Goal: Information Seeking & Learning: Learn about a topic

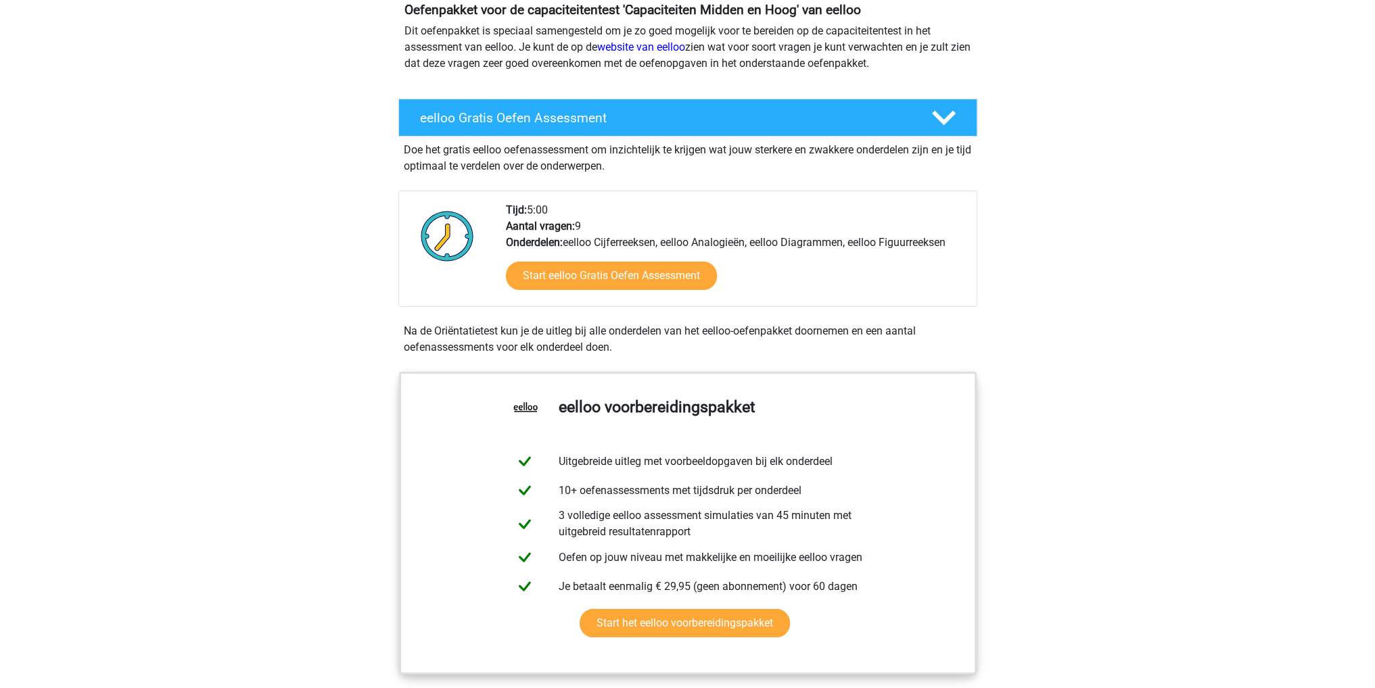
scroll to position [270, 0]
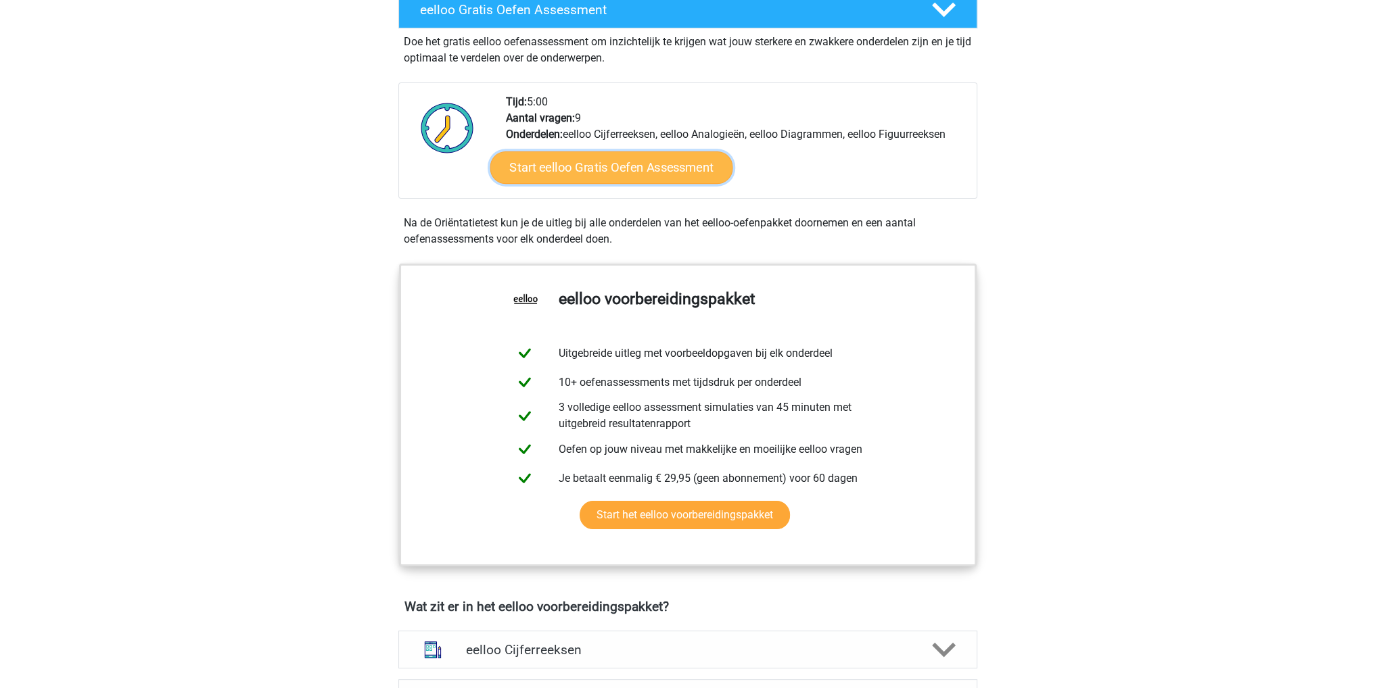
click at [671, 170] on link "Start eelloo Gratis Oefen Assessment" at bounding box center [611, 167] width 243 height 32
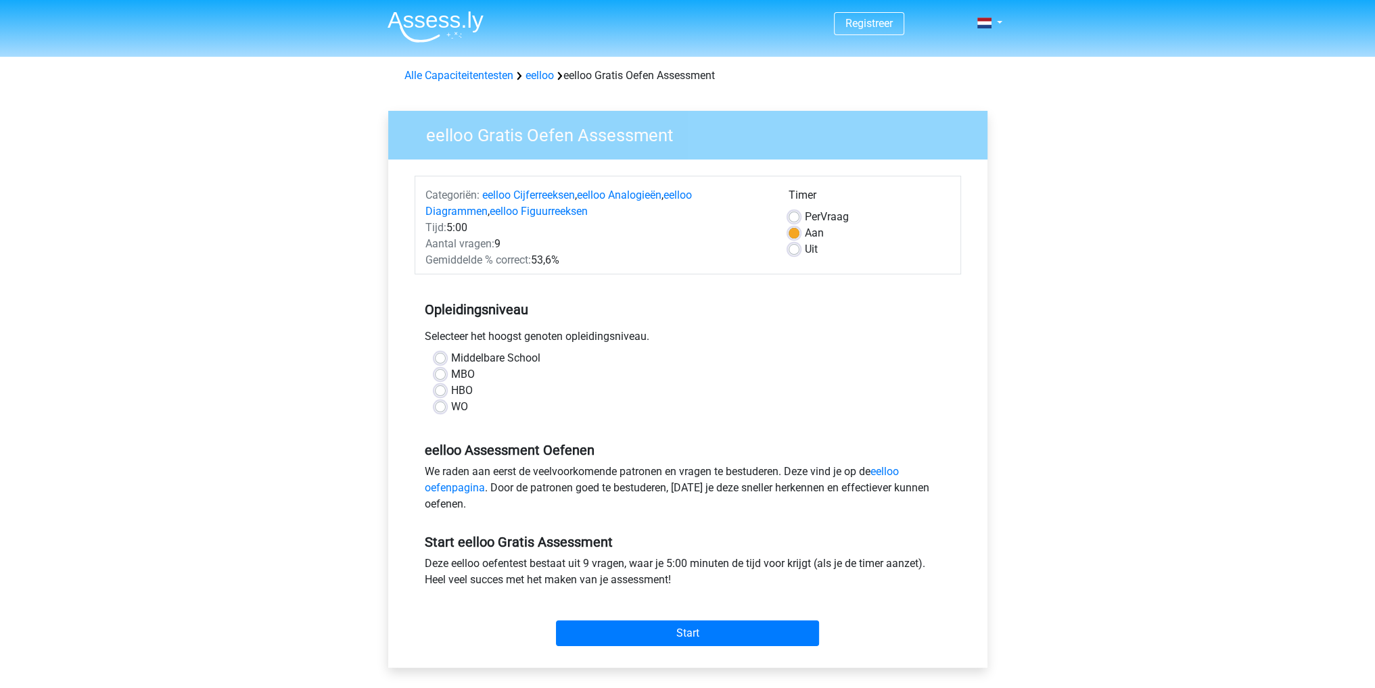
click at [447, 404] on div "WO" at bounding box center [688, 407] width 506 height 16
click at [449, 412] on div "WO" at bounding box center [688, 407] width 506 height 16
click at [451, 412] on label "WO" at bounding box center [459, 407] width 17 height 16
click at [435, 412] on input "WO" at bounding box center [440, 406] width 11 height 14
radio input "true"
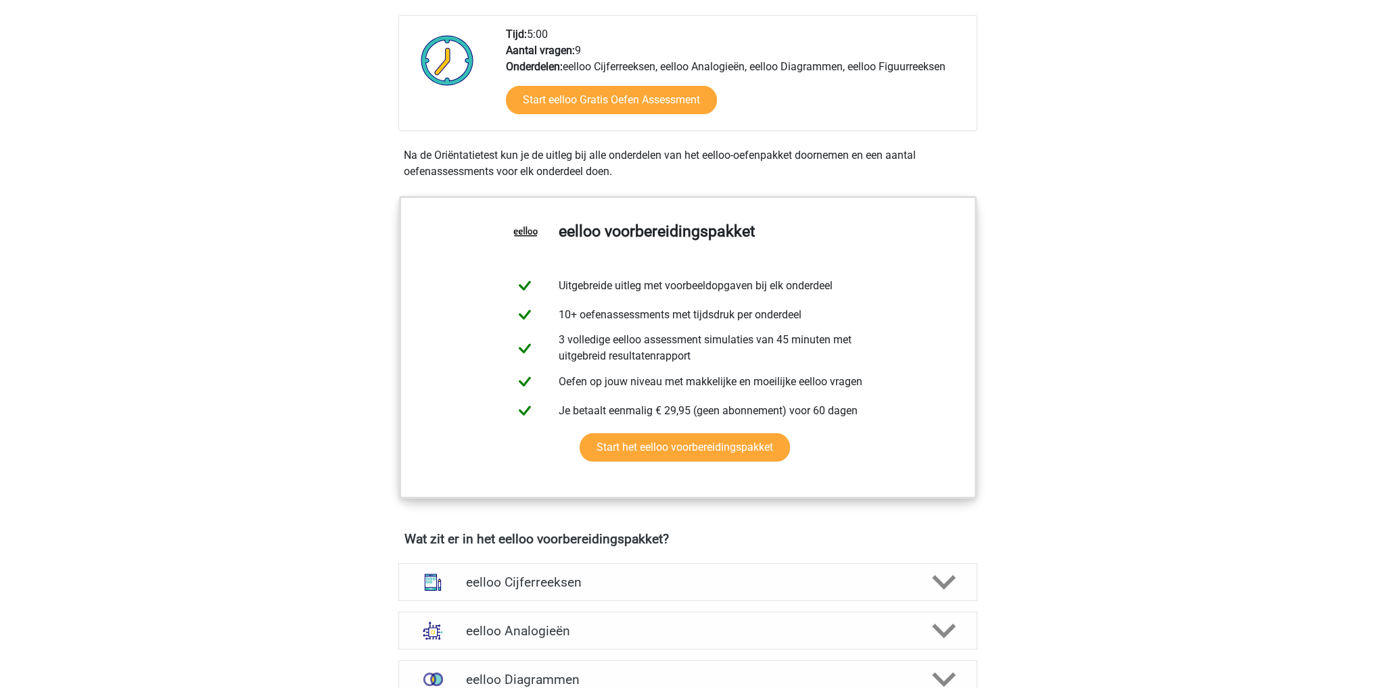
scroll to position [68, 0]
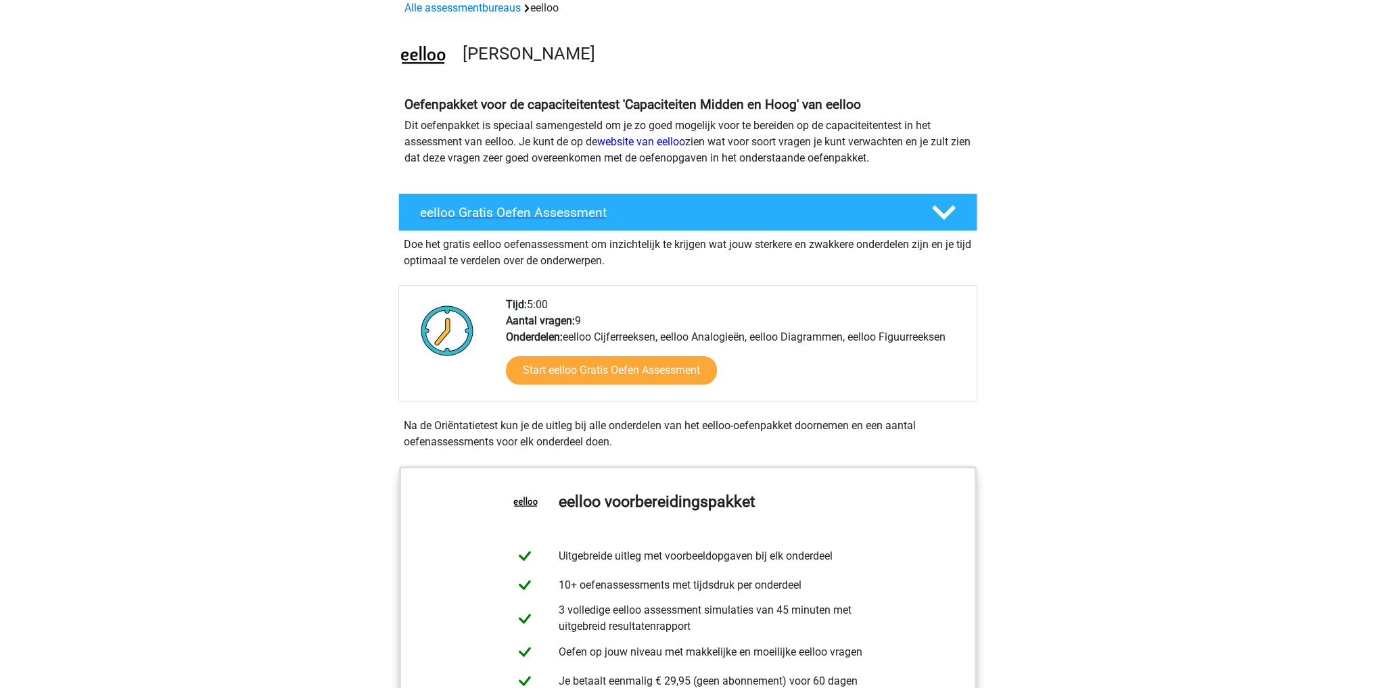
click at [880, 209] on h4 "eelloo Gratis Oefen Assessment" at bounding box center [665, 213] width 490 height 16
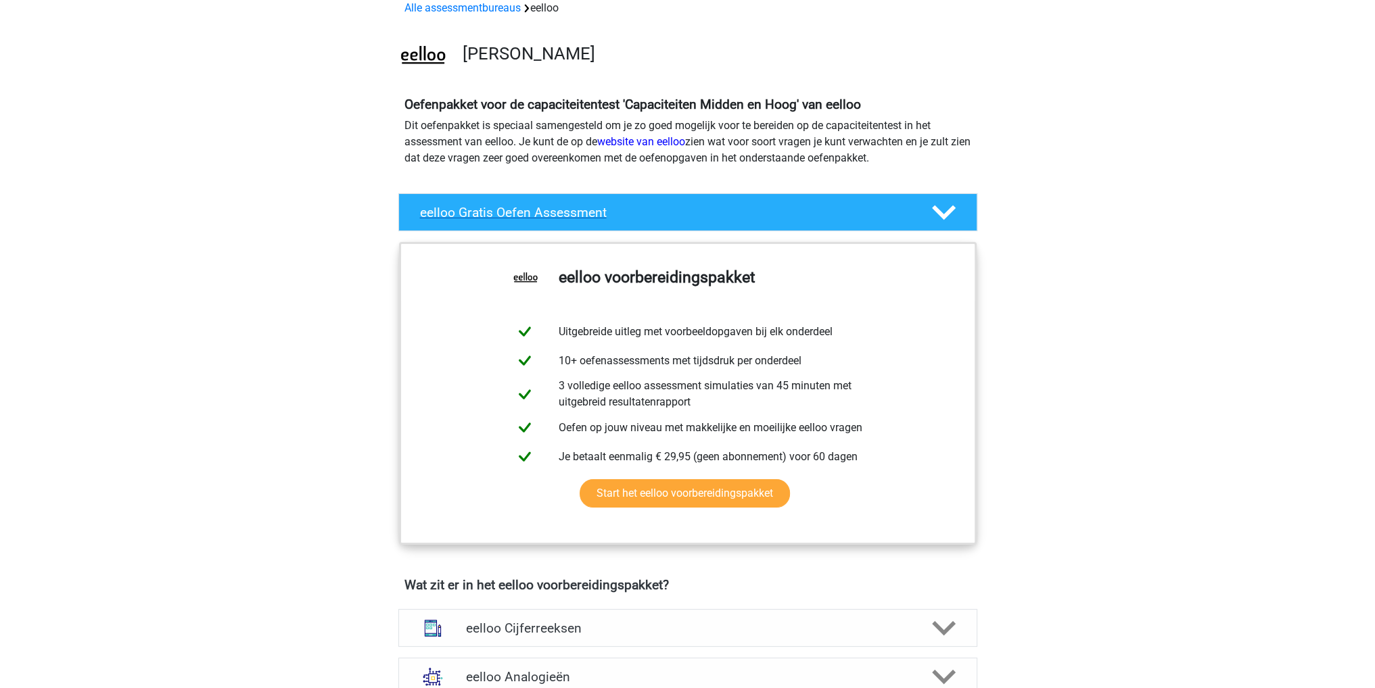
click at [880, 209] on h4 "eelloo Gratis Oefen Assessment" at bounding box center [665, 213] width 490 height 16
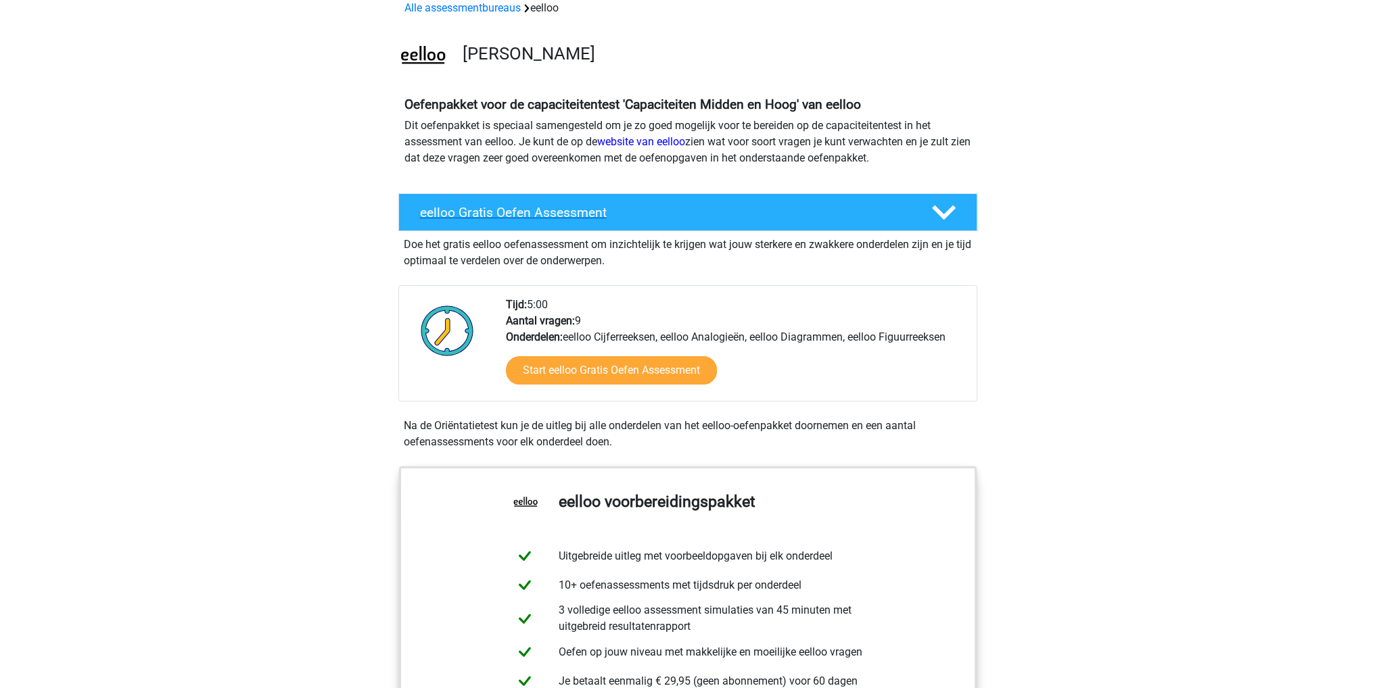
scroll to position [406, 0]
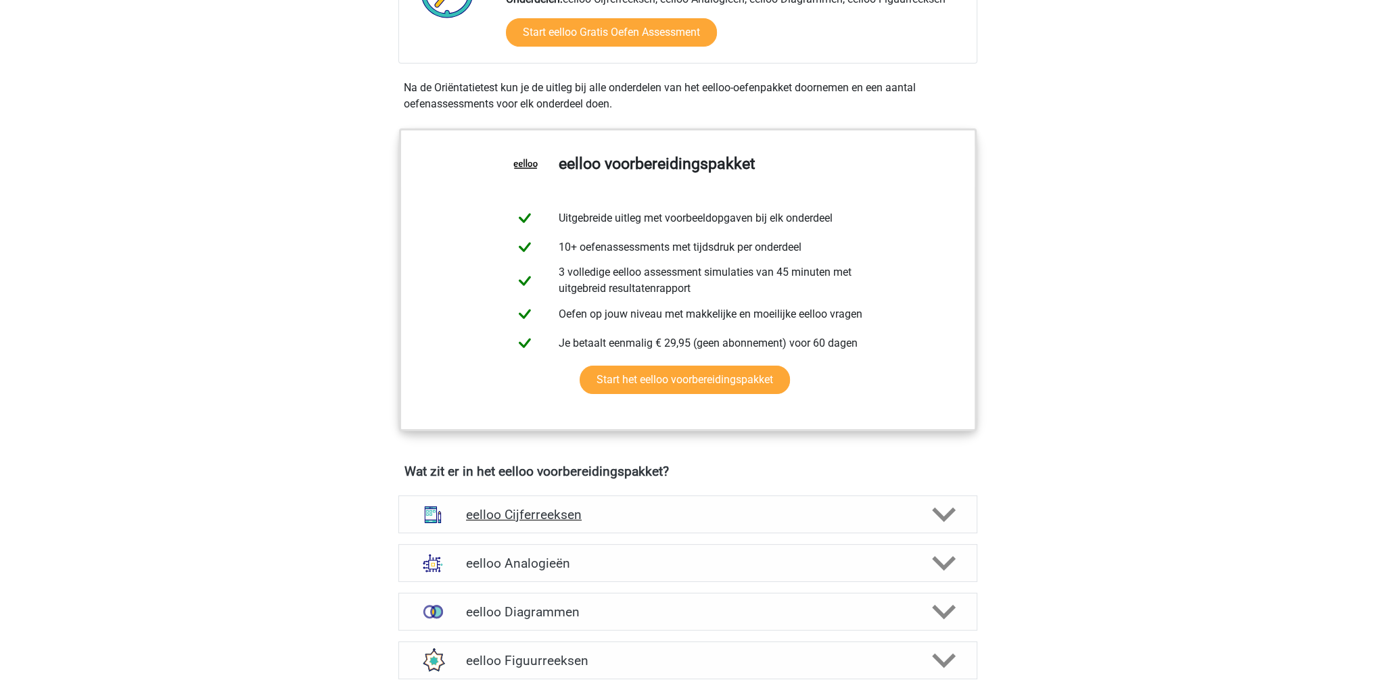
click at [841, 512] on div "eelloo Cijferreeksen" at bounding box center [687, 515] width 579 height 38
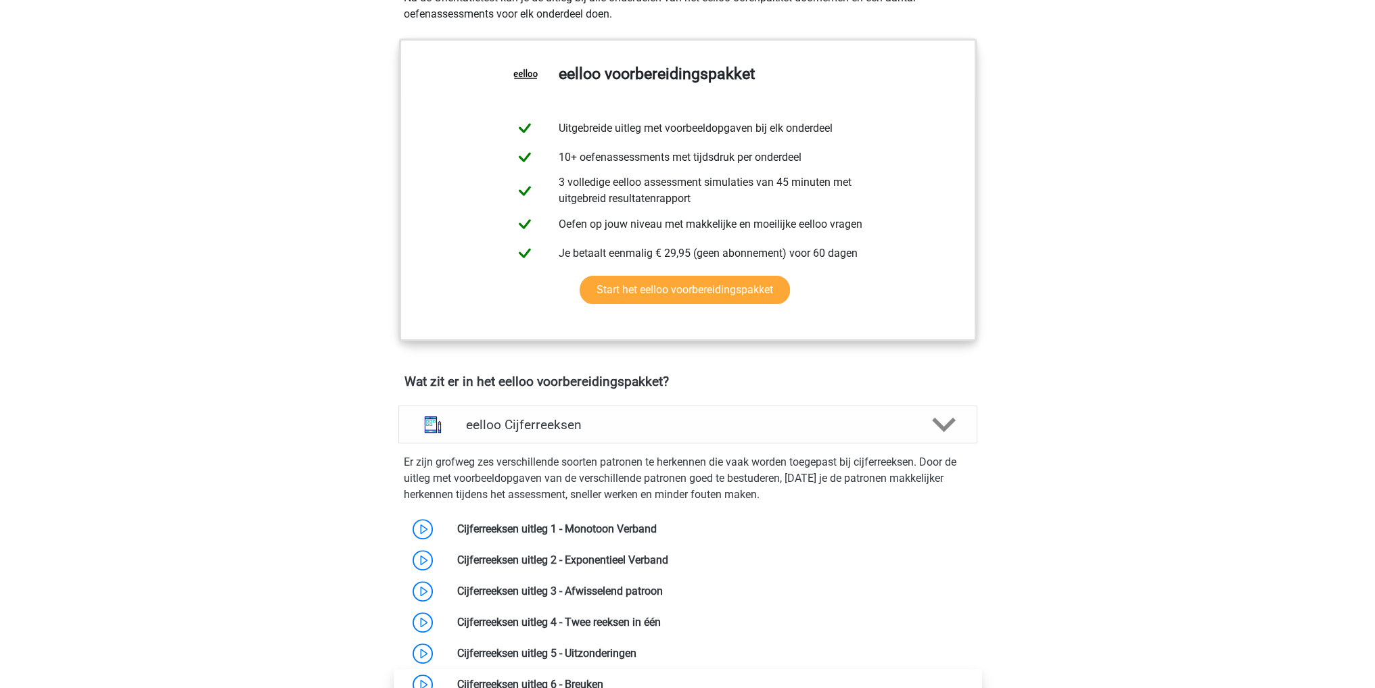
scroll to position [744, 0]
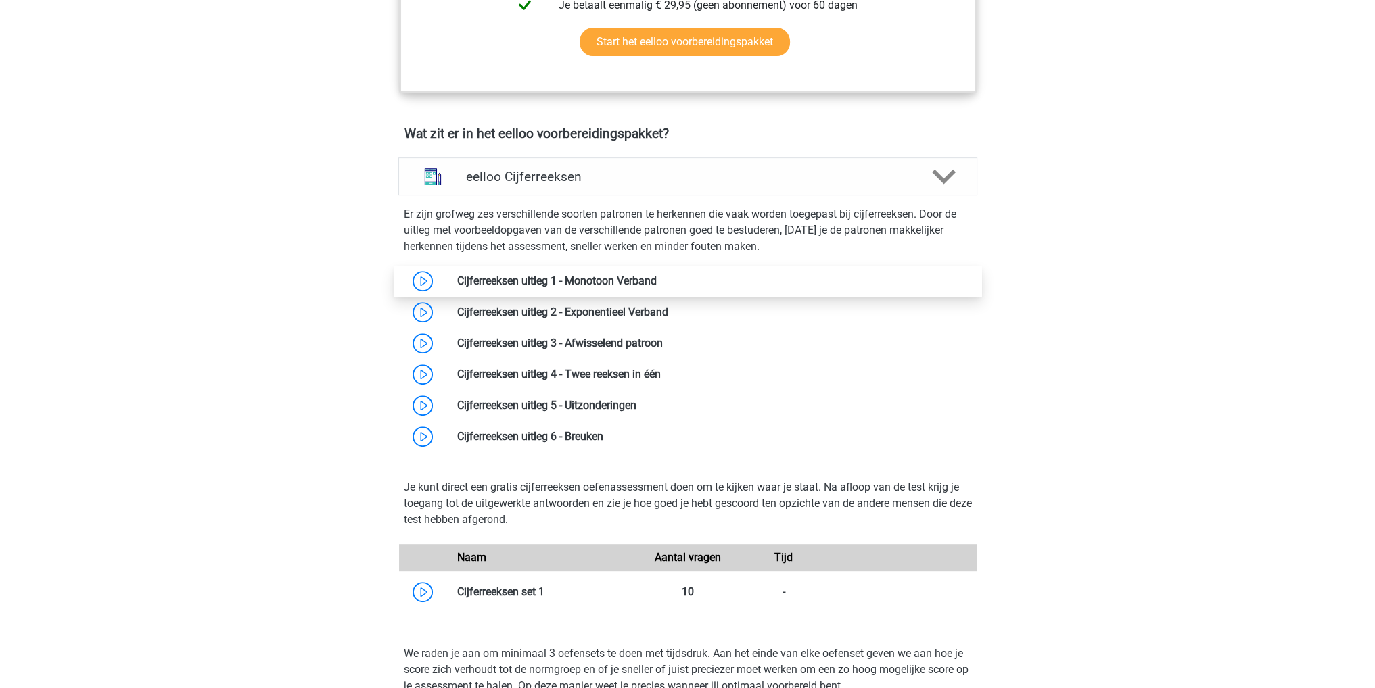
click at [656, 287] on link at bounding box center [656, 280] width 0 height 13
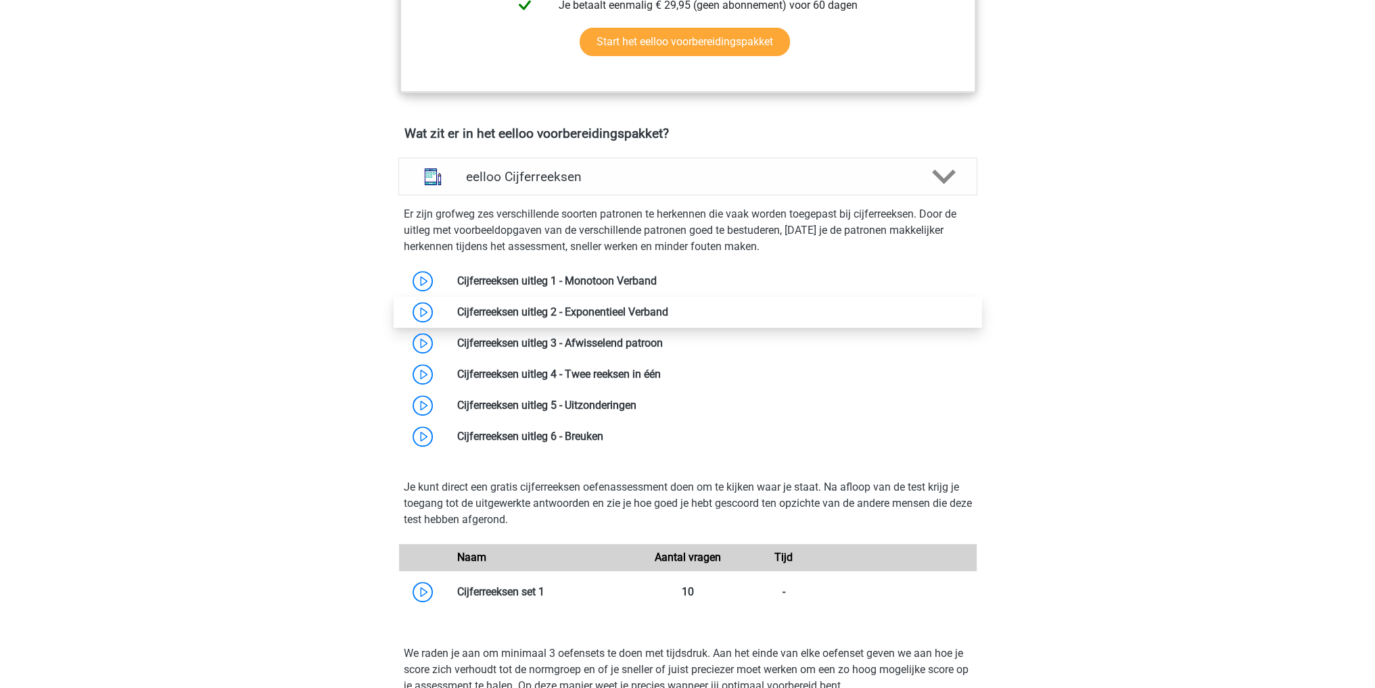
click at [668, 318] on link at bounding box center [668, 312] width 0 height 13
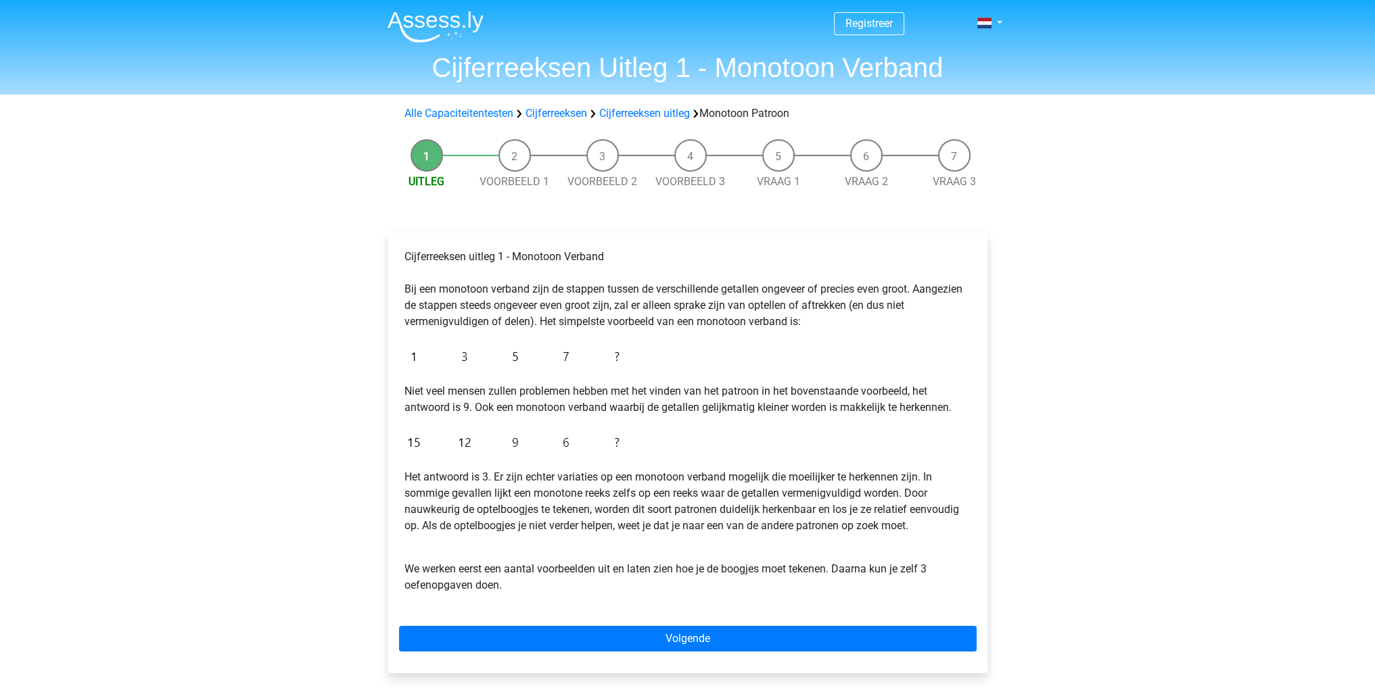
scroll to position [338, 0]
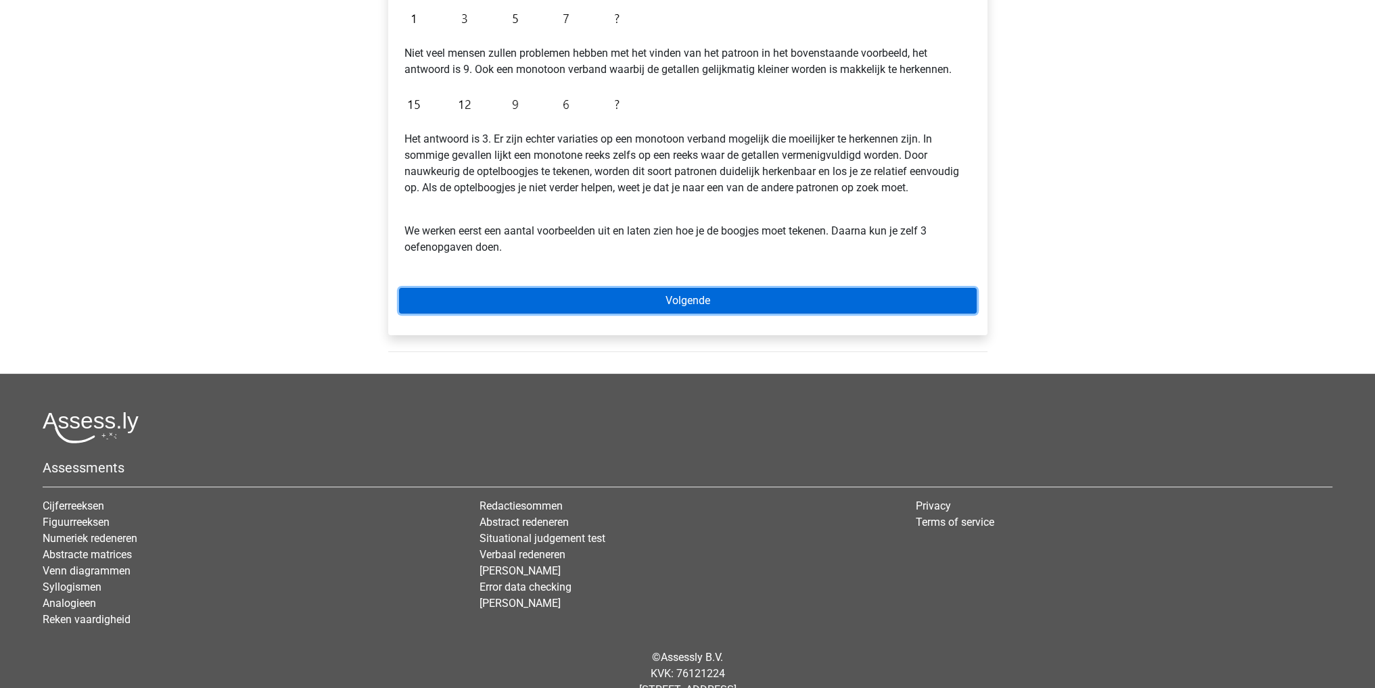
click at [715, 293] on link "Volgende" at bounding box center [687, 301] width 577 height 26
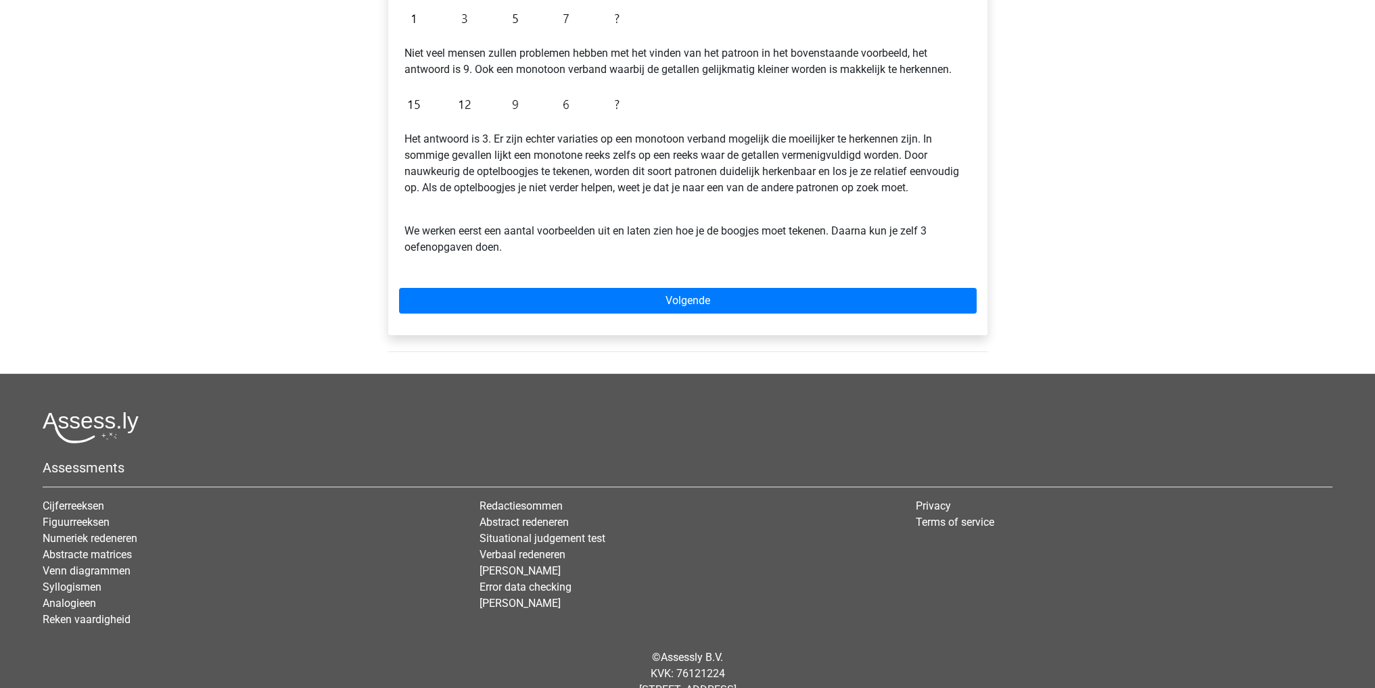
drag, startPoint x: 940, startPoint y: 278, endPoint x: 944, endPoint y: 271, distance: 7.6
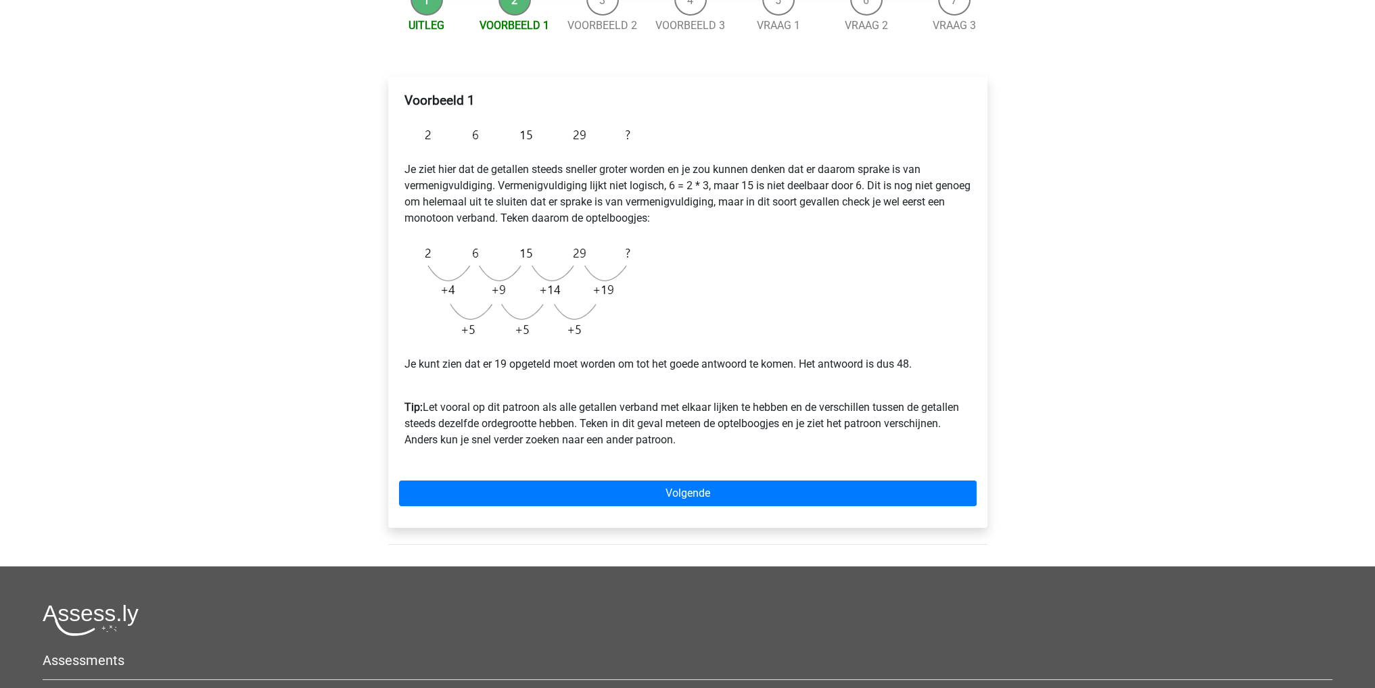
scroll to position [338, 0]
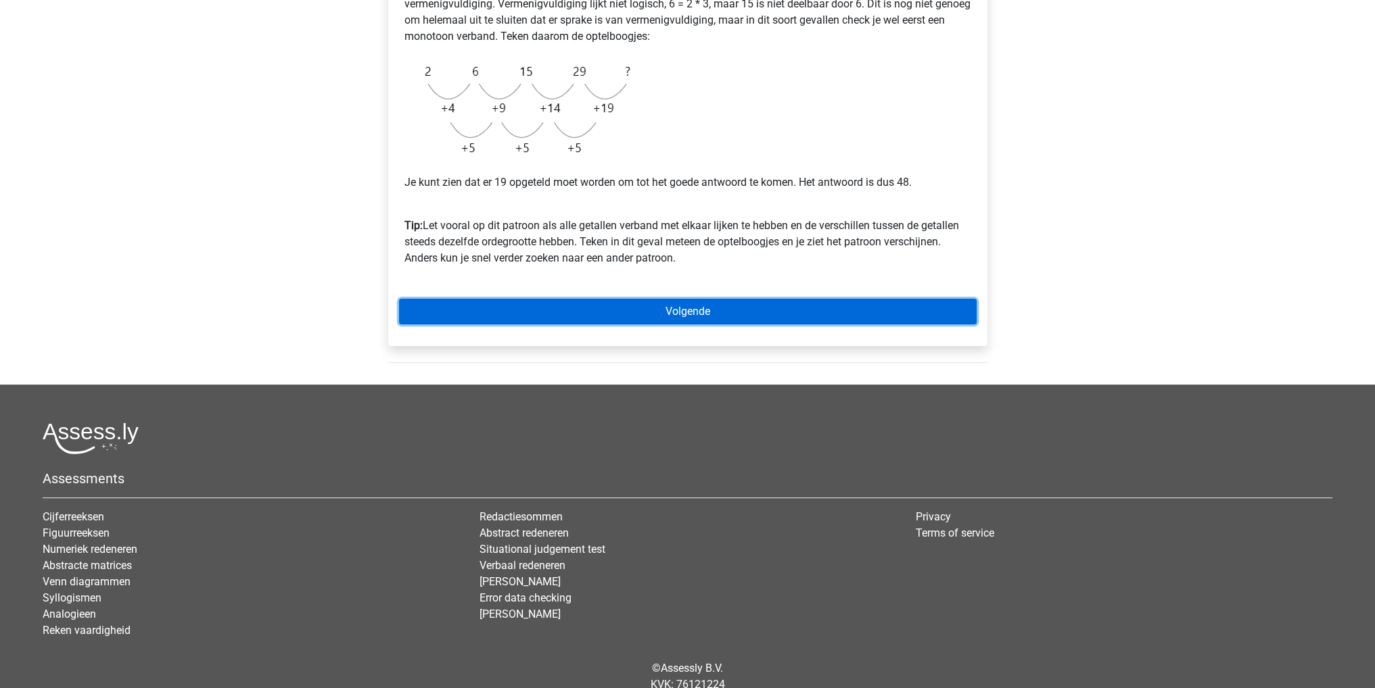
click at [712, 322] on link "Volgende" at bounding box center [687, 312] width 577 height 26
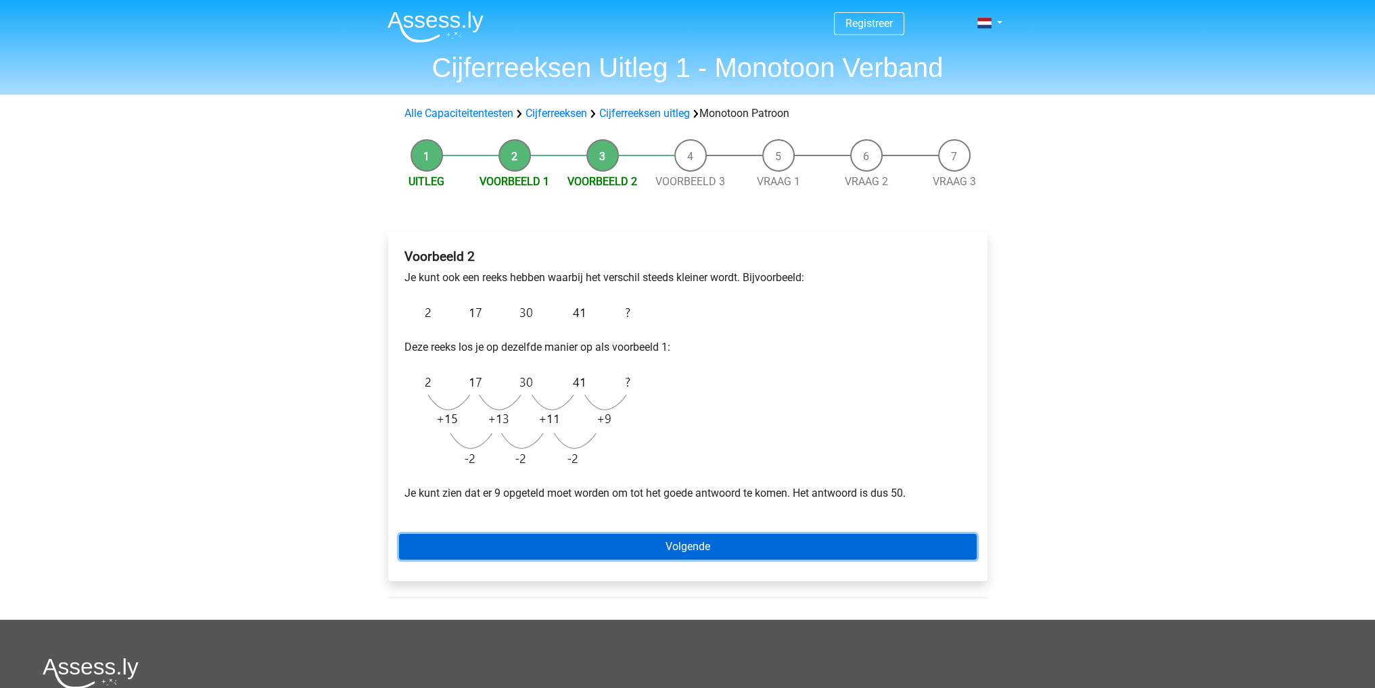
click at [665, 546] on link "Volgende" at bounding box center [687, 547] width 577 height 26
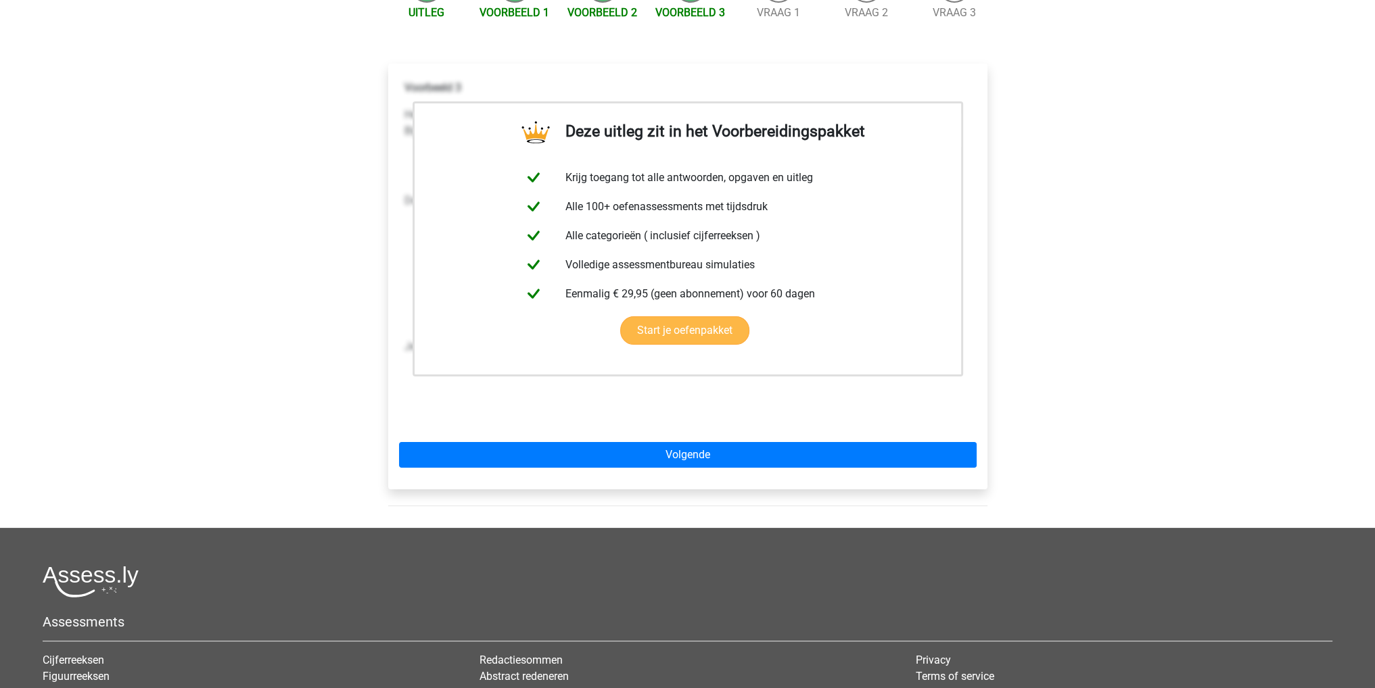
scroll to position [365, 0]
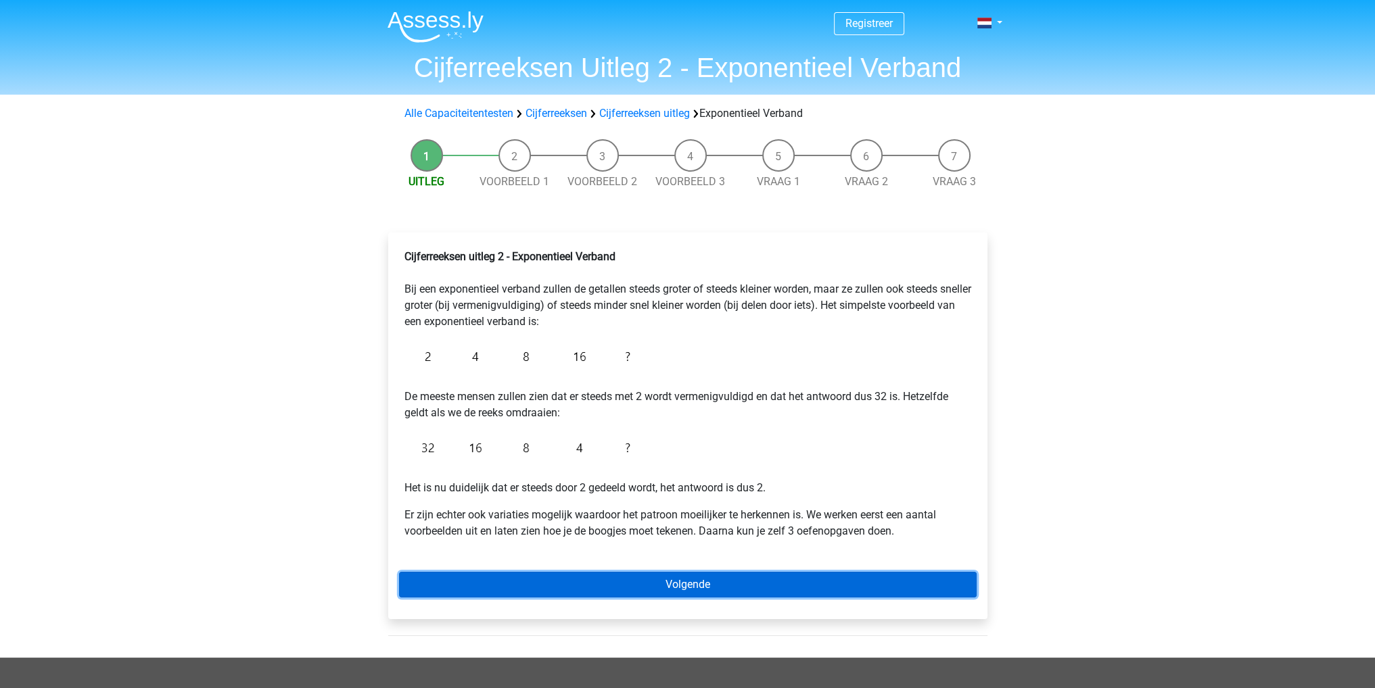
click at [656, 577] on link "Volgende" at bounding box center [687, 585] width 577 height 26
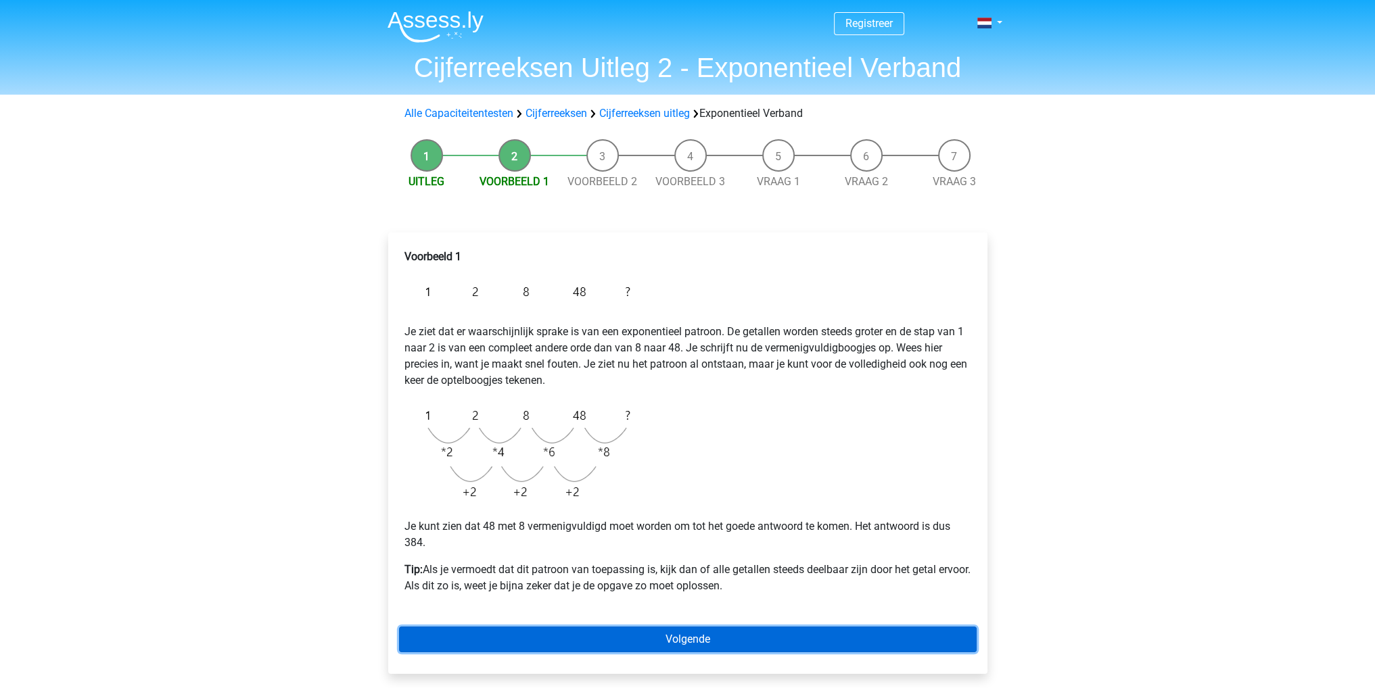
click at [726, 636] on link "Volgende" at bounding box center [687, 640] width 577 height 26
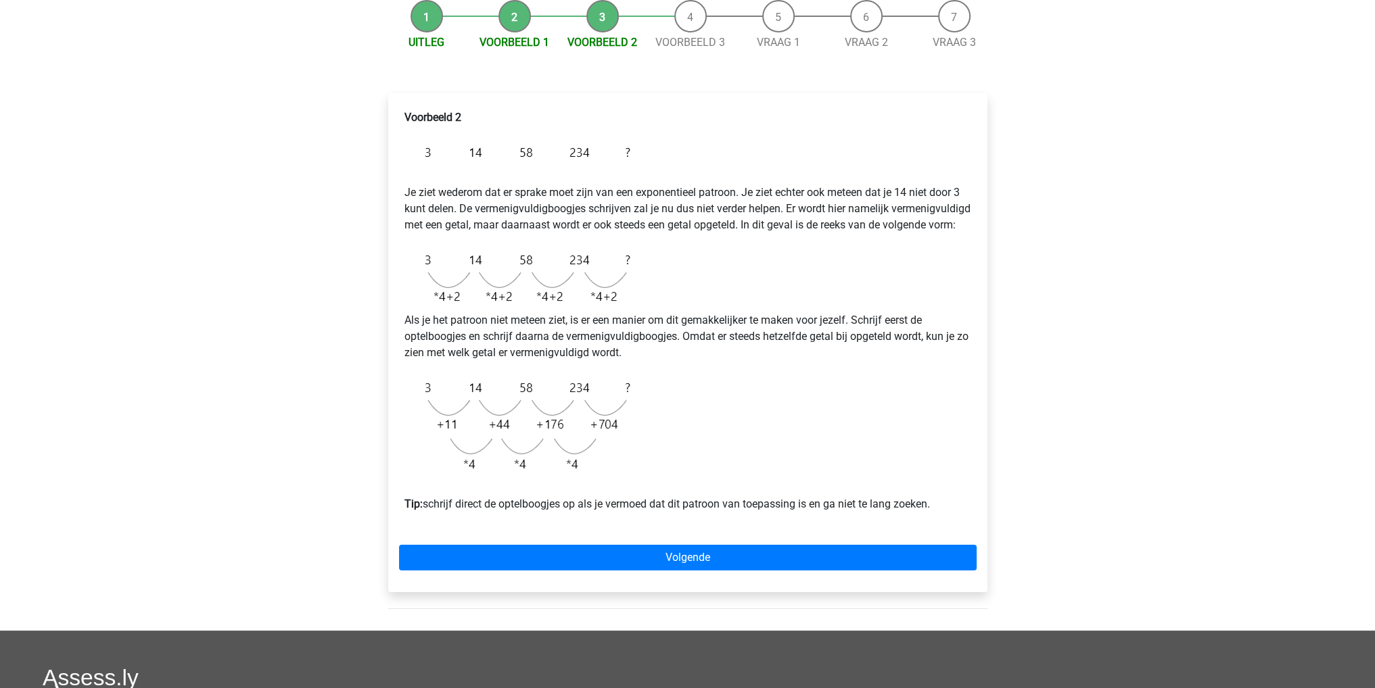
scroll to position [338, 0]
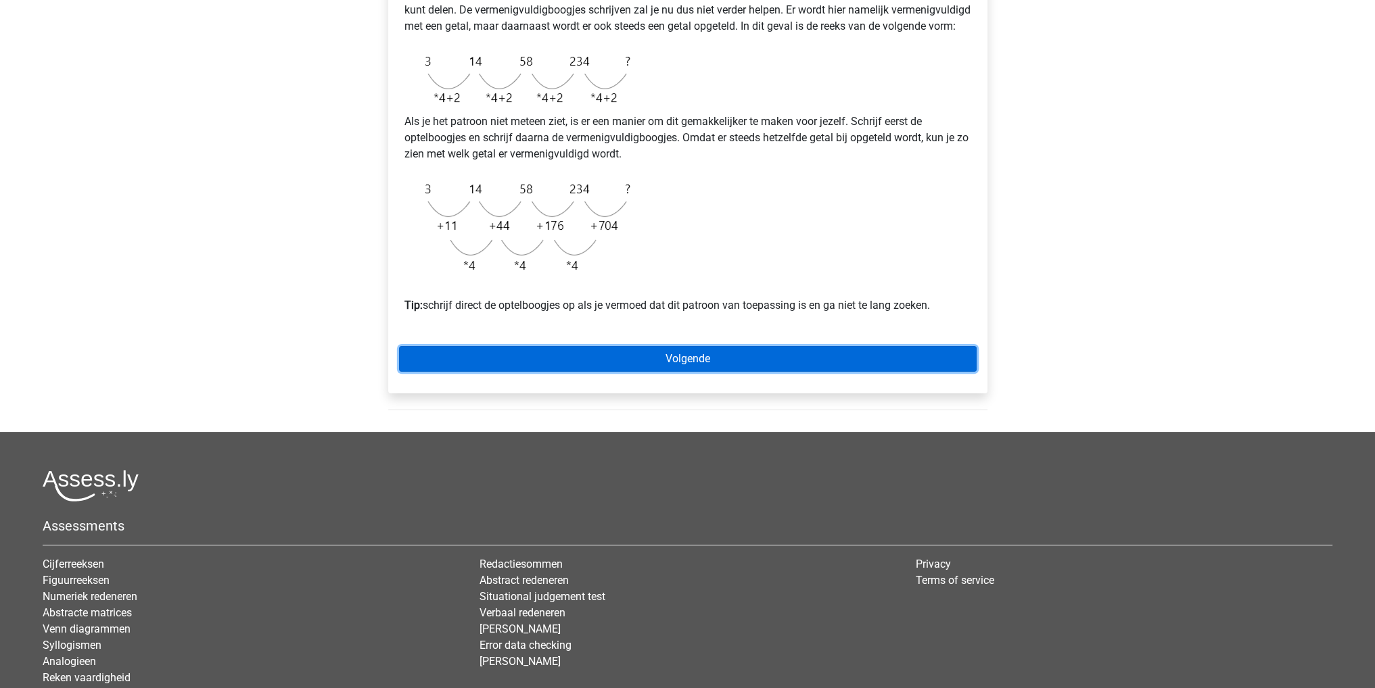
click at [711, 372] on link "Volgende" at bounding box center [687, 359] width 577 height 26
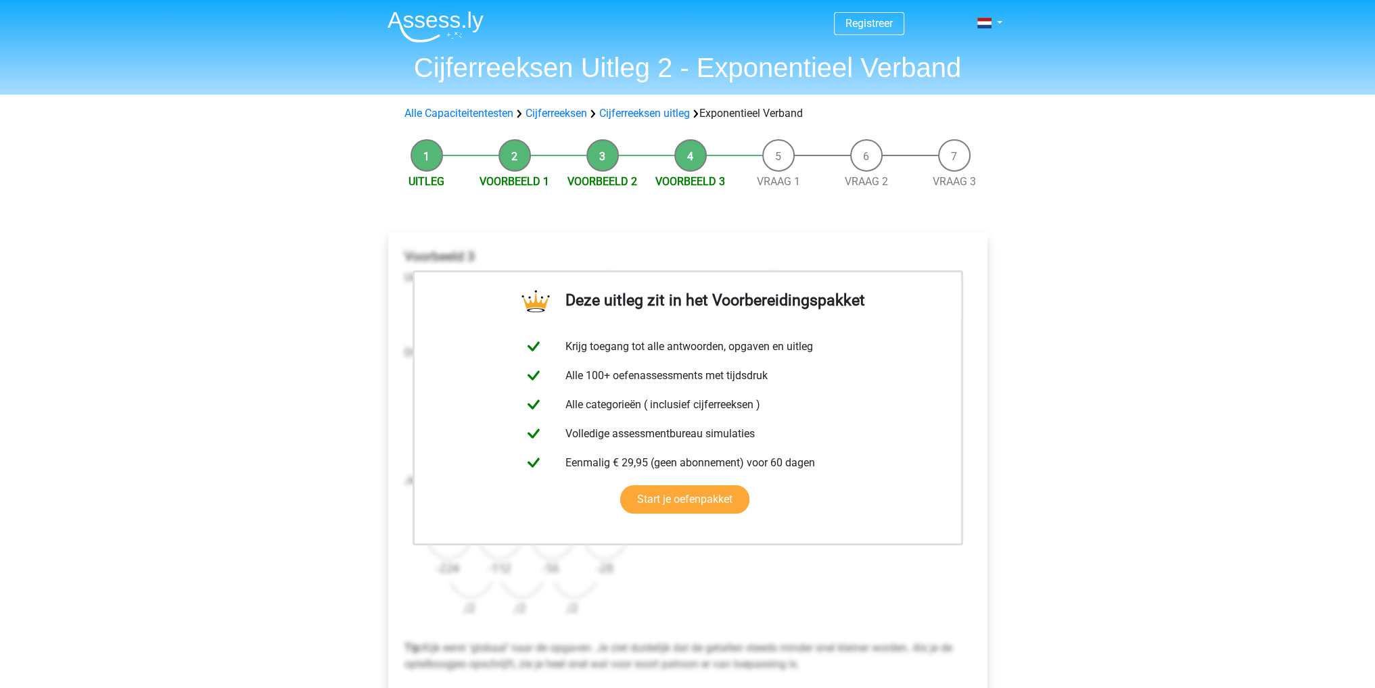
drag, startPoint x: 864, startPoint y: 90, endPoint x: 874, endPoint y: 76, distance: 16.5
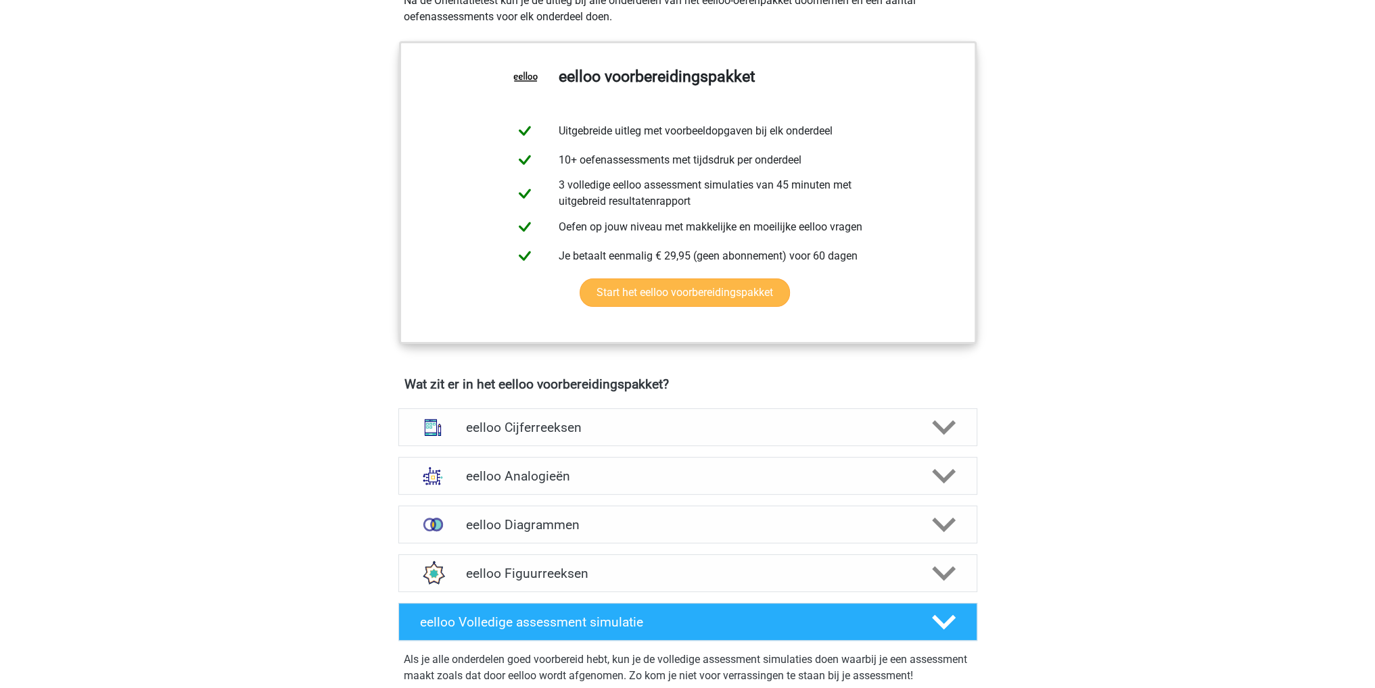
scroll to position [608, 0]
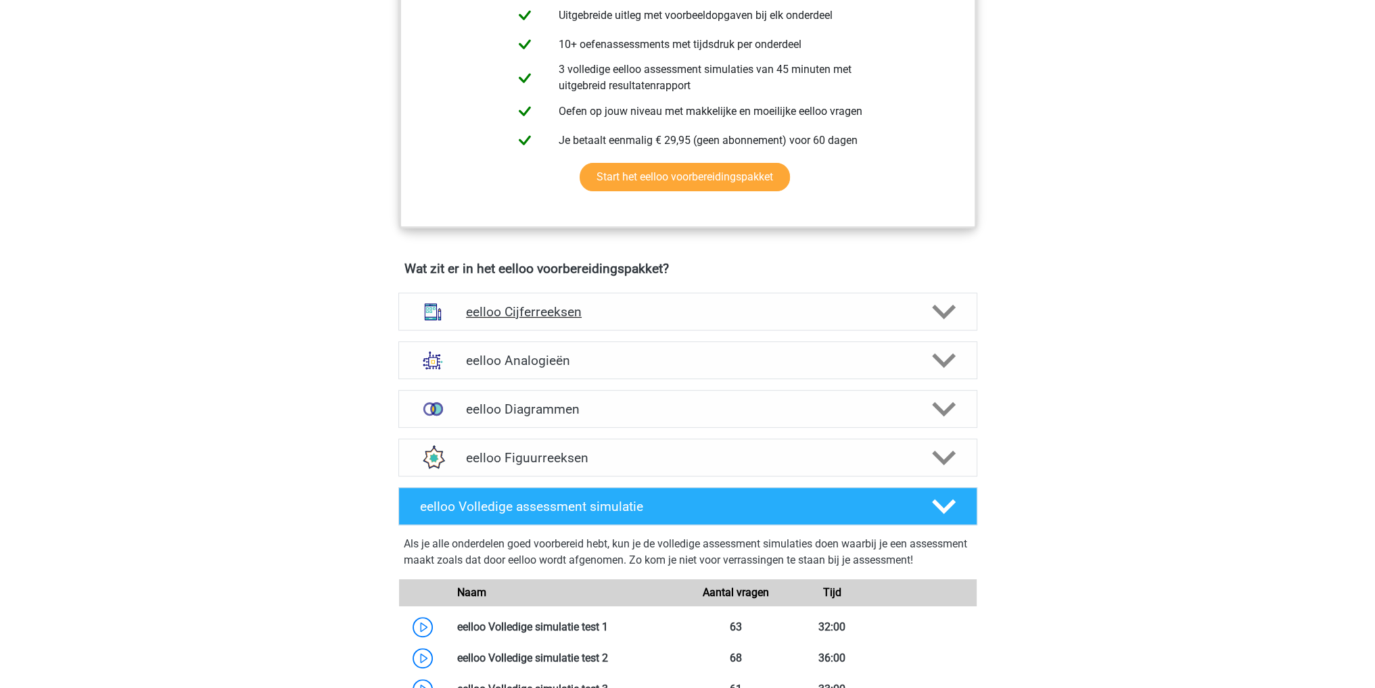
click at [656, 315] on h4 "eelloo Cijferreeksen" at bounding box center [687, 312] width 443 height 16
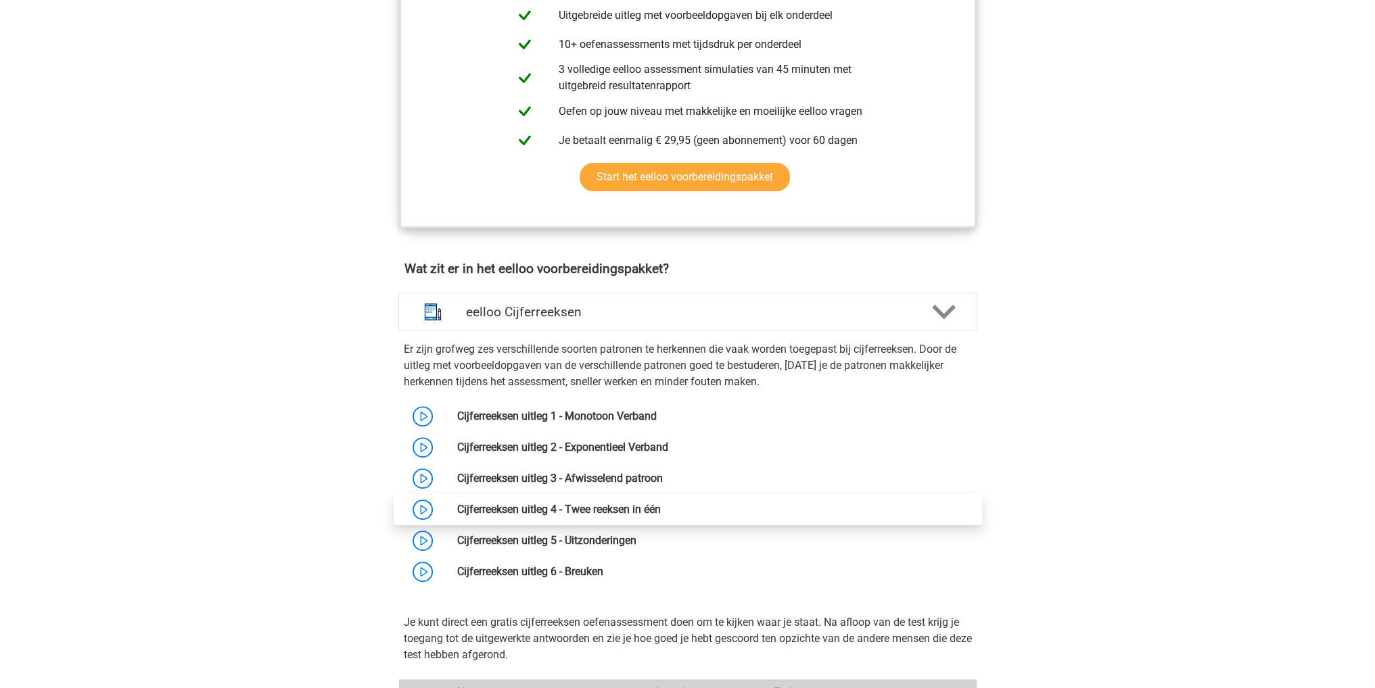
click at [661, 515] on link at bounding box center [661, 509] width 0 height 13
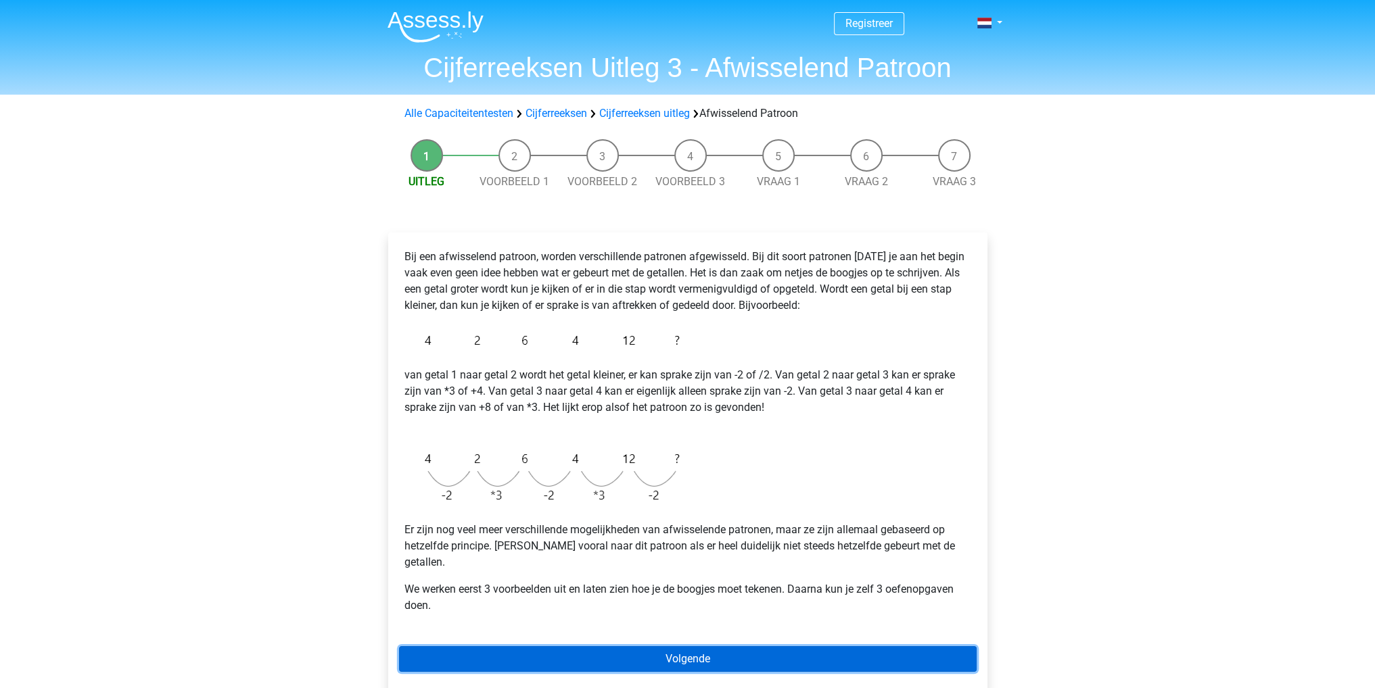
click at [736, 646] on link "Volgende" at bounding box center [687, 659] width 577 height 26
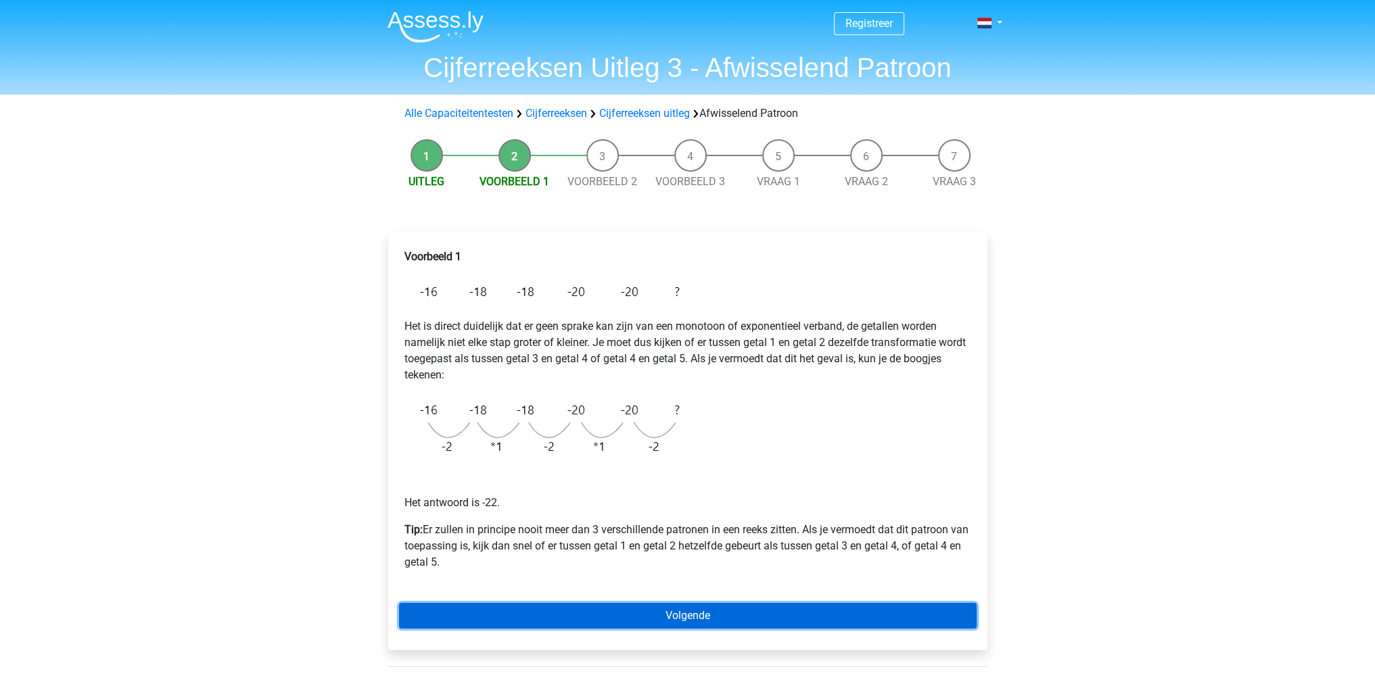
click at [703, 608] on link "Volgende" at bounding box center [687, 616] width 577 height 26
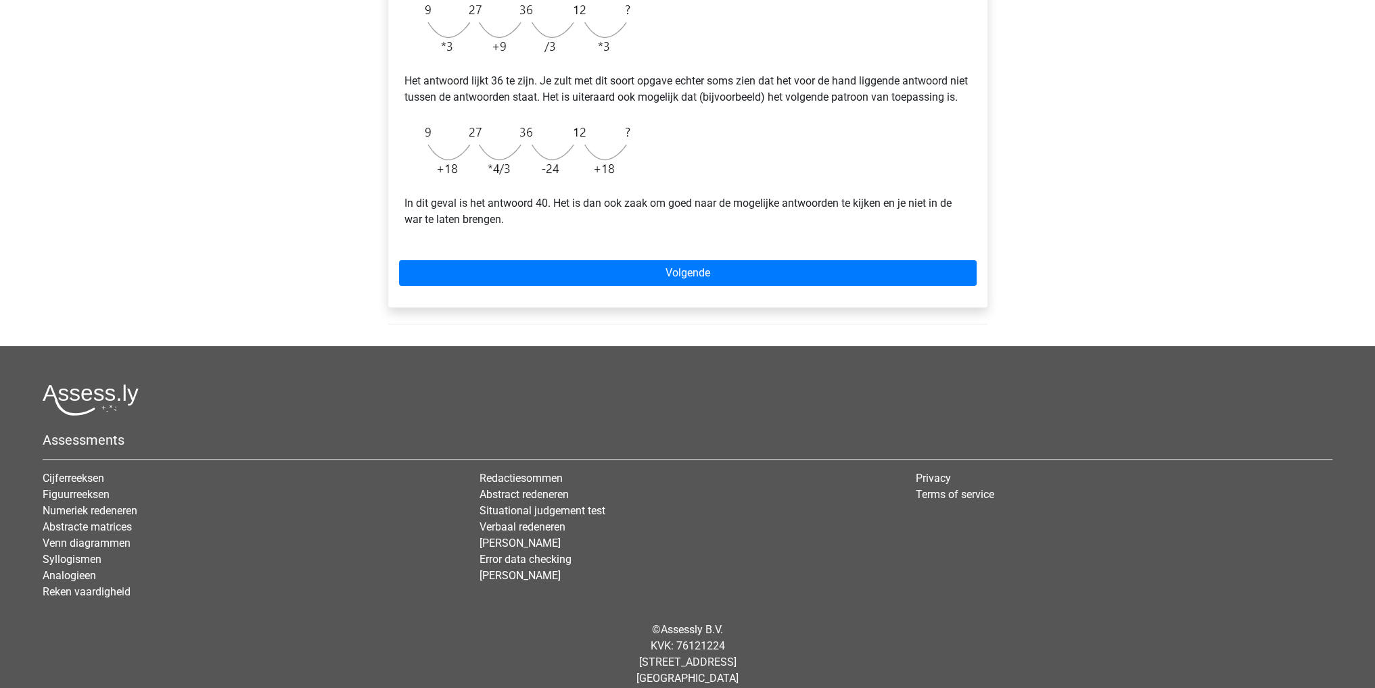
scroll to position [406, 0]
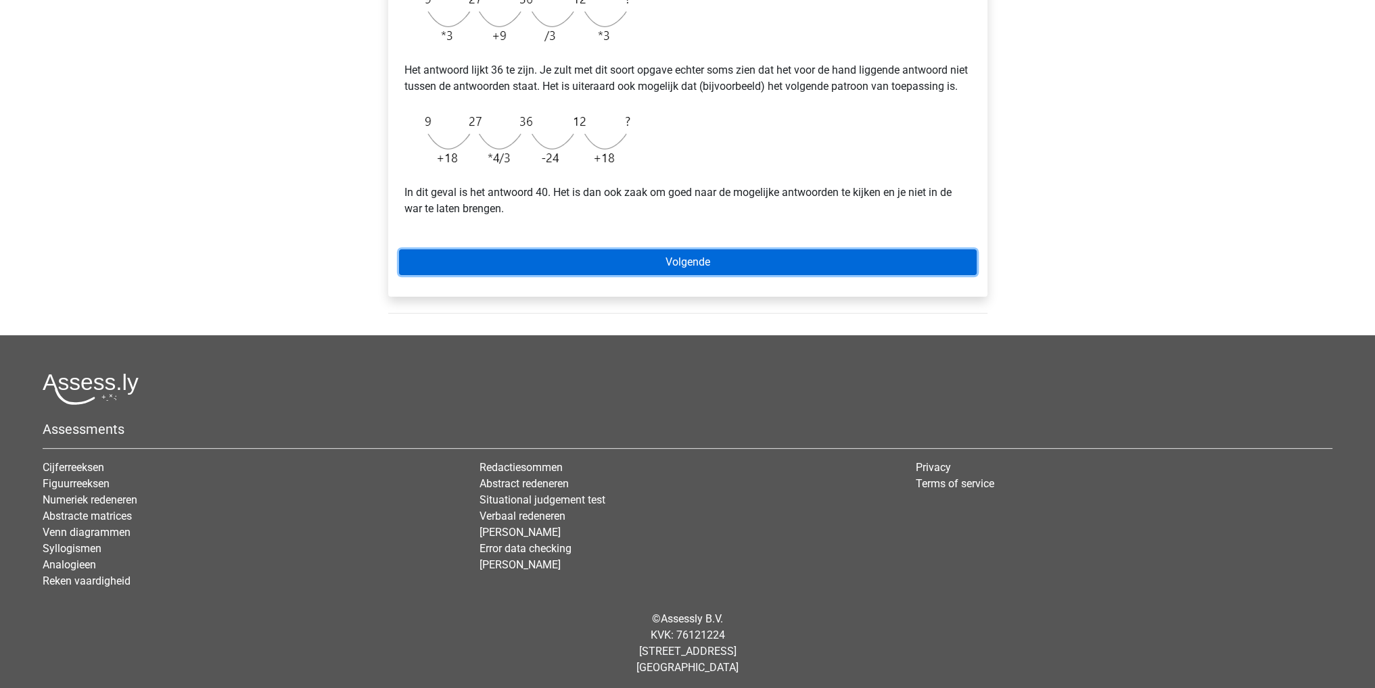
click at [763, 275] on link "Volgende" at bounding box center [687, 262] width 577 height 26
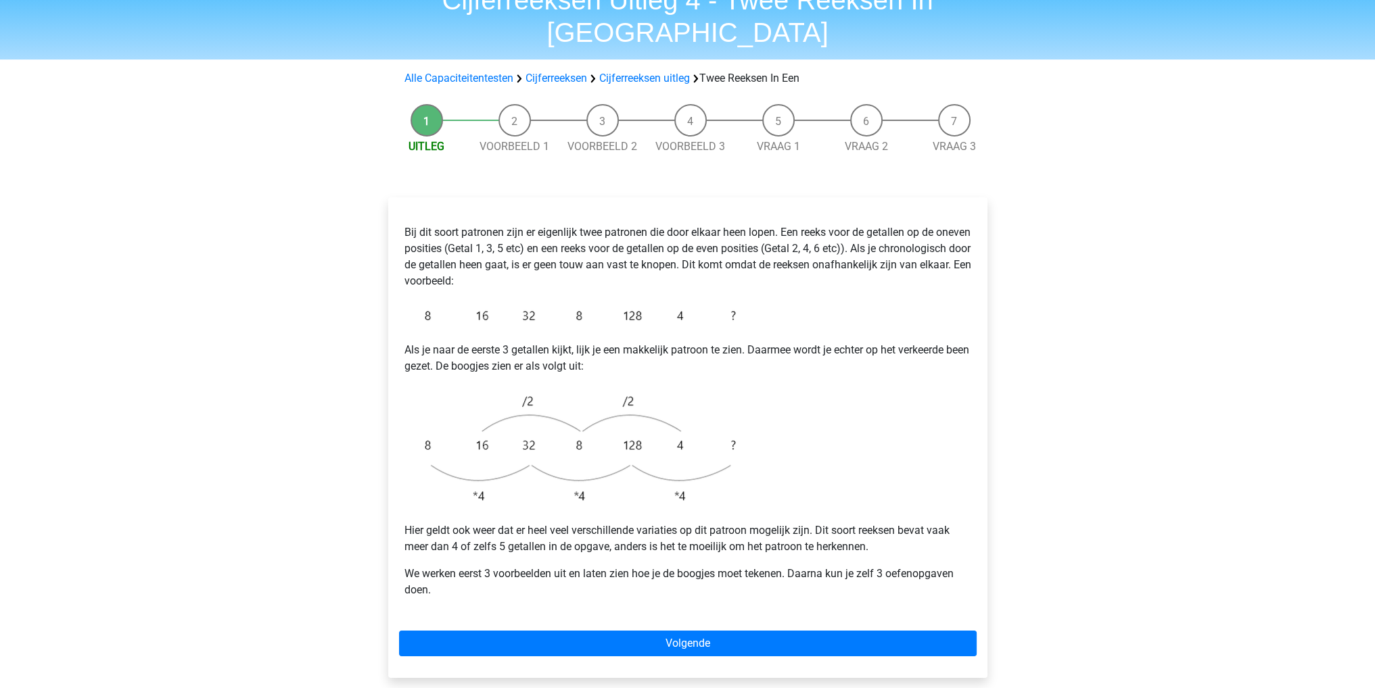
scroll to position [203, 0]
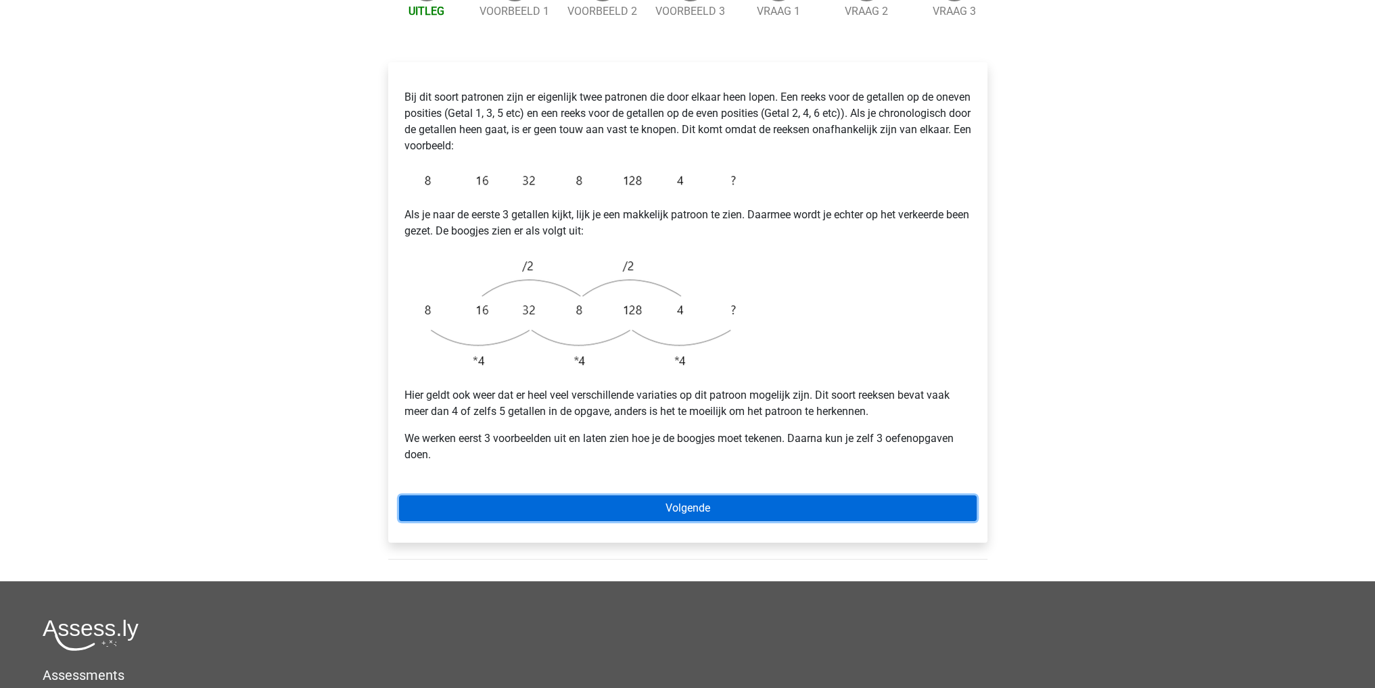
click at [741, 496] on link "Volgende" at bounding box center [687, 509] width 577 height 26
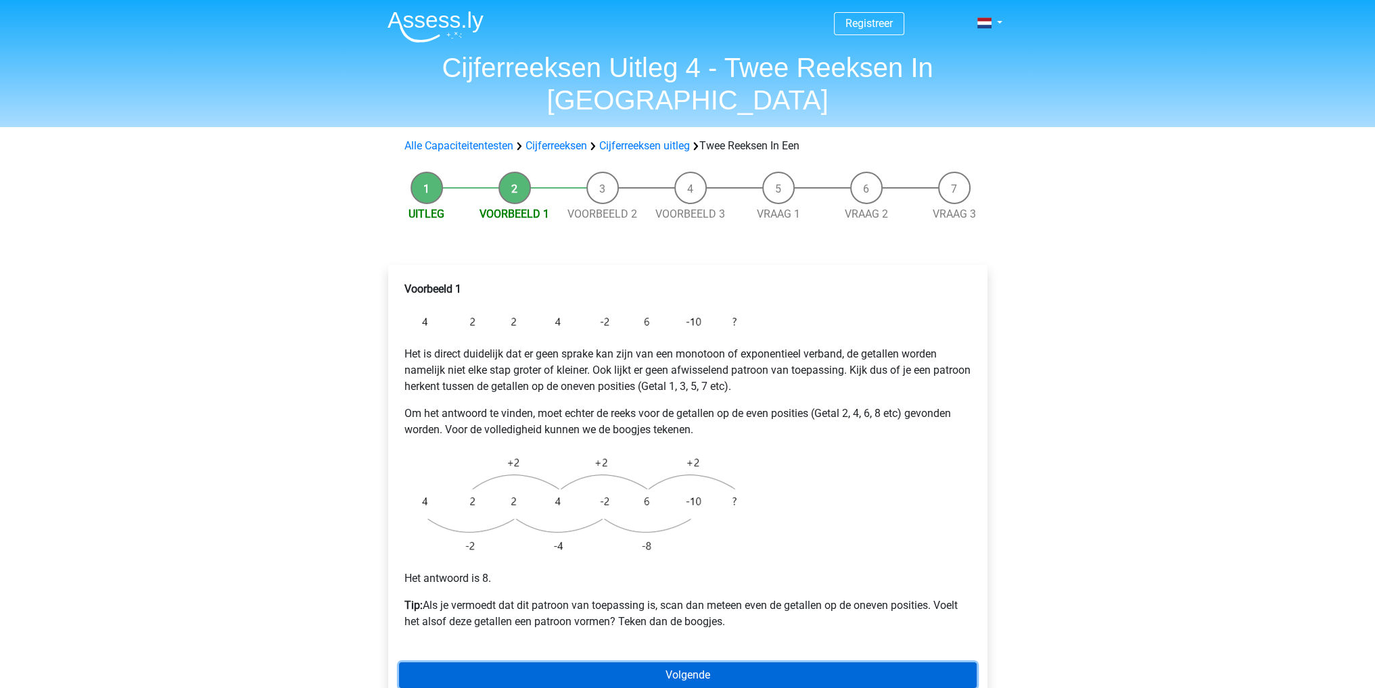
click at [788, 663] on link "Volgende" at bounding box center [687, 676] width 577 height 26
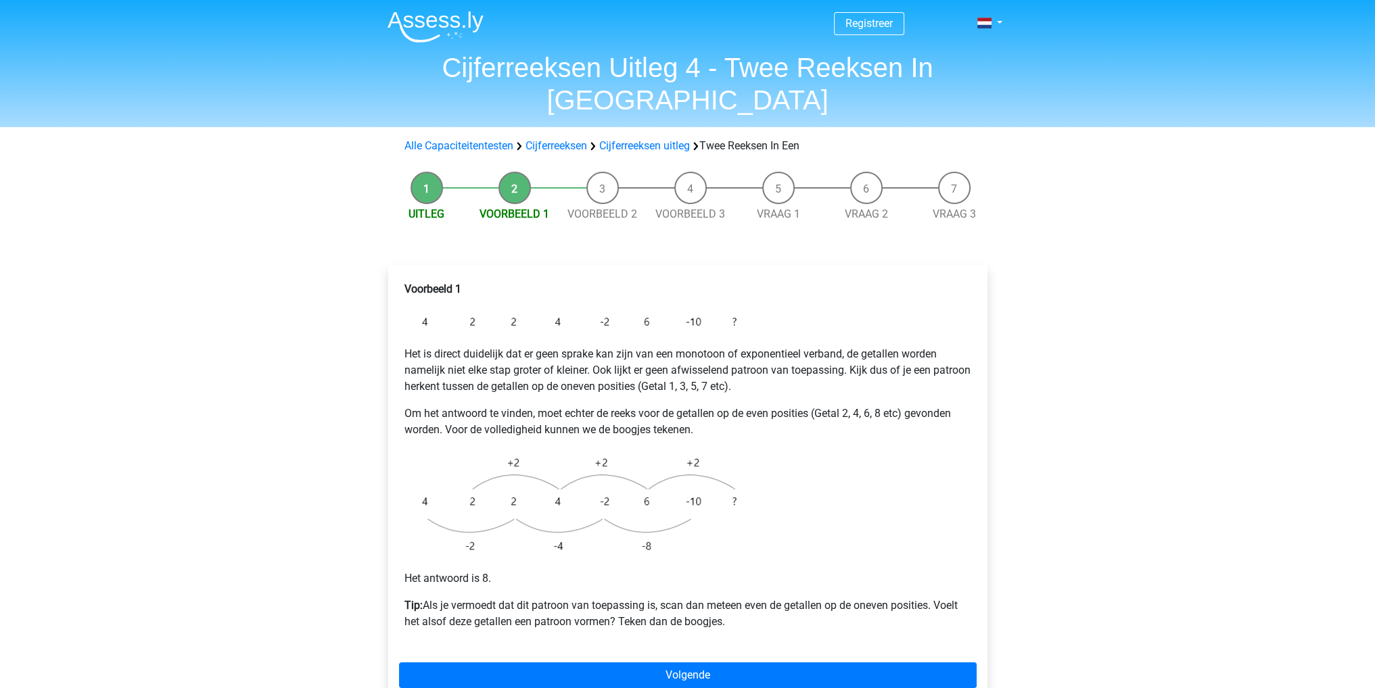
drag, startPoint x: 0, startPoint y: 0, endPoint x: 842, endPoint y: 61, distance: 843.9
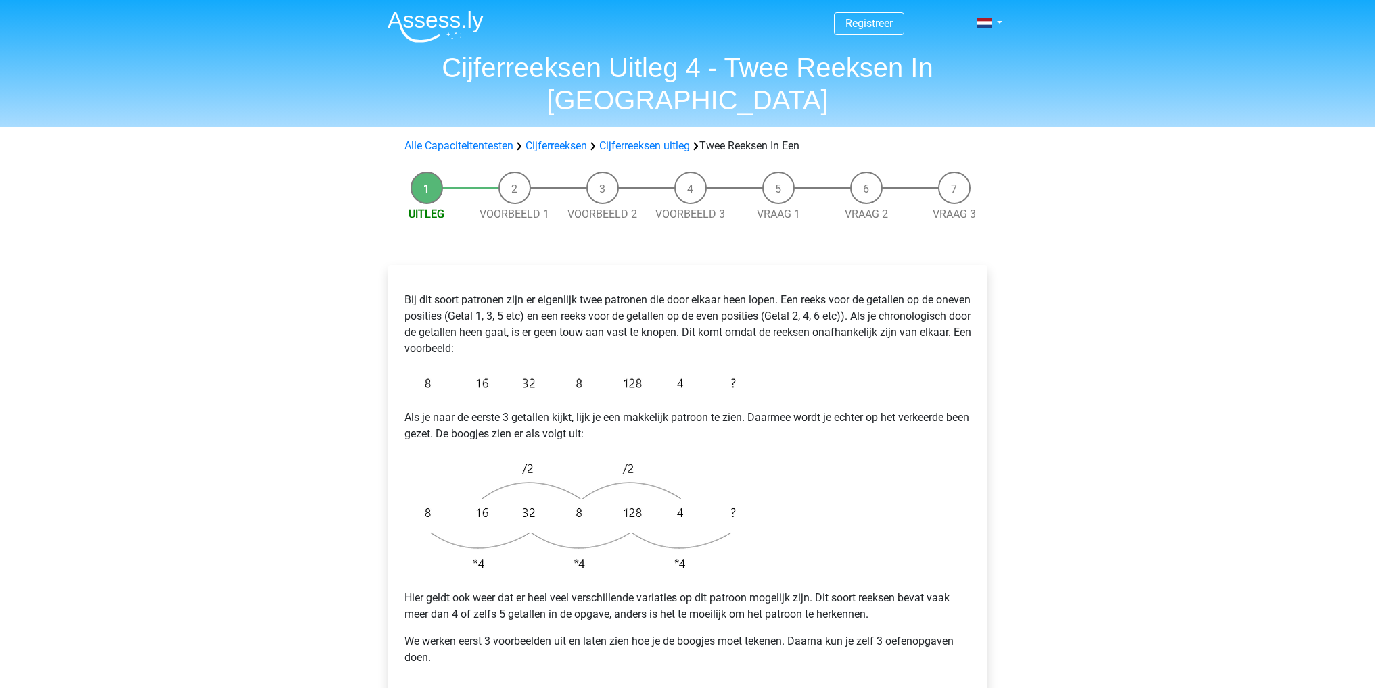
scroll to position [203, 0]
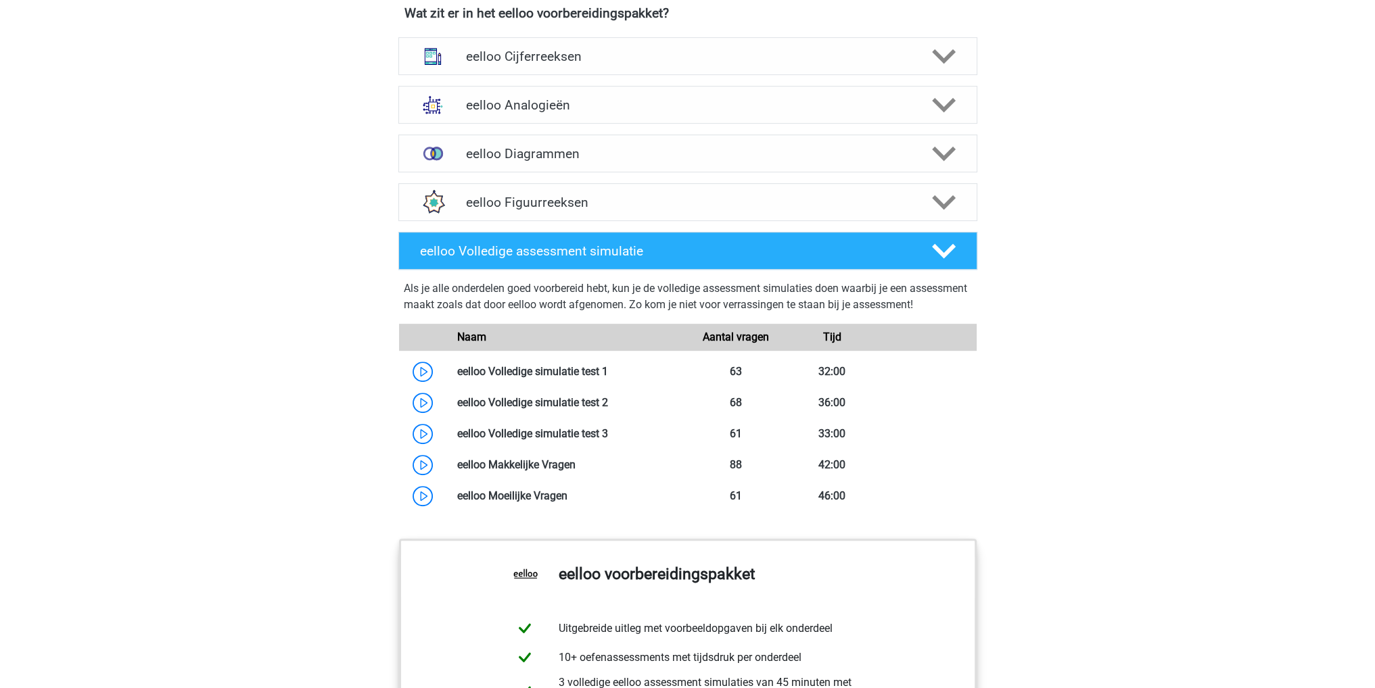
scroll to position [879, 0]
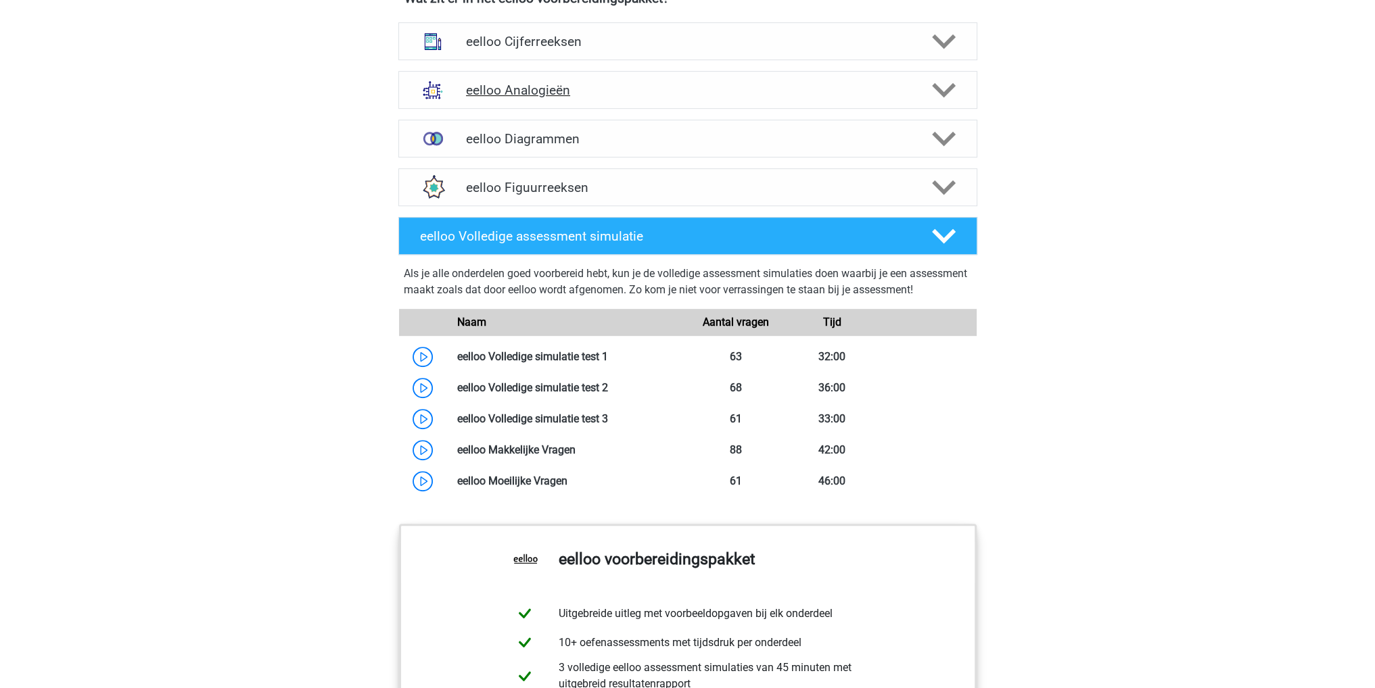
click at [928, 101] on div at bounding box center [942, 90] width 46 height 24
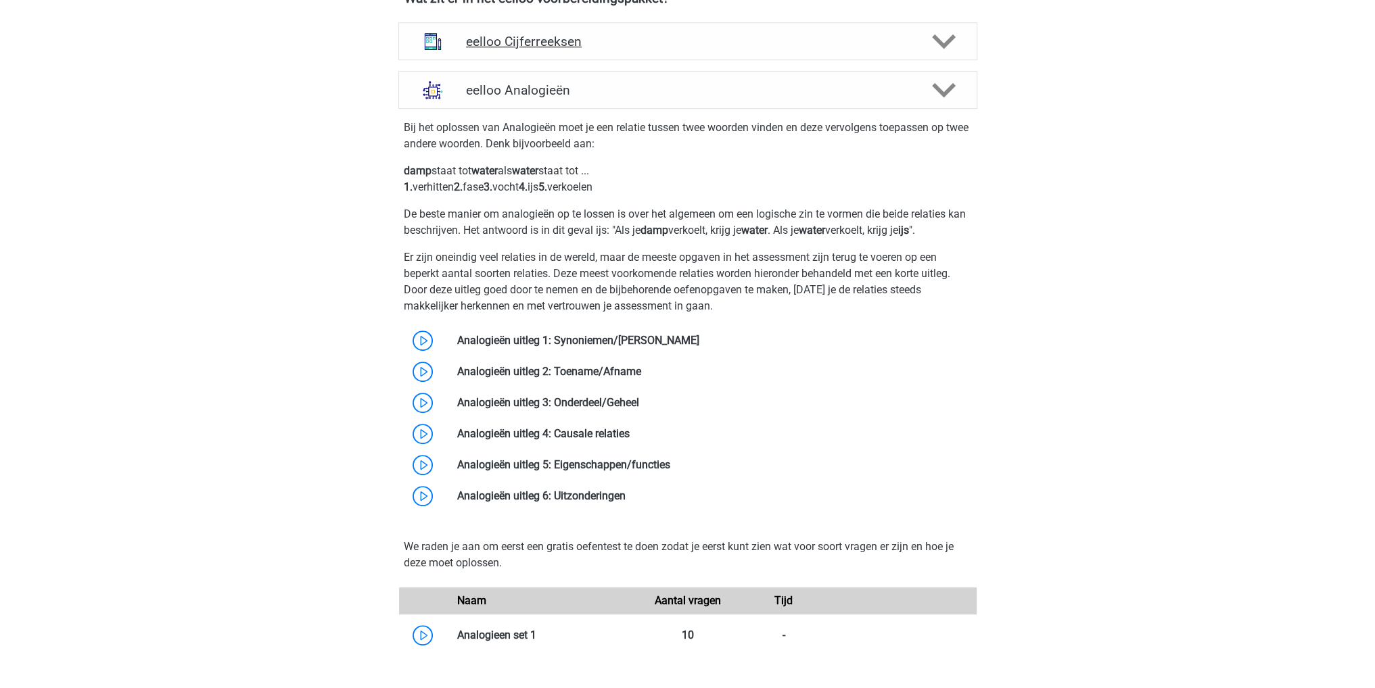
click at [922, 47] on div at bounding box center [942, 42] width 46 height 24
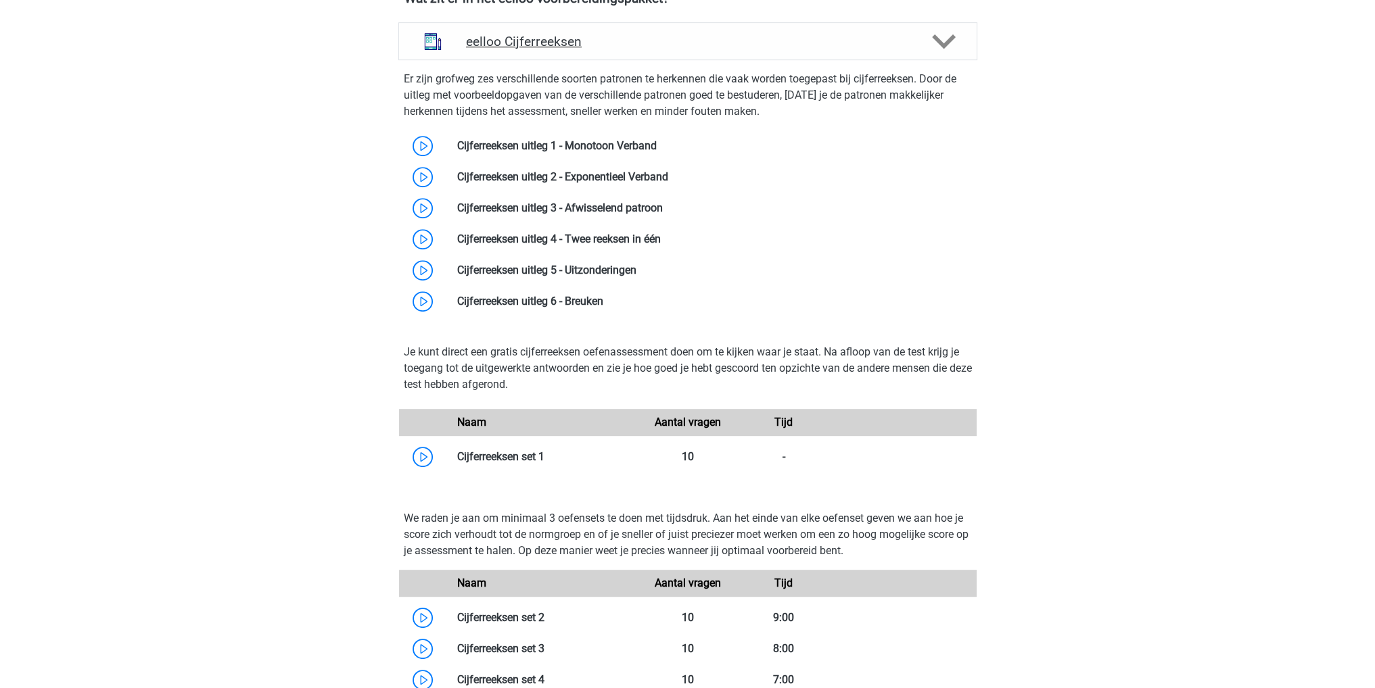
click at [951, 47] on polygon at bounding box center [944, 41] width 24 height 15
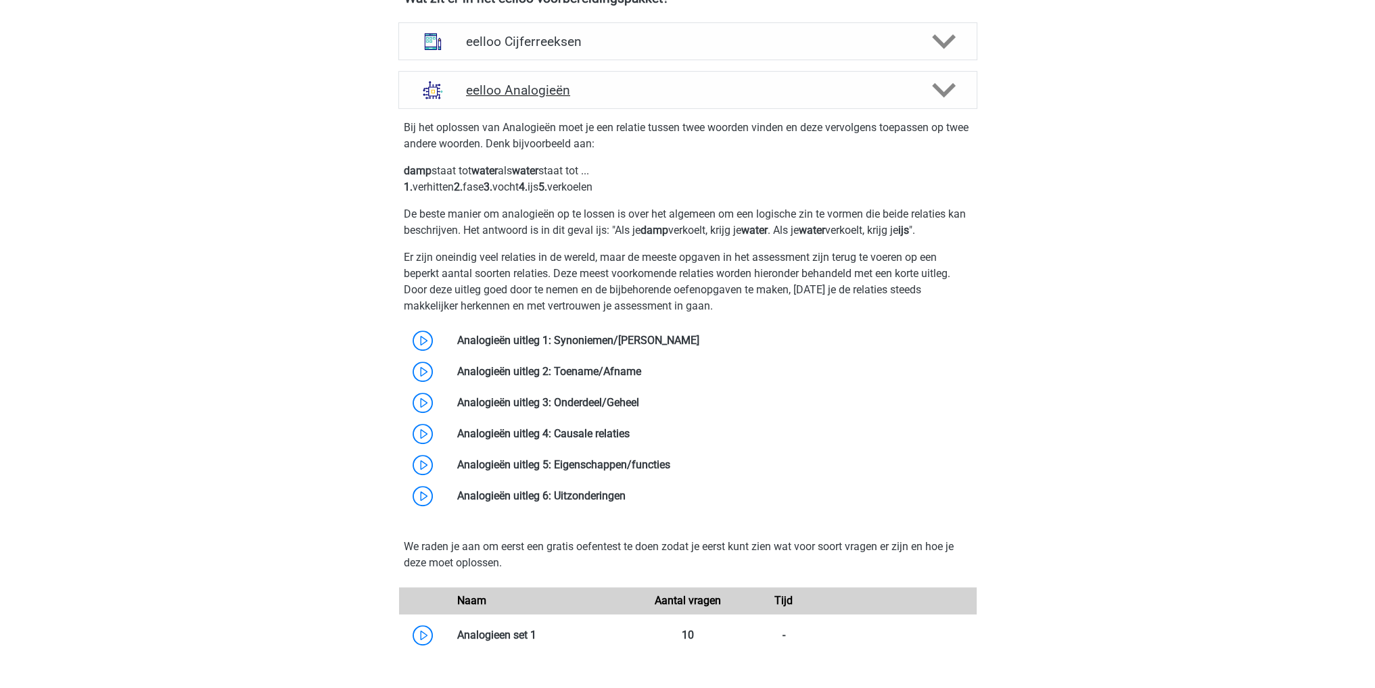
click at [766, 98] on h4 "eelloo Analogieën" at bounding box center [687, 90] width 443 height 16
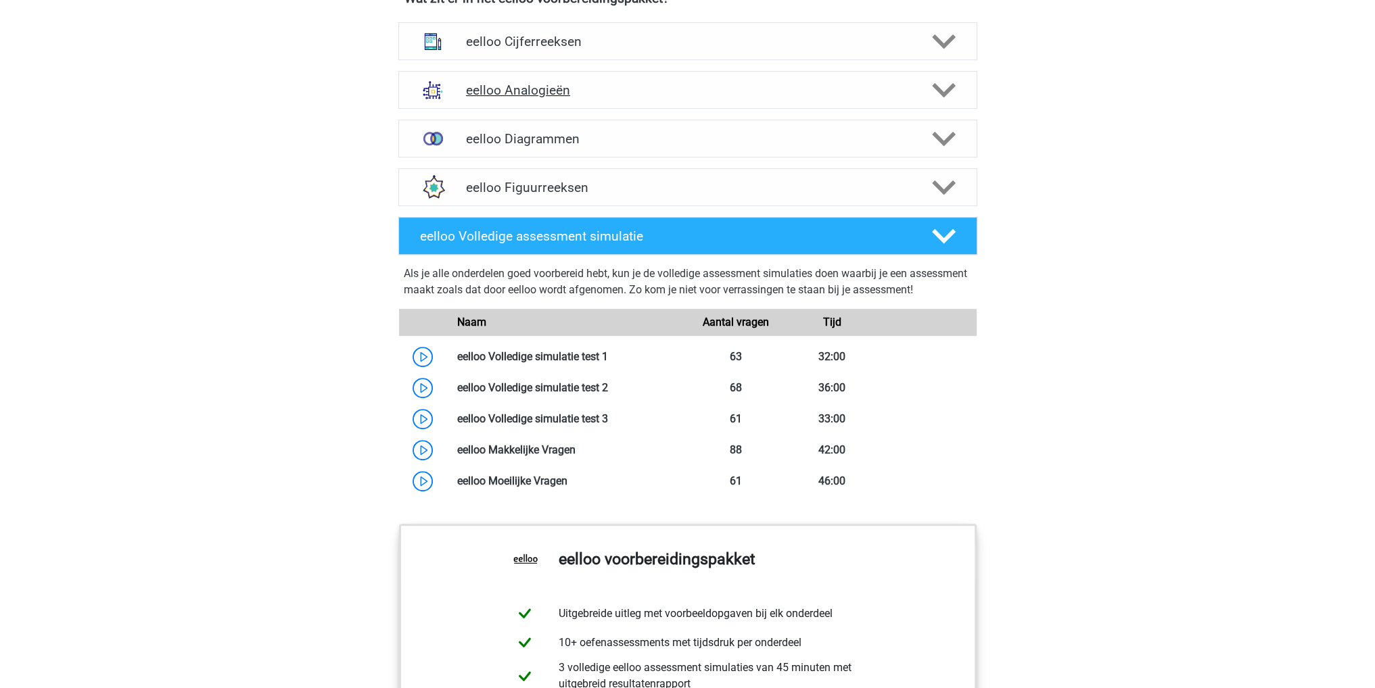
click at [766, 98] on h4 "eelloo Analogieën" at bounding box center [687, 90] width 443 height 16
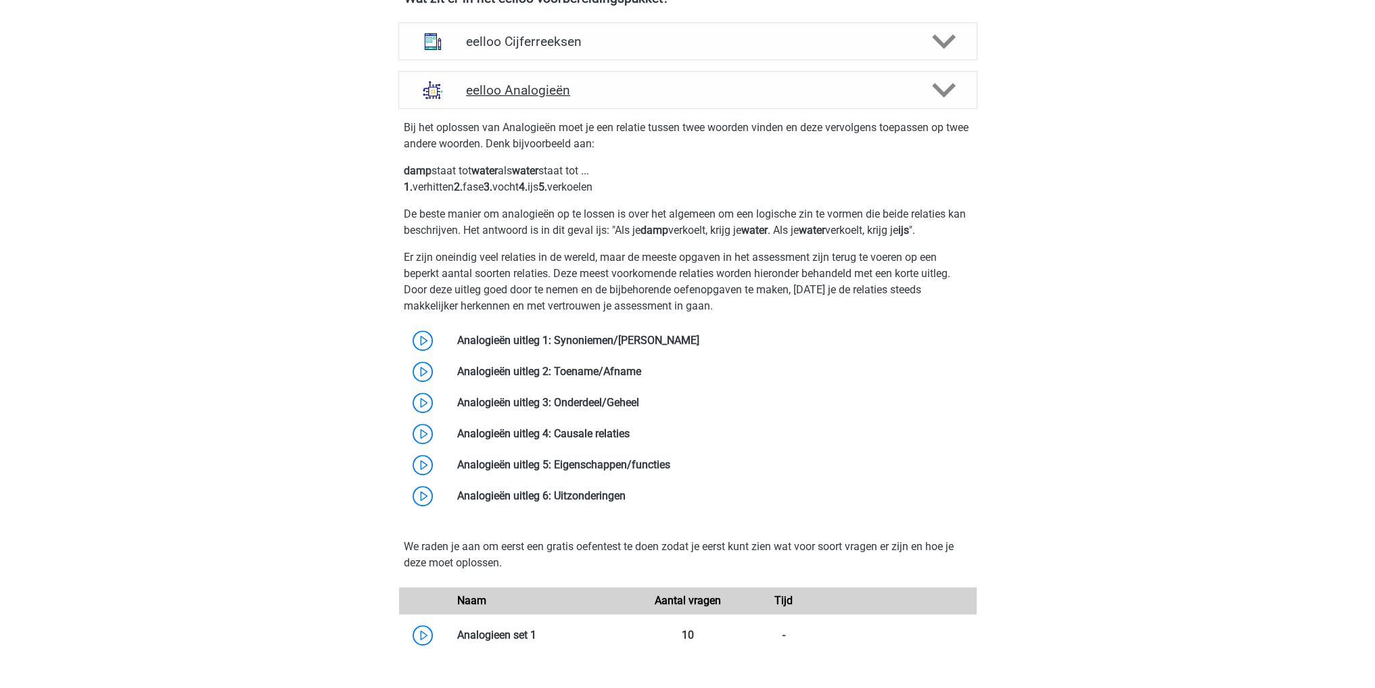
click at [766, 98] on h4 "eelloo Analogieën" at bounding box center [687, 90] width 443 height 16
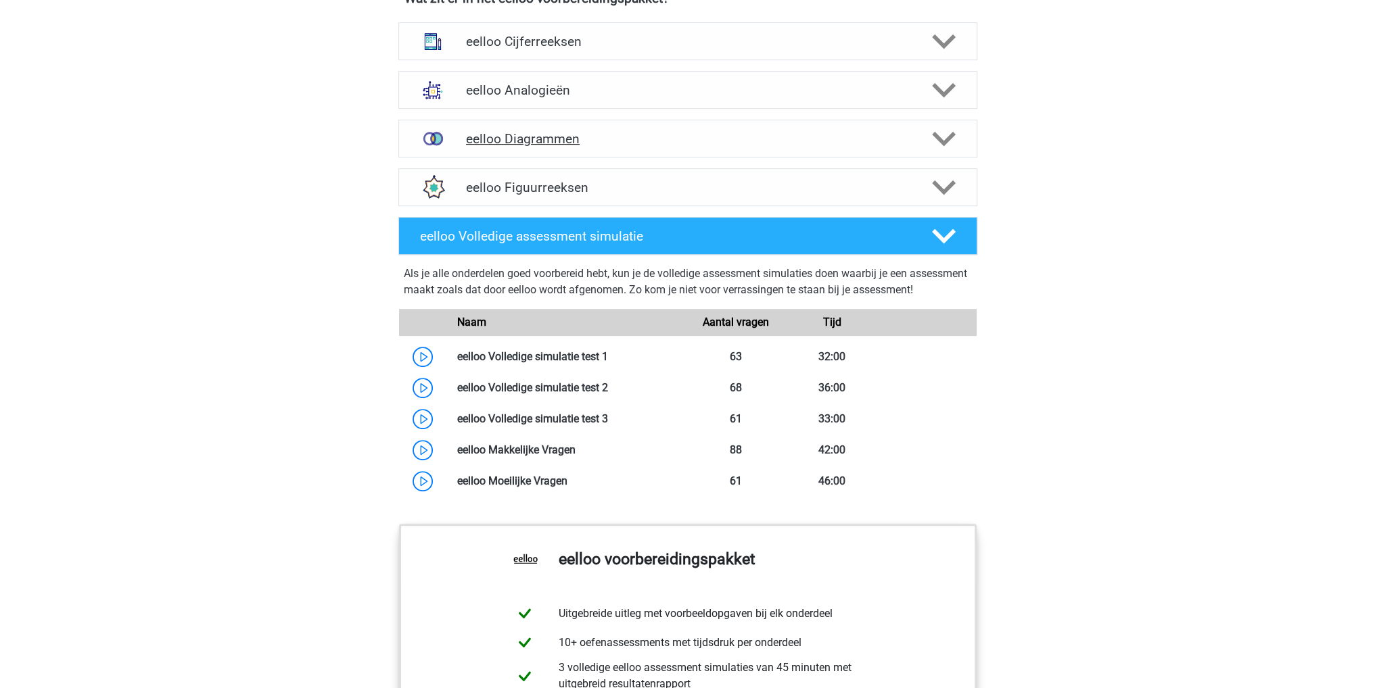
click at [703, 158] on div "eelloo Diagrammen" at bounding box center [687, 139] width 579 height 38
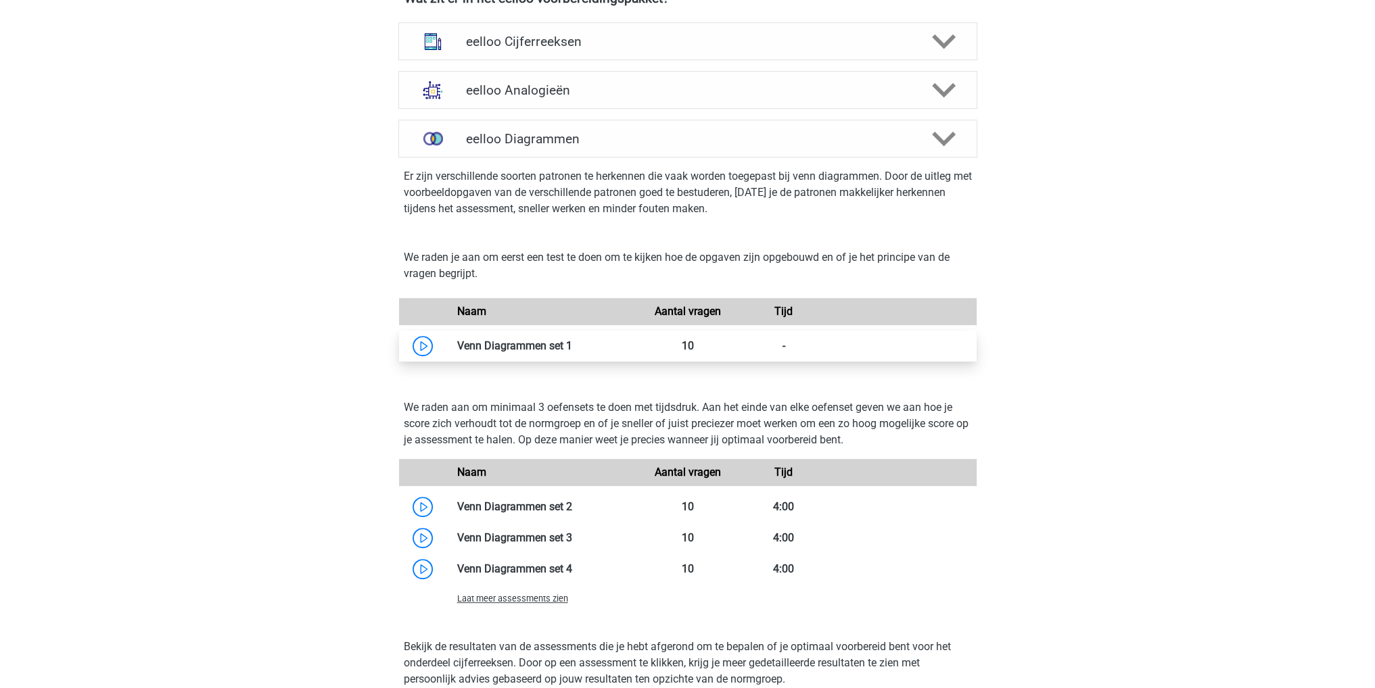
click at [572, 352] on link at bounding box center [572, 345] width 0 height 13
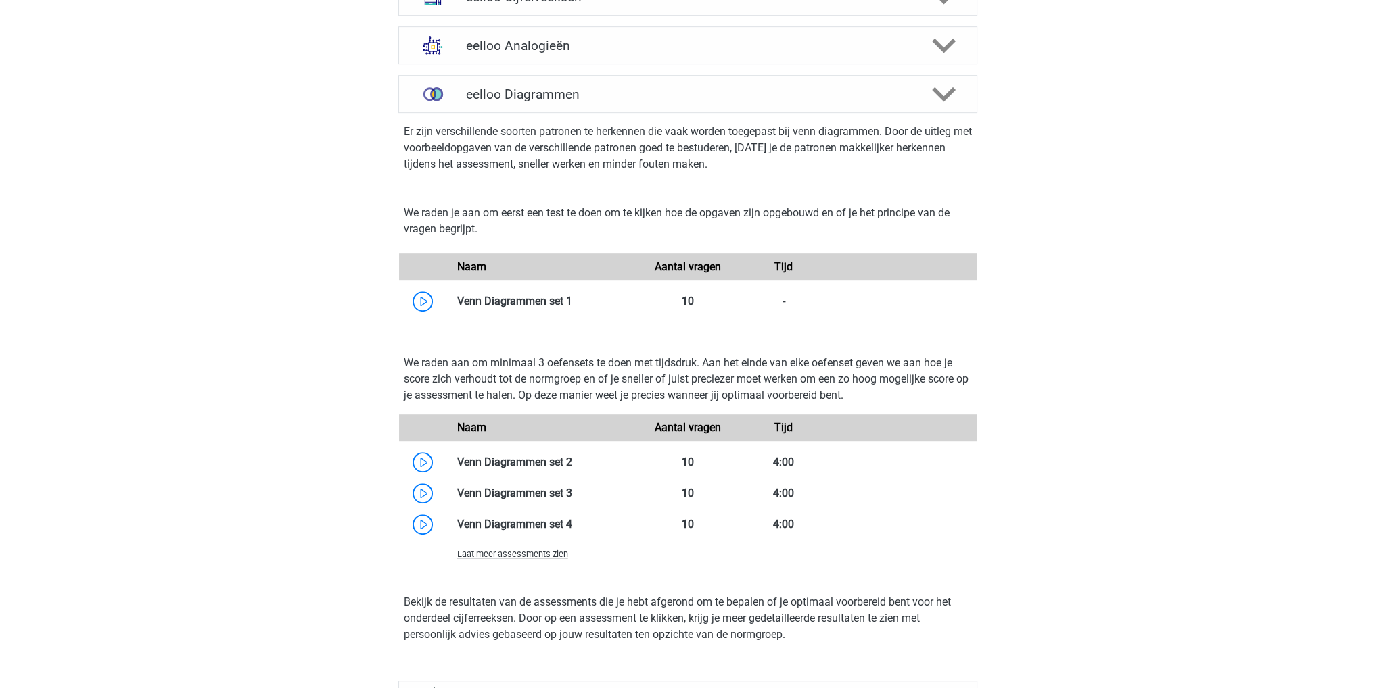
scroll to position [744, 0]
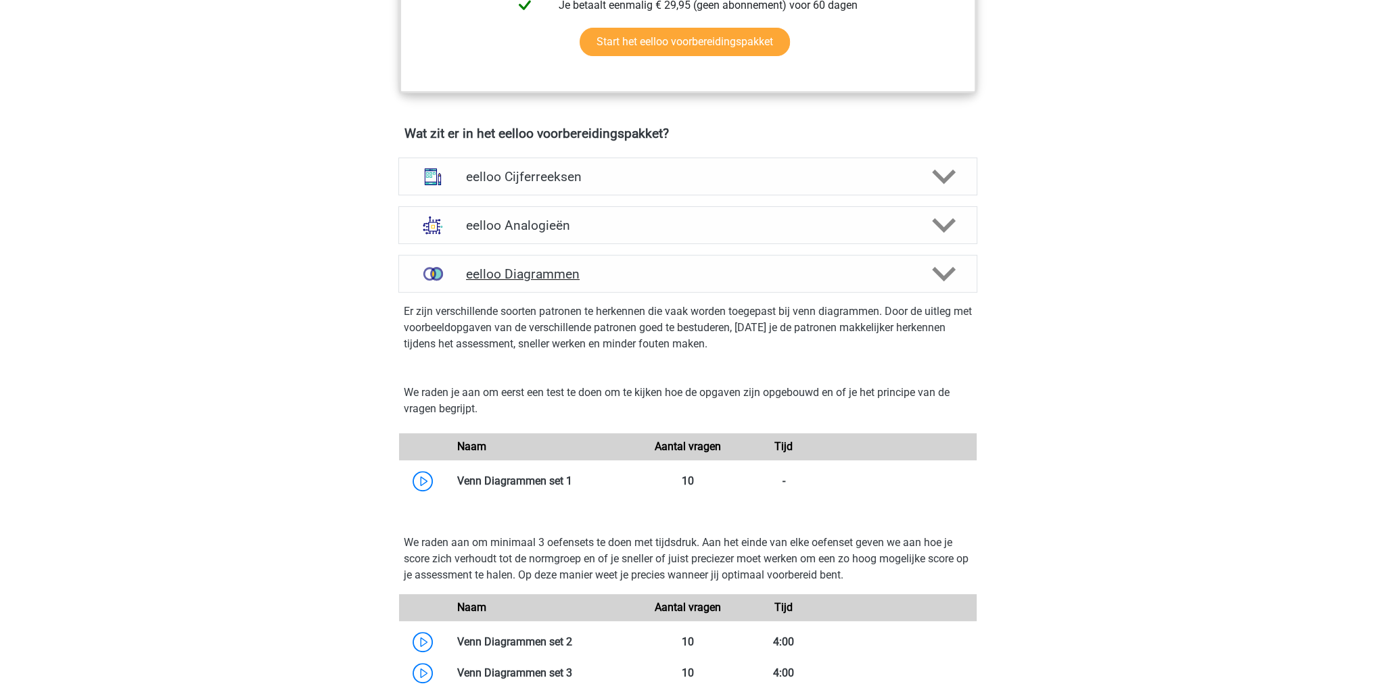
click at [674, 275] on h4 "eelloo Diagrammen" at bounding box center [687, 274] width 443 height 16
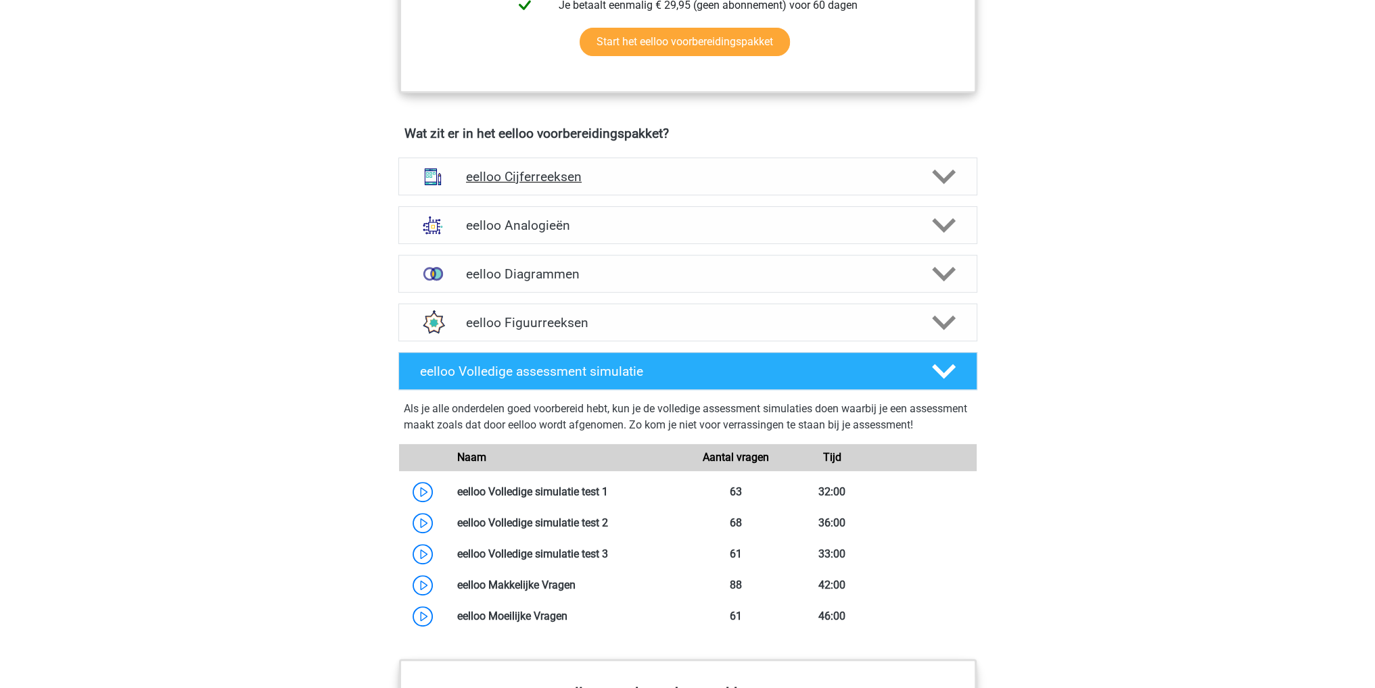
click at [711, 176] on h4 "eelloo Cijferreeksen" at bounding box center [687, 177] width 443 height 16
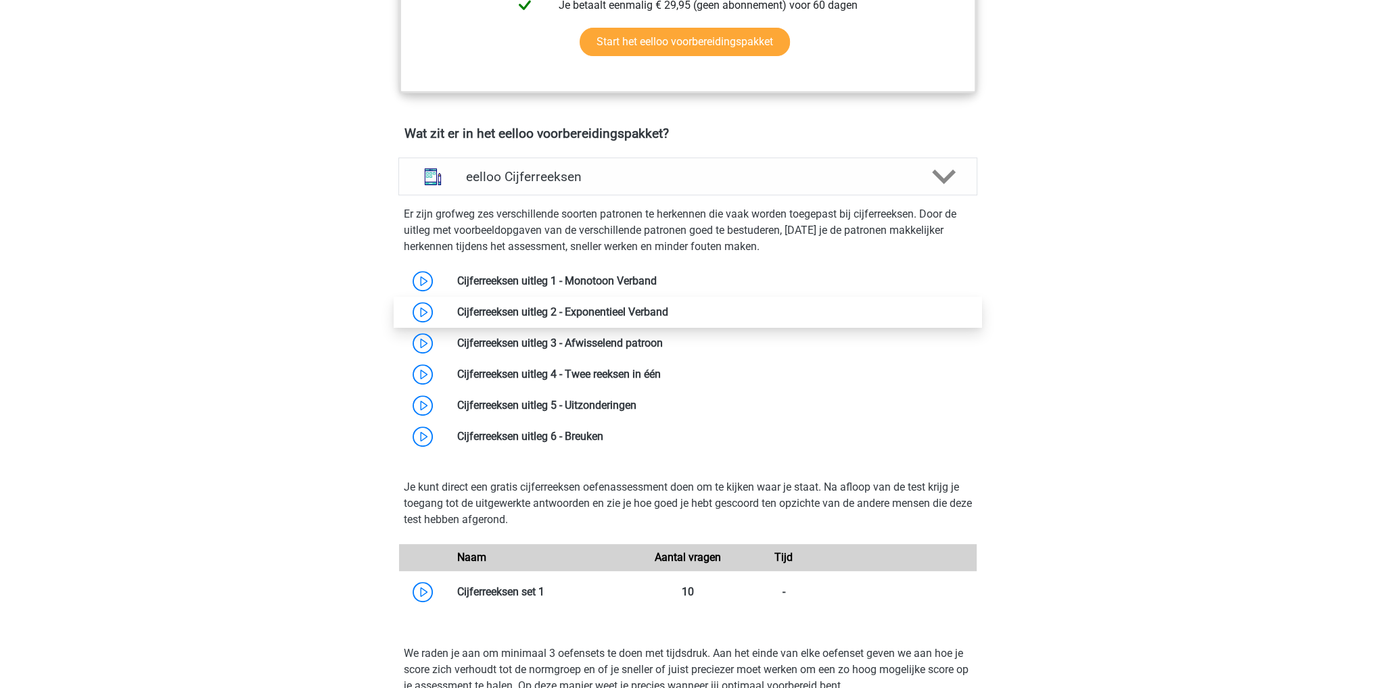
click at [668, 317] on link at bounding box center [668, 312] width 0 height 13
click at [649, 195] on div "eelloo Cijferreeksen" at bounding box center [687, 177] width 579 height 38
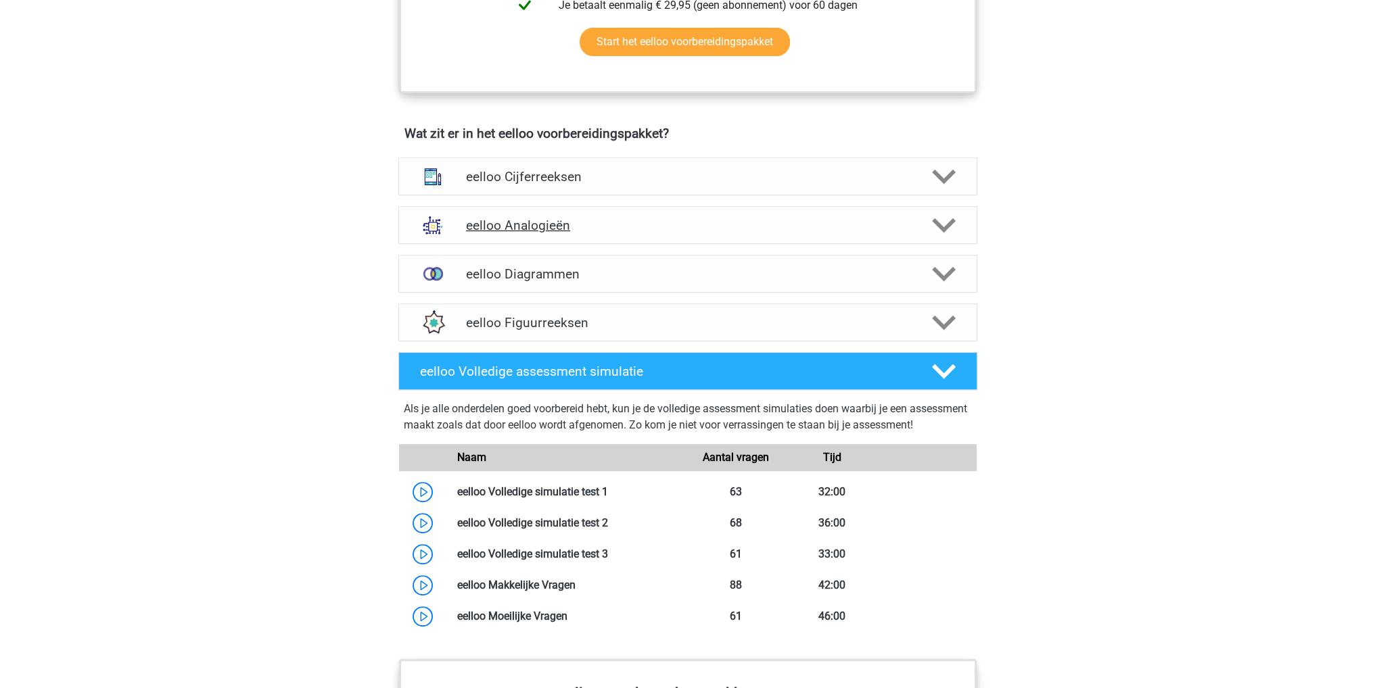
click at [616, 241] on div "eelloo Analogieën" at bounding box center [687, 225] width 579 height 38
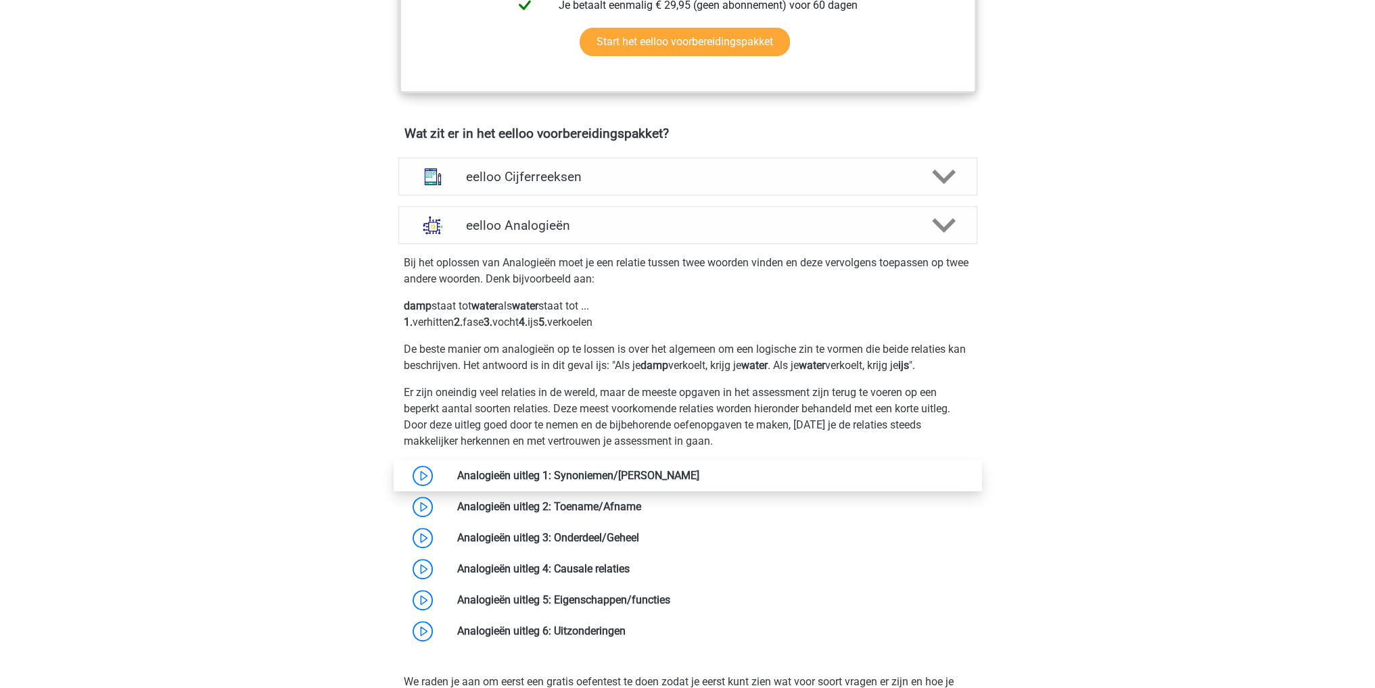
click at [699, 482] on link at bounding box center [699, 475] width 0 height 13
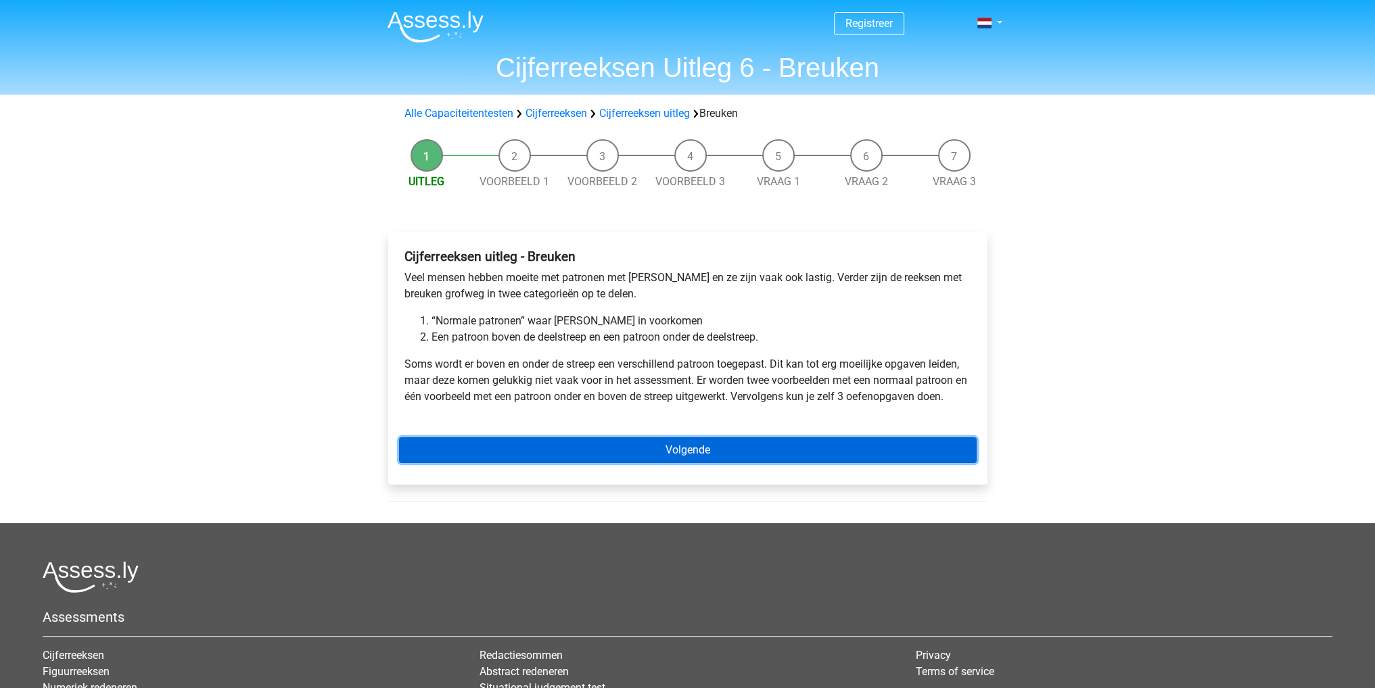
click at [640, 457] on link "Volgende" at bounding box center [687, 450] width 577 height 26
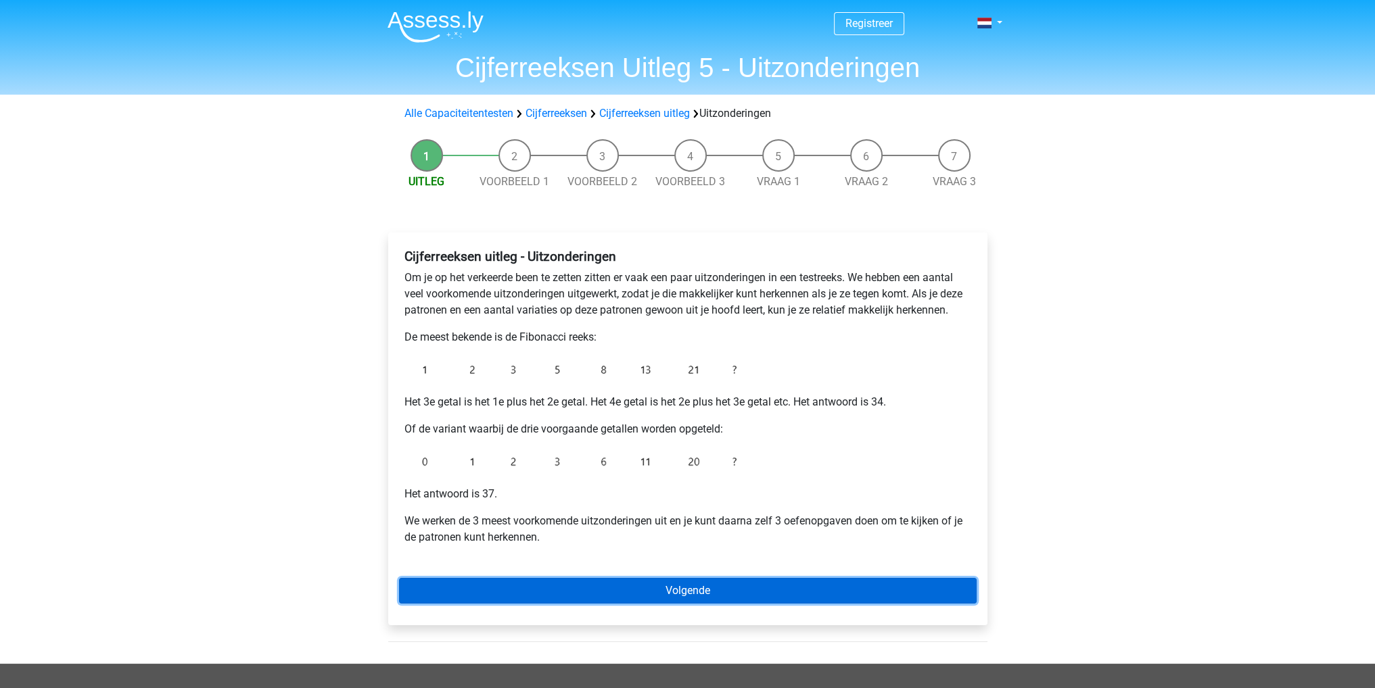
click at [846, 588] on link "Volgende" at bounding box center [687, 591] width 577 height 26
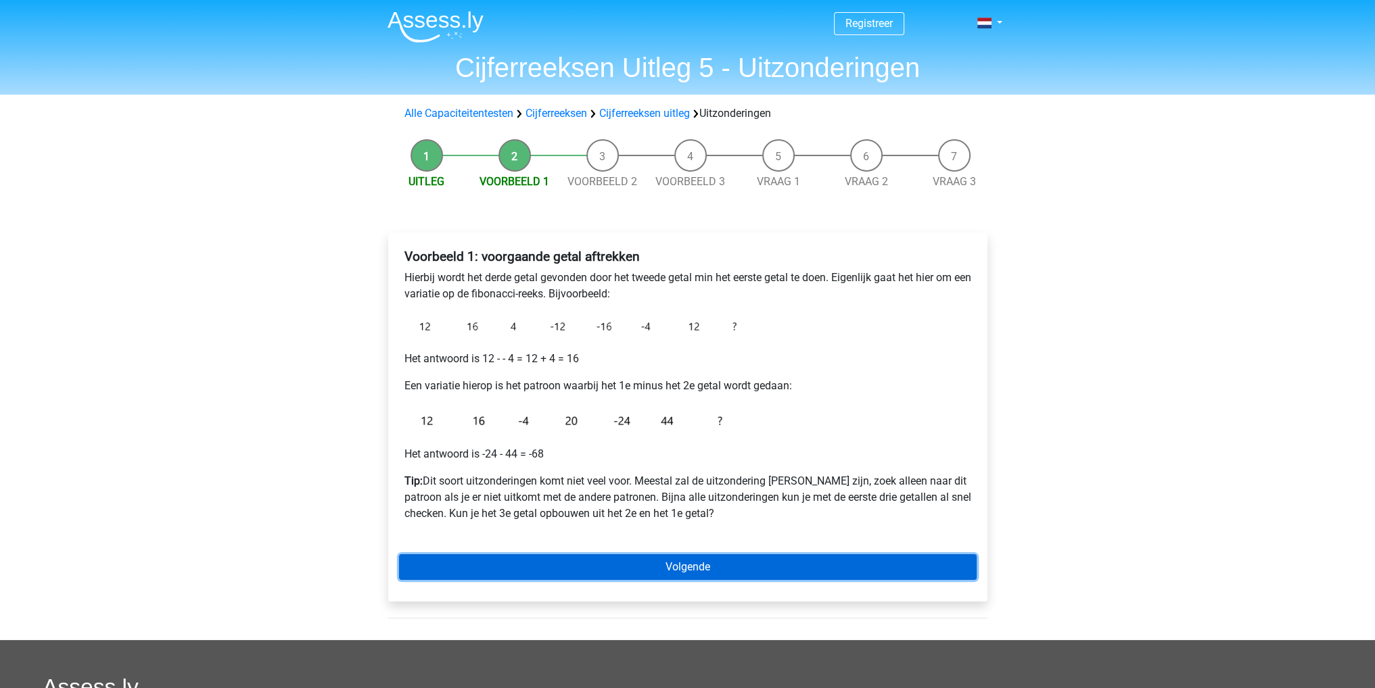
click at [817, 560] on link "Volgende" at bounding box center [687, 567] width 577 height 26
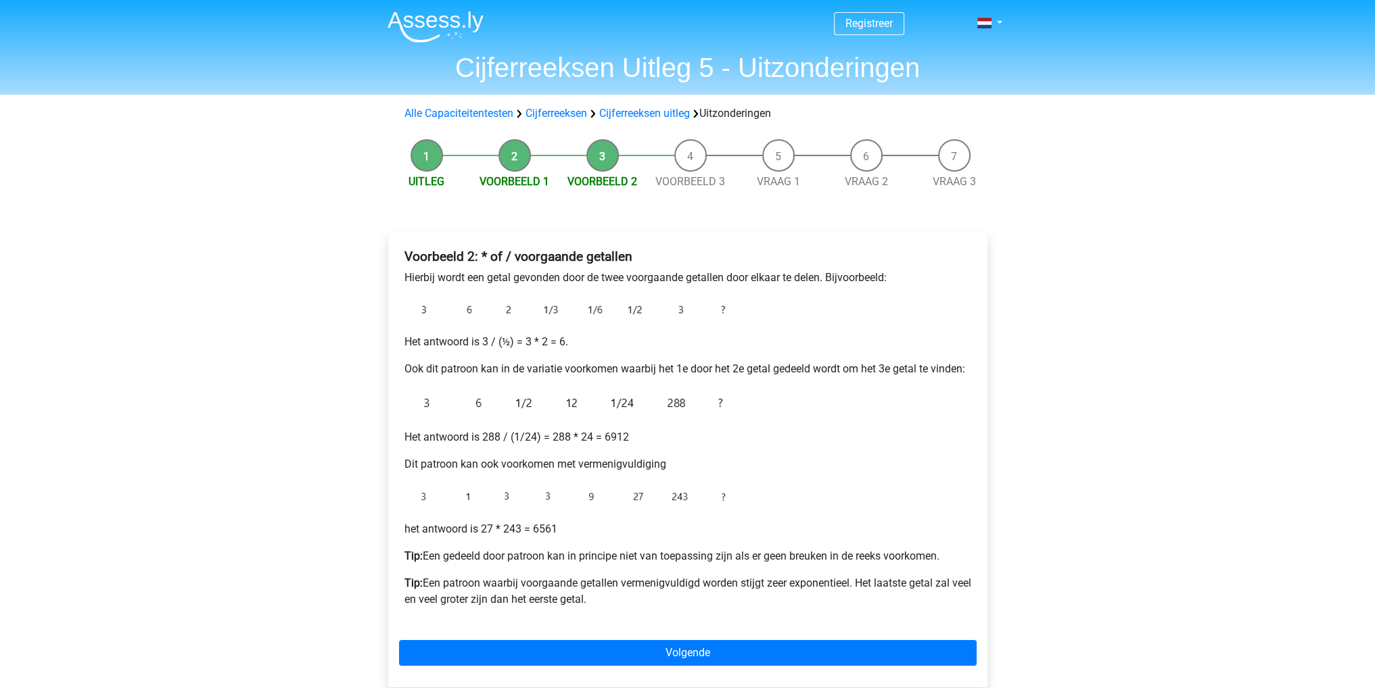
scroll to position [270, 0]
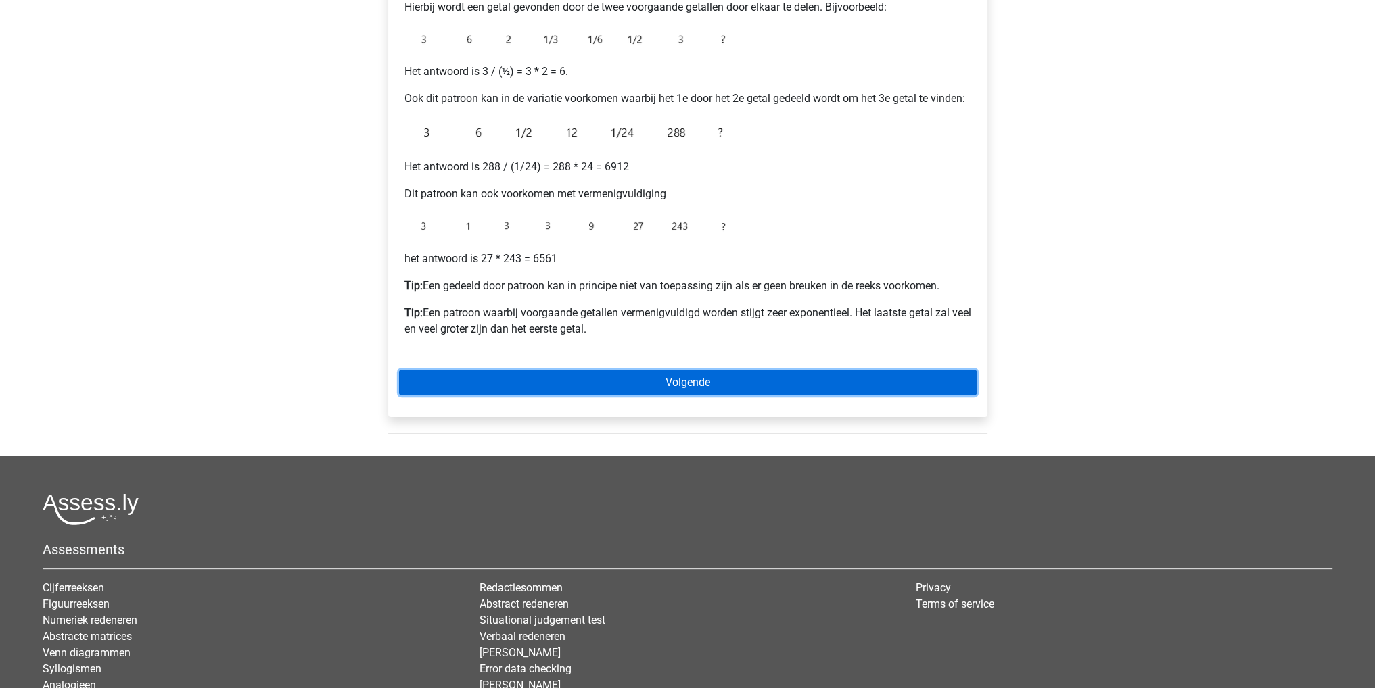
click at [748, 381] on link "Volgende" at bounding box center [687, 383] width 577 height 26
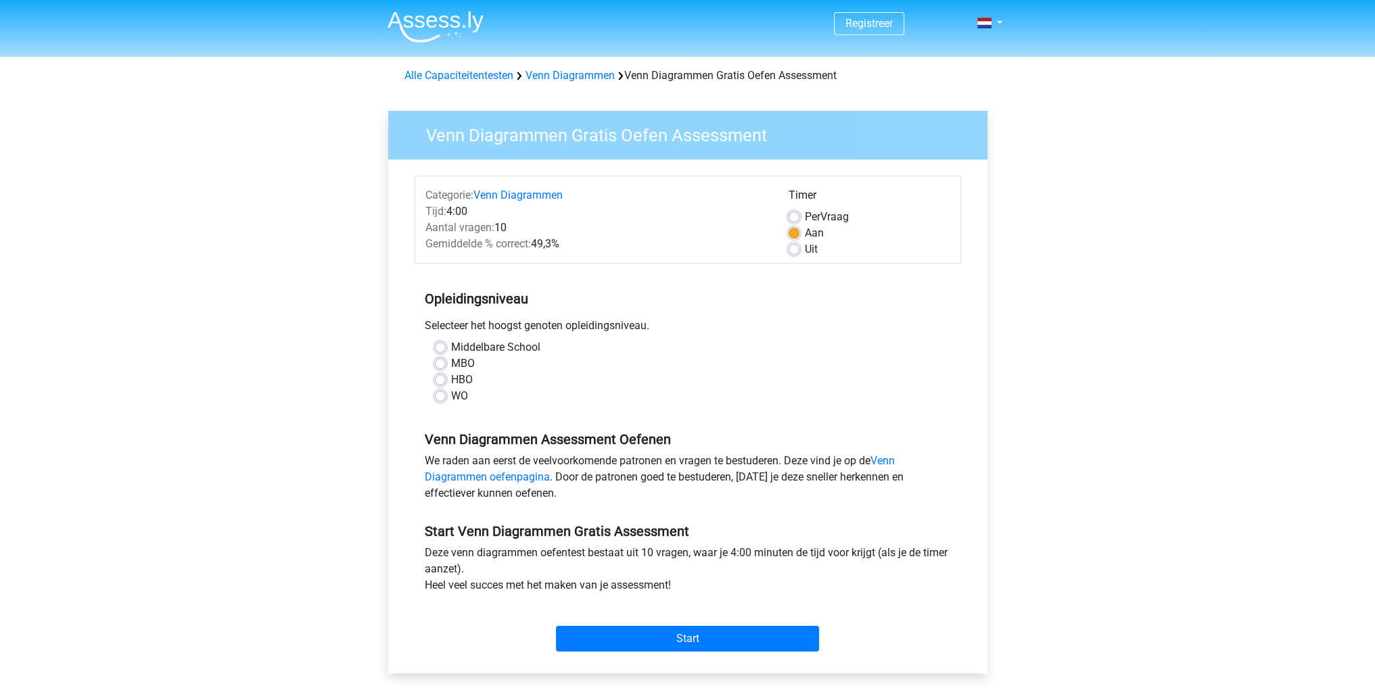
click at [453, 401] on label "WO" at bounding box center [459, 396] width 17 height 16
click at [446, 401] on input "WO" at bounding box center [440, 395] width 11 height 14
radio input "true"
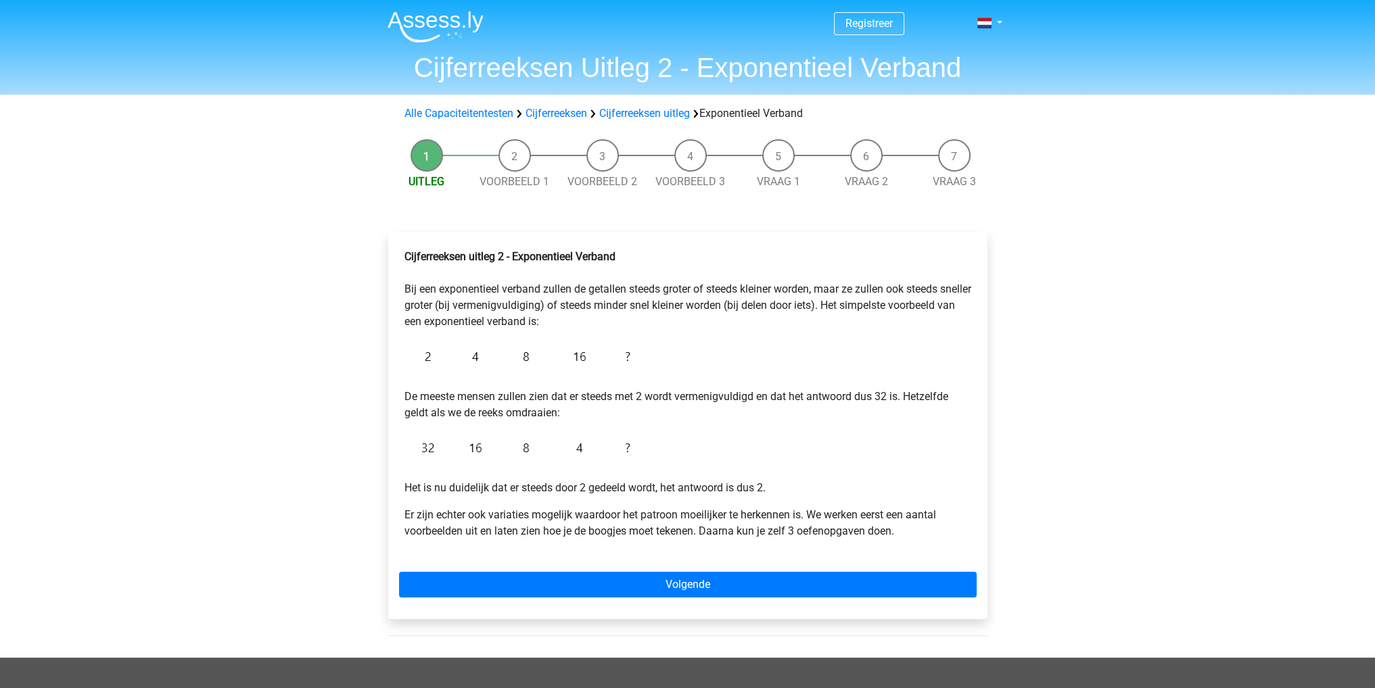
drag, startPoint x: 0, startPoint y: 0, endPoint x: 594, endPoint y: 316, distance: 672.7
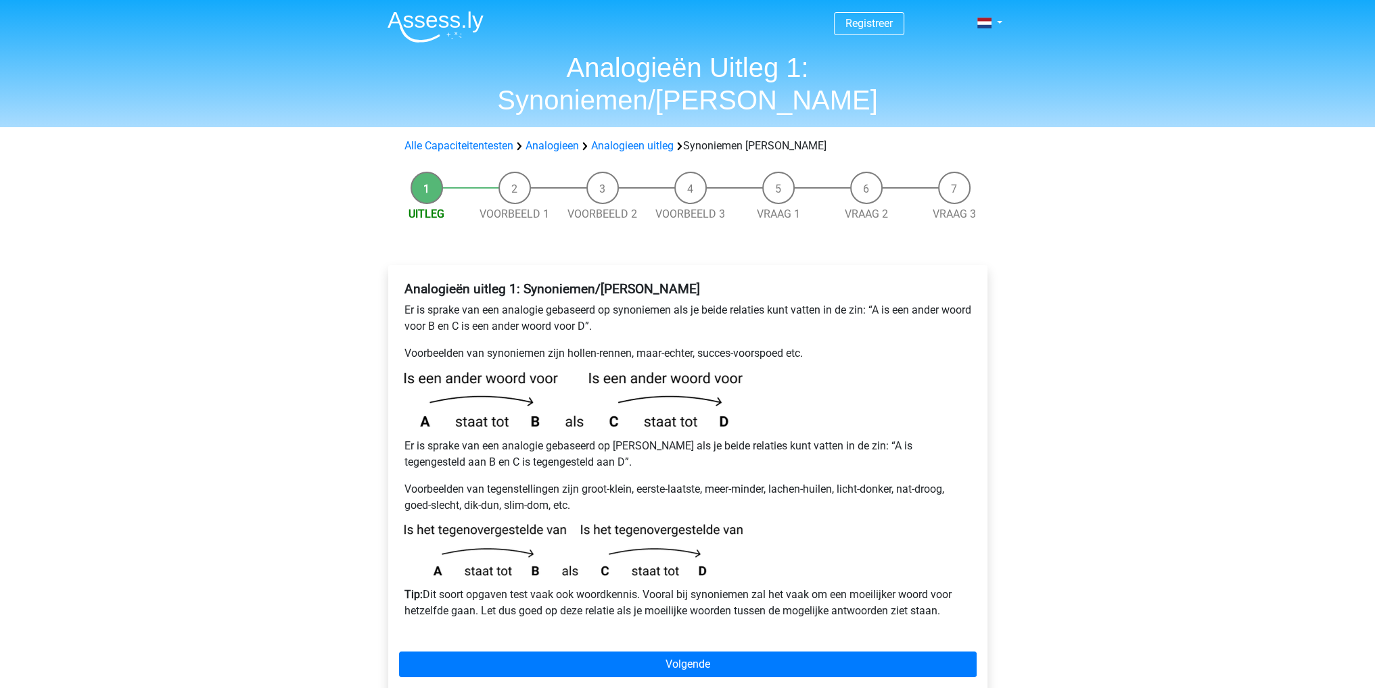
scroll to position [270, 0]
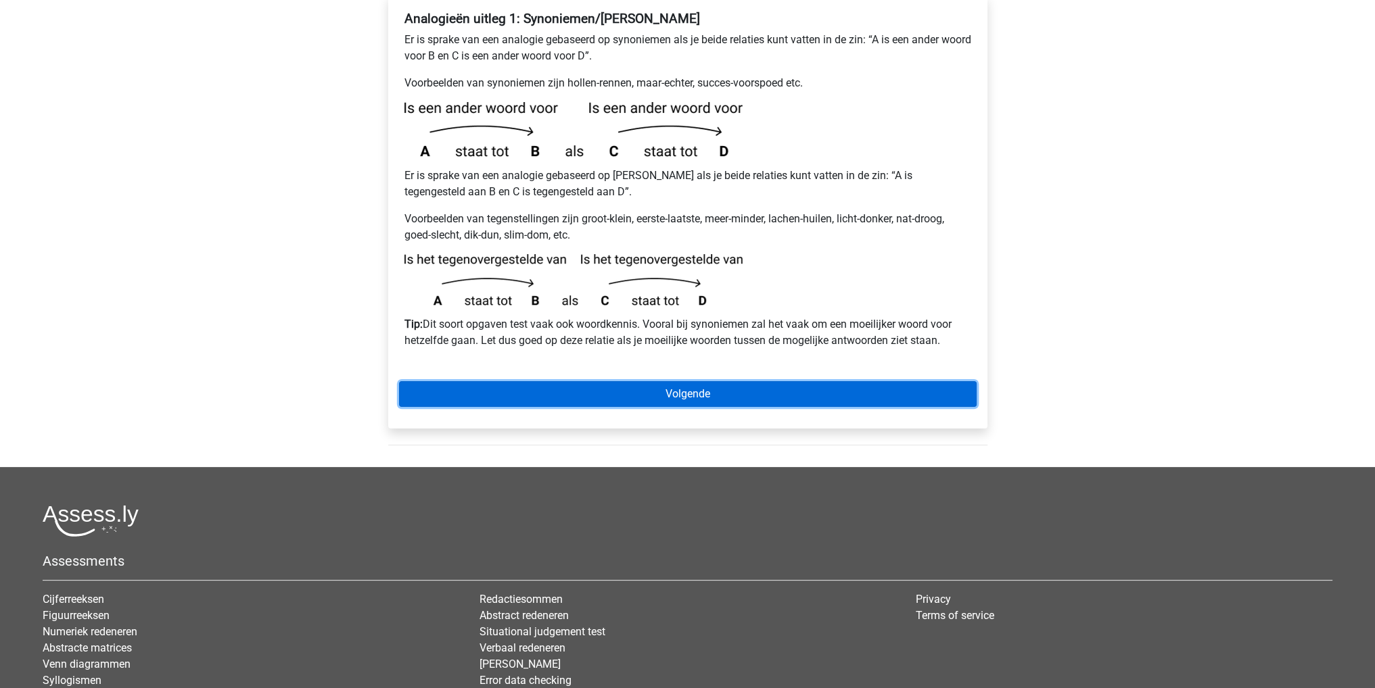
click at [671, 381] on link "Volgende" at bounding box center [687, 394] width 577 height 26
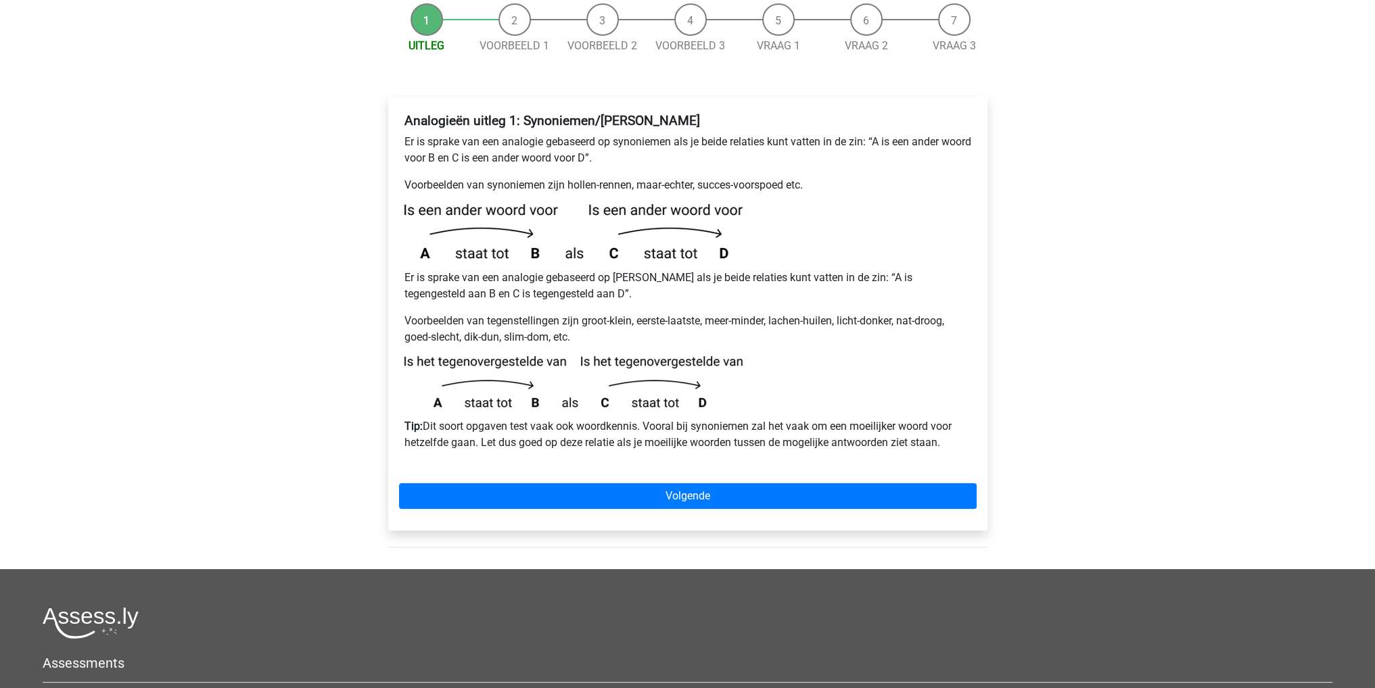
scroll to position [68, 0]
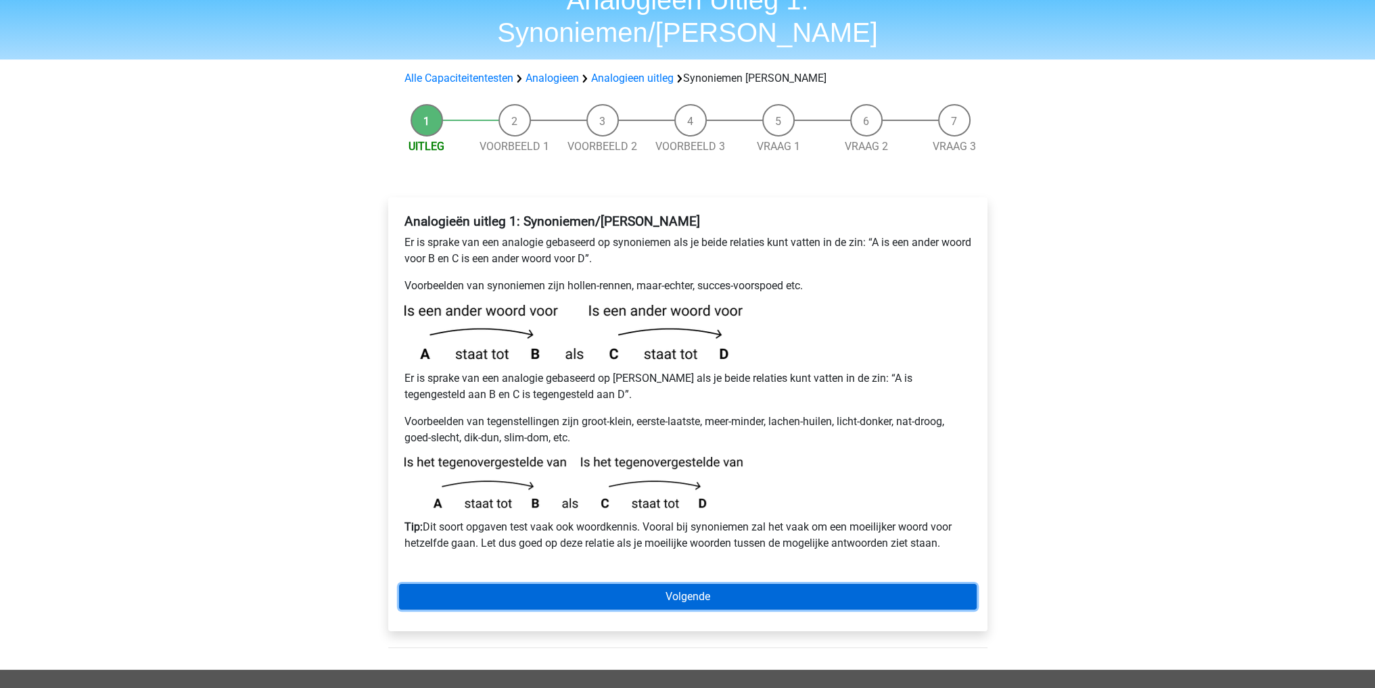
click at [749, 584] on link "Volgende" at bounding box center [687, 597] width 577 height 26
click at [765, 584] on link "Volgende" at bounding box center [687, 597] width 577 height 26
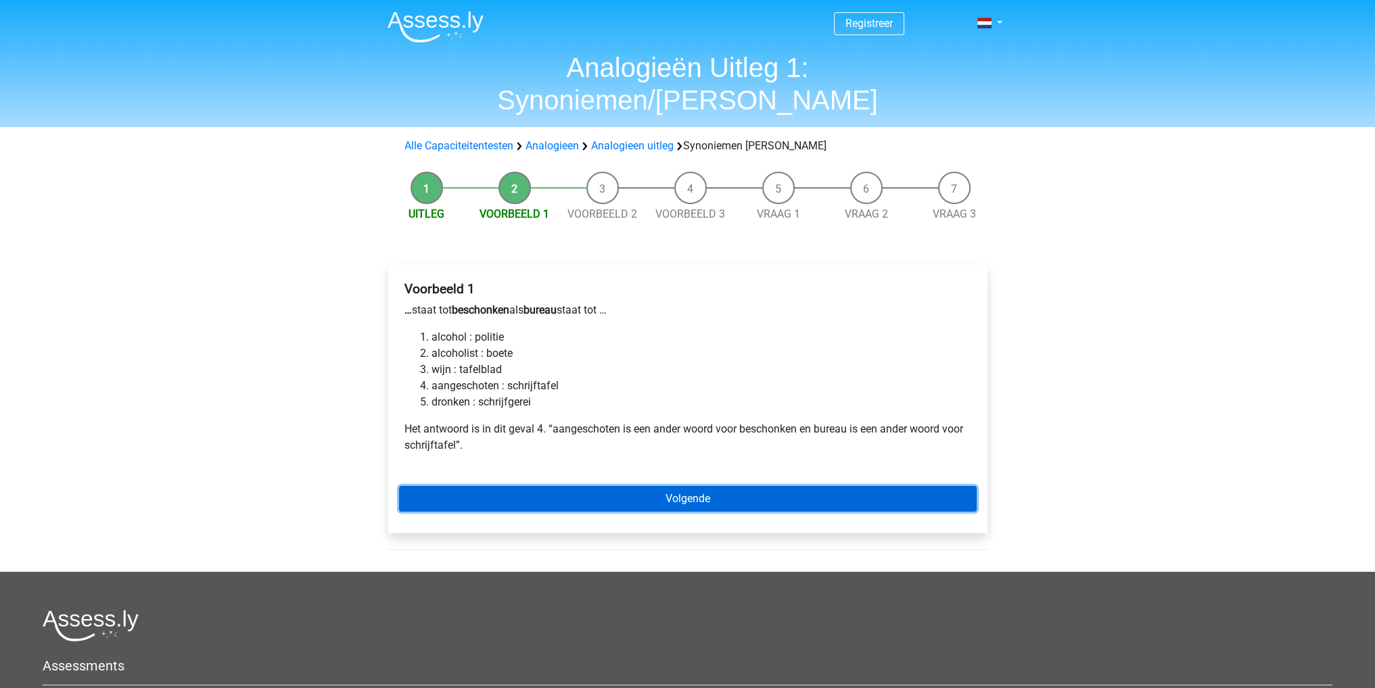
click at [665, 486] on link "Volgende" at bounding box center [687, 499] width 577 height 26
click at [780, 486] on link "Volgende" at bounding box center [687, 499] width 577 height 26
click at [702, 486] on link "Volgende" at bounding box center [687, 499] width 577 height 26
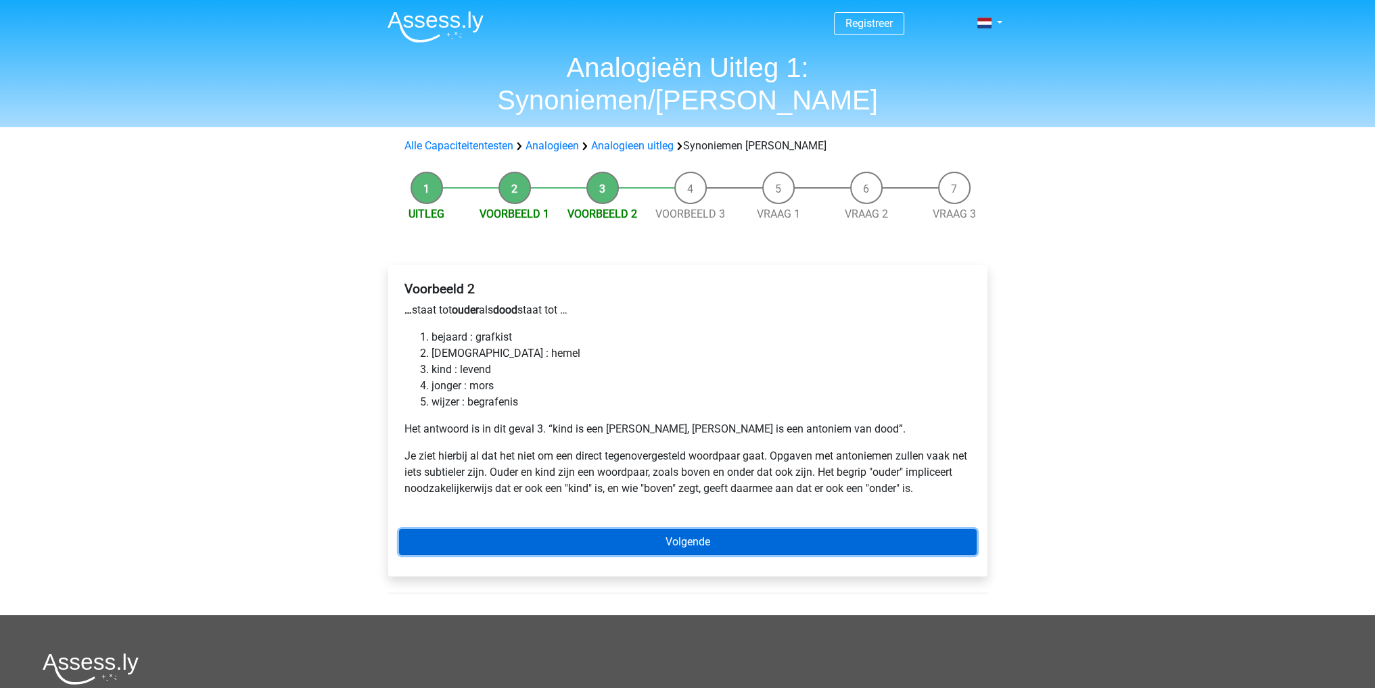
click at [704, 529] on link "Volgende" at bounding box center [687, 542] width 577 height 26
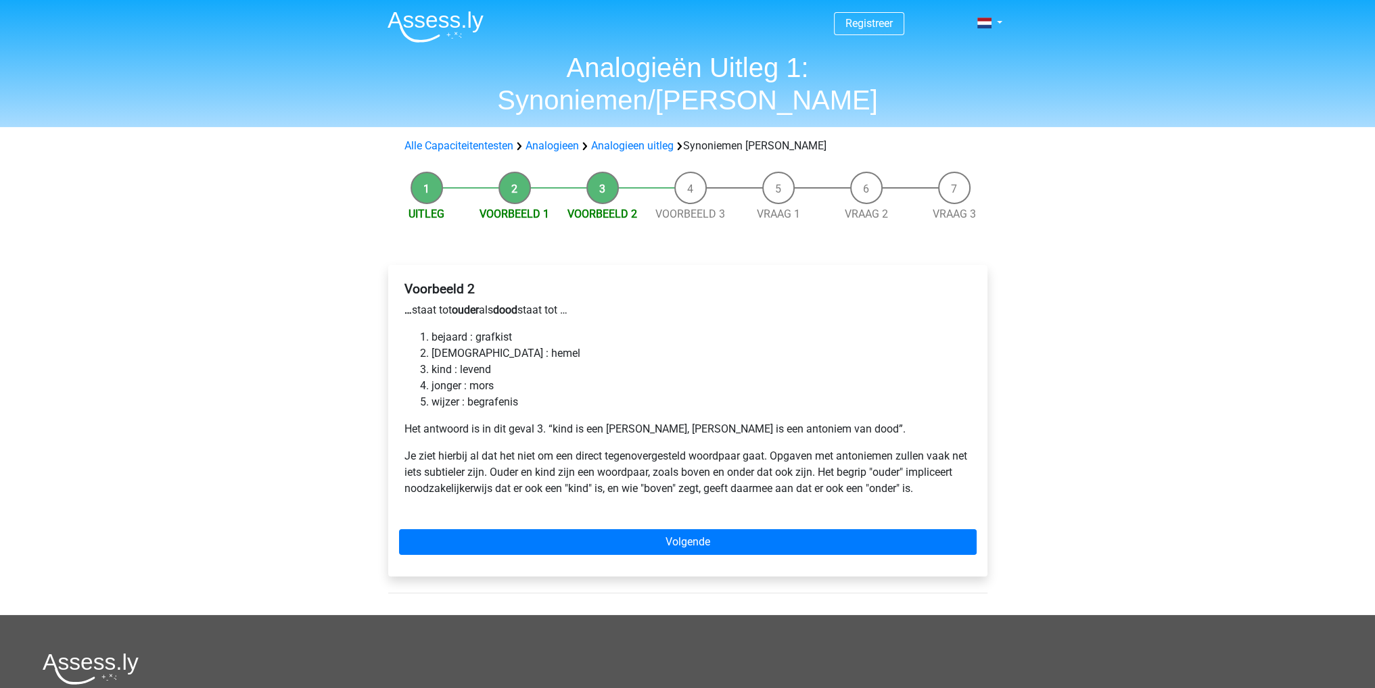
drag, startPoint x: 811, startPoint y: 329, endPoint x: 823, endPoint y: 327, distance: 12.3
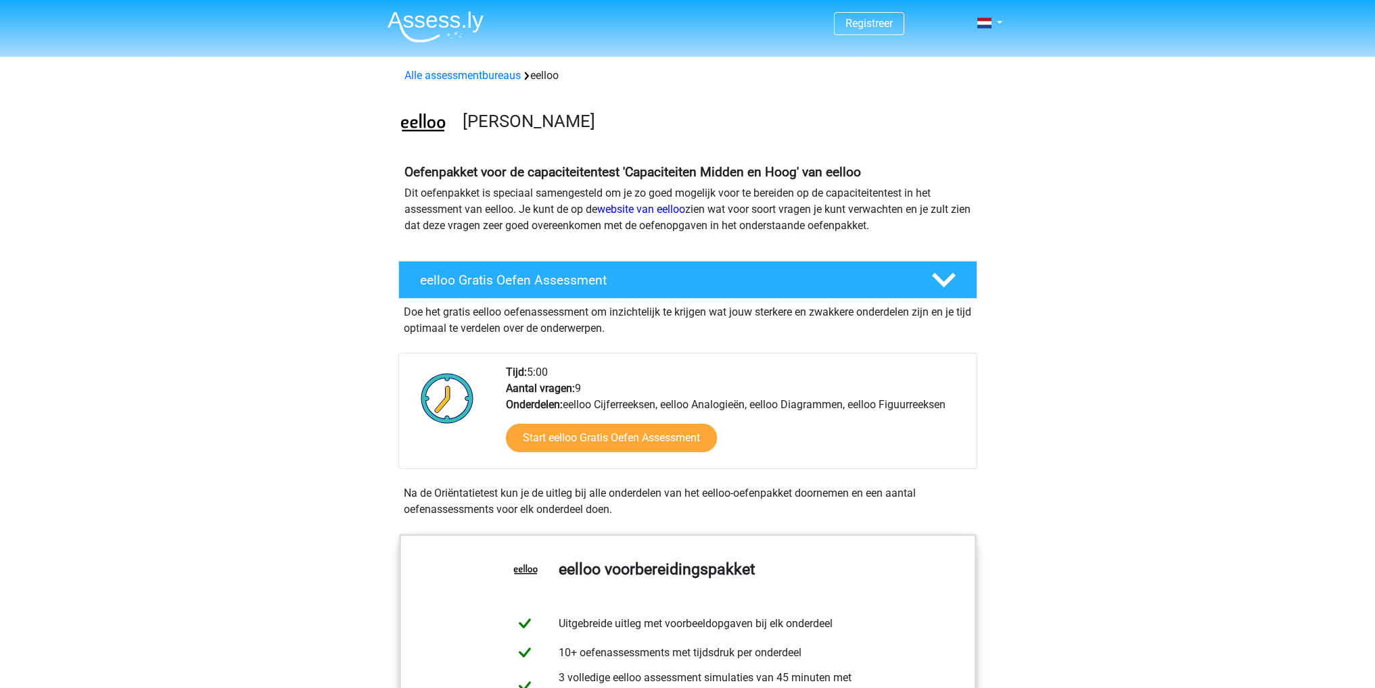
scroll to position [744, 0]
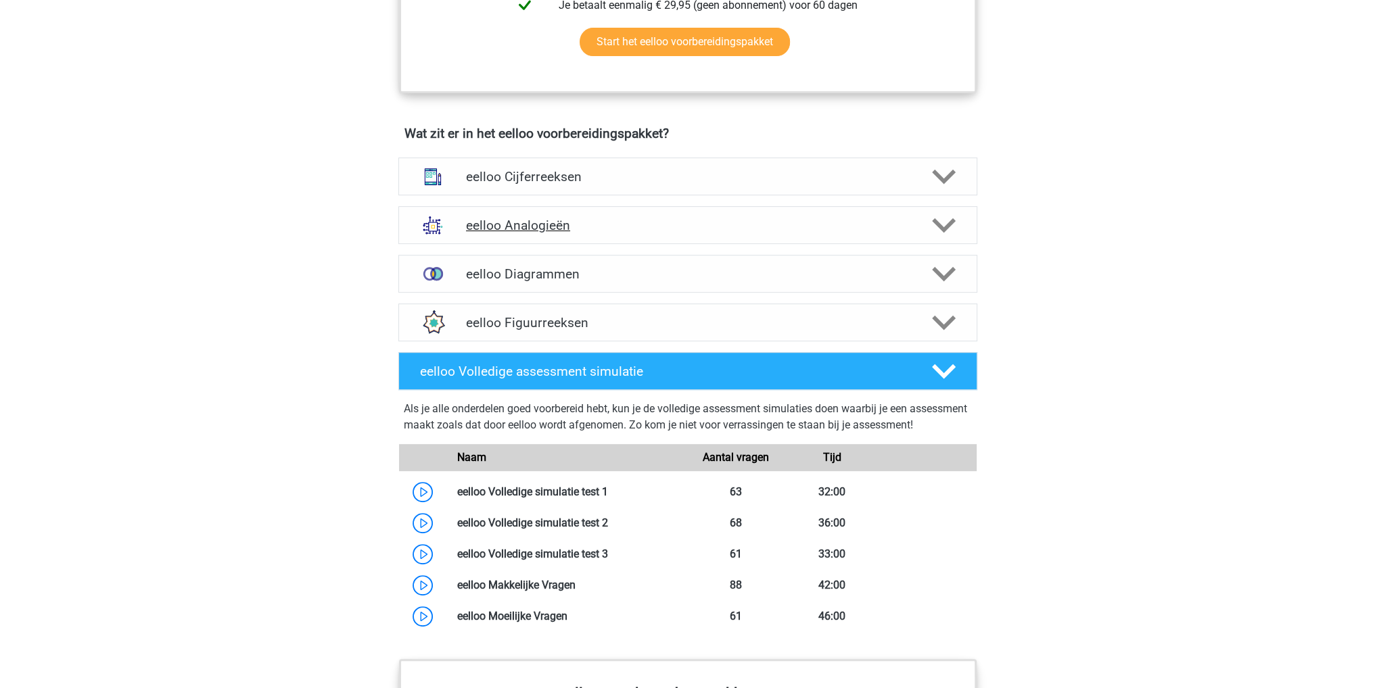
click at [603, 224] on div "eelloo Analogieën" at bounding box center [687, 225] width 579 height 38
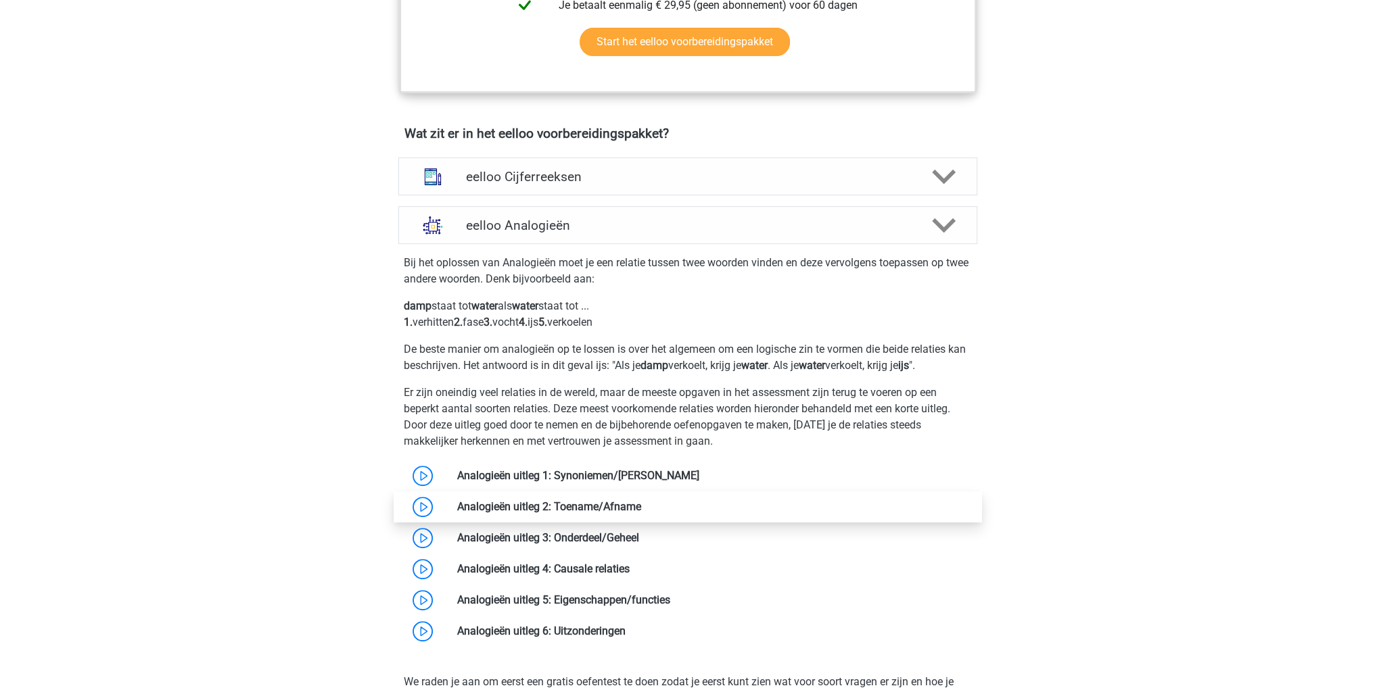
click at [641, 513] on link at bounding box center [641, 506] width 0 height 13
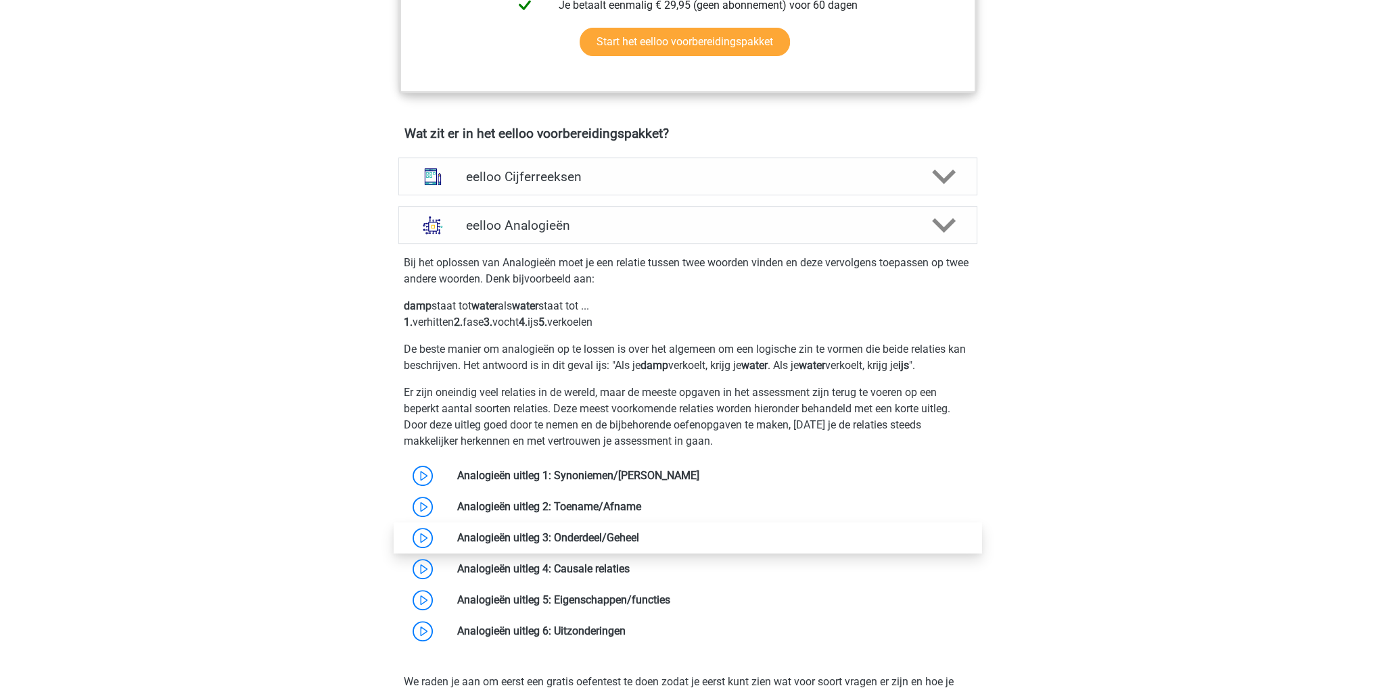
click at [639, 544] on link at bounding box center [639, 537] width 0 height 13
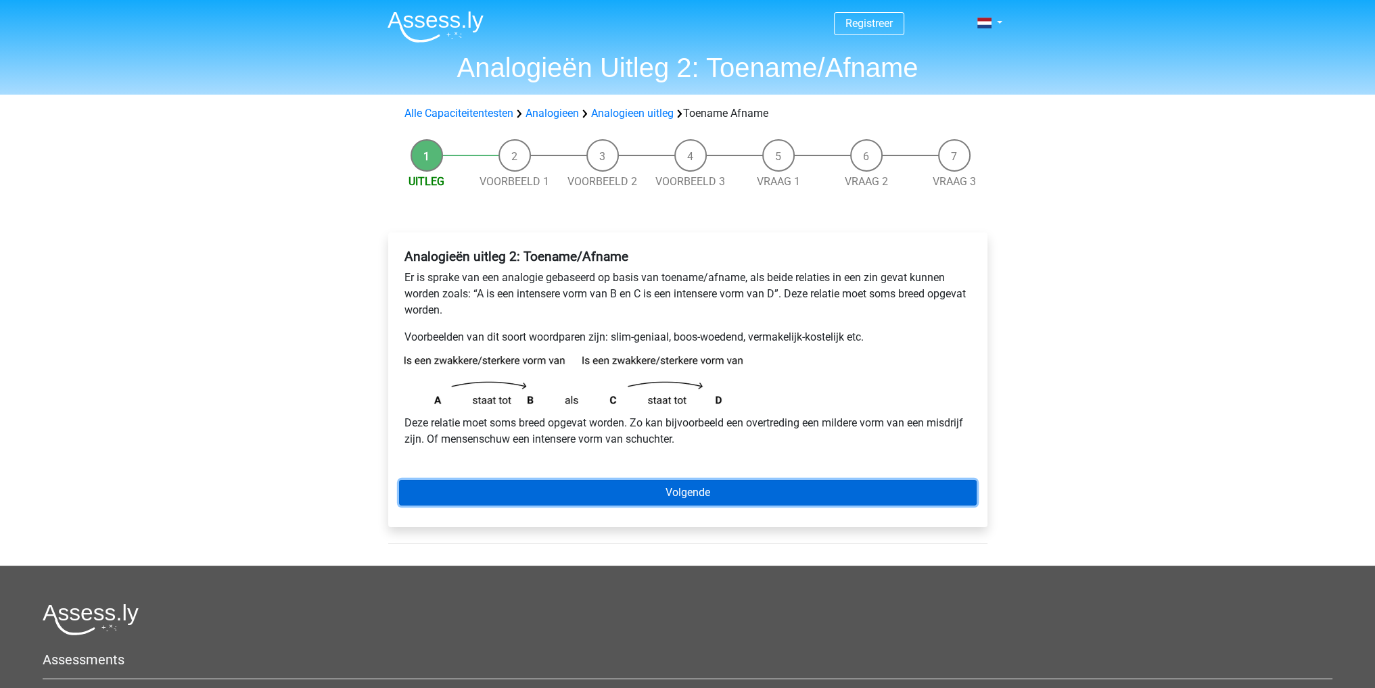
click at [677, 495] on link "Volgende" at bounding box center [687, 493] width 577 height 26
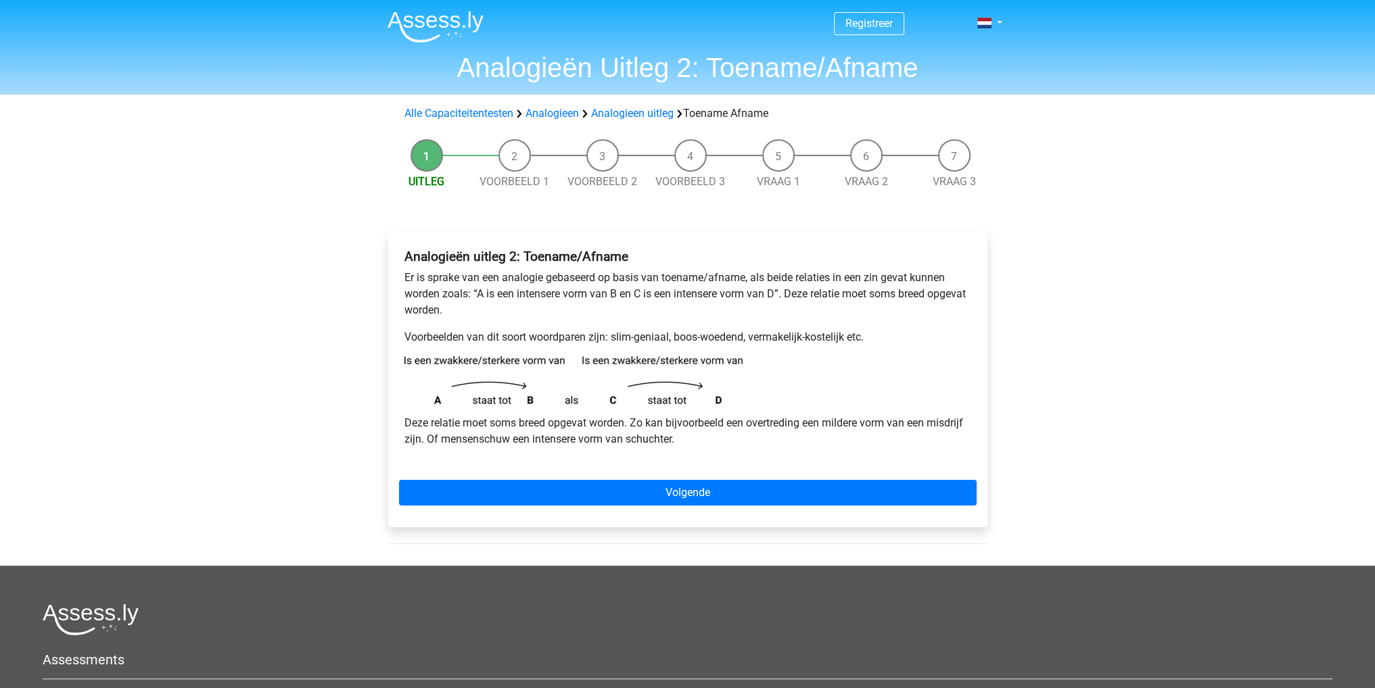
drag, startPoint x: 738, startPoint y: 195, endPoint x: 723, endPoint y: 198, distance: 14.6
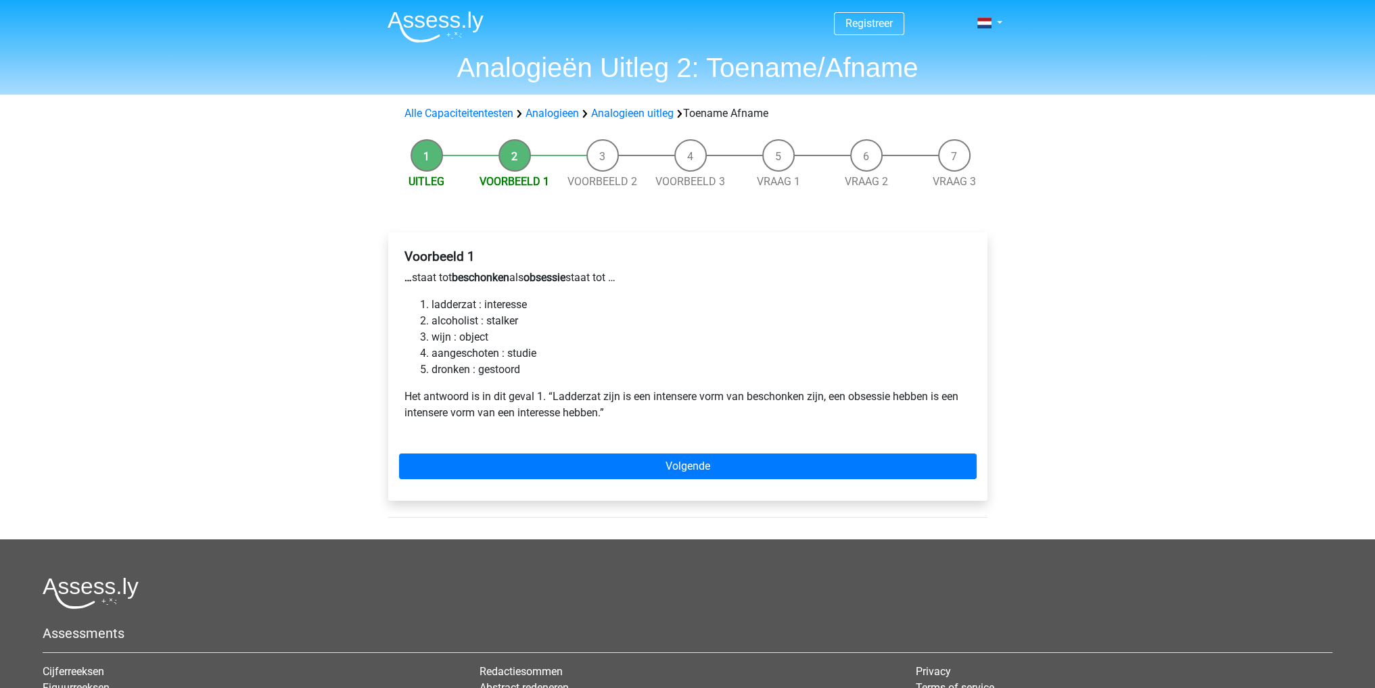
click at [677, 495] on div "Voorbeeld 1 … staat tot beschonken als obsessie staat tot … ladderzat : interes…" at bounding box center [687, 367] width 599 height 268
click at [695, 480] on div "Voorbeeld 1 … staat tot beschonken als obsessie staat tot … ladderzat : interes…" at bounding box center [687, 367] width 599 height 268
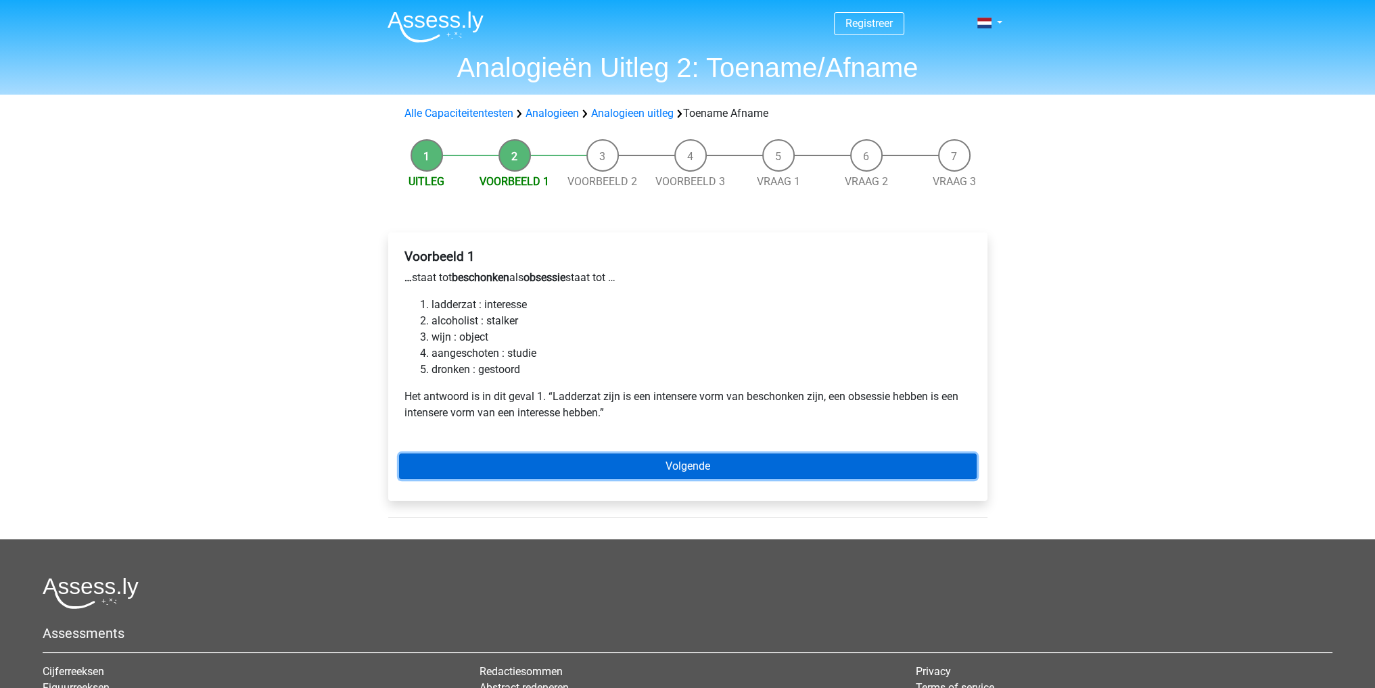
click at [709, 469] on link "Volgende" at bounding box center [687, 467] width 577 height 26
click at [708, 469] on link "Volgende" at bounding box center [687, 467] width 577 height 26
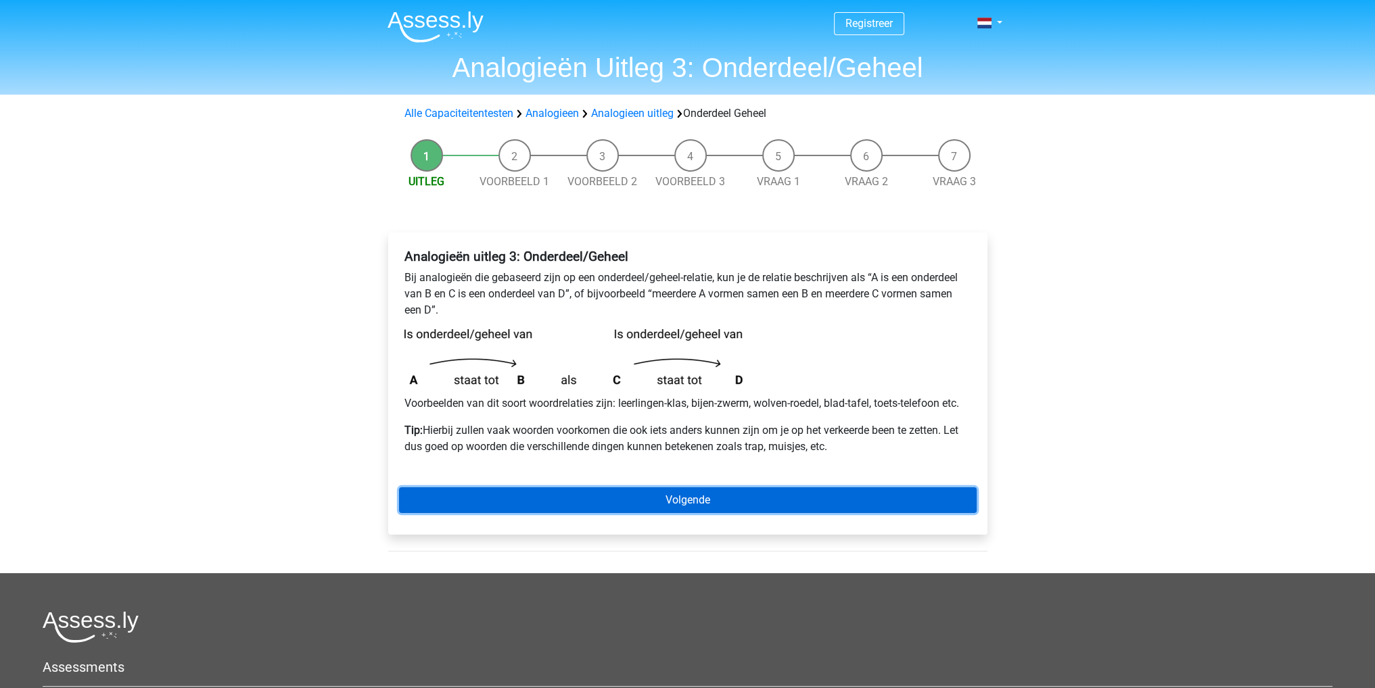
click at [640, 492] on link "Volgende" at bounding box center [687, 500] width 577 height 26
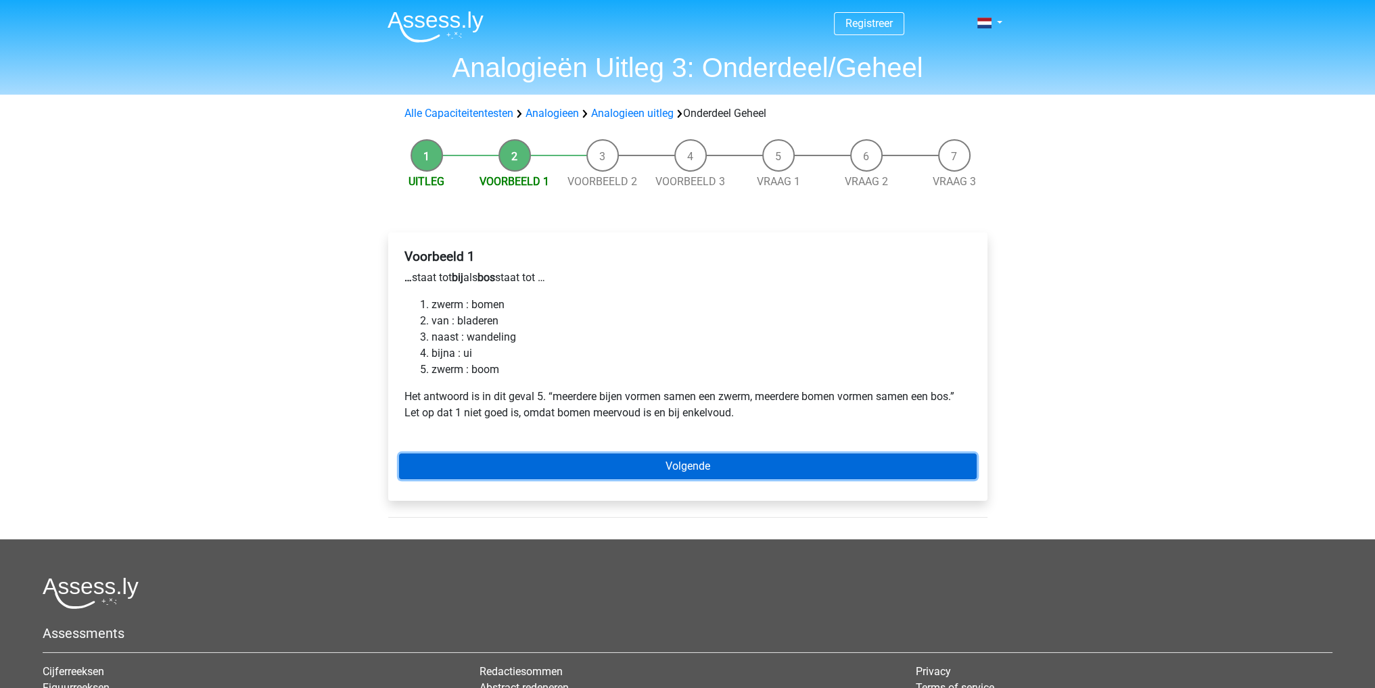
click at [686, 467] on link "Volgende" at bounding box center [687, 467] width 577 height 26
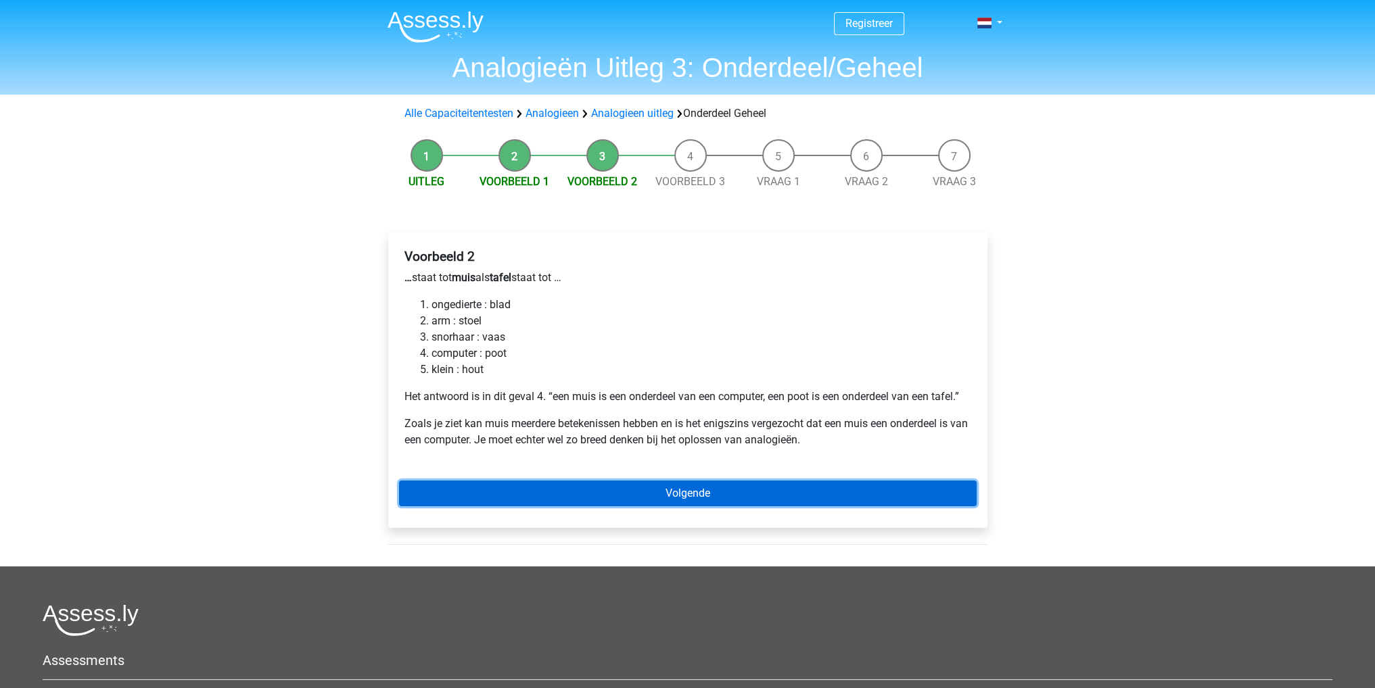
click at [794, 484] on link "Volgende" at bounding box center [687, 494] width 577 height 26
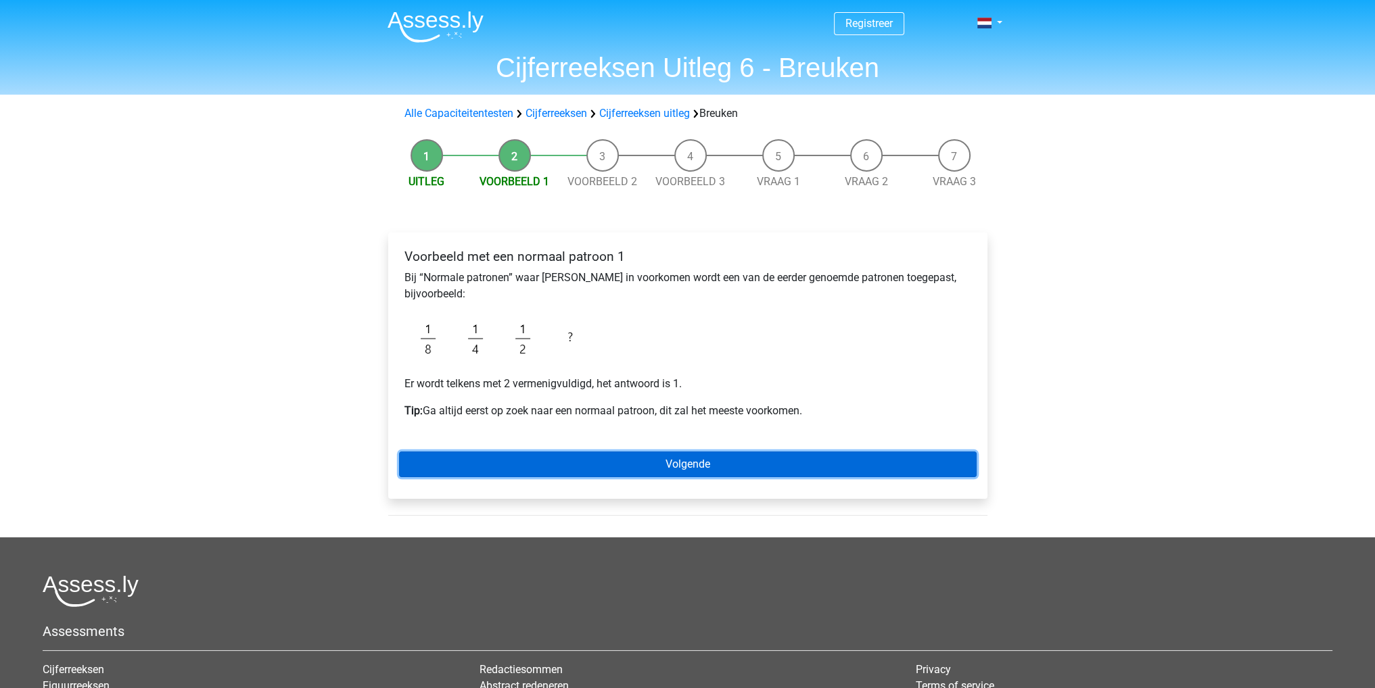
click at [641, 454] on link "Volgende" at bounding box center [687, 465] width 577 height 26
click at [621, 458] on link "Volgende" at bounding box center [687, 465] width 577 height 26
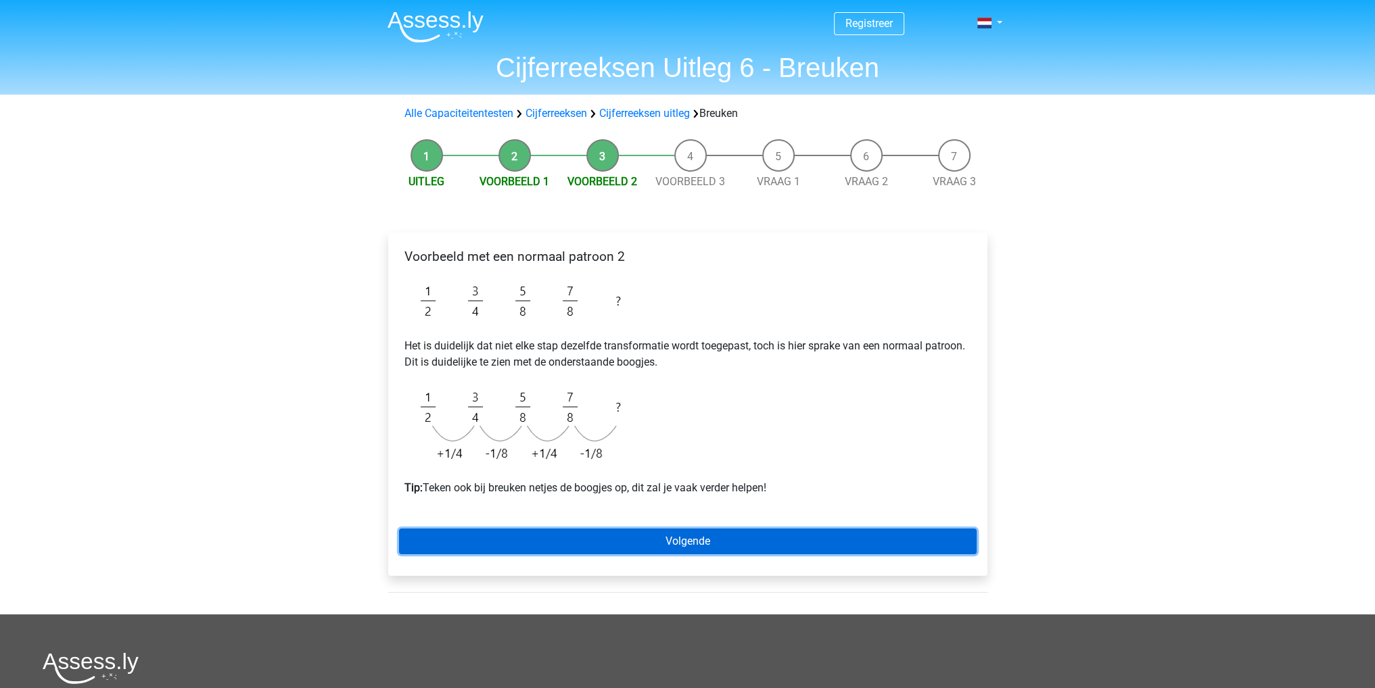
click at [647, 538] on link "Volgende" at bounding box center [687, 542] width 577 height 26
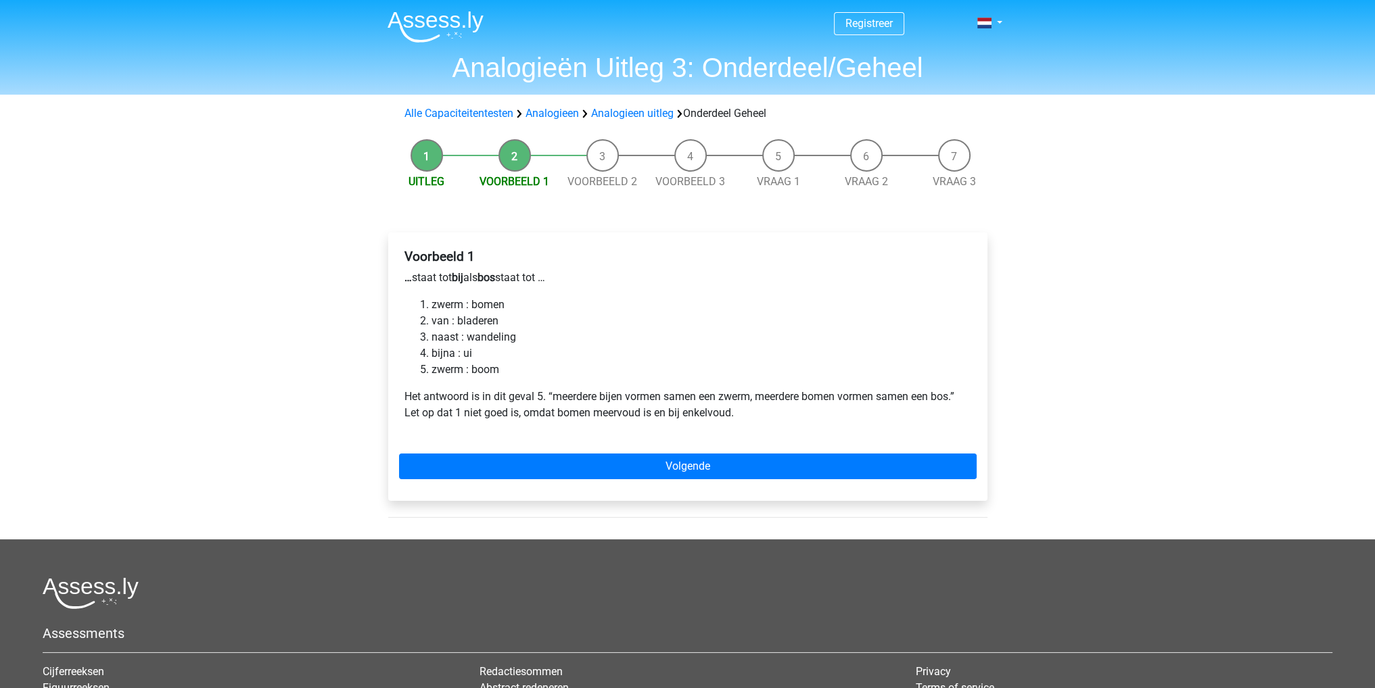
drag, startPoint x: 702, startPoint y: 78, endPoint x: 694, endPoint y: 87, distance: 12.9
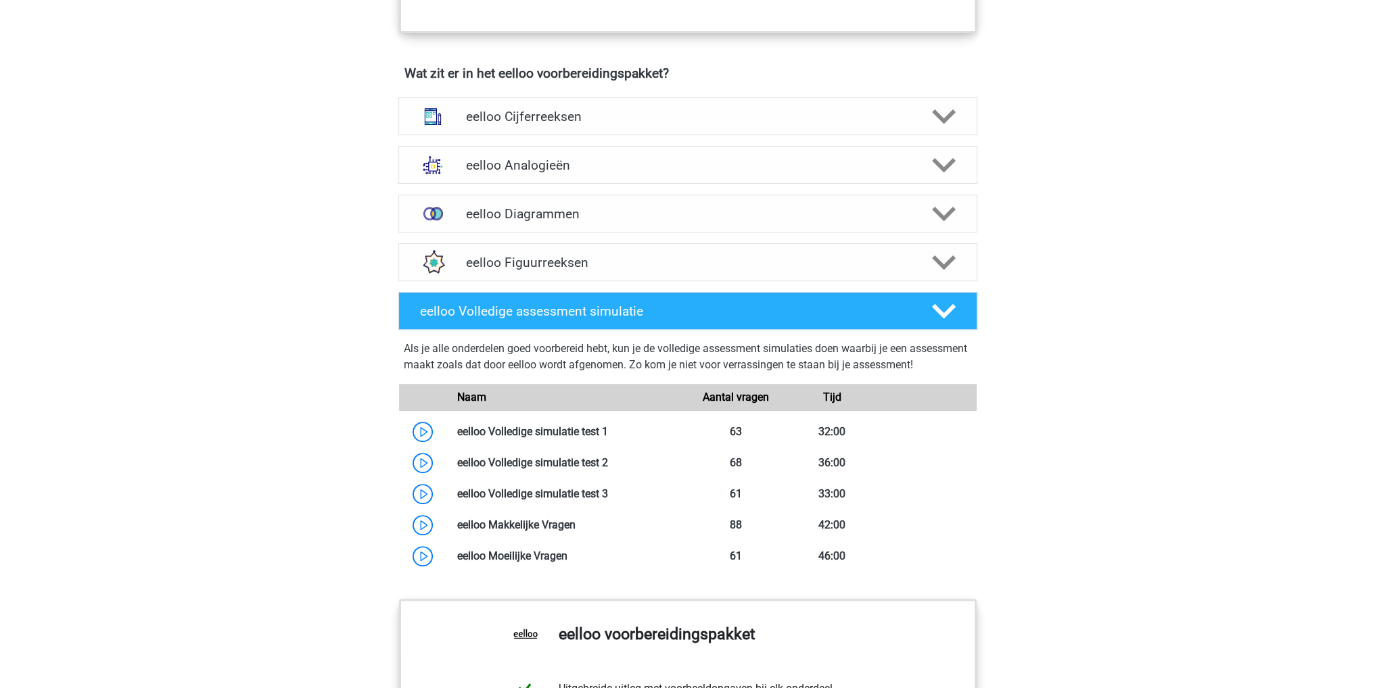
scroll to position [608, 0]
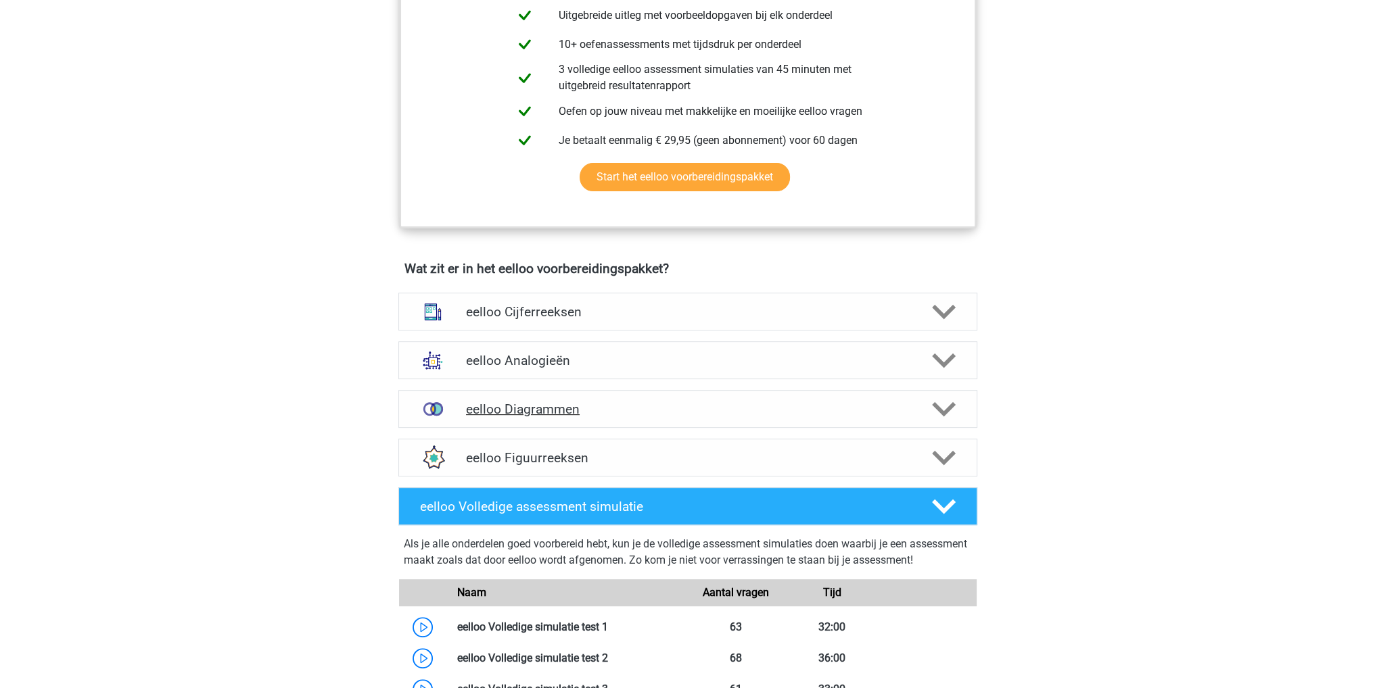
click at [656, 410] on h4 "eelloo Diagrammen" at bounding box center [687, 410] width 443 height 16
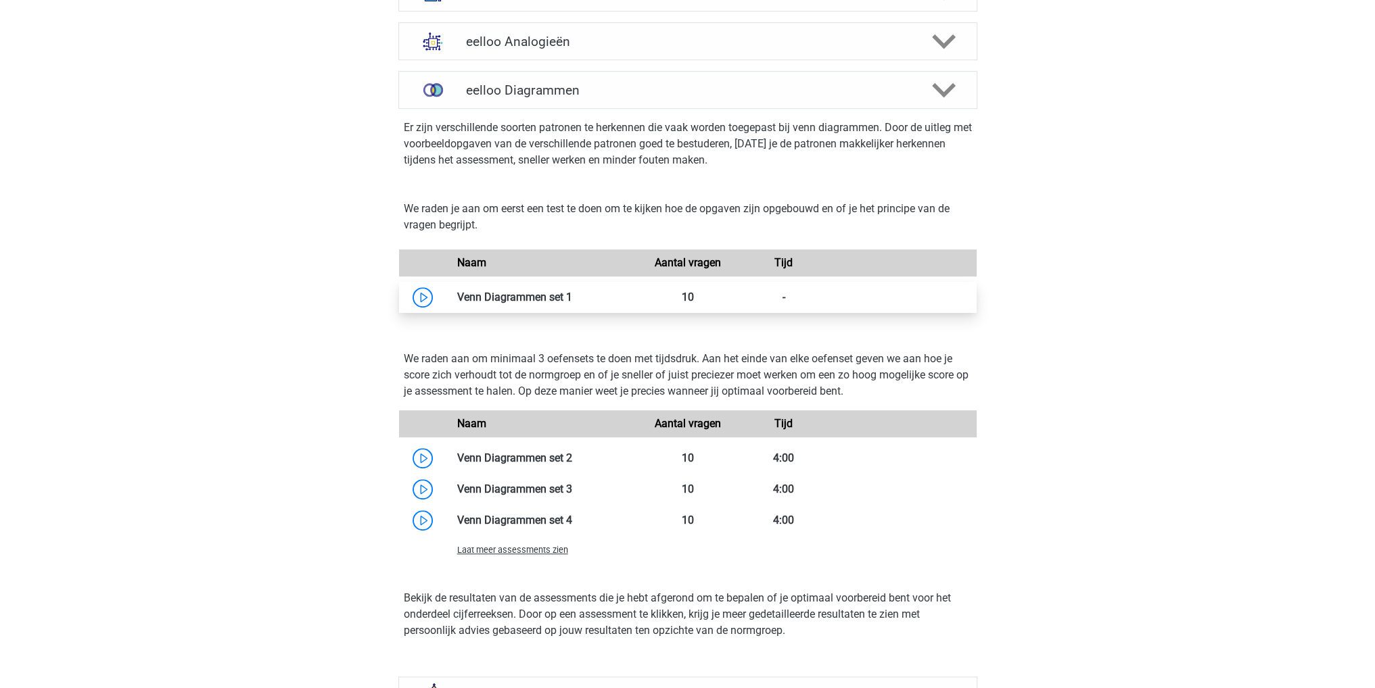
scroll to position [1082, 0]
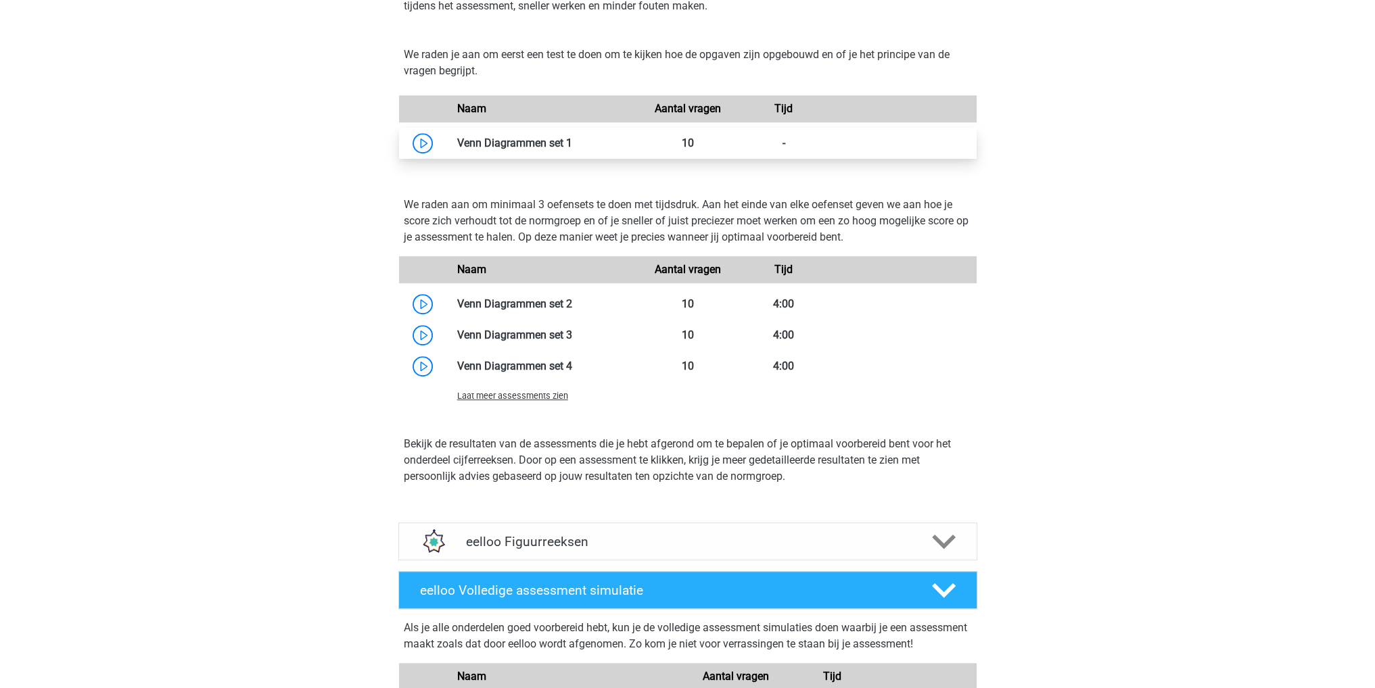
click at [572, 147] on link at bounding box center [572, 143] width 0 height 13
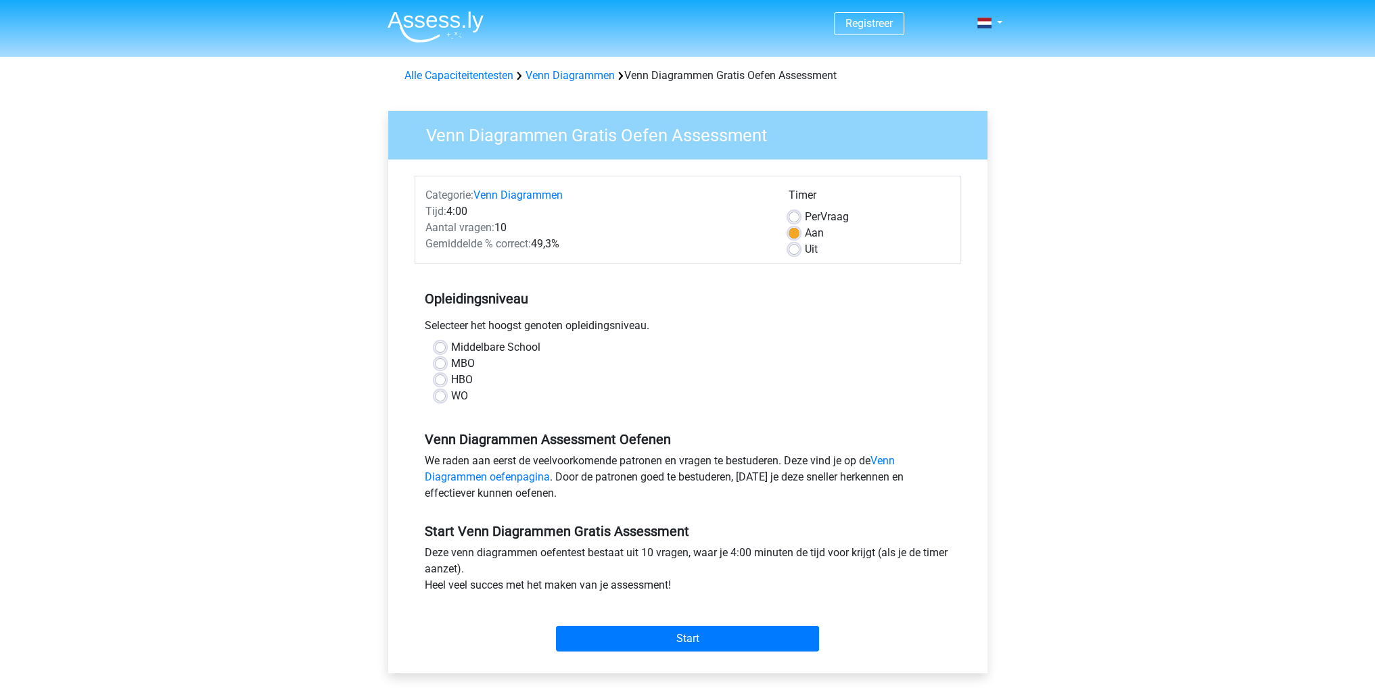
click at [473, 391] on div "WO" at bounding box center [688, 396] width 506 height 16
click at [468, 393] on div "WO" at bounding box center [688, 396] width 506 height 16
click at [460, 396] on label "WO" at bounding box center [459, 396] width 17 height 16
click at [446, 396] on input "WO" at bounding box center [440, 395] width 11 height 14
radio input "true"
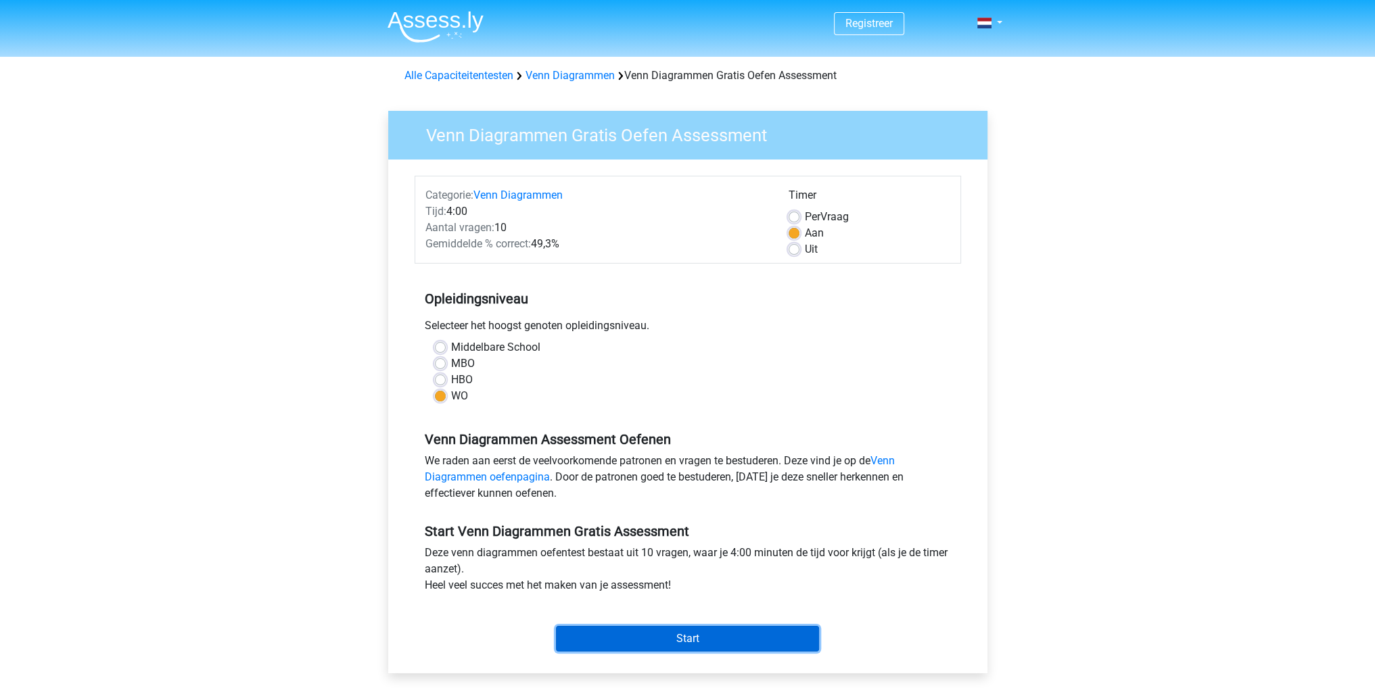
click at [764, 642] on input "Start" at bounding box center [687, 639] width 263 height 26
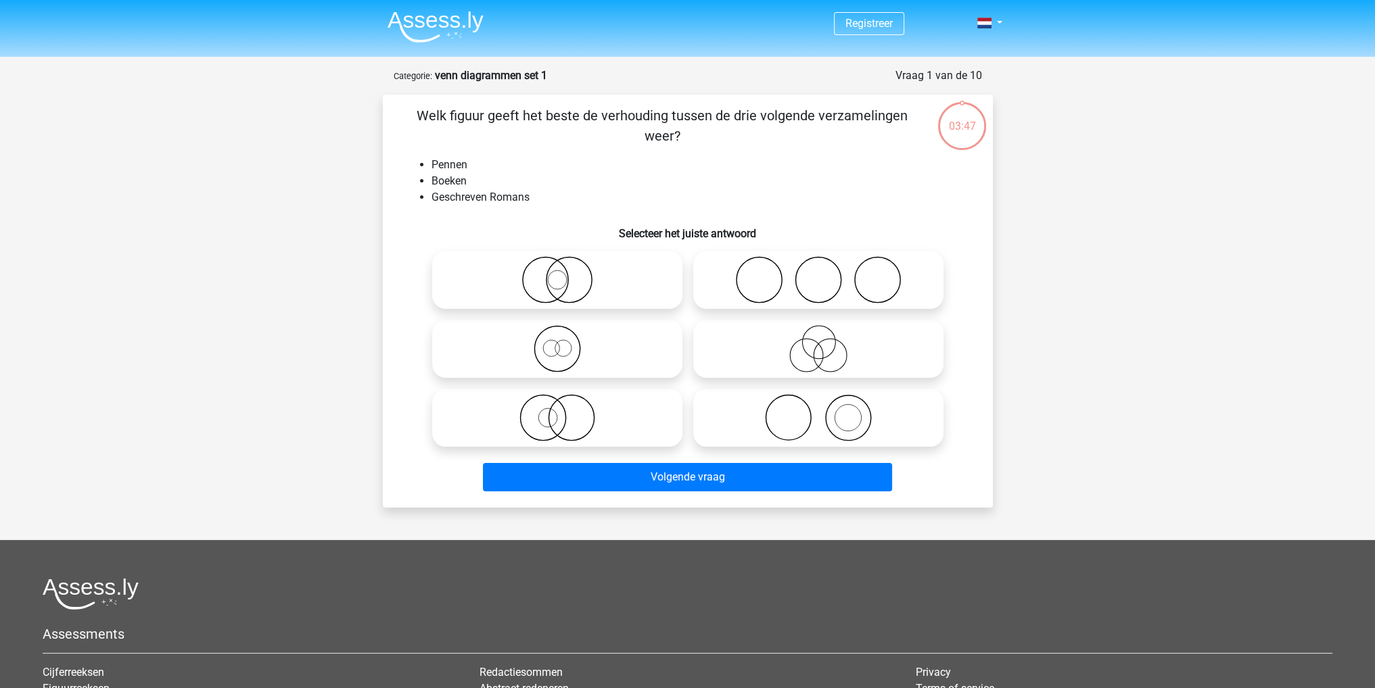
click at [862, 423] on icon at bounding box center [817, 417] width 239 height 47
click at [827, 411] on input "radio" at bounding box center [822, 406] width 9 height 9
radio input "true"
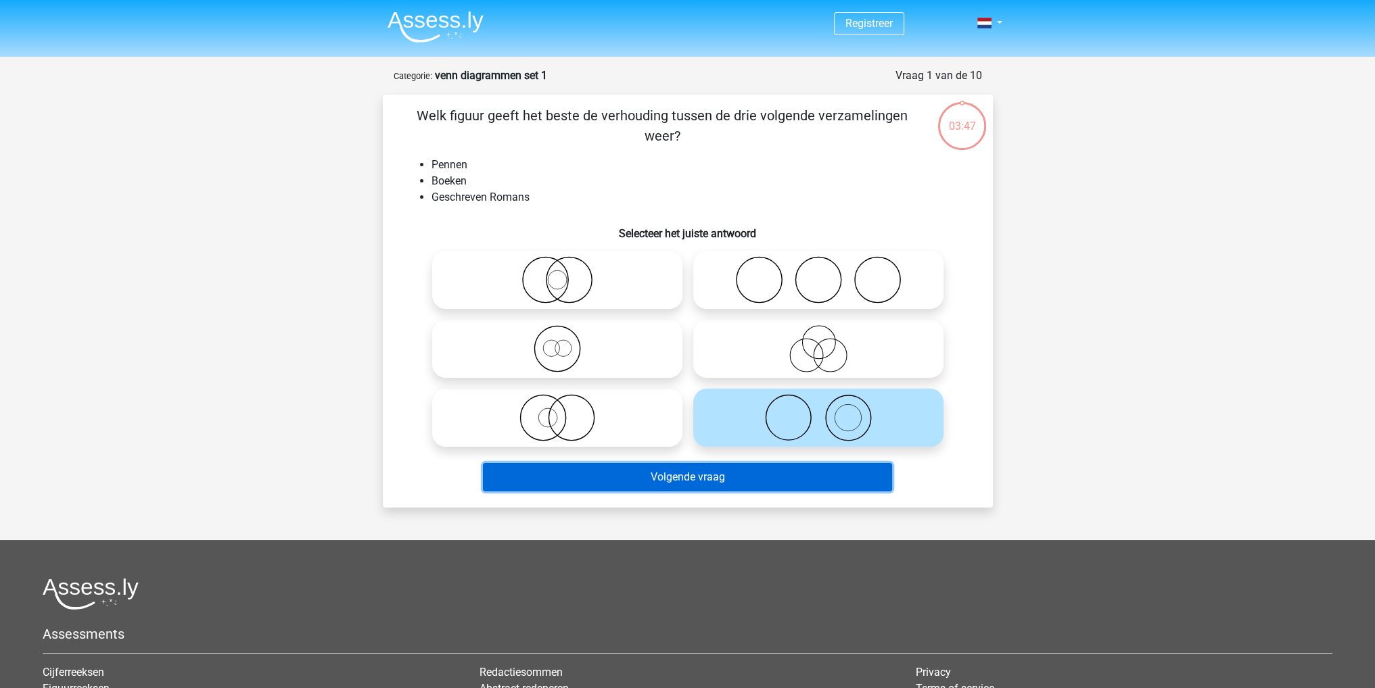
click at [792, 474] on button "Volgende vraag" at bounding box center [687, 477] width 409 height 28
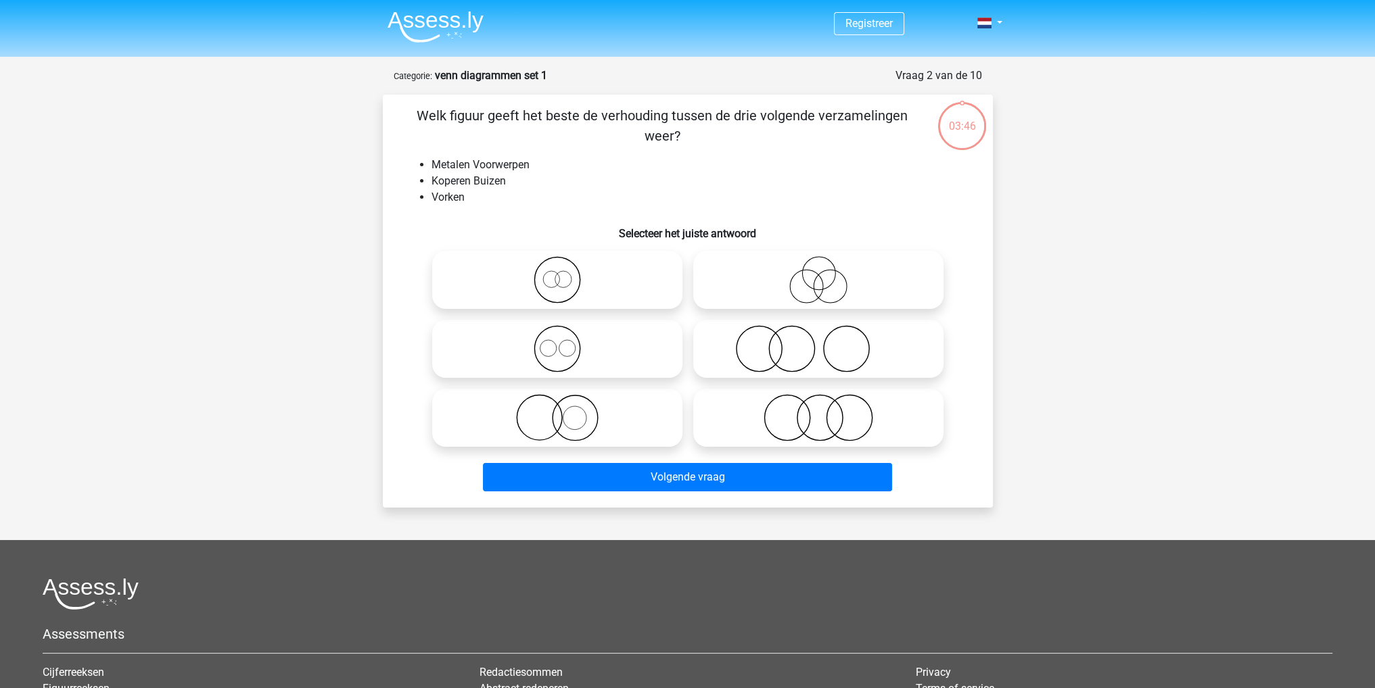
scroll to position [68, 0]
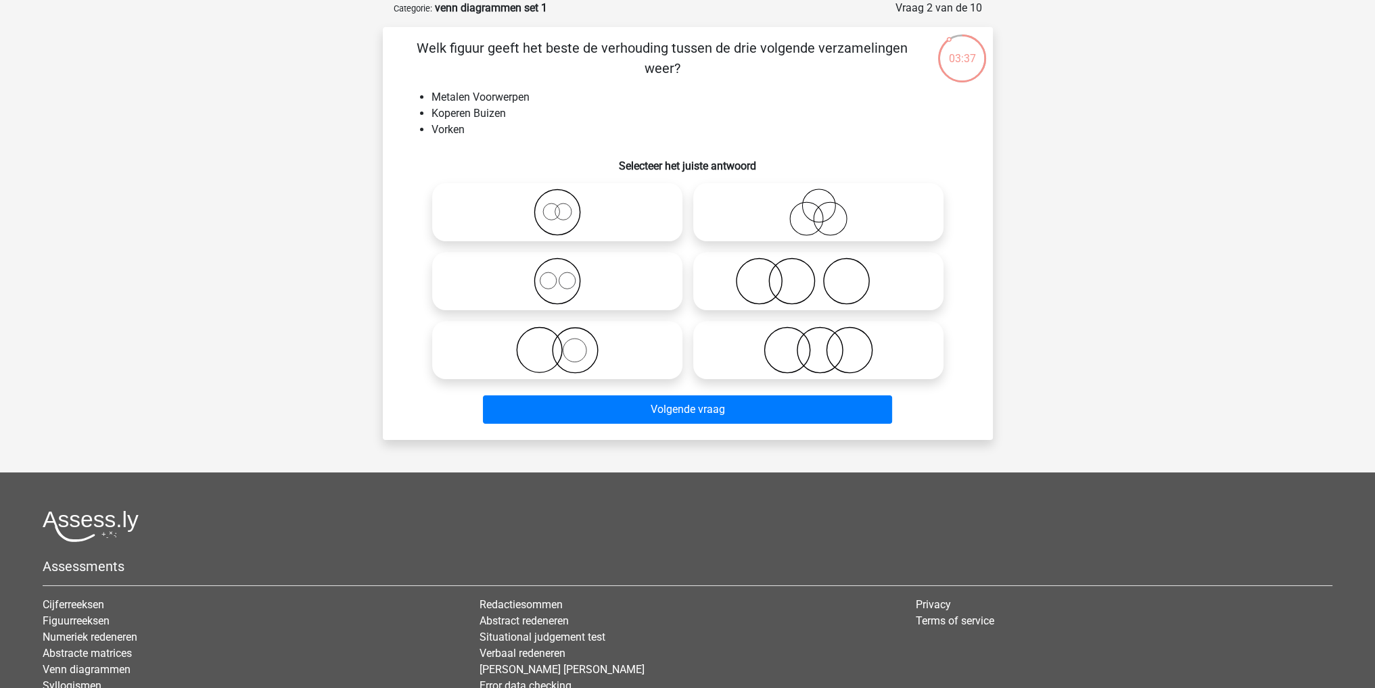
click at [619, 283] on icon at bounding box center [556, 281] width 239 height 47
click at [566, 274] on input "radio" at bounding box center [561, 270] width 9 height 9
radio input "true"
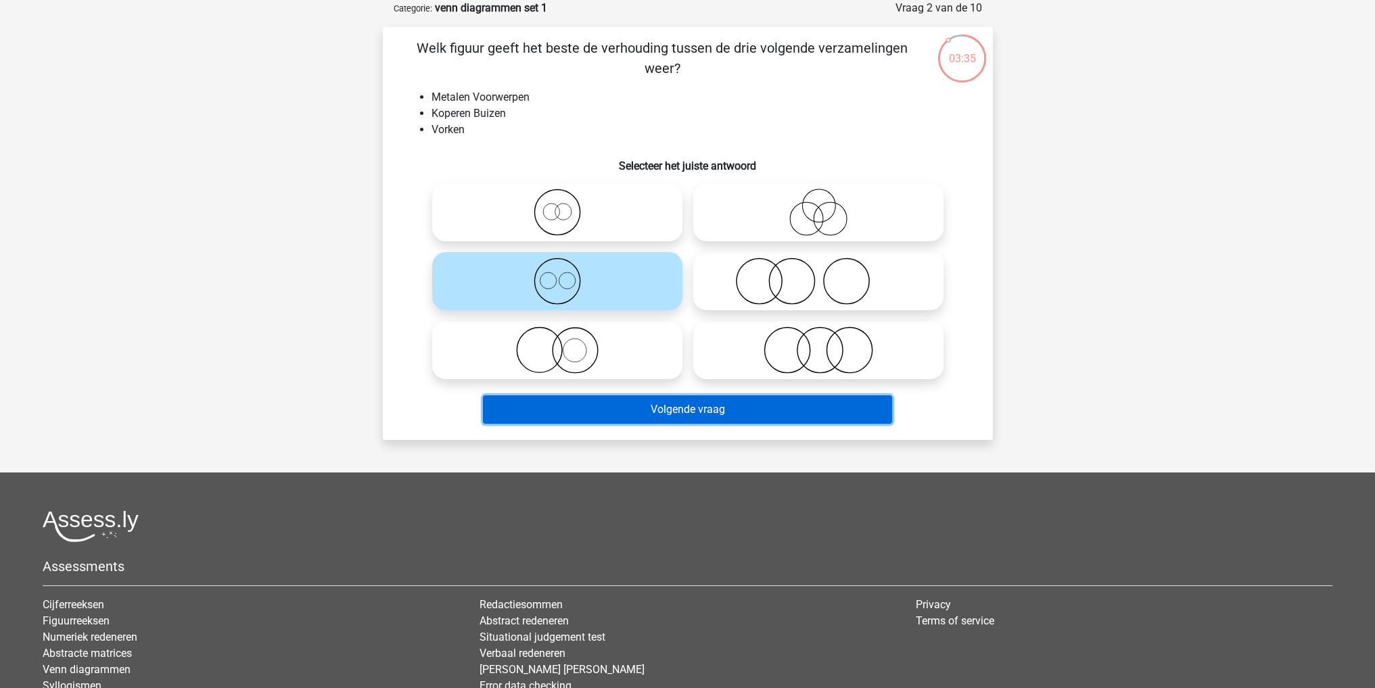
click at [688, 412] on button "Volgende vraag" at bounding box center [687, 410] width 409 height 28
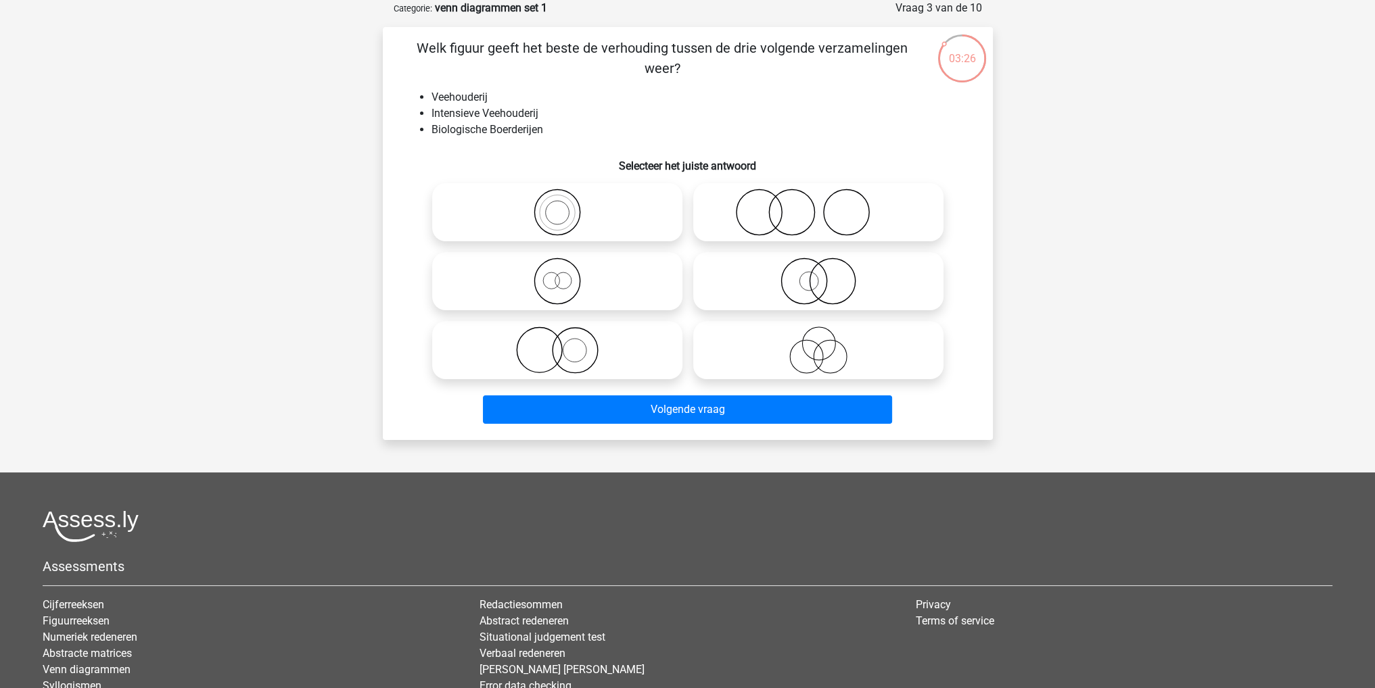
click at [647, 297] on icon at bounding box center [556, 281] width 239 height 47
click at [566, 274] on input "radio" at bounding box center [561, 270] width 9 height 9
radio input "true"
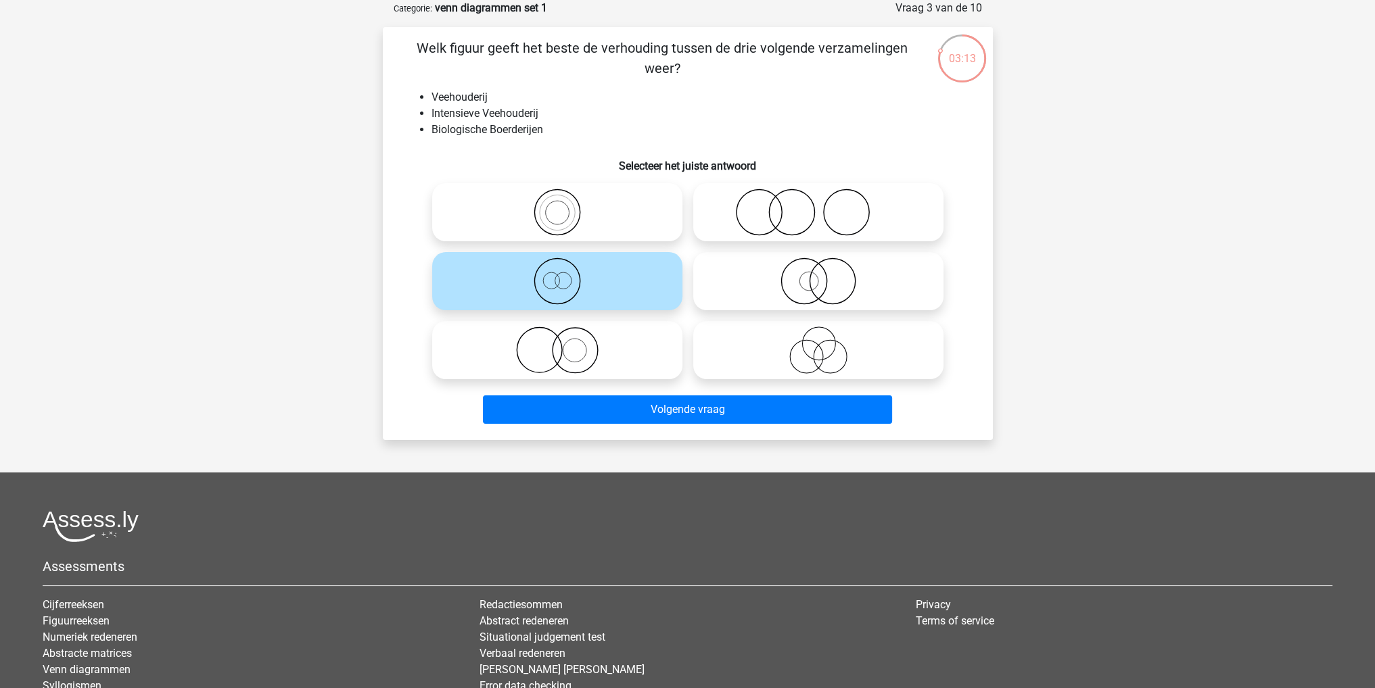
click at [819, 283] on icon at bounding box center [817, 281] width 239 height 47
click at [819, 274] on input "radio" at bounding box center [822, 270] width 9 height 9
radio input "true"
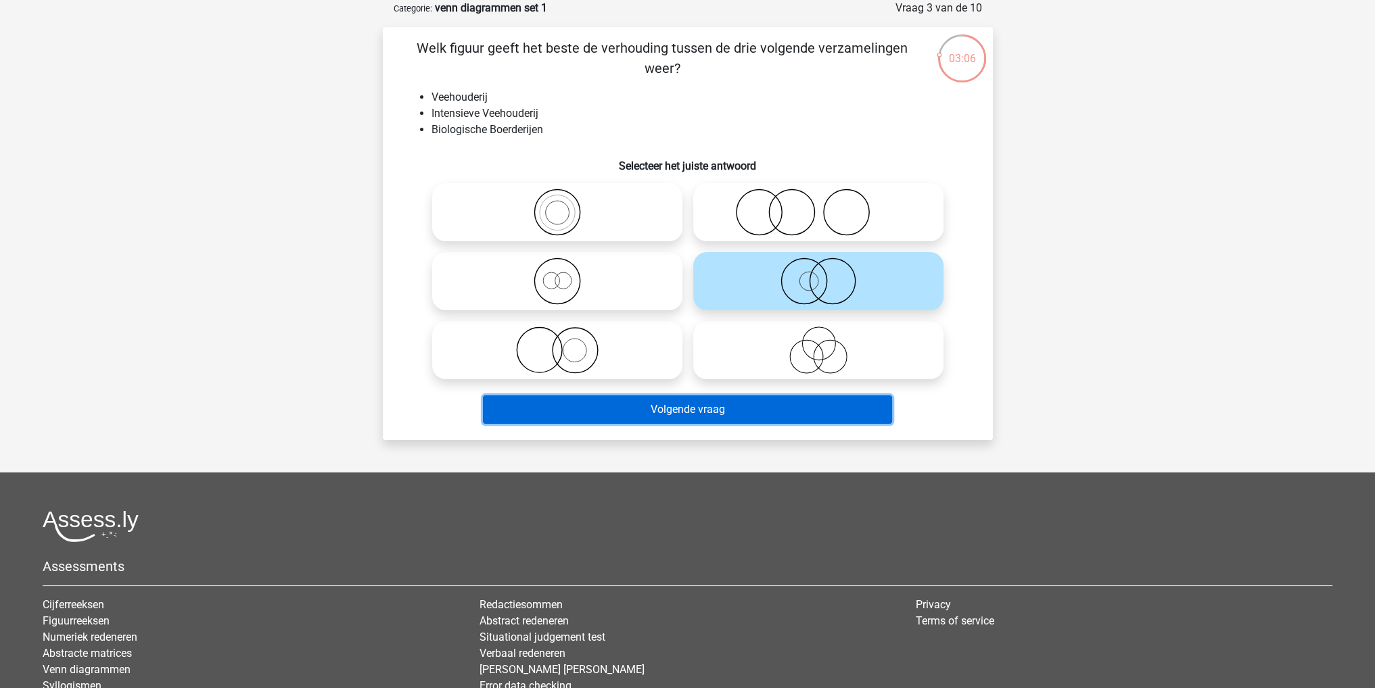
click at [741, 407] on button "Volgende vraag" at bounding box center [687, 410] width 409 height 28
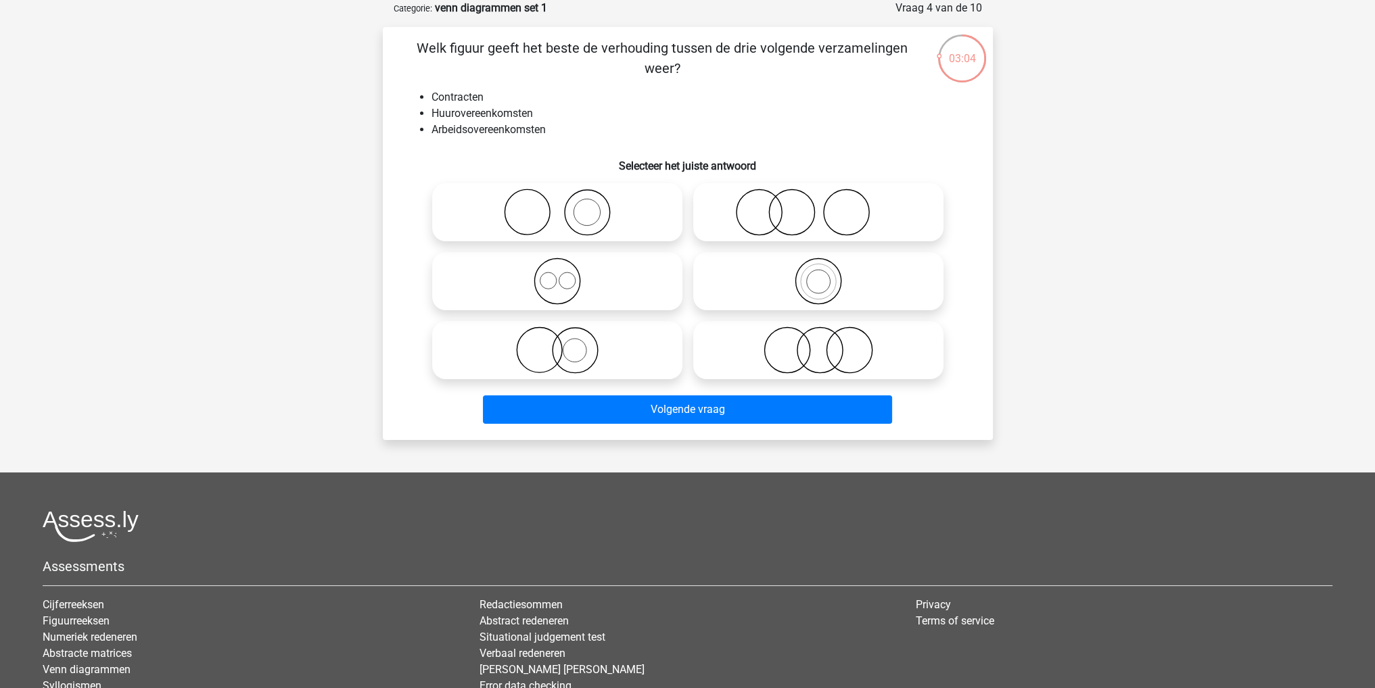
scroll to position [0, 0]
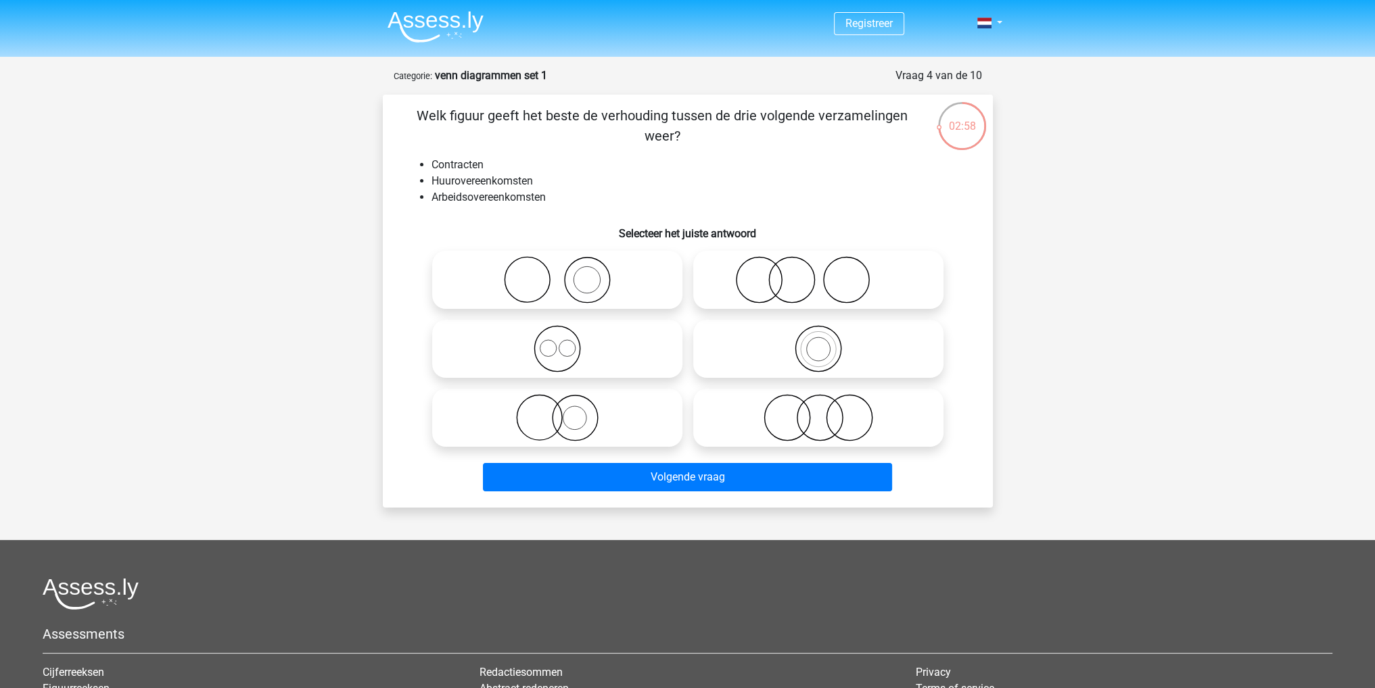
click at [600, 339] on icon at bounding box center [556, 348] width 239 height 47
click at [566, 339] on input "radio" at bounding box center [561, 337] width 9 height 9
radio input "true"
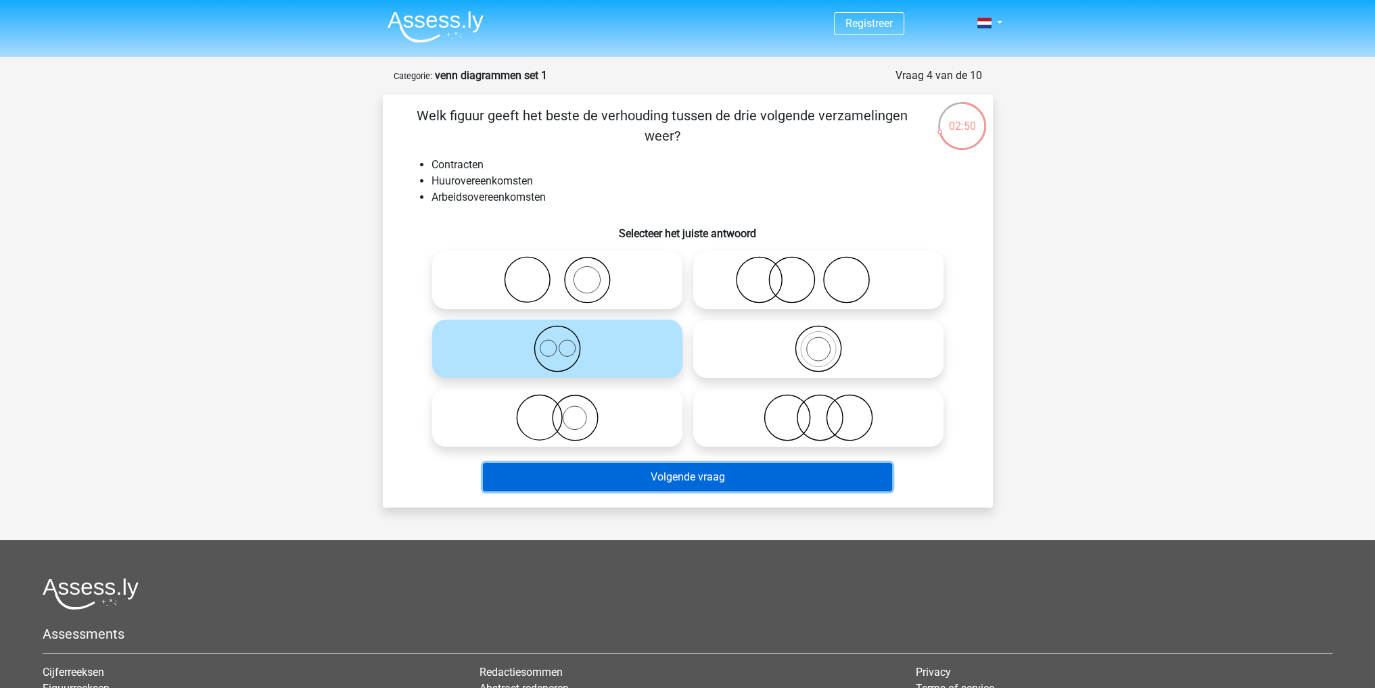
click at [744, 471] on button "Volgende vraag" at bounding box center [687, 477] width 409 height 28
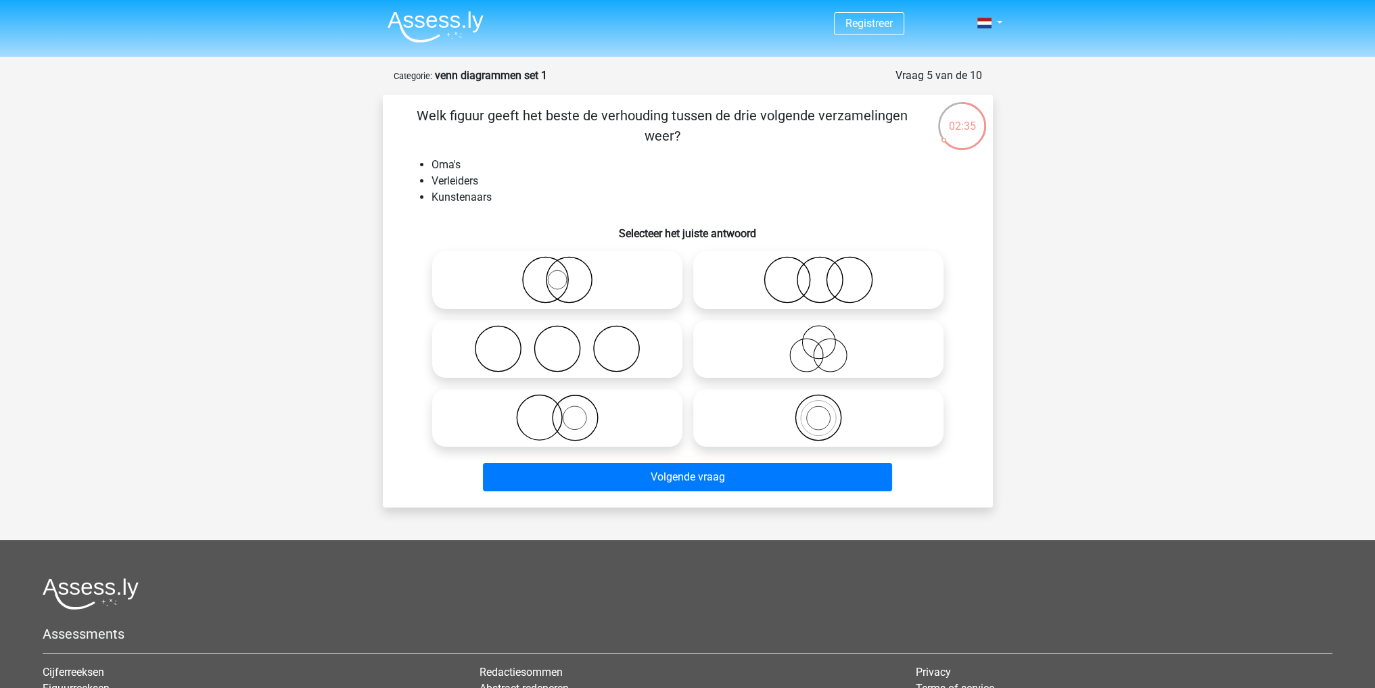
click at [779, 353] on icon at bounding box center [817, 348] width 239 height 47
click at [818, 342] on input "radio" at bounding box center [822, 337] width 9 height 9
radio input "true"
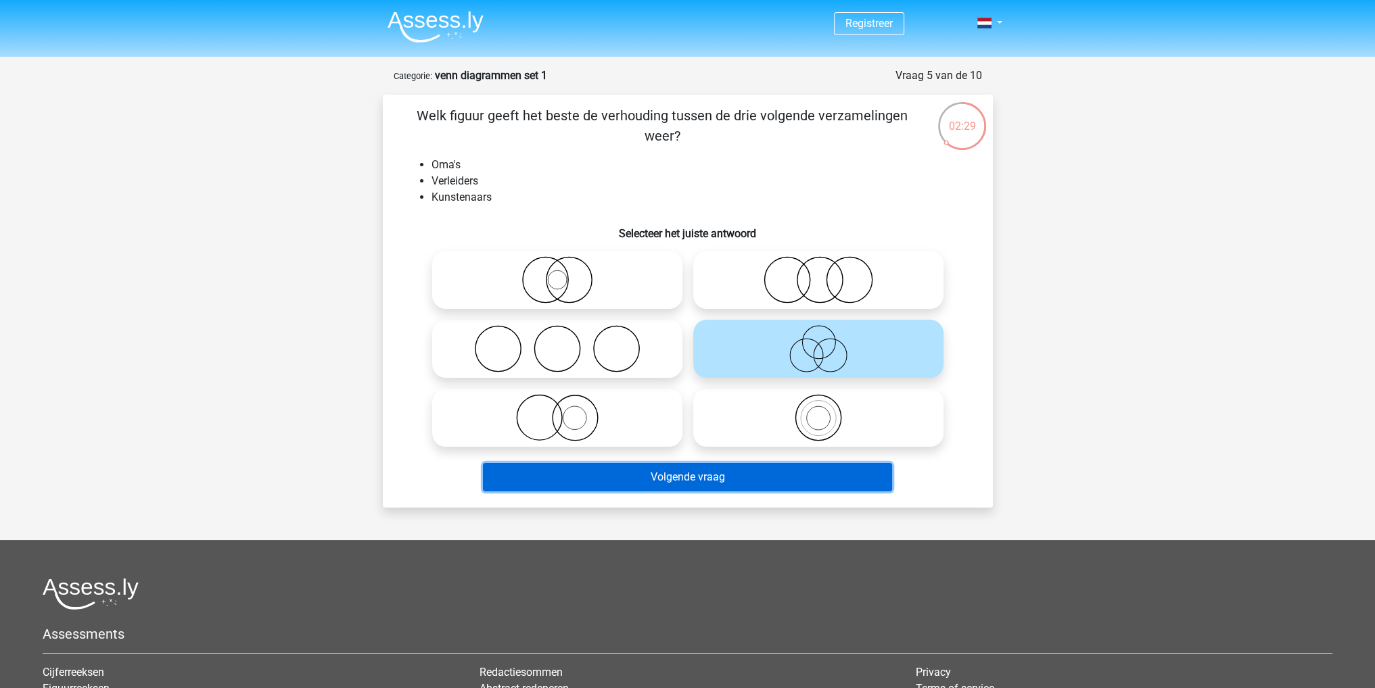
click at [760, 476] on button "Volgende vraag" at bounding box center [687, 477] width 409 height 28
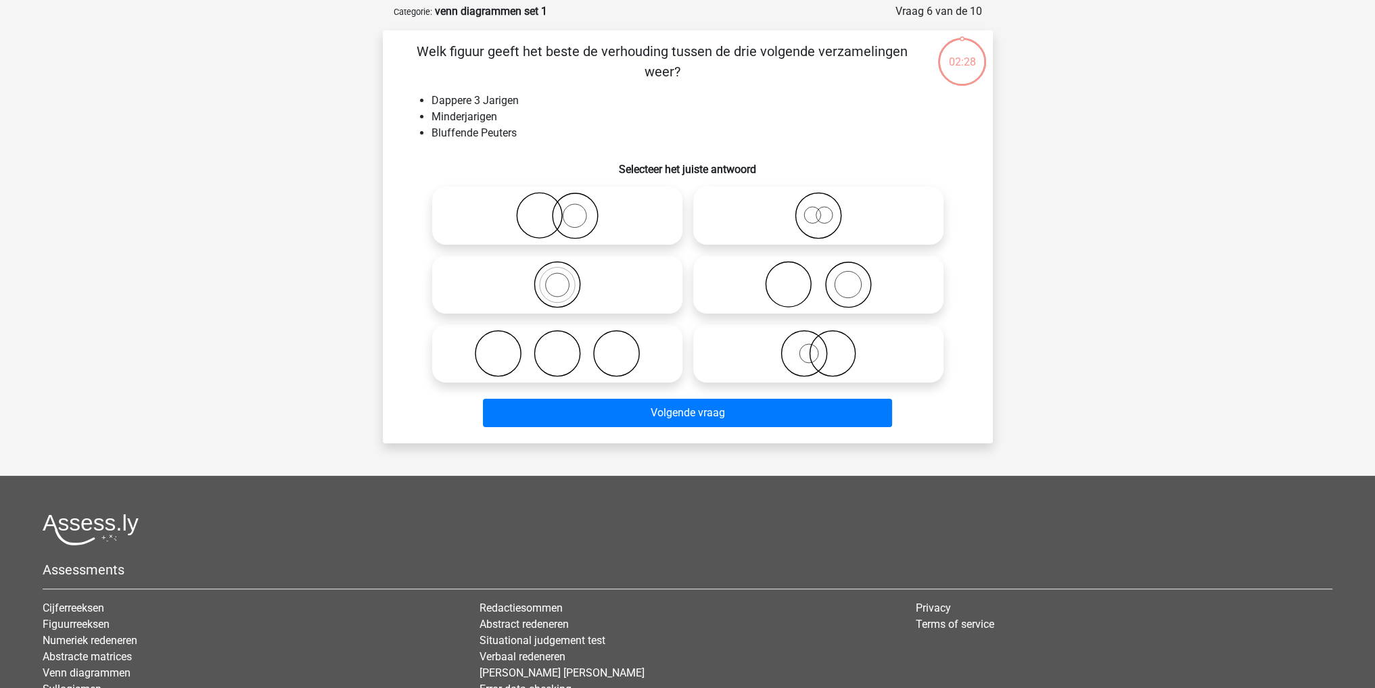
scroll to position [68, 0]
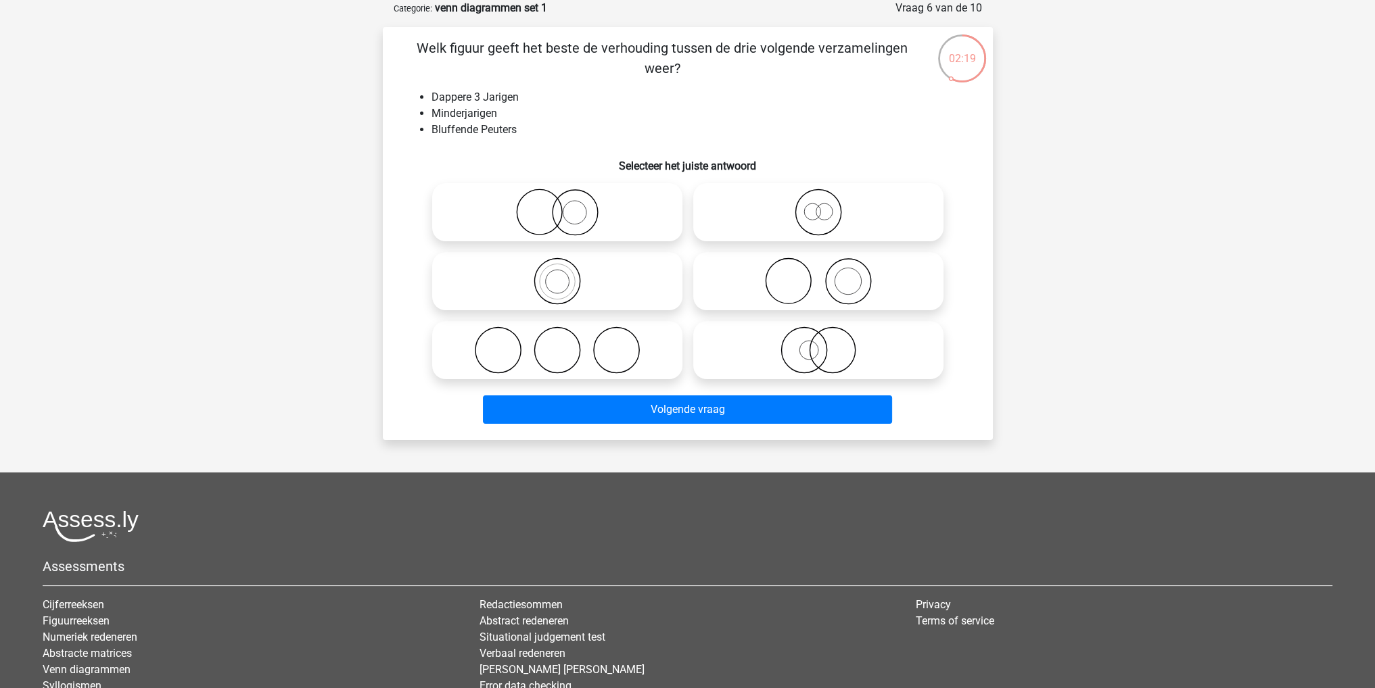
click at [858, 214] on icon at bounding box center [817, 212] width 239 height 47
click at [827, 206] on input "radio" at bounding box center [822, 201] width 9 height 9
radio input "true"
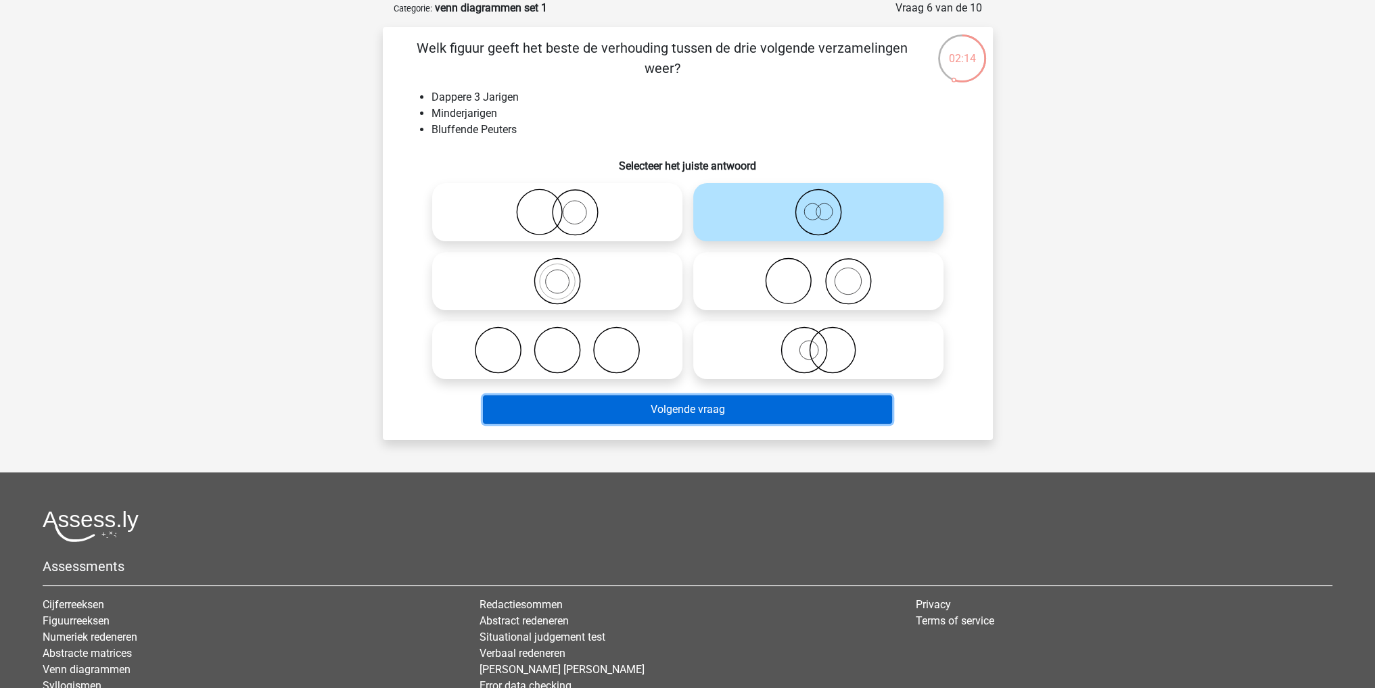
click at [811, 406] on button "Volgende vraag" at bounding box center [687, 410] width 409 height 28
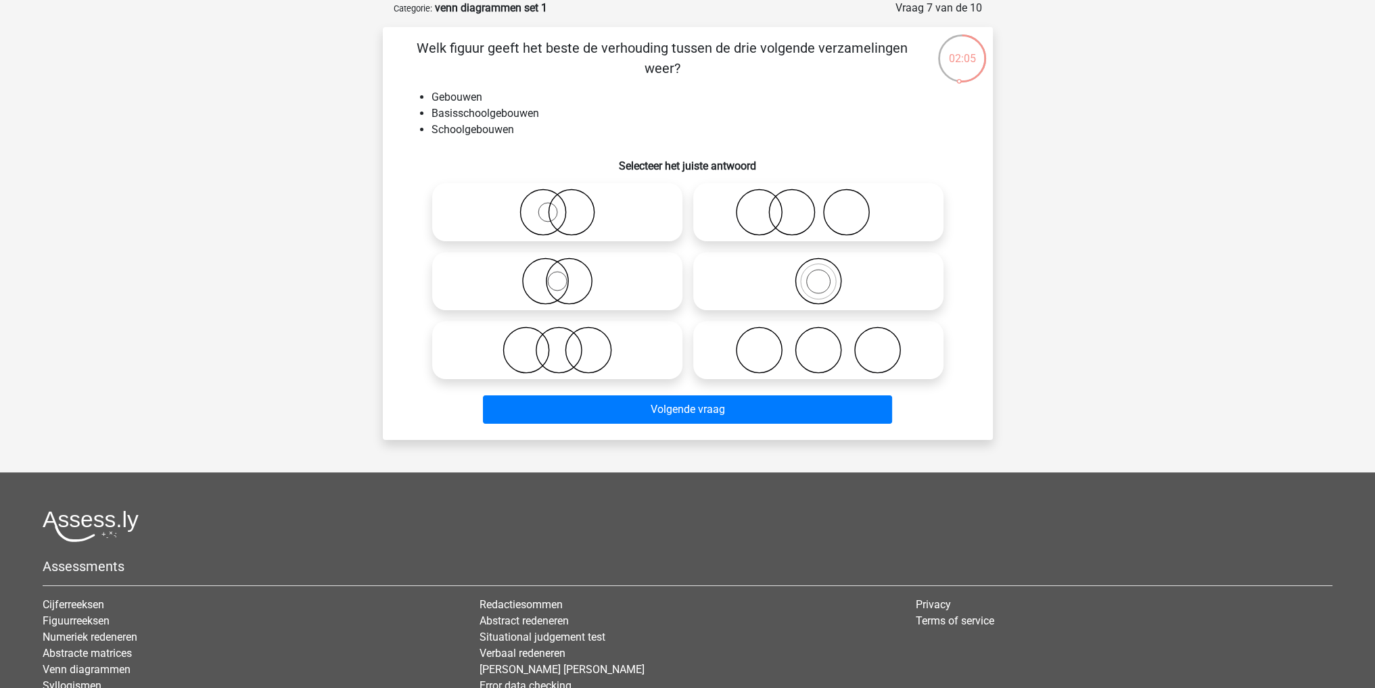
click at [838, 283] on icon at bounding box center [817, 281] width 239 height 47
click at [827, 274] on input "radio" at bounding box center [822, 270] width 9 height 9
radio input "true"
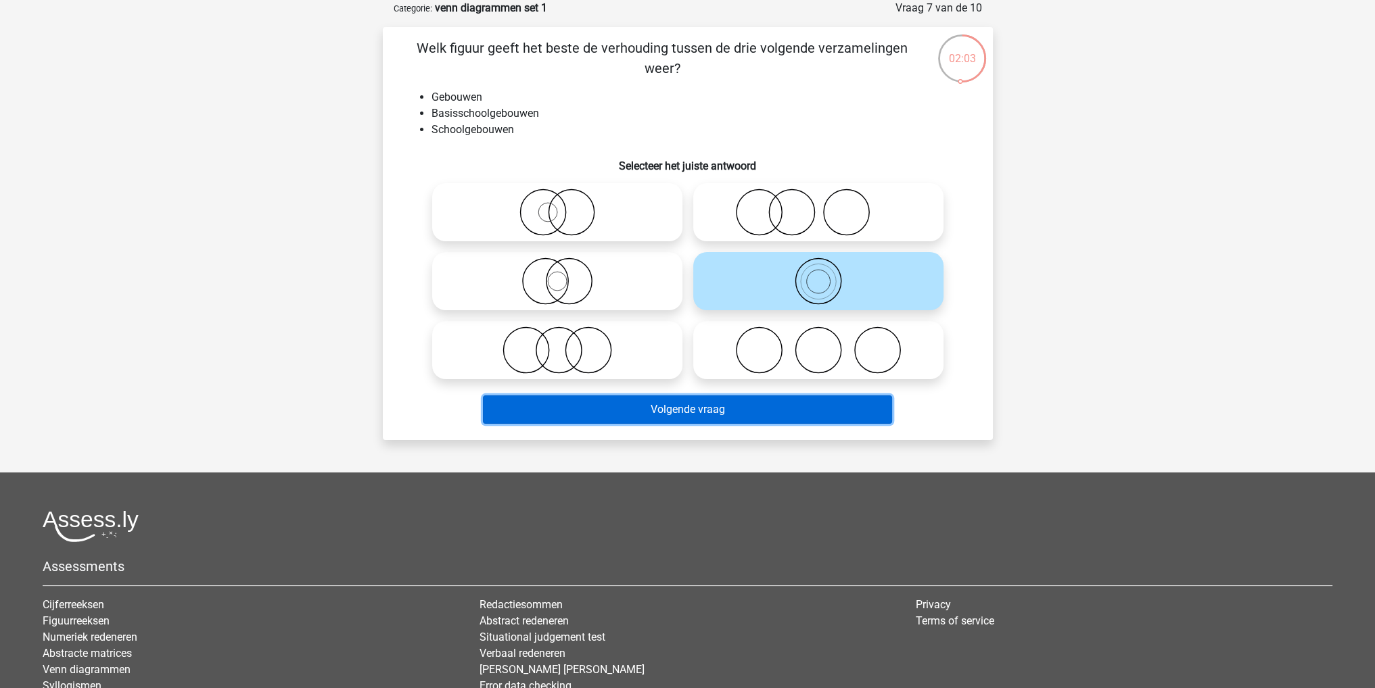
click at [784, 416] on button "Volgende vraag" at bounding box center [687, 410] width 409 height 28
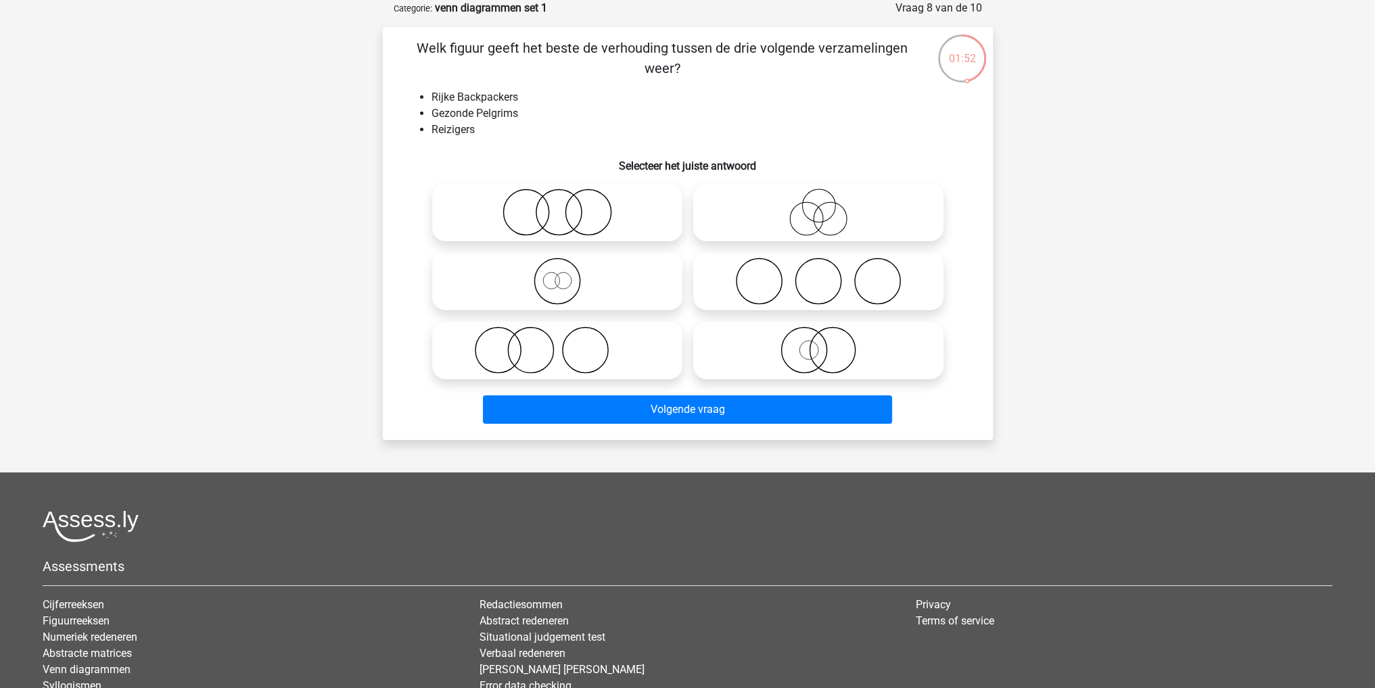
click at [612, 291] on icon at bounding box center [556, 281] width 239 height 47
click at [566, 274] on input "radio" at bounding box center [561, 270] width 9 height 9
radio input "true"
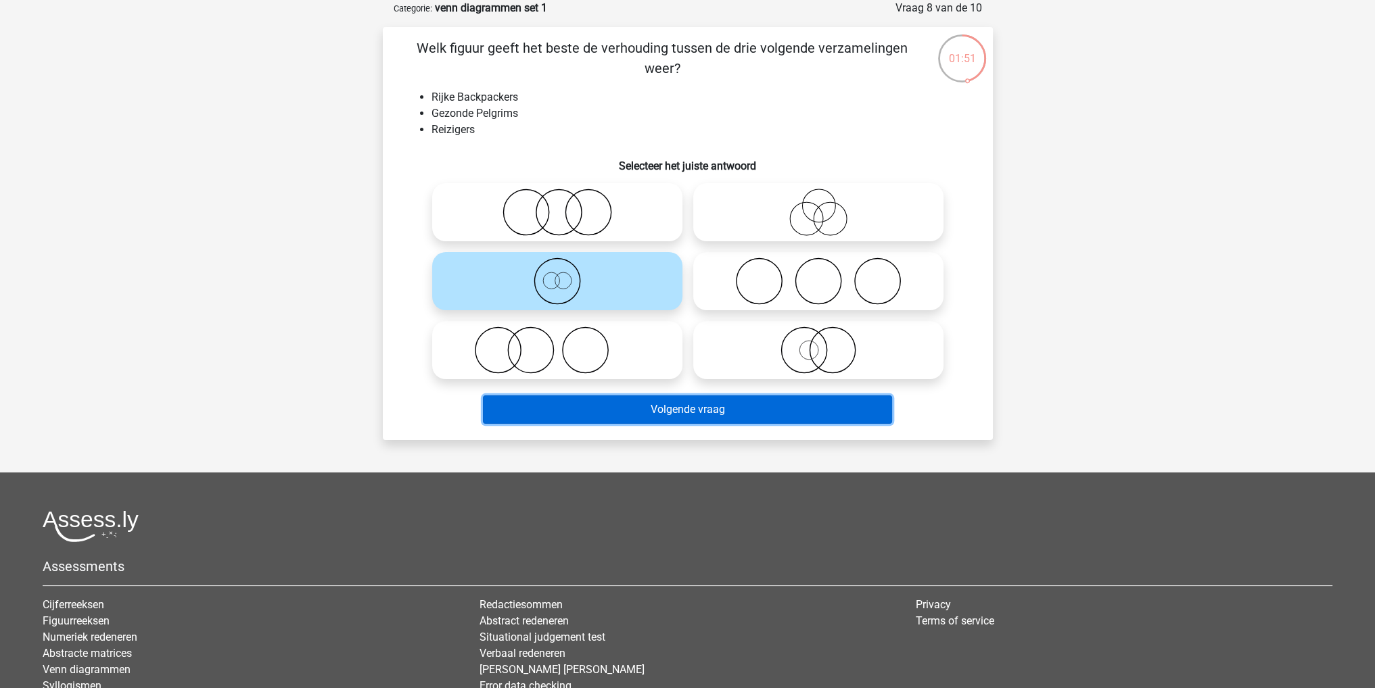
click at [687, 413] on button "Volgende vraag" at bounding box center [687, 410] width 409 height 28
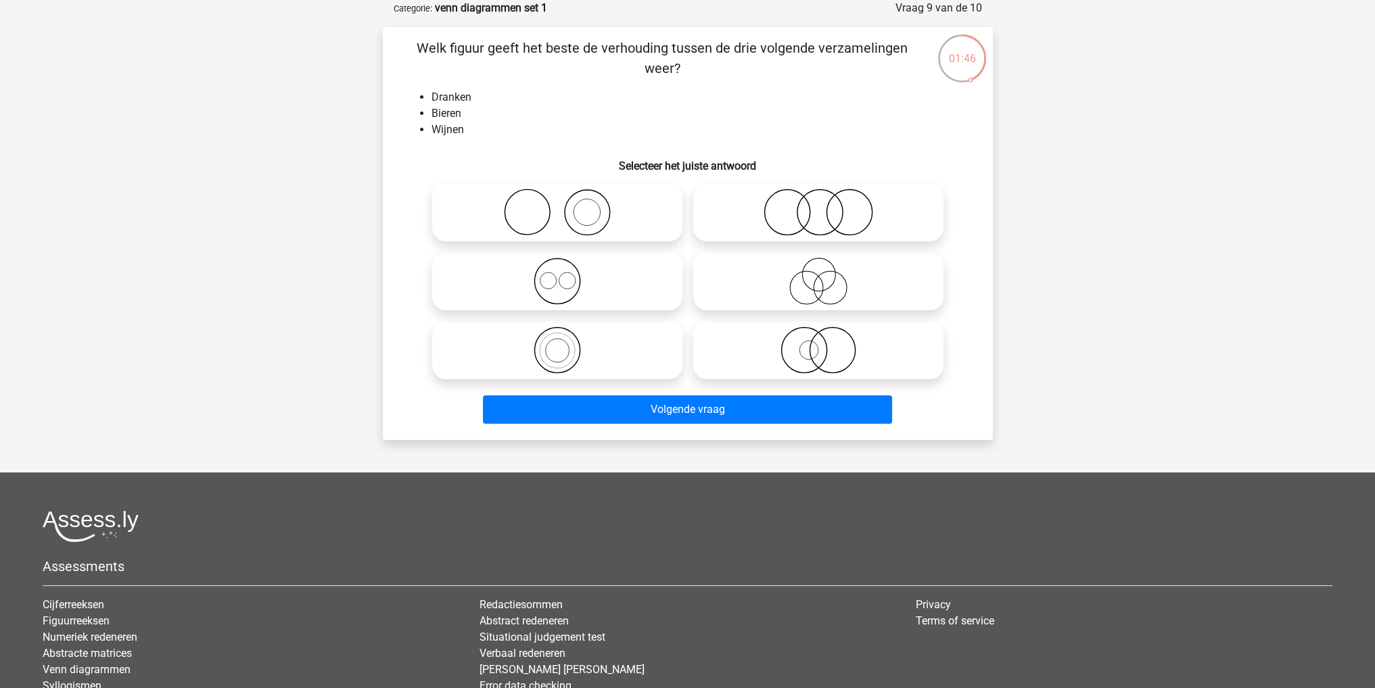
click at [646, 279] on icon at bounding box center [556, 281] width 239 height 47
click at [566, 274] on input "radio" at bounding box center [561, 270] width 9 height 9
radio input "true"
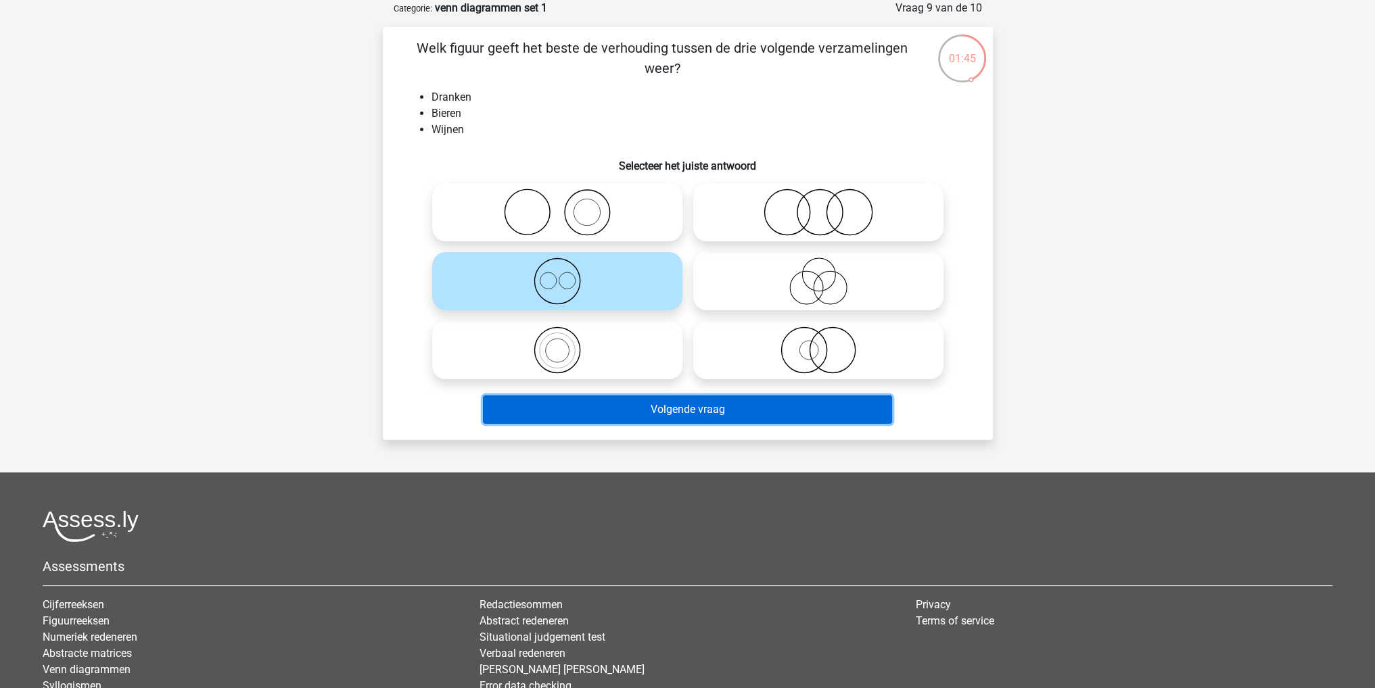
click at [724, 417] on button "Volgende vraag" at bounding box center [687, 410] width 409 height 28
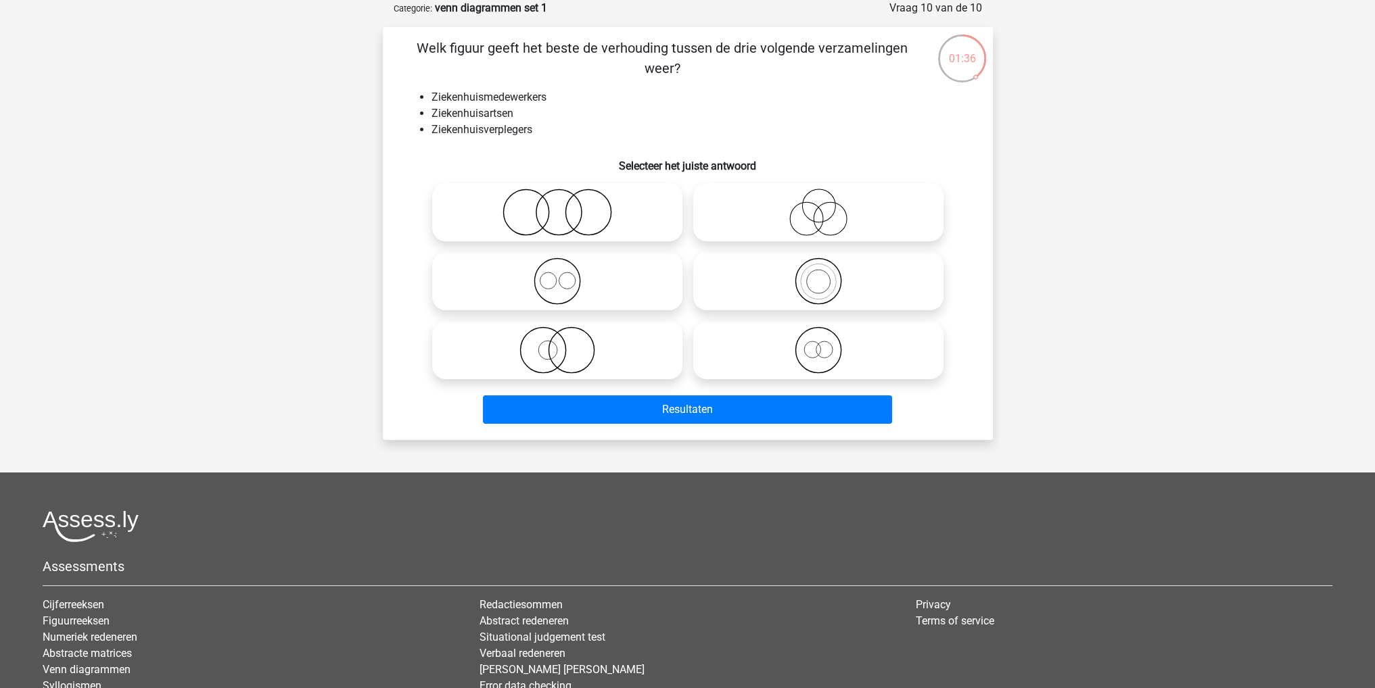
click at [657, 291] on icon at bounding box center [556, 281] width 239 height 47
click at [566, 274] on input "radio" at bounding box center [561, 270] width 9 height 9
radio input "true"
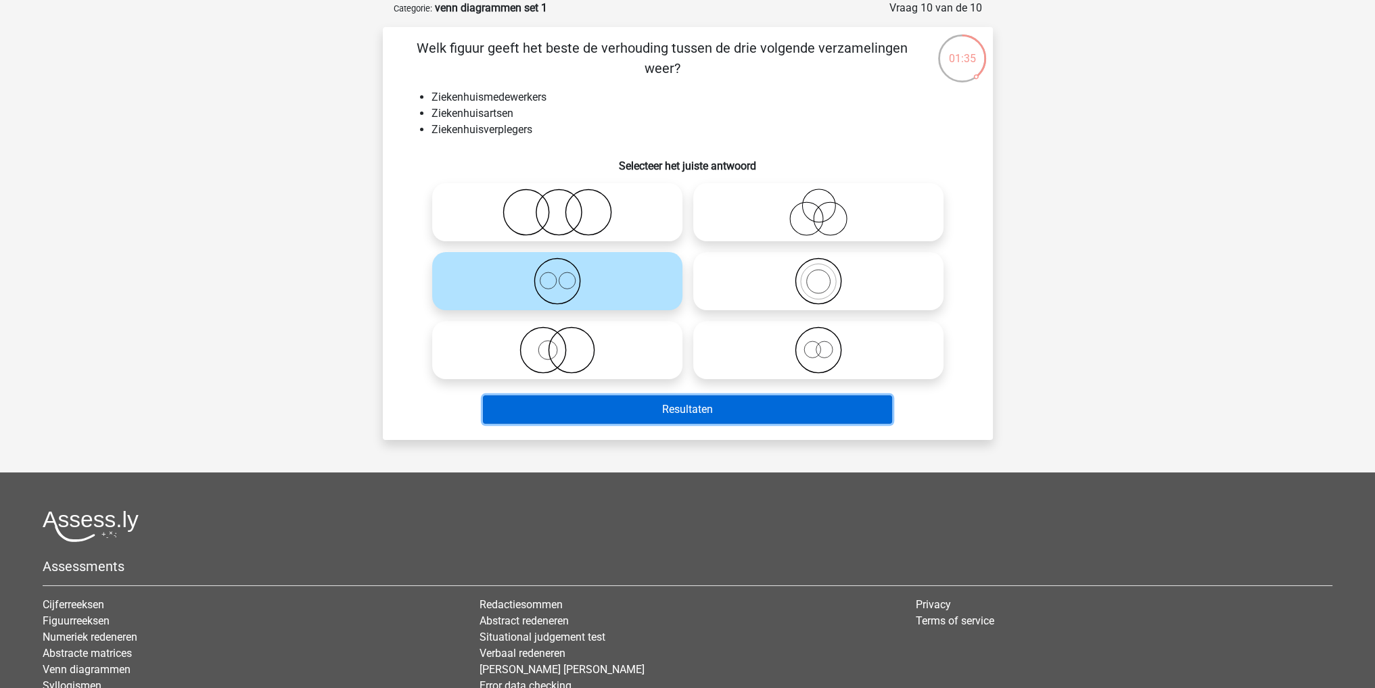
click at [723, 405] on button "Resultaten" at bounding box center [687, 410] width 409 height 28
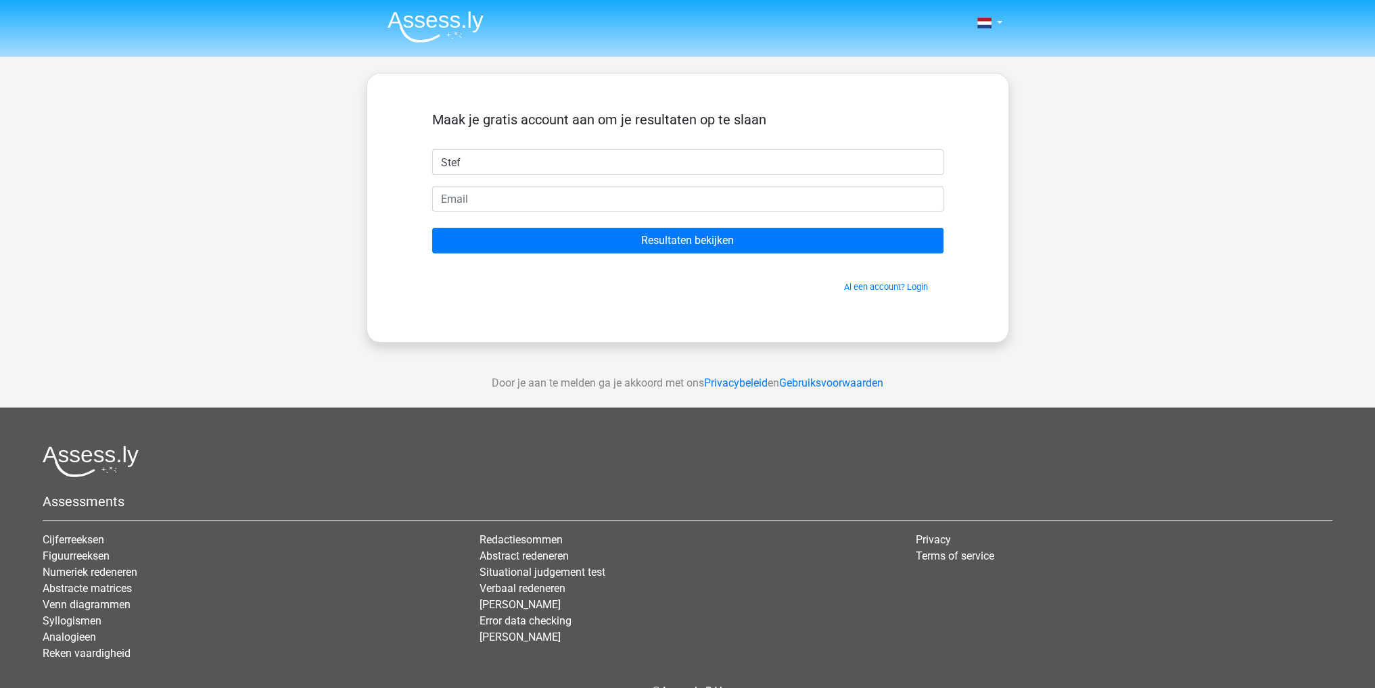
type input "Stef"
type input "[EMAIL_ADDRESS][DOMAIN_NAME]"
click at [837, 226] on form "Maak je gratis account aan om je resultaten op te slaan Stef [EMAIL_ADDRESS][DO…" at bounding box center [687, 203] width 511 height 182
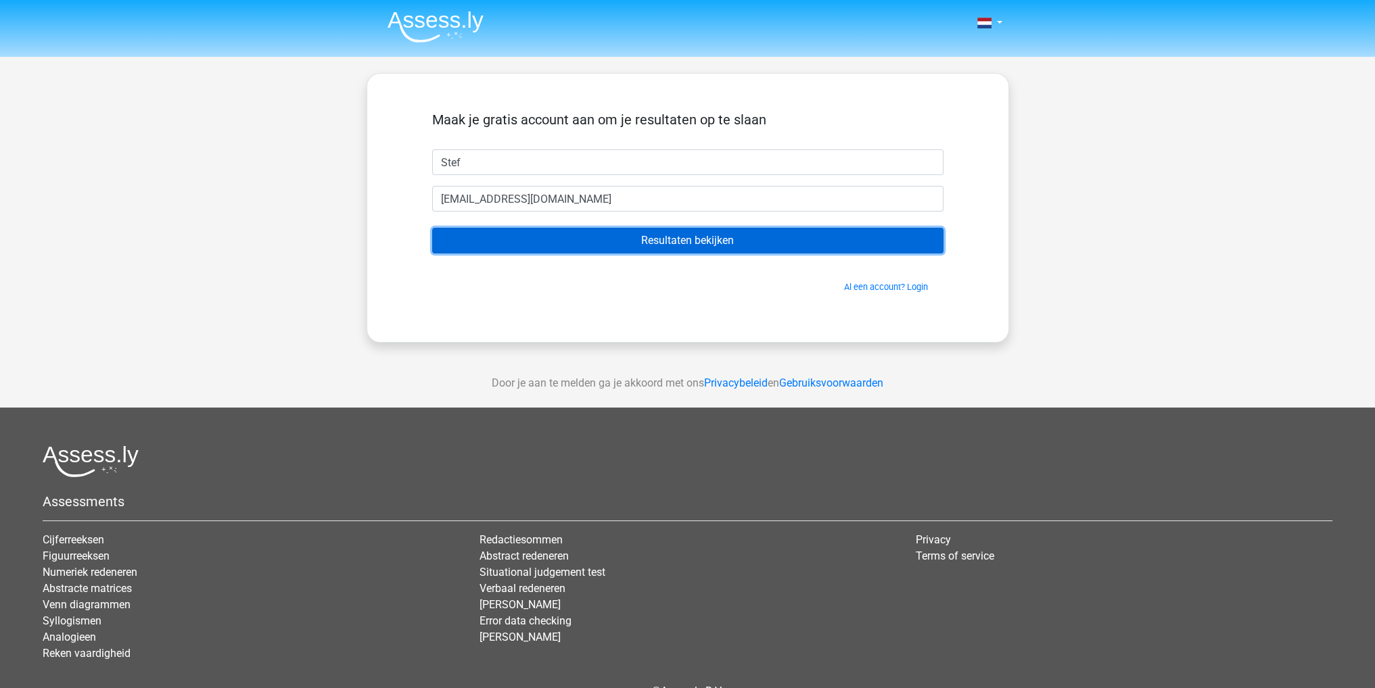
click at [831, 242] on input "Resultaten bekijken" at bounding box center [687, 241] width 511 height 26
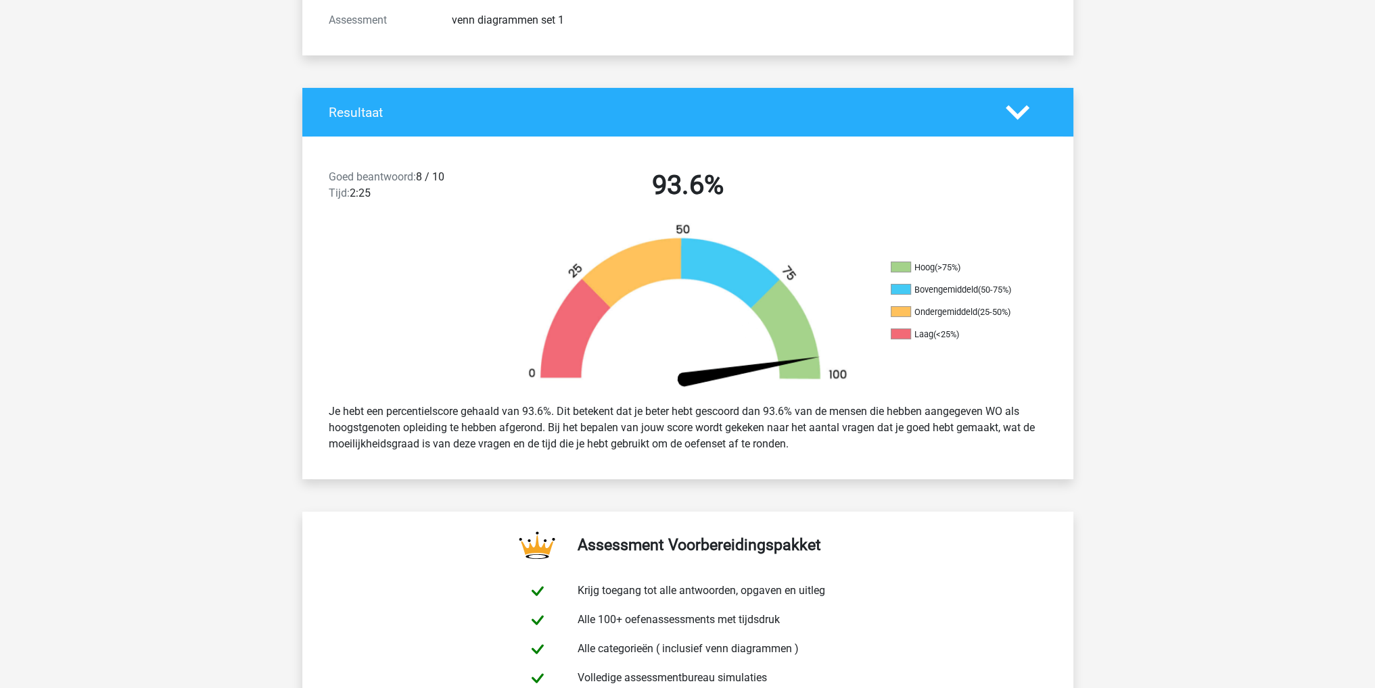
scroll to position [203, 0]
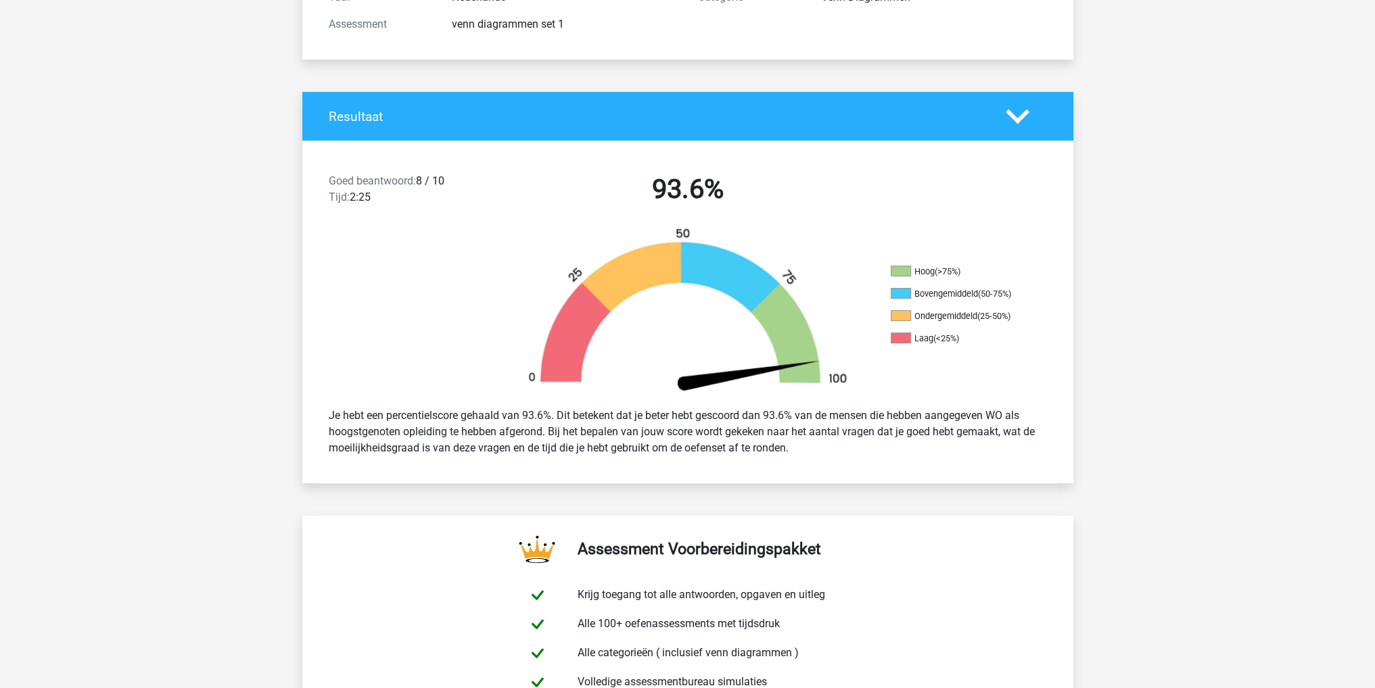
click at [1030, 110] on div at bounding box center [1026, 117] width 62 height 24
click at [1011, 116] on polygon at bounding box center [1017, 116] width 24 height 15
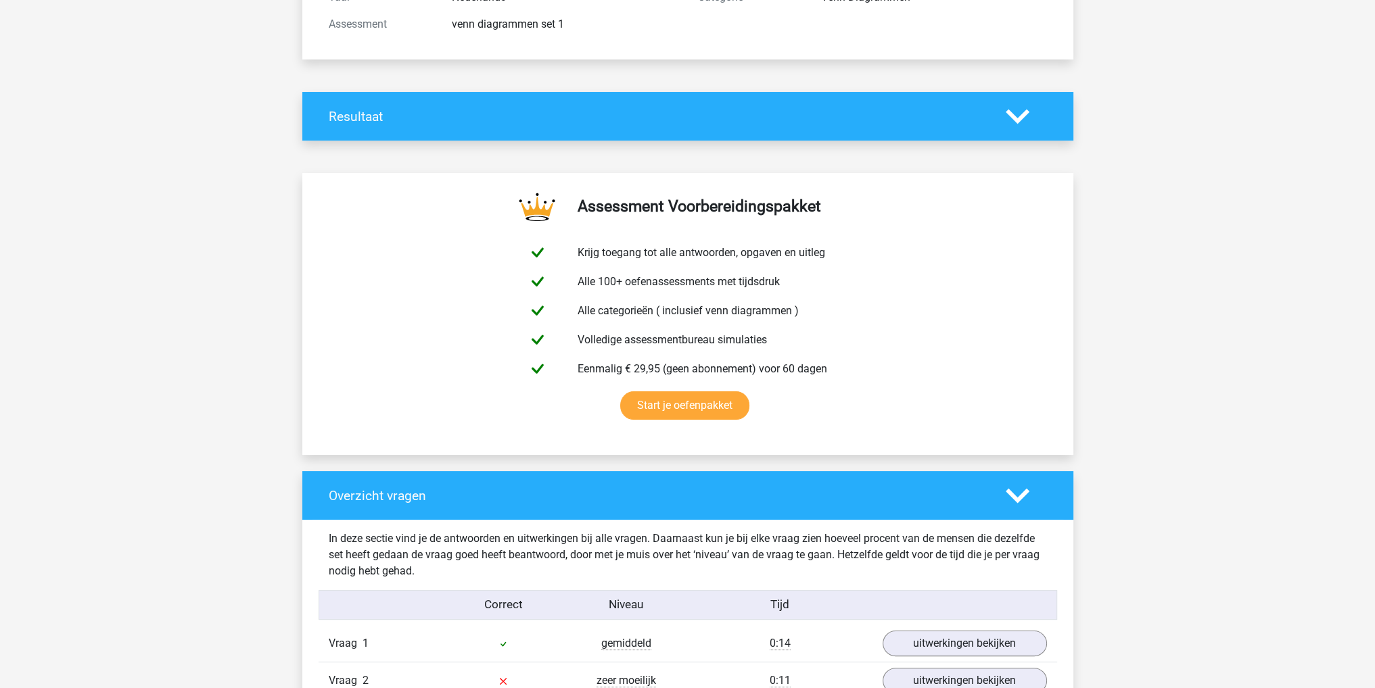
click at [1018, 119] on polygon at bounding box center [1017, 116] width 24 height 15
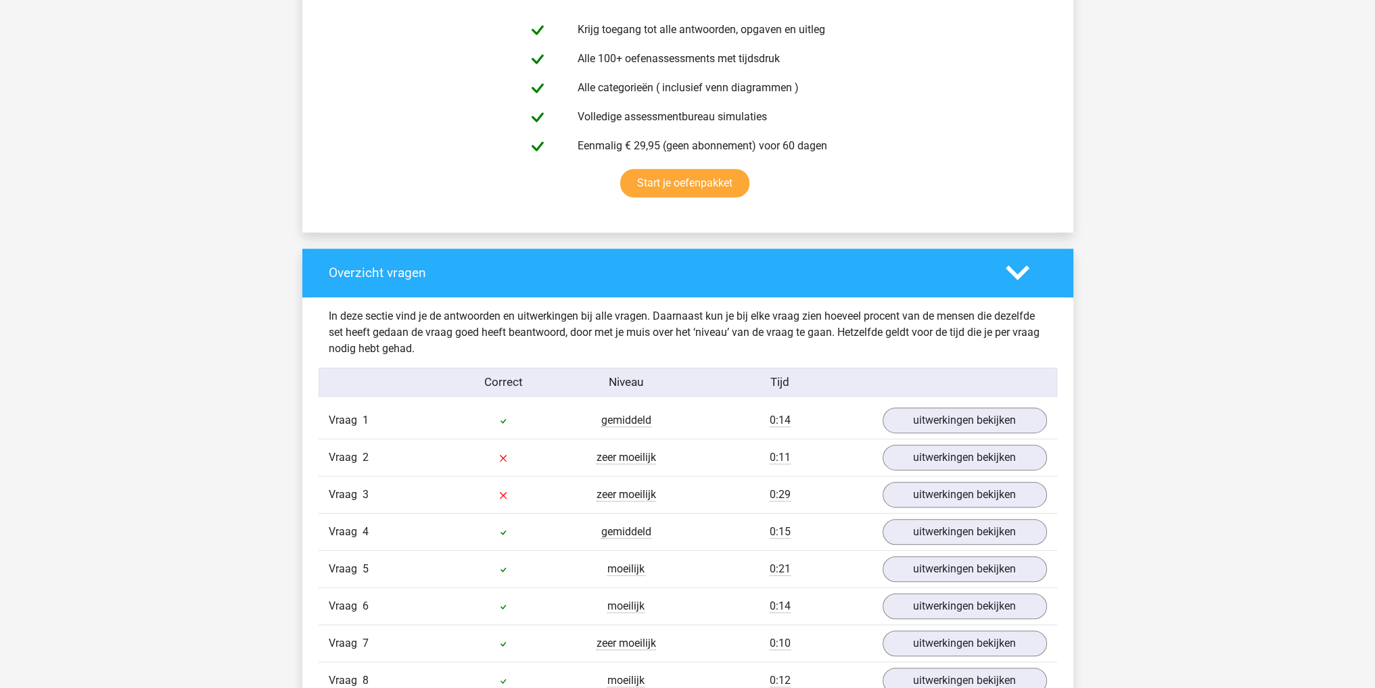
scroll to position [879, 0]
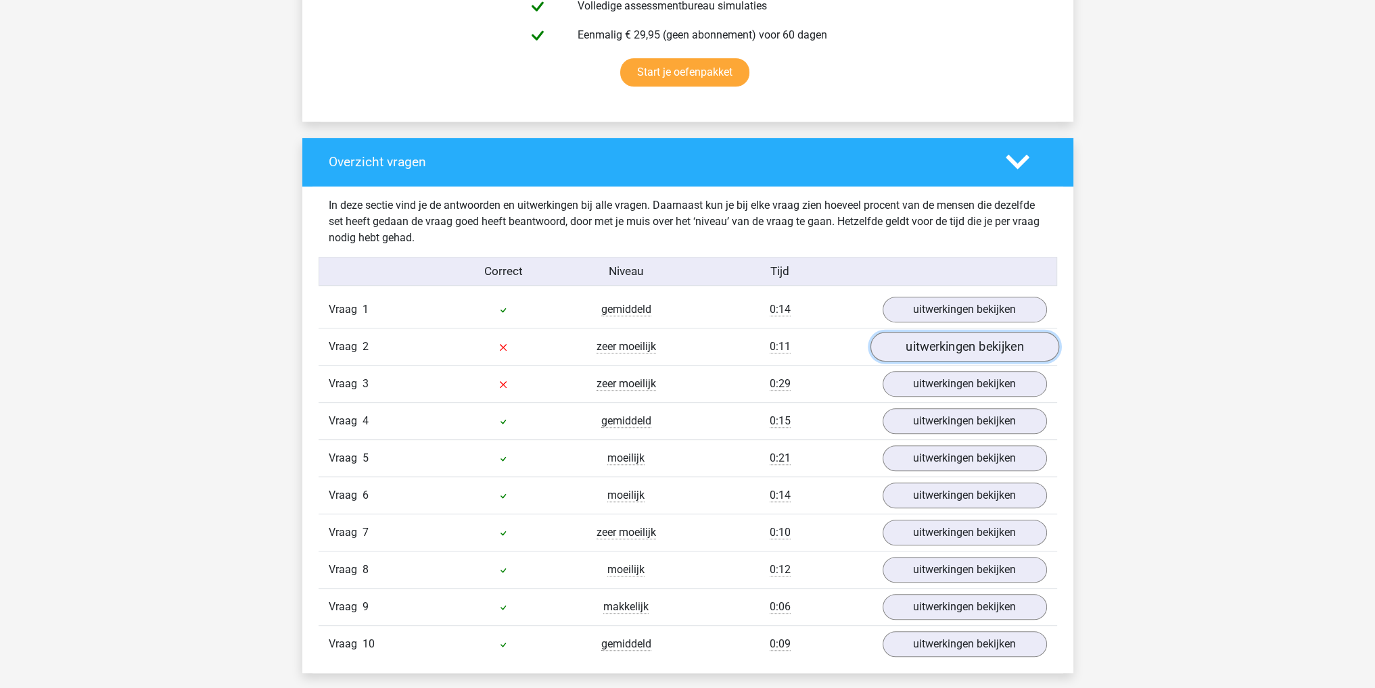
click at [986, 354] on link "uitwerkingen bekijken" at bounding box center [963, 348] width 189 height 30
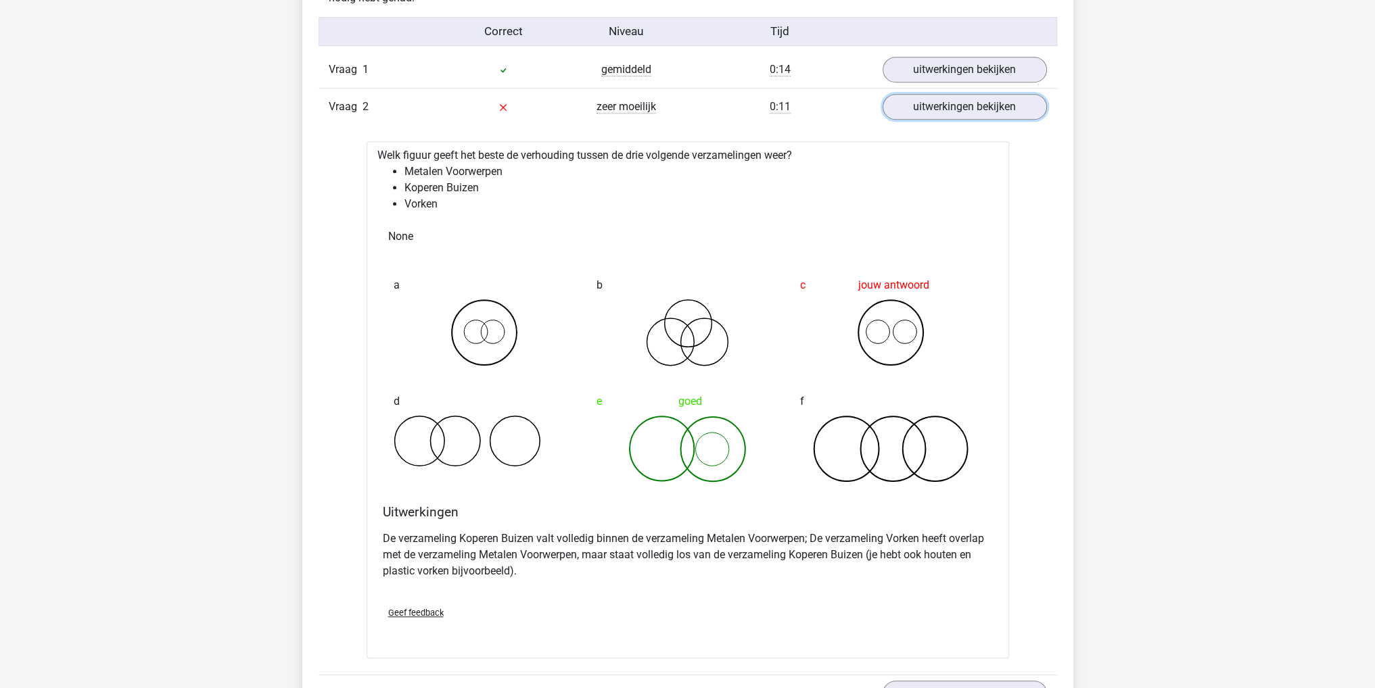
scroll to position [1217, 0]
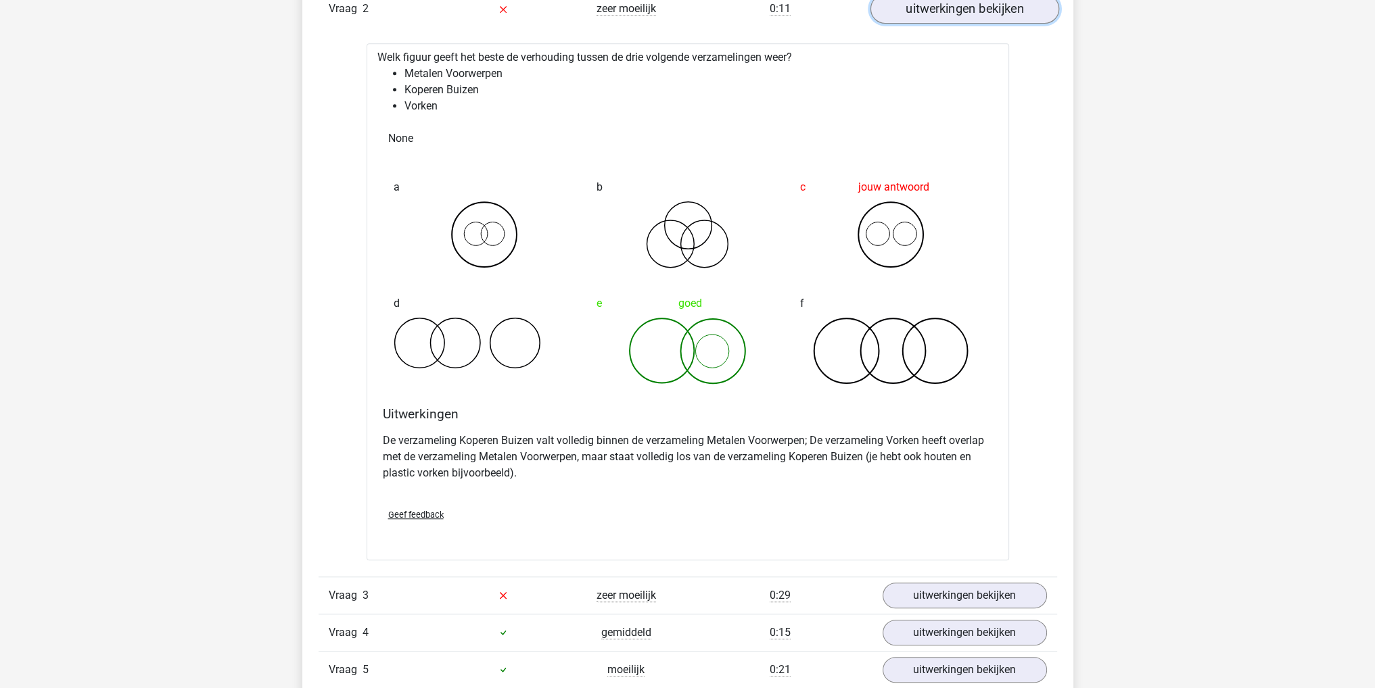
click at [998, 1] on link "uitwerkingen bekijken" at bounding box center [963, 10] width 189 height 30
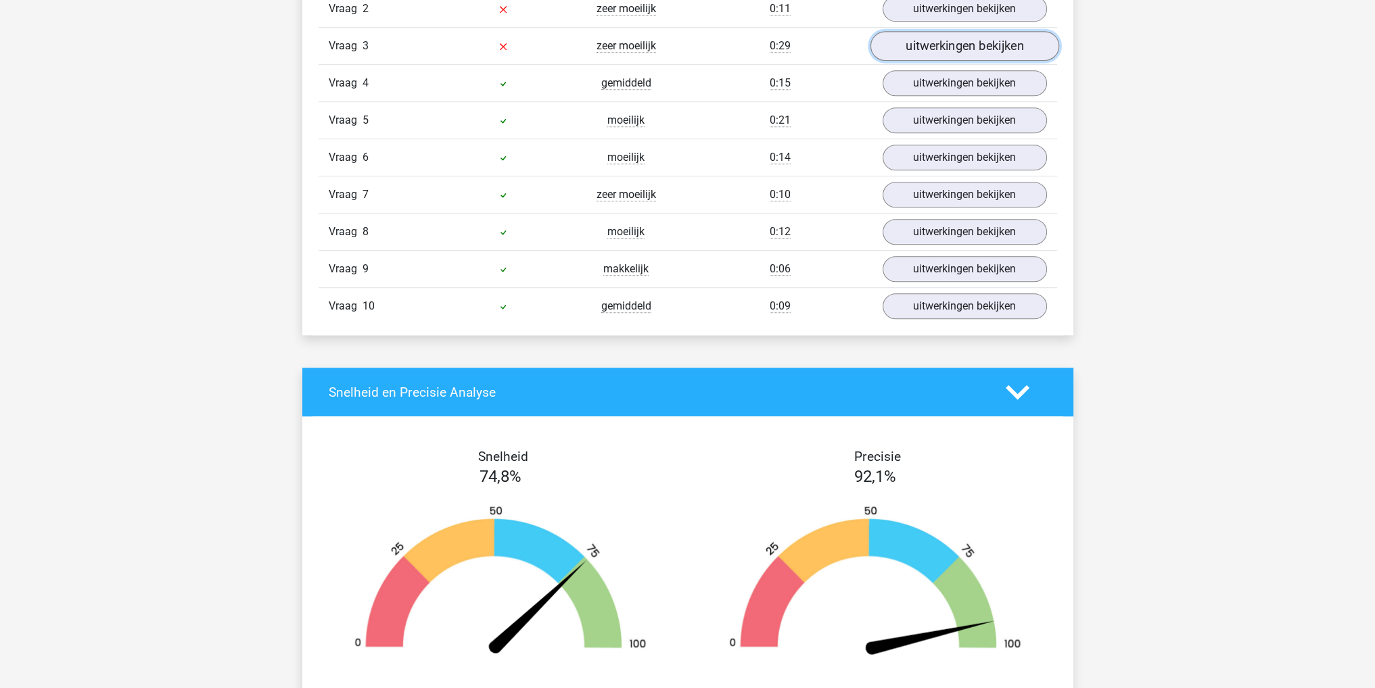
click at [983, 57] on link "uitwerkingen bekijken" at bounding box center [963, 47] width 189 height 30
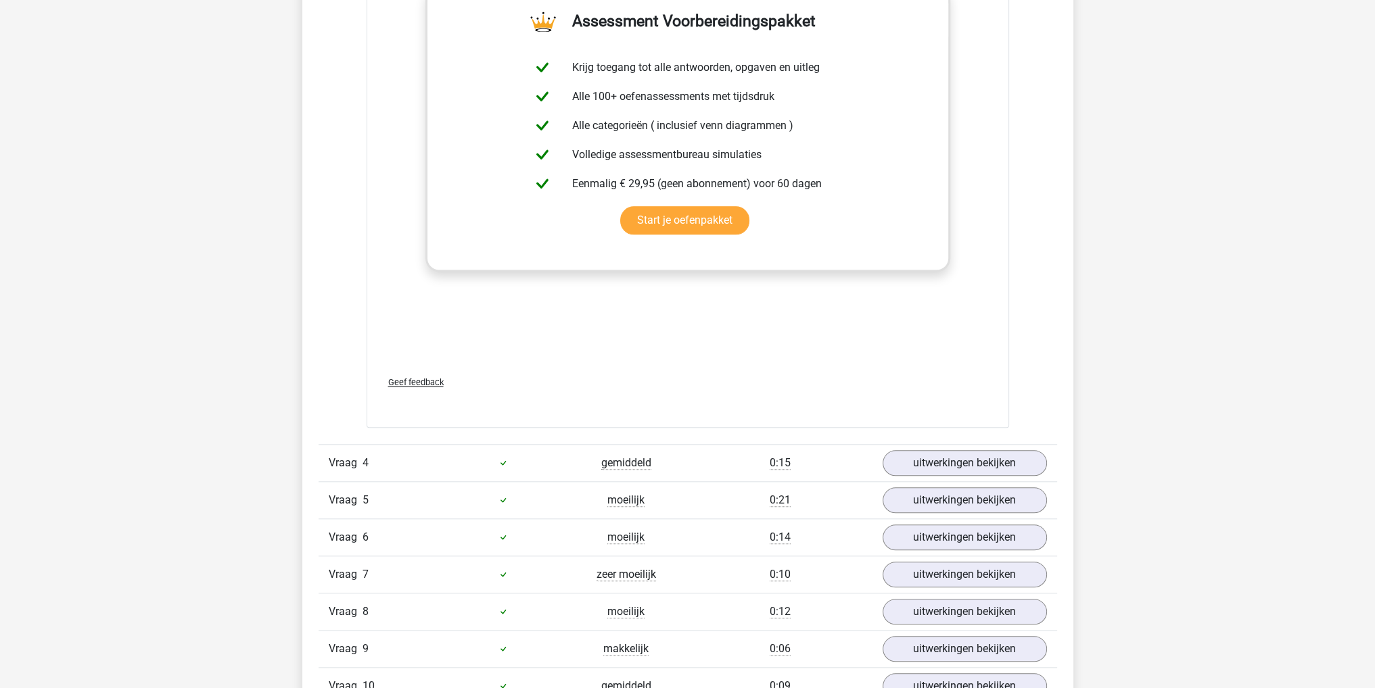
scroll to position [1825, 0]
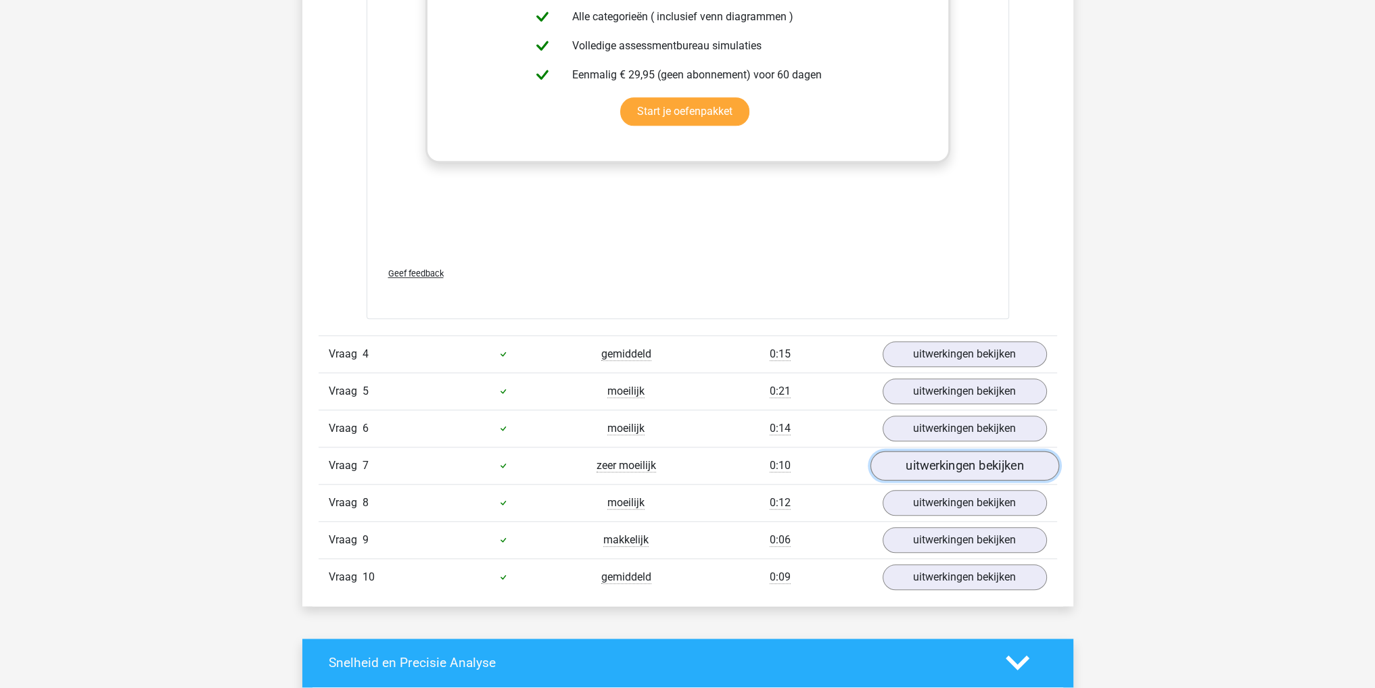
click at [913, 469] on link "uitwerkingen bekijken" at bounding box center [963, 466] width 189 height 30
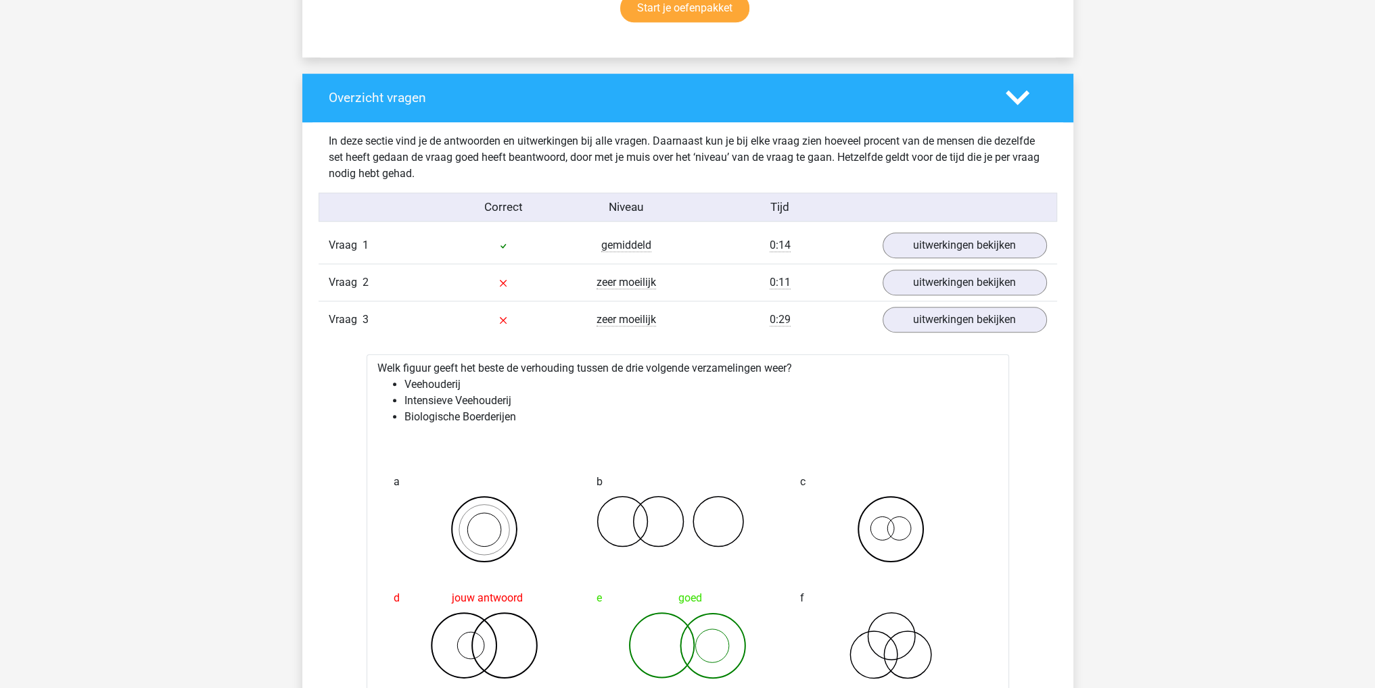
scroll to position [879, 0]
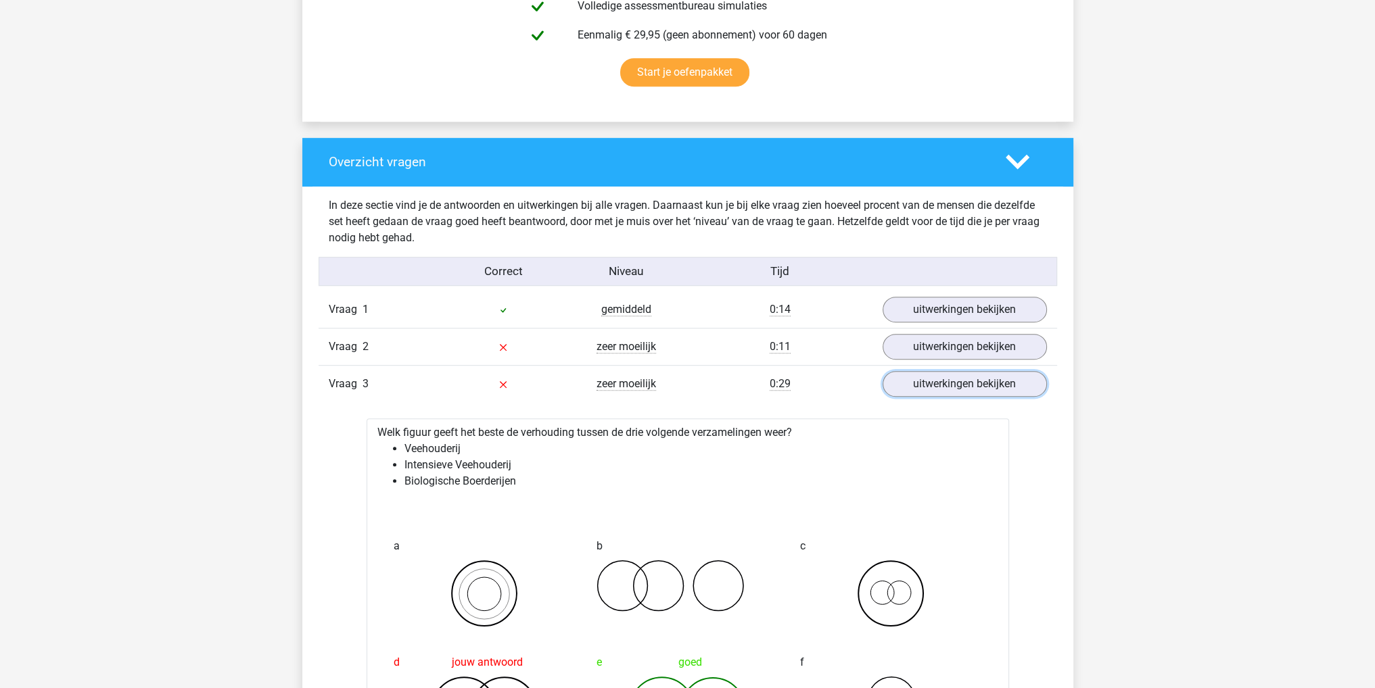
drag, startPoint x: 900, startPoint y: 360, endPoint x: 813, endPoint y: 284, distance: 115.0
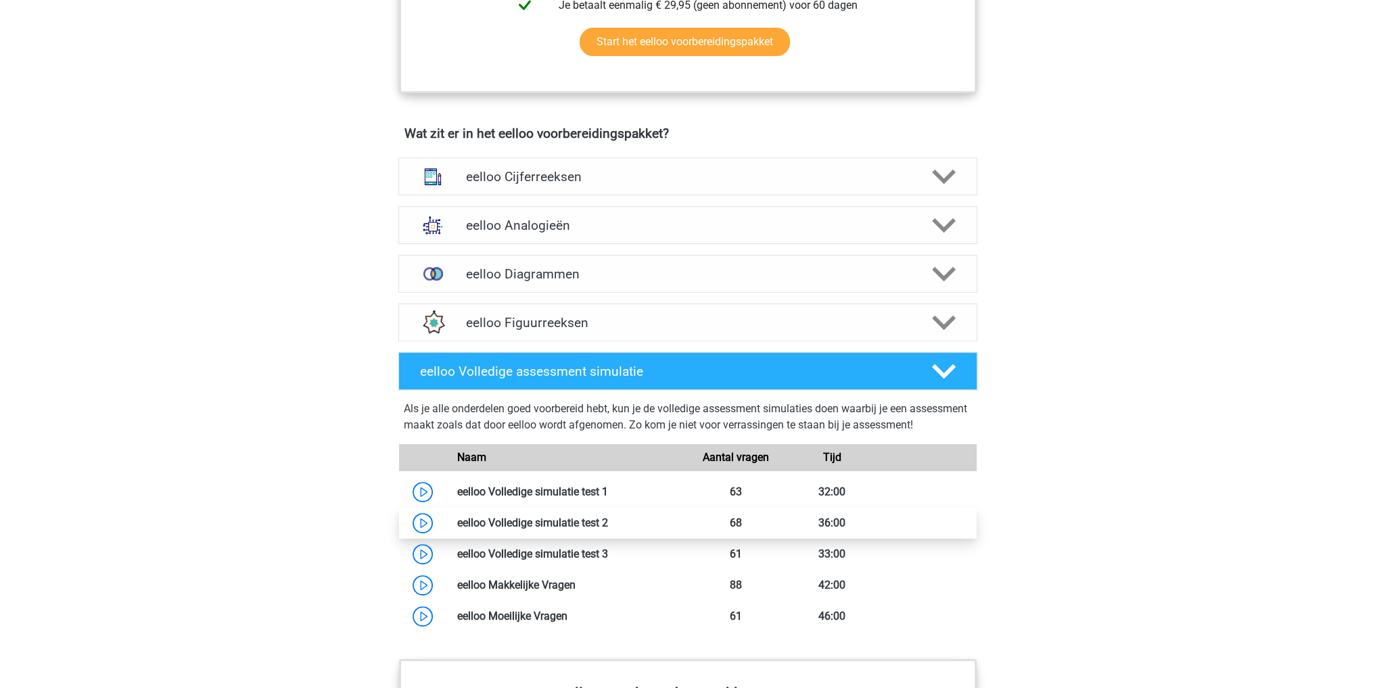
scroll to position [879, 0]
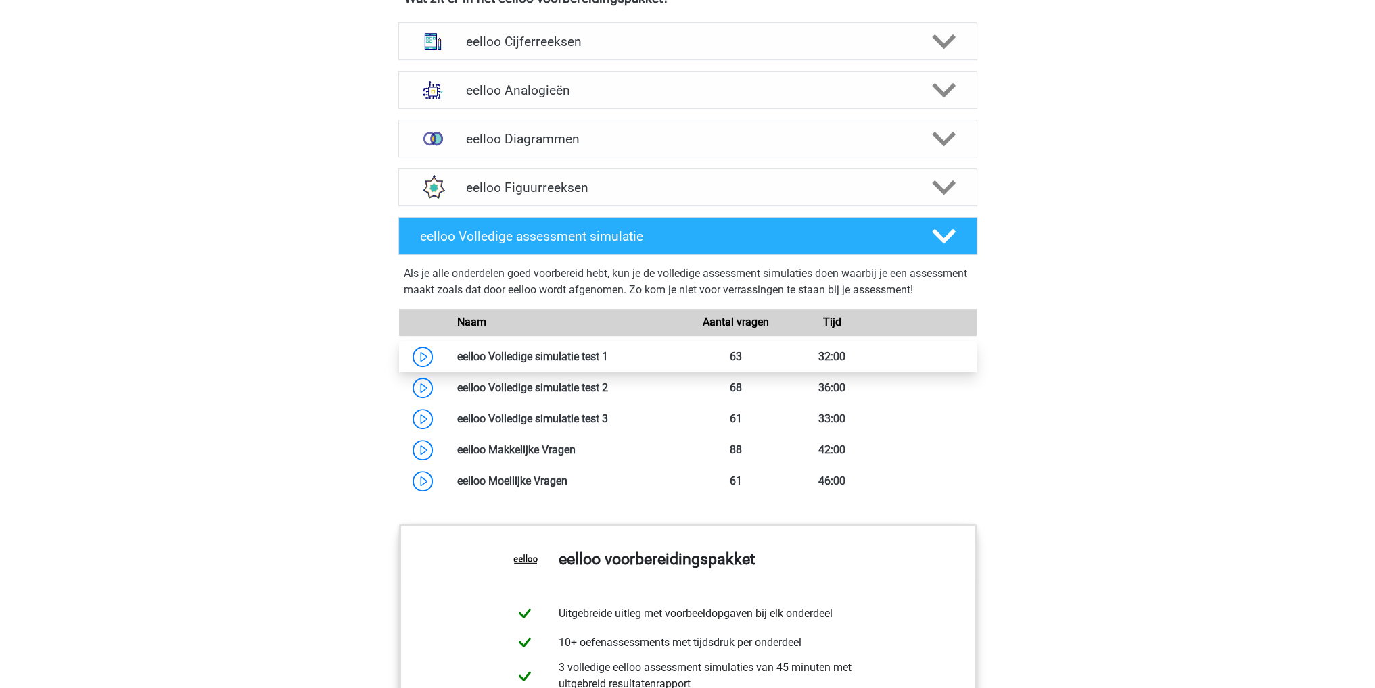
click at [608, 363] on link at bounding box center [608, 356] width 0 height 13
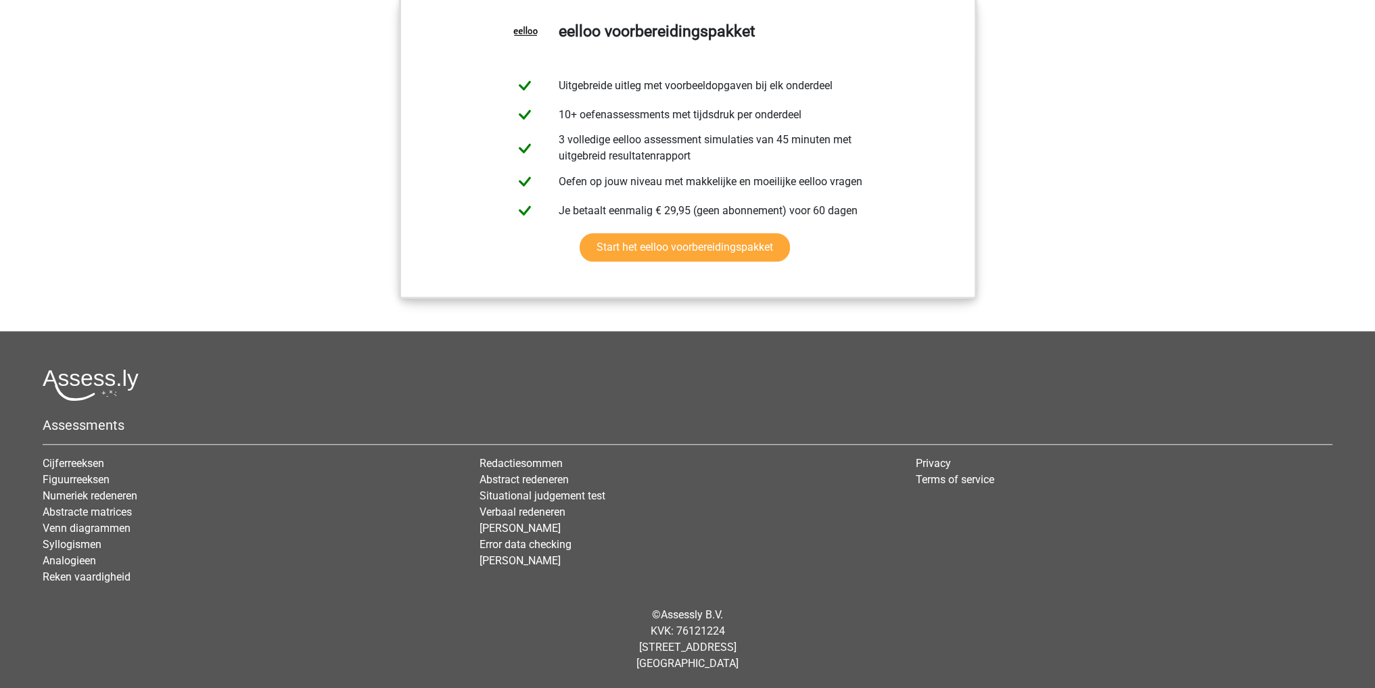
scroll to position [1014, 0]
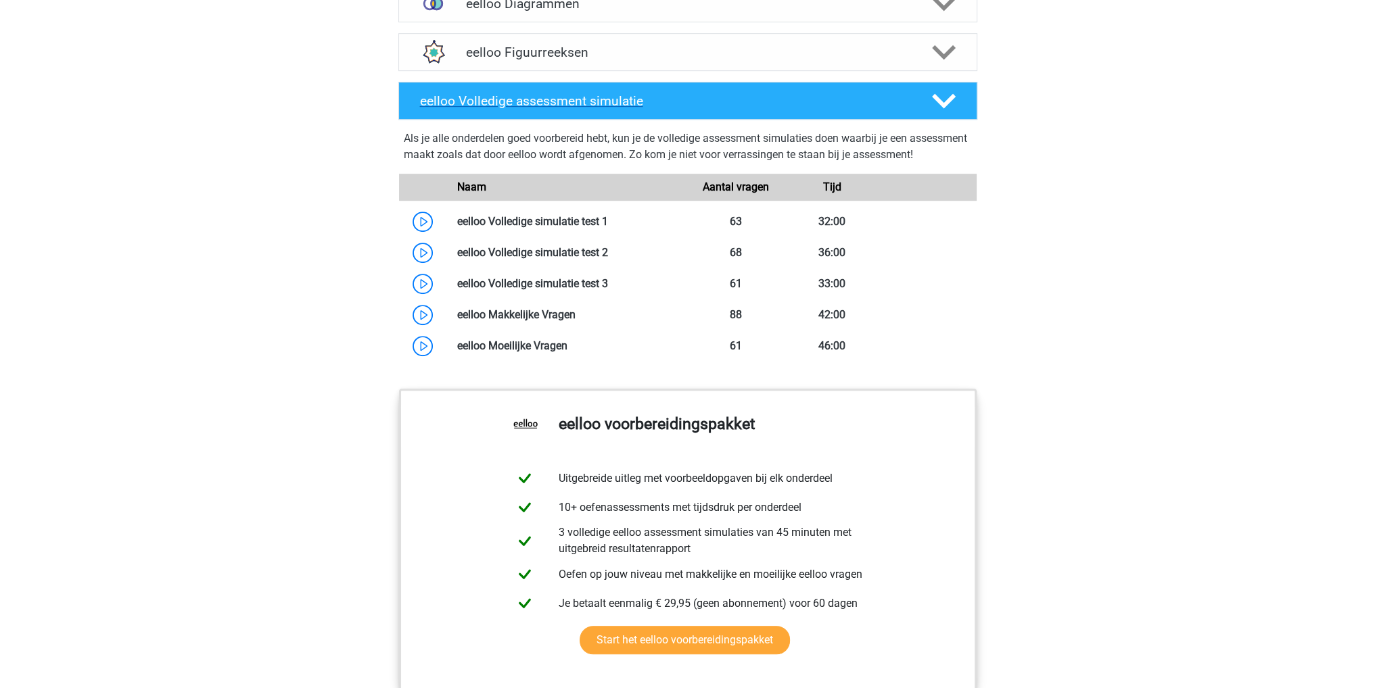
click at [725, 95] on div "eelloo Volledige assessment simulatie" at bounding box center [687, 101] width 579 height 38
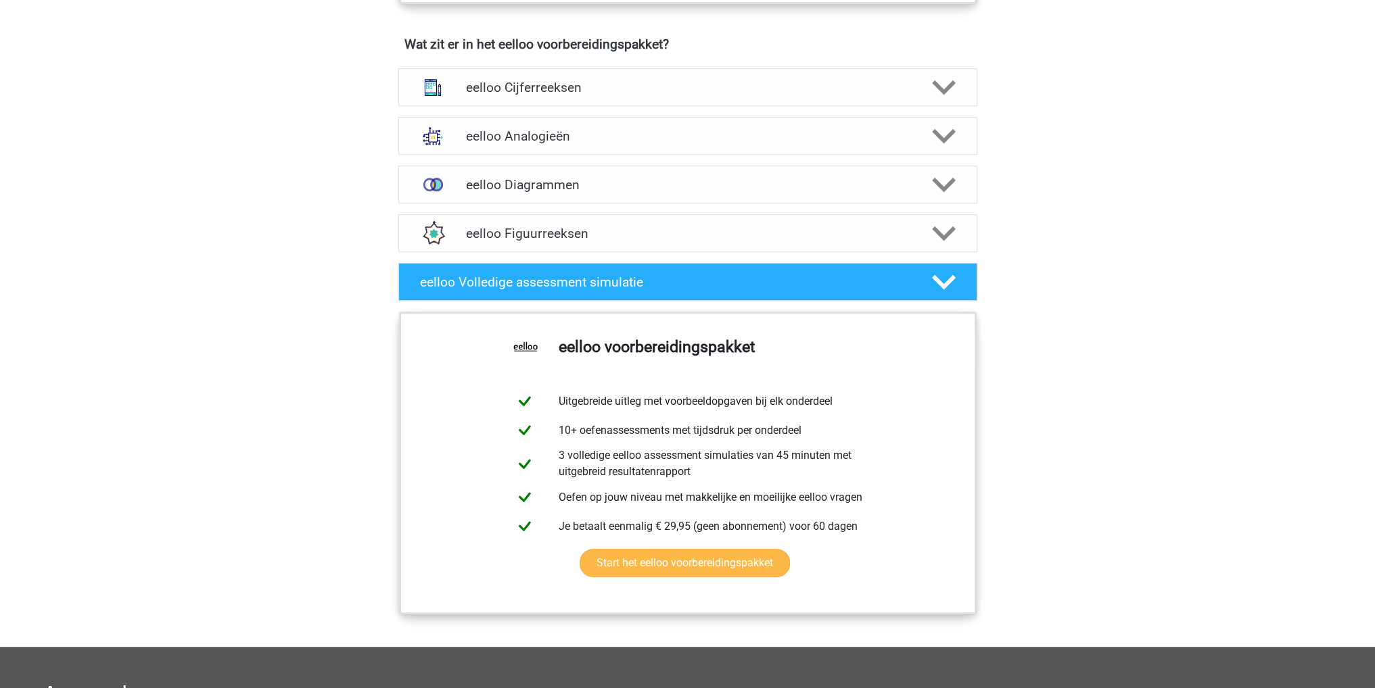
scroll to position [744, 0]
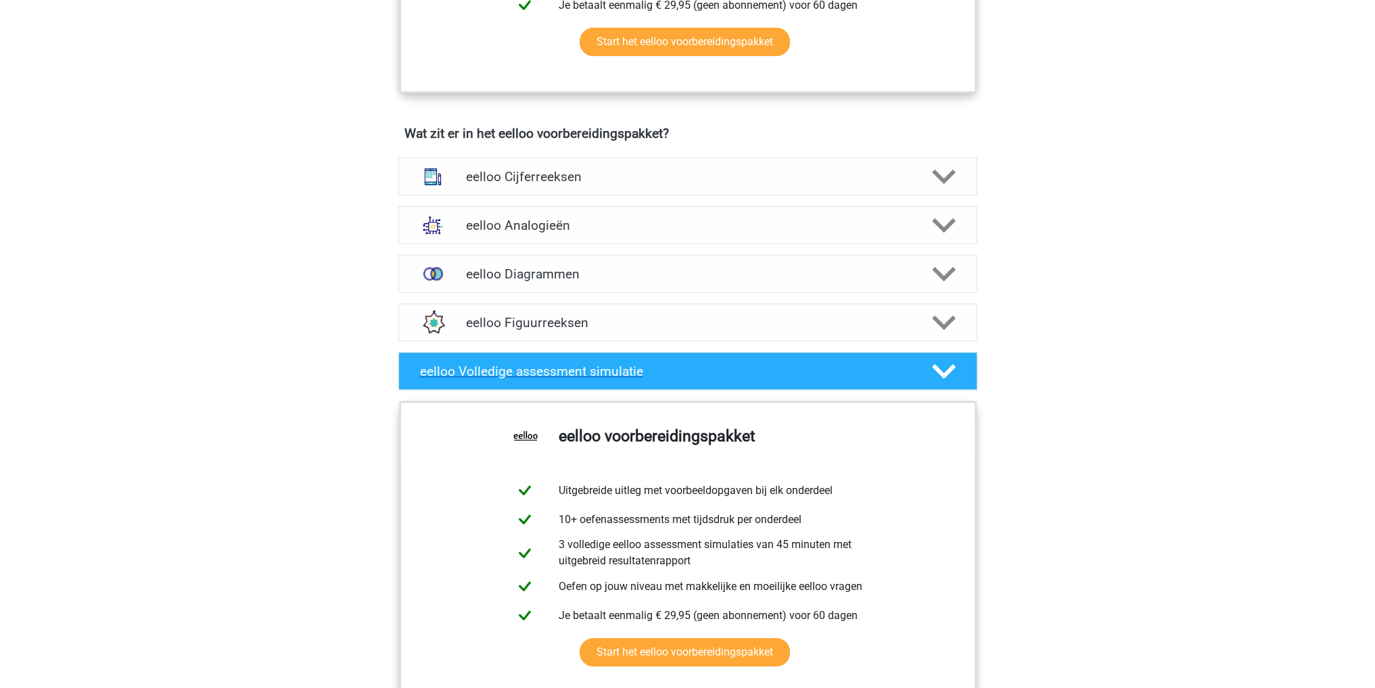
click at [862, 379] on h4 "eelloo Volledige assessment simulatie" at bounding box center [665, 372] width 490 height 16
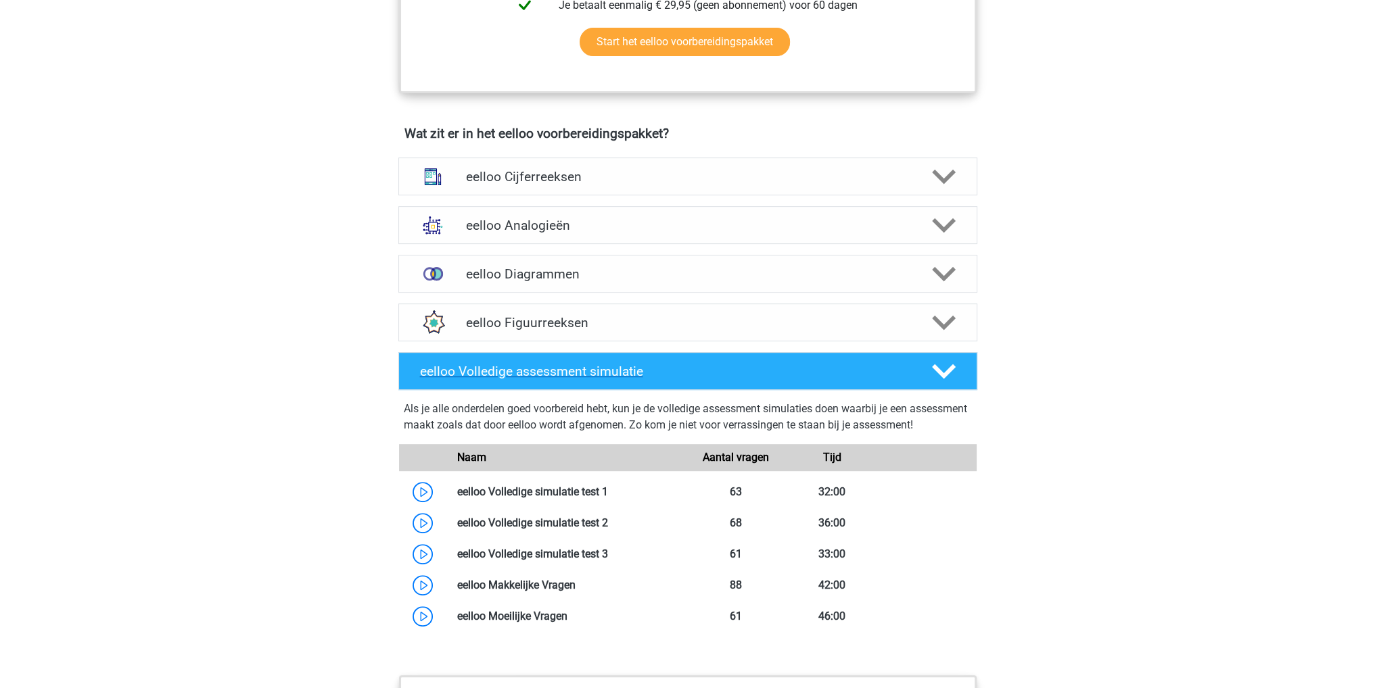
click at [862, 378] on h4 "eelloo Volledige assessment simulatie" at bounding box center [665, 372] width 490 height 16
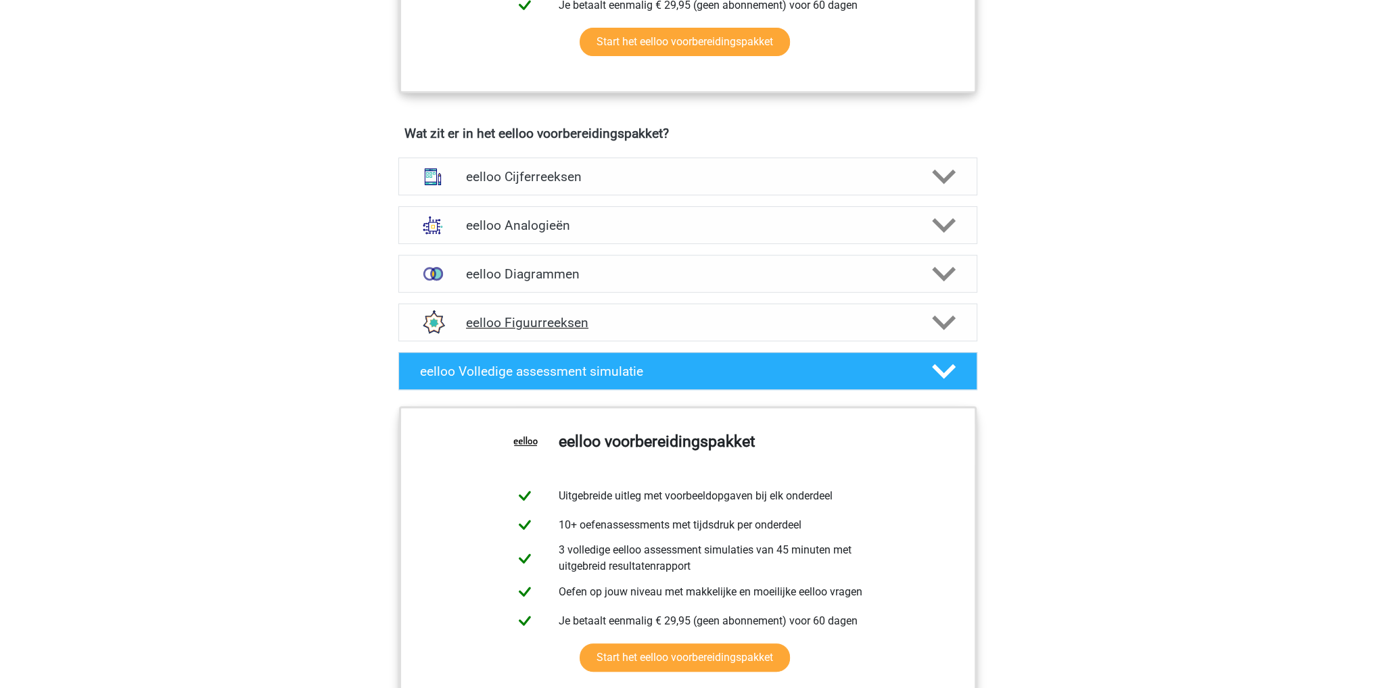
click at [833, 321] on div "eelloo Figuurreeksen" at bounding box center [687, 323] width 579 height 38
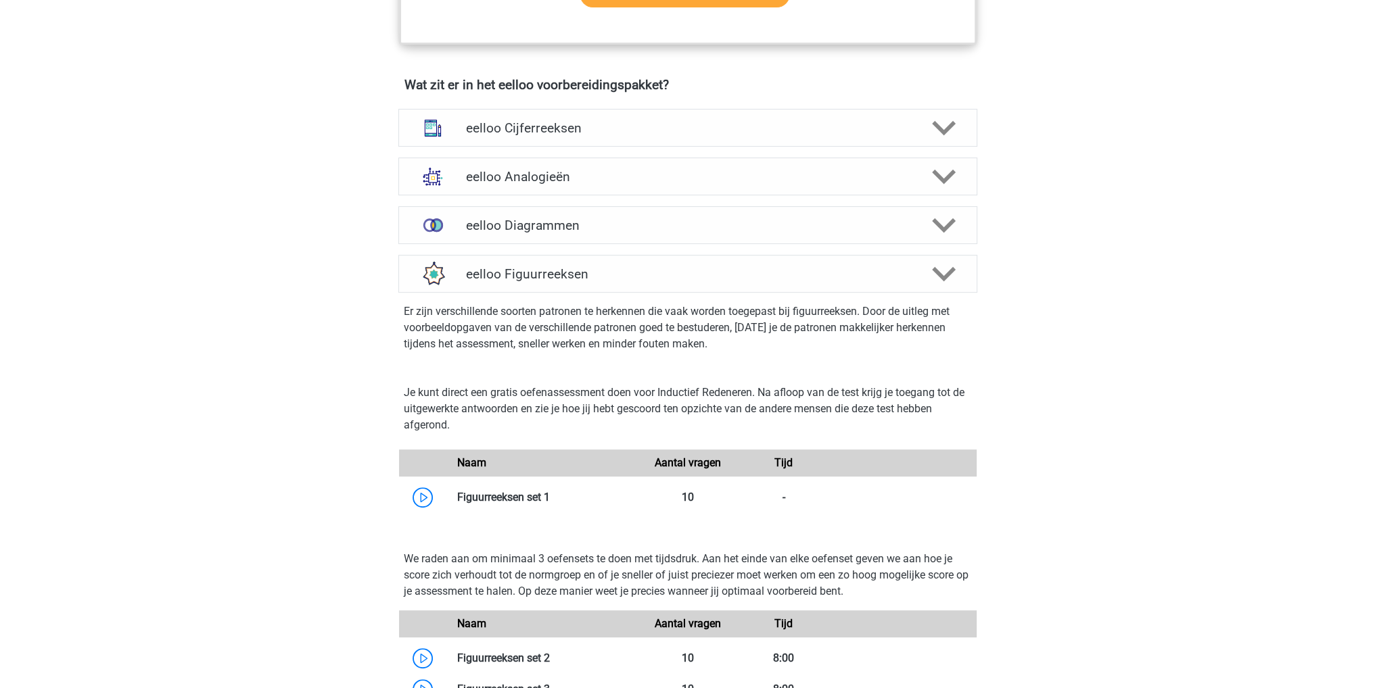
scroll to position [811, 0]
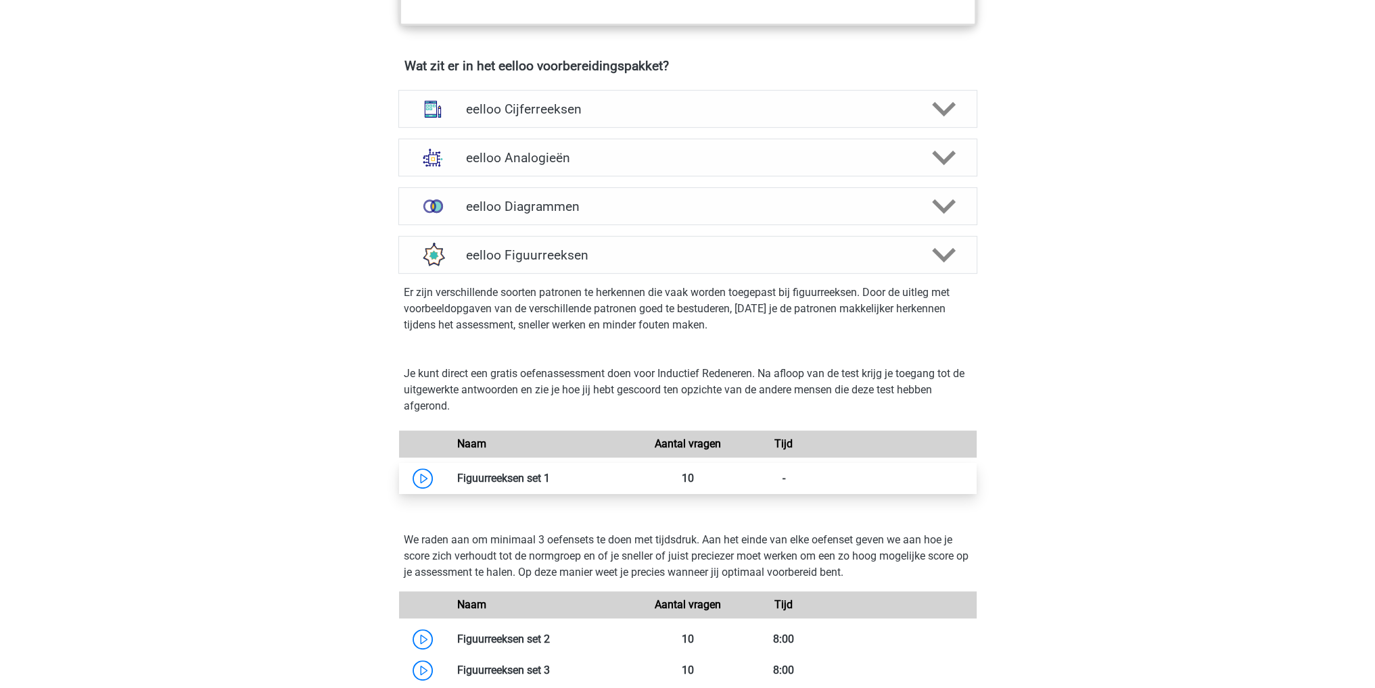
click at [550, 485] on link at bounding box center [550, 478] width 0 height 13
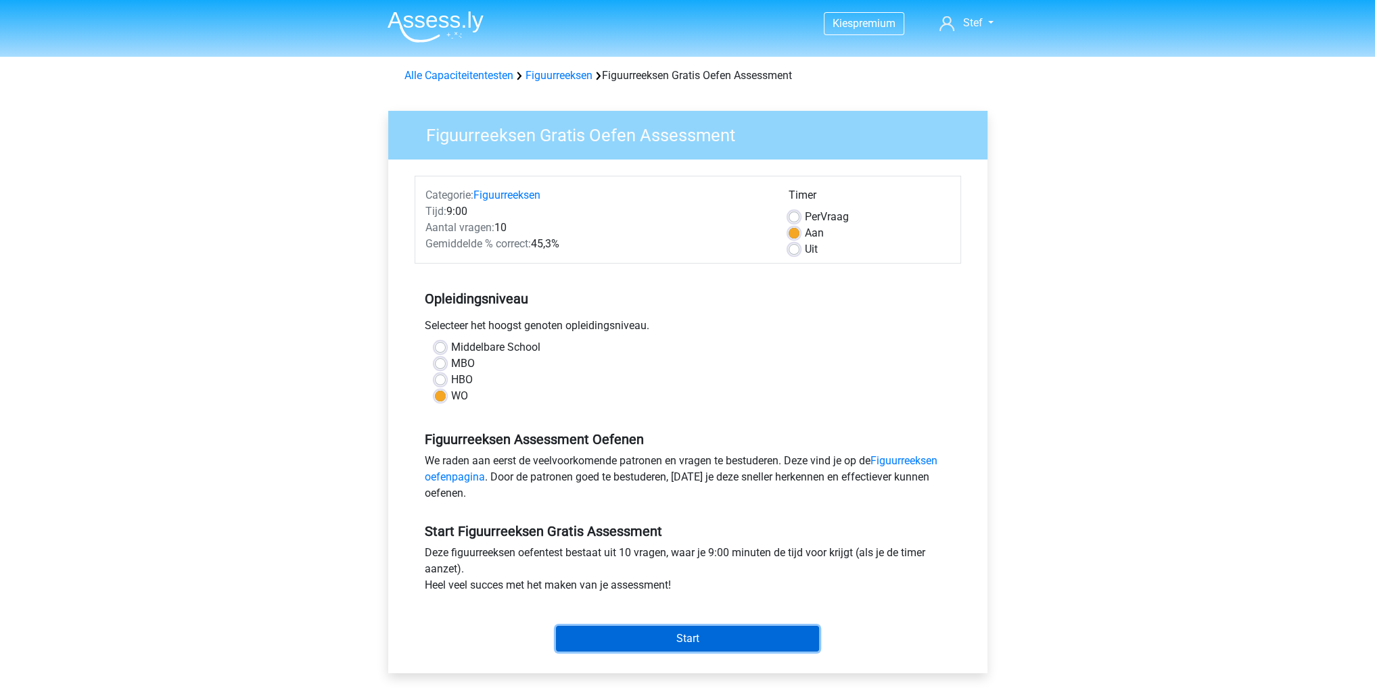
click at [668, 642] on input "Start" at bounding box center [687, 639] width 263 height 26
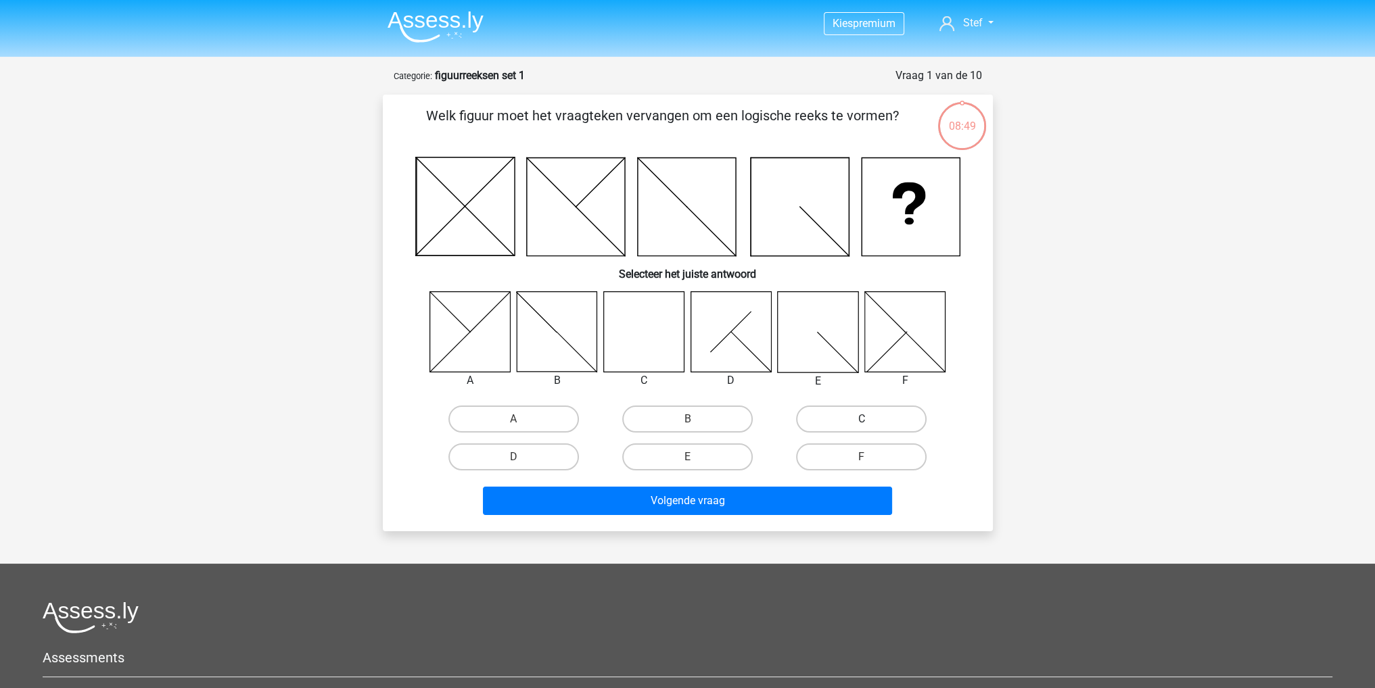
click at [817, 420] on label "C" at bounding box center [861, 419] width 130 height 27
click at [861, 420] on input "C" at bounding box center [865, 423] width 9 height 9
radio input "true"
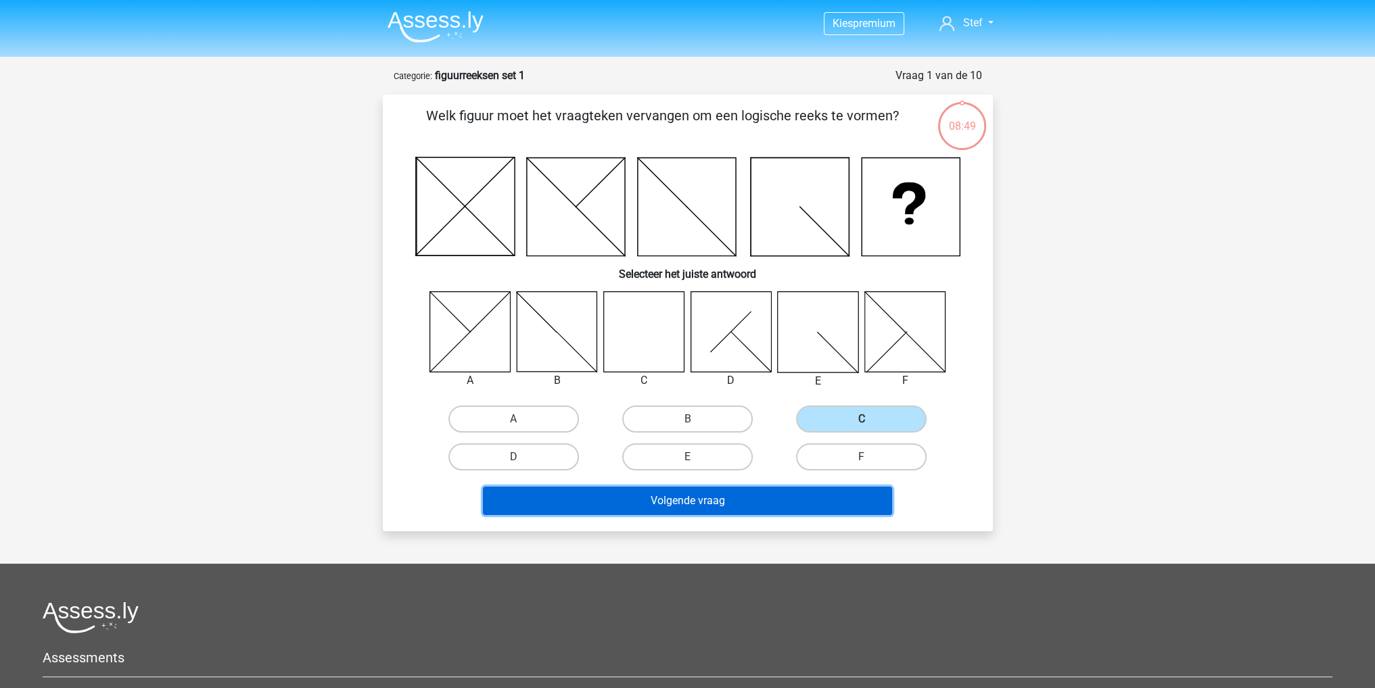
click at [780, 507] on button "Volgende vraag" at bounding box center [687, 501] width 409 height 28
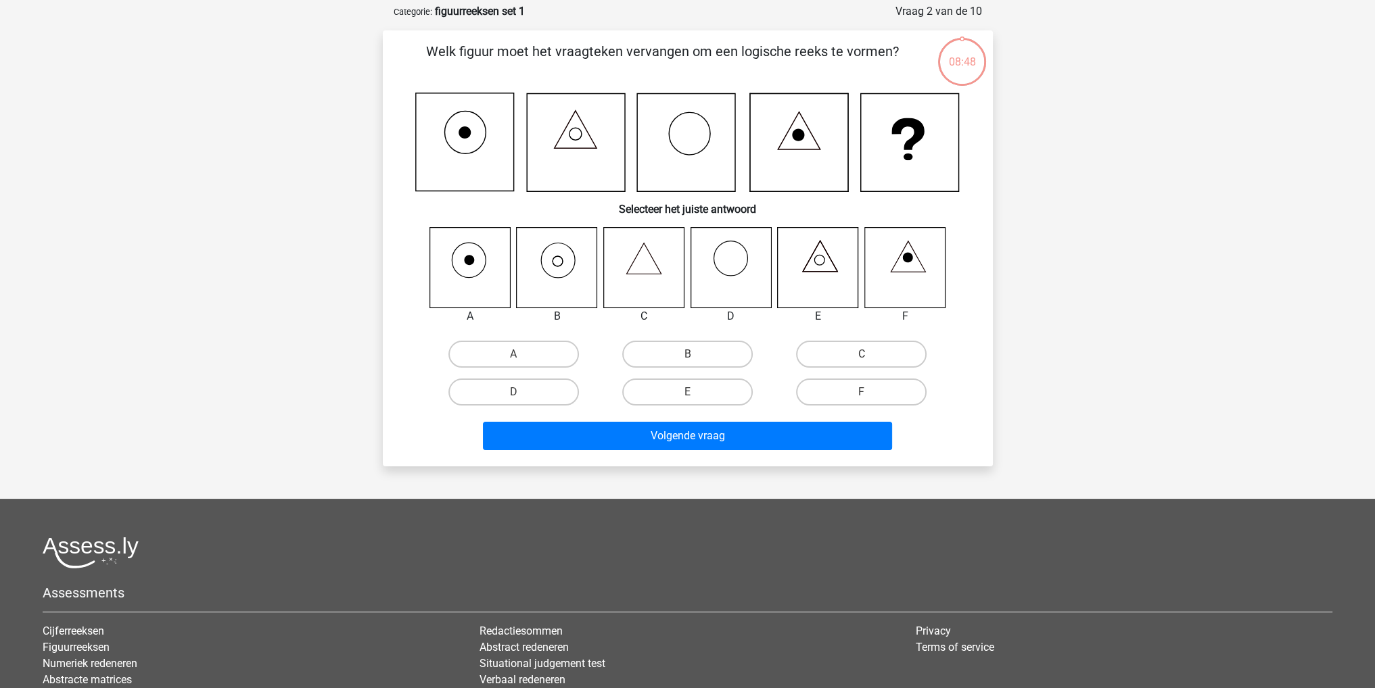
scroll to position [68, 0]
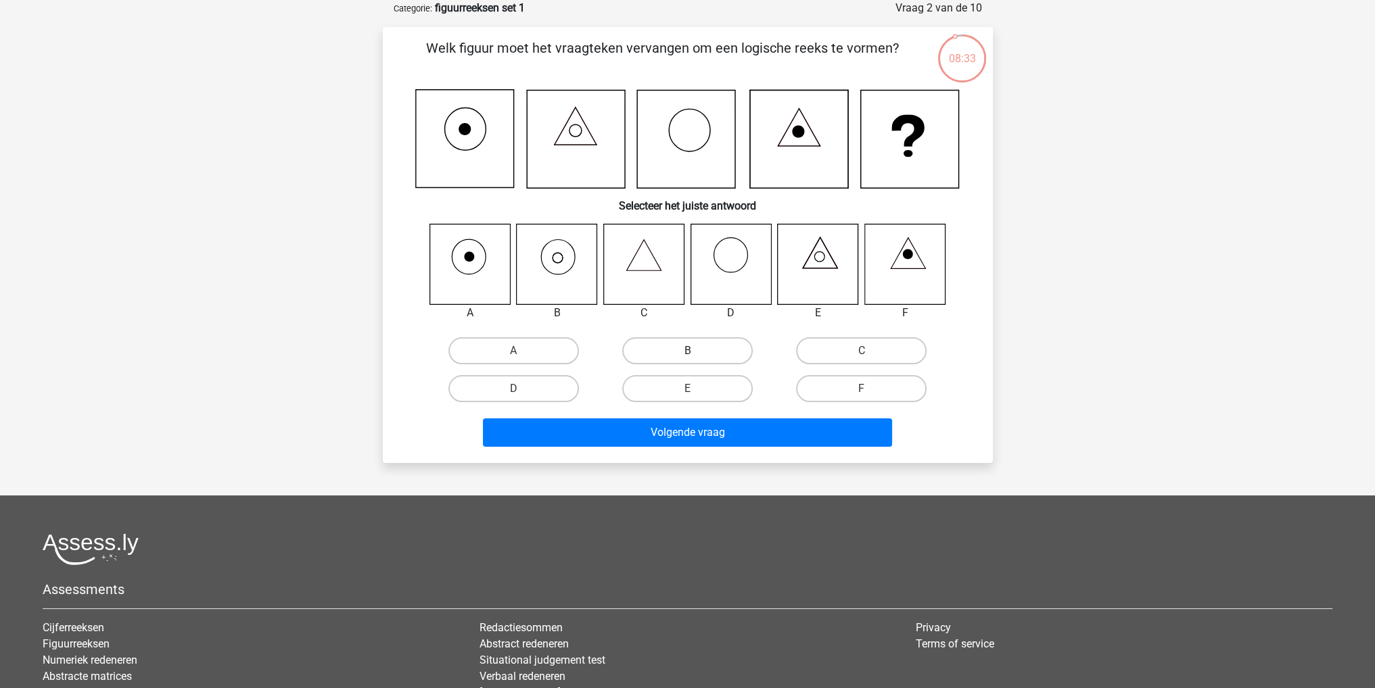
click at [683, 359] on label "B" at bounding box center [687, 350] width 130 height 27
click at [687, 359] on input "B" at bounding box center [691, 355] width 9 height 9
radio input "true"
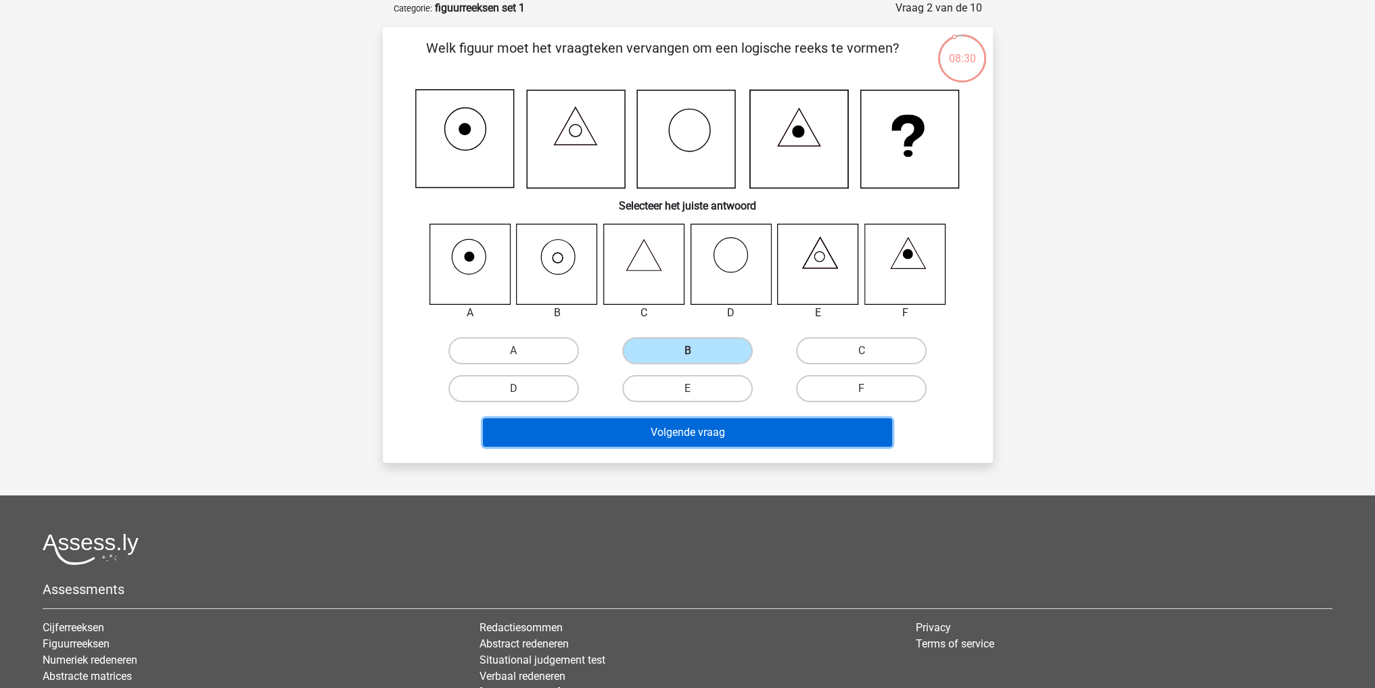
click at [738, 437] on button "Volgende vraag" at bounding box center [687, 433] width 409 height 28
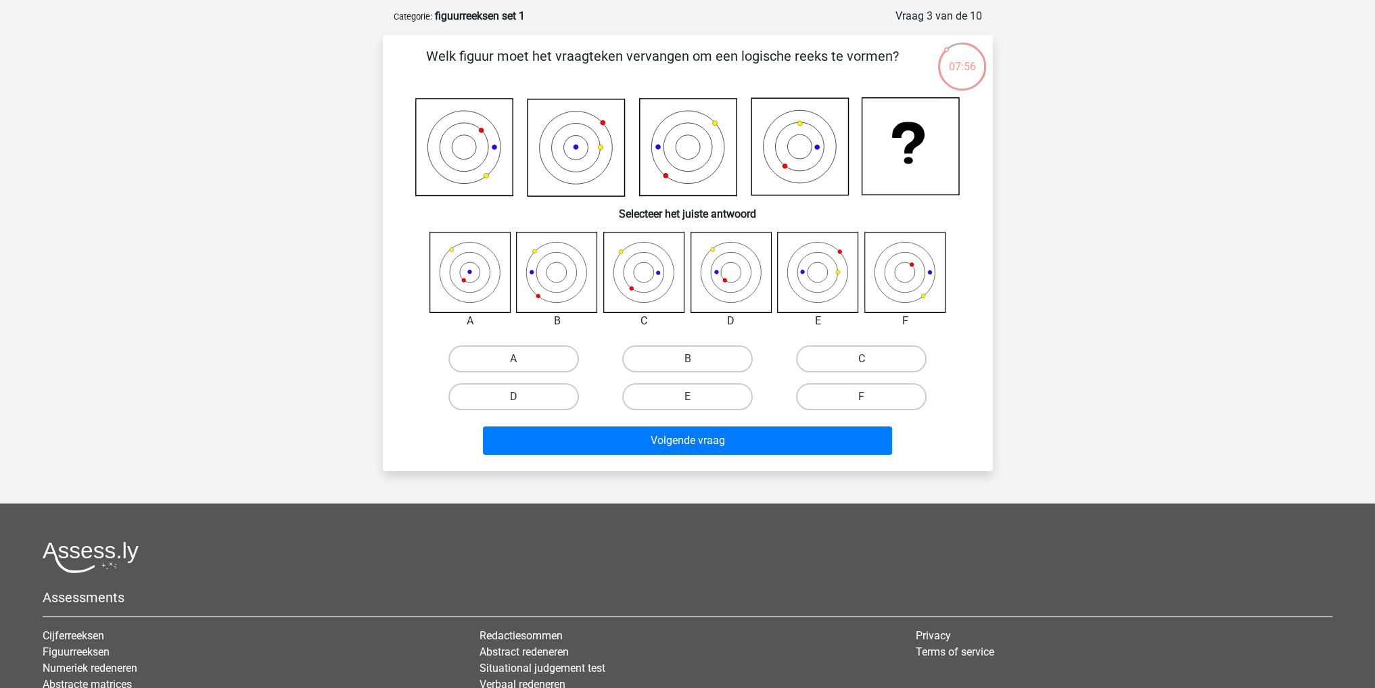
scroll to position [0, 0]
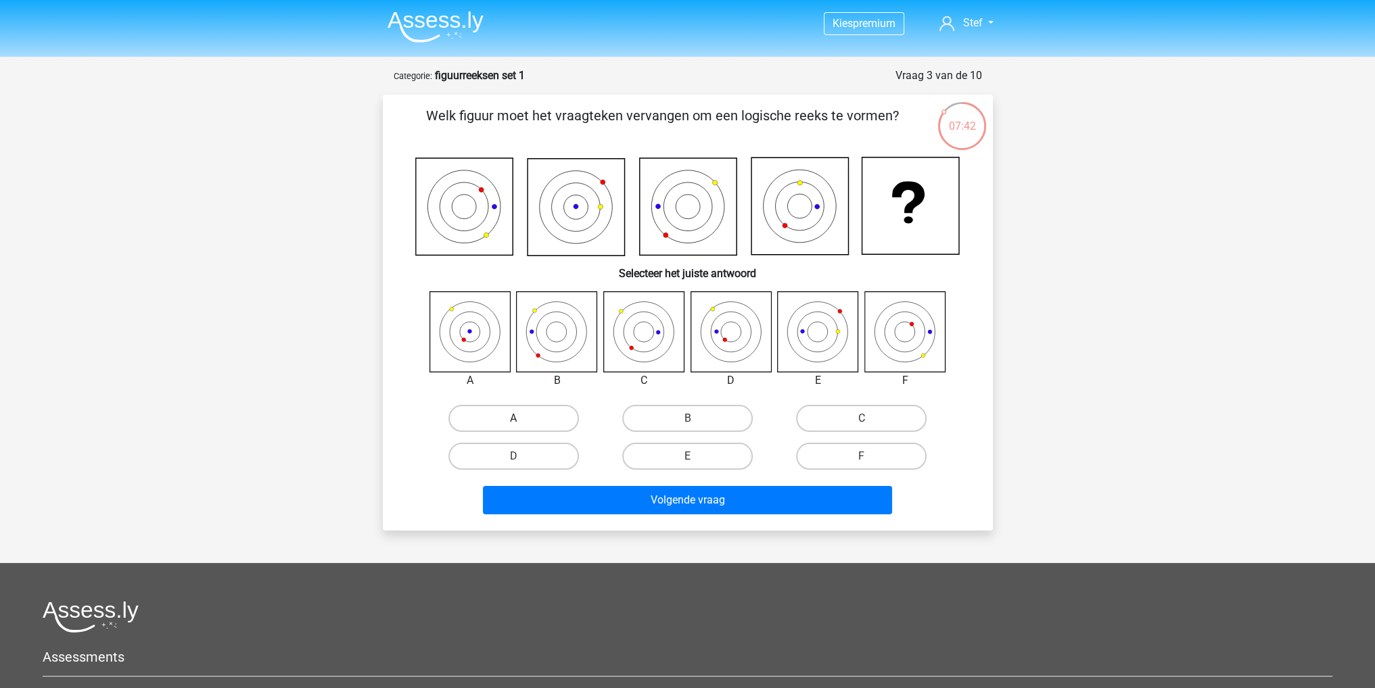
click at [538, 421] on label "A" at bounding box center [513, 418] width 130 height 27
click at [522, 421] on input "A" at bounding box center [517, 423] width 9 height 9
radio input "true"
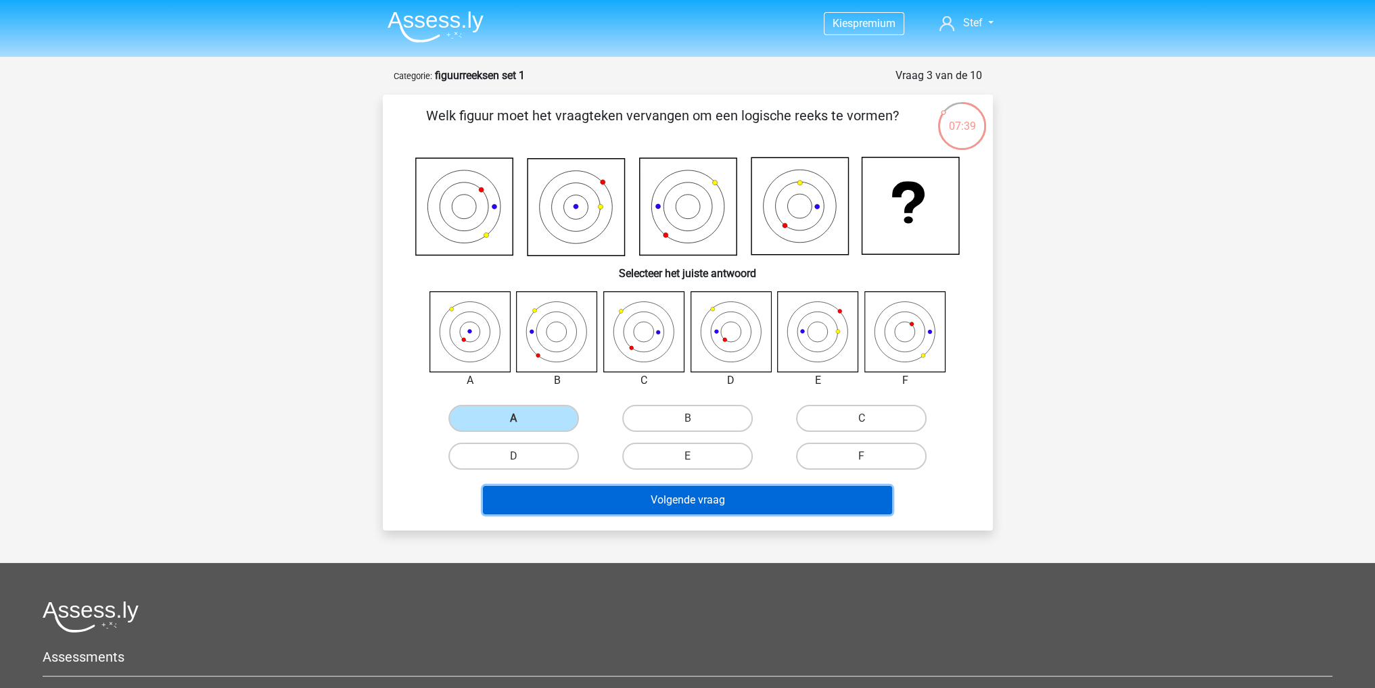
click at [752, 502] on button "Volgende vraag" at bounding box center [687, 500] width 409 height 28
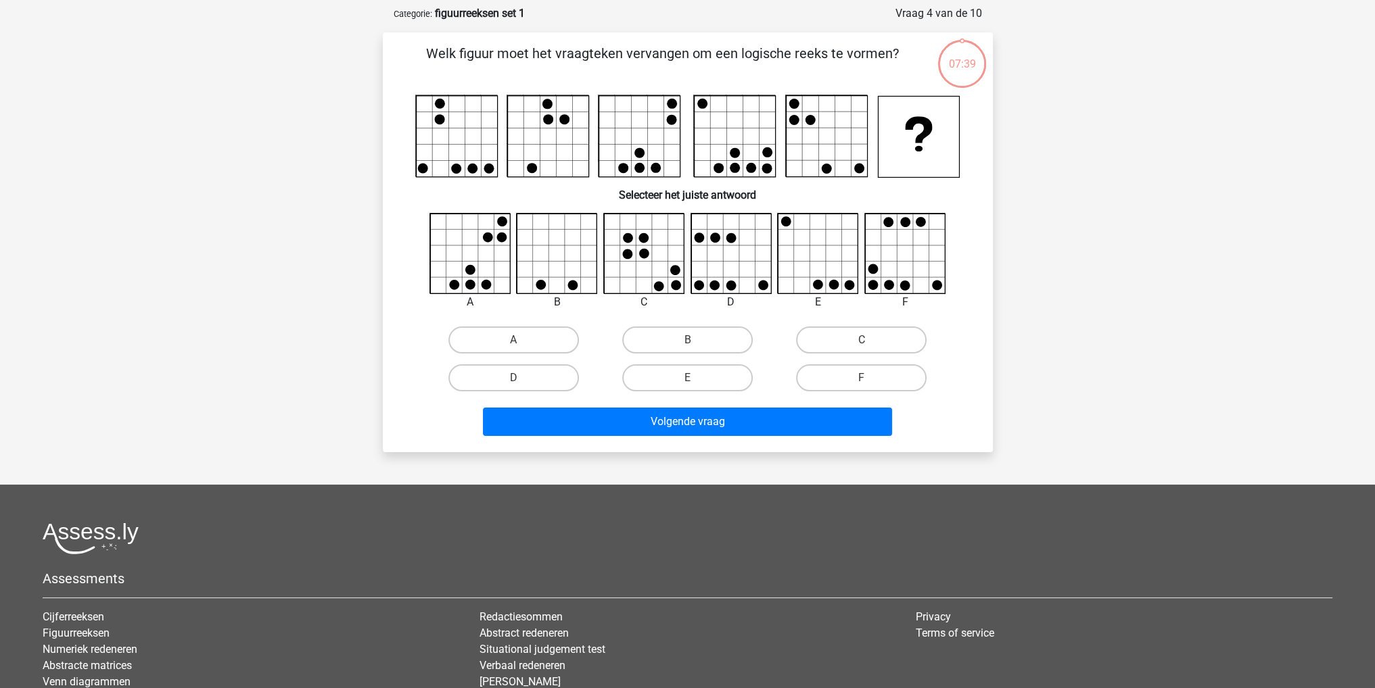
scroll to position [68, 0]
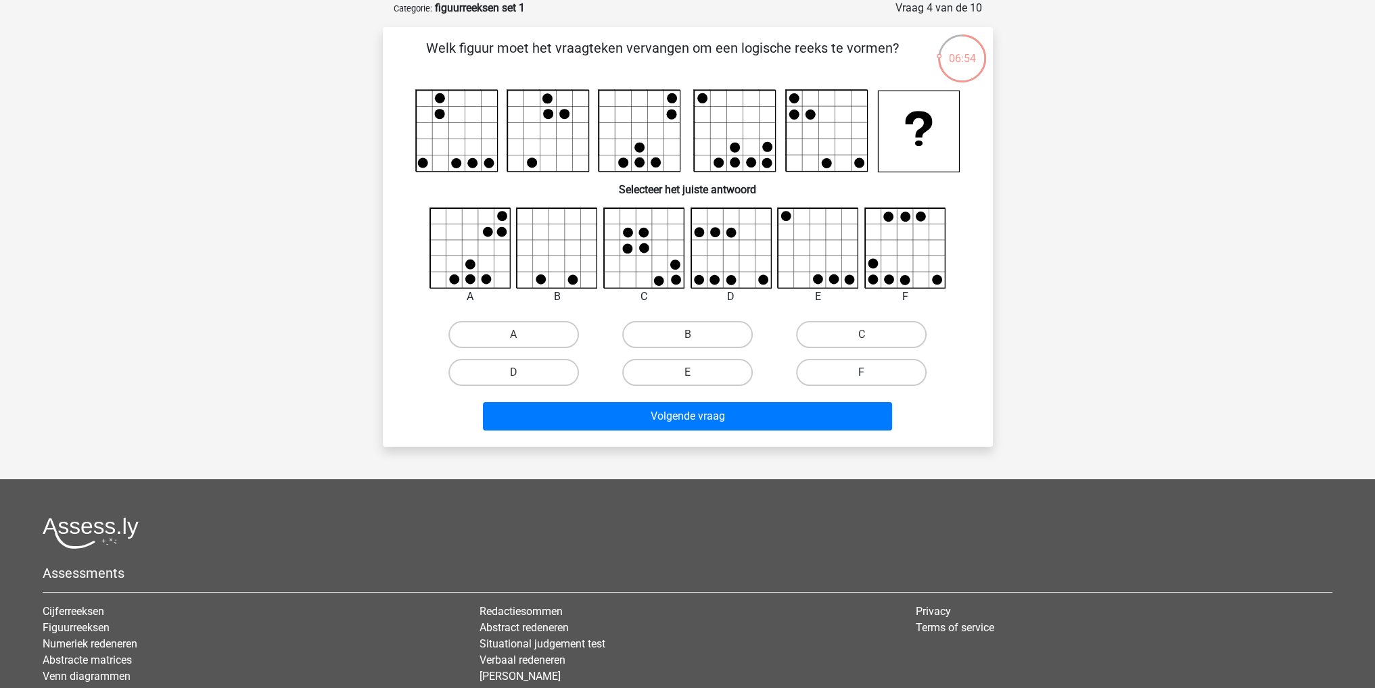
click at [823, 369] on label "F" at bounding box center [861, 372] width 130 height 27
click at [861, 373] on input "F" at bounding box center [865, 377] width 9 height 9
radio input "true"
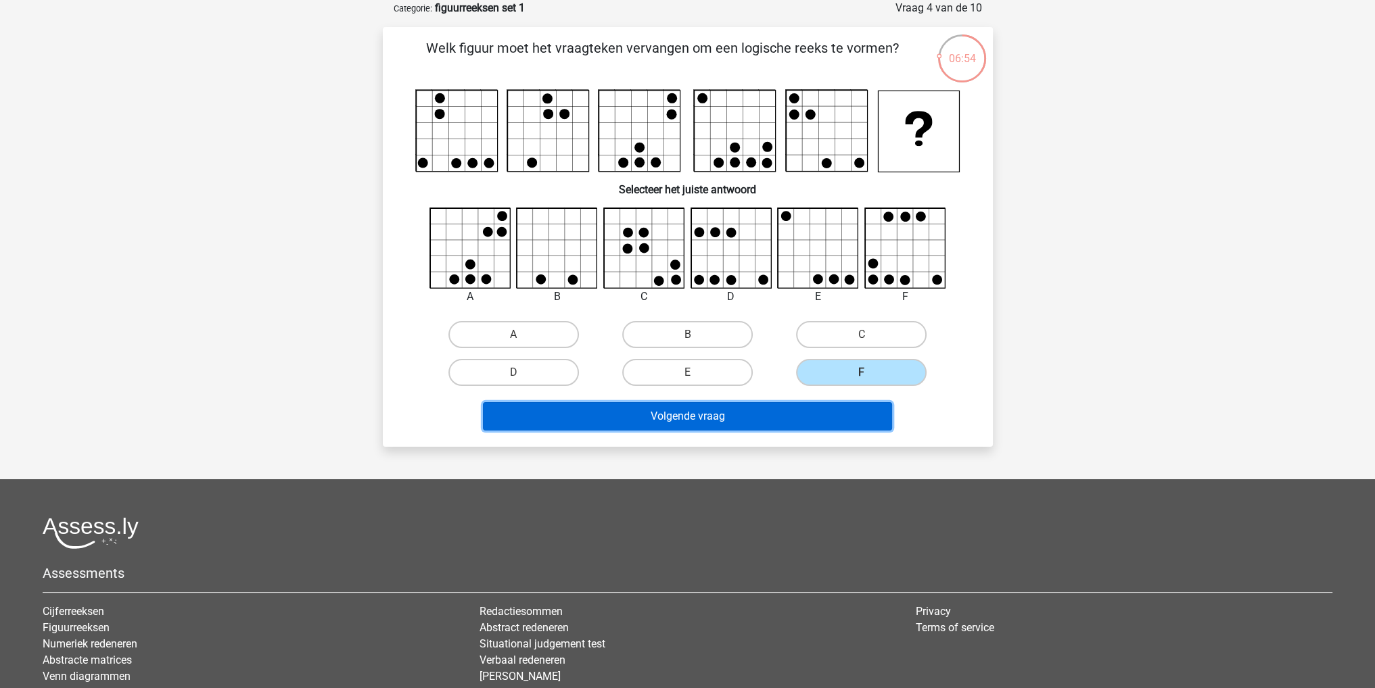
click at [792, 409] on button "Volgende vraag" at bounding box center [687, 416] width 409 height 28
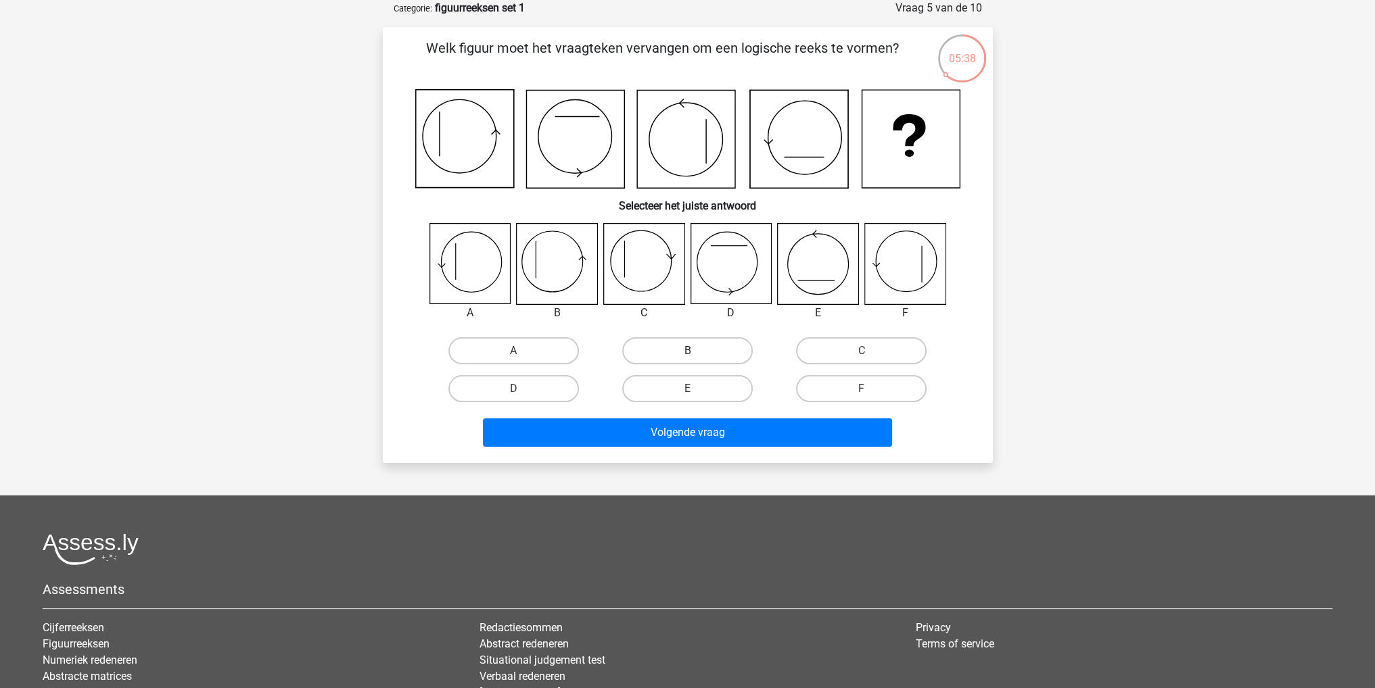
click at [730, 357] on label "B" at bounding box center [687, 350] width 130 height 27
click at [696, 357] on input "B" at bounding box center [691, 355] width 9 height 9
radio input "true"
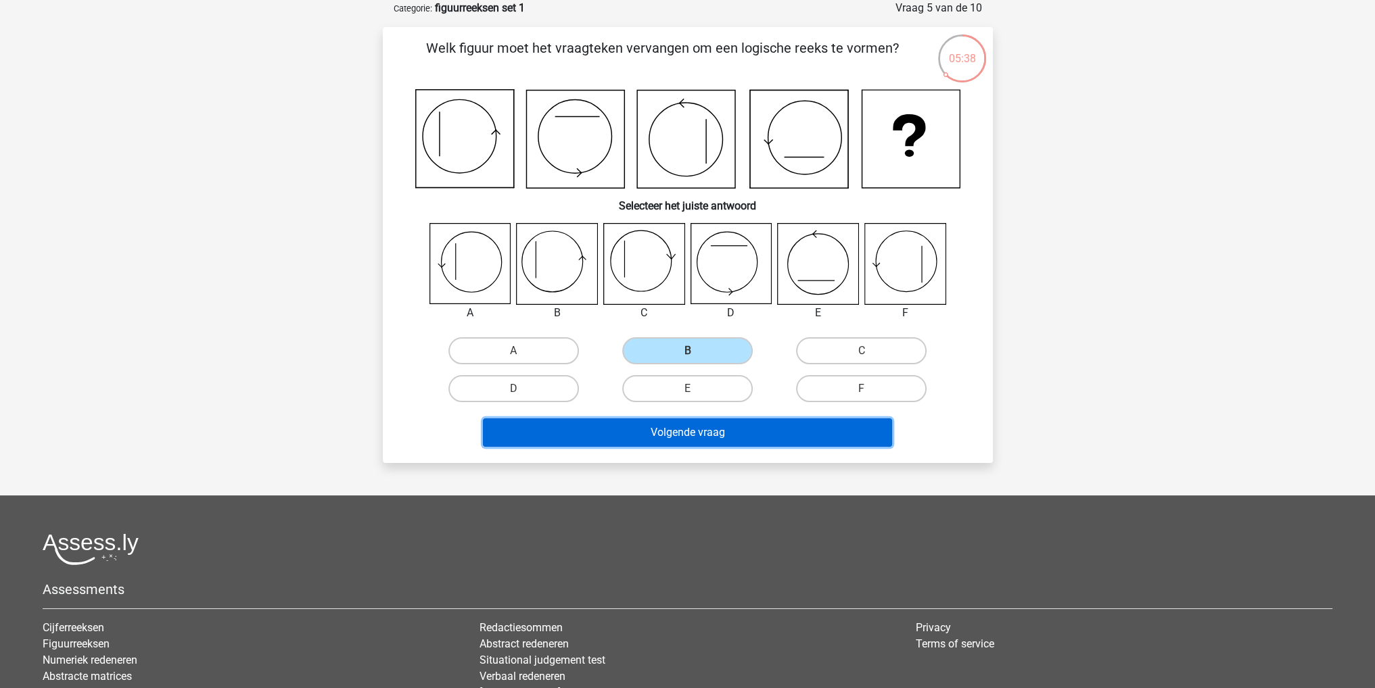
click at [773, 429] on button "Volgende vraag" at bounding box center [687, 433] width 409 height 28
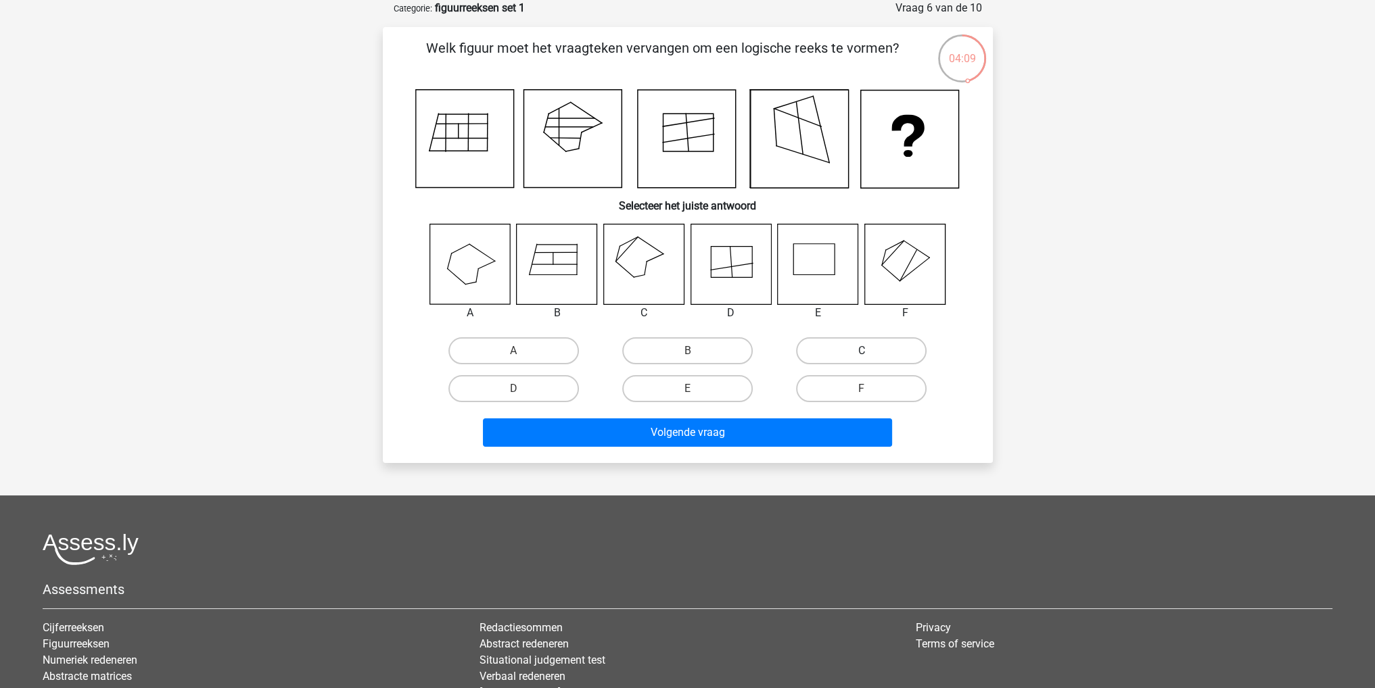
click at [871, 349] on label "C" at bounding box center [861, 350] width 130 height 27
click at [870, 351] on input "C" at bounding box center [865, 355] width 9 height 9
radio input "true"
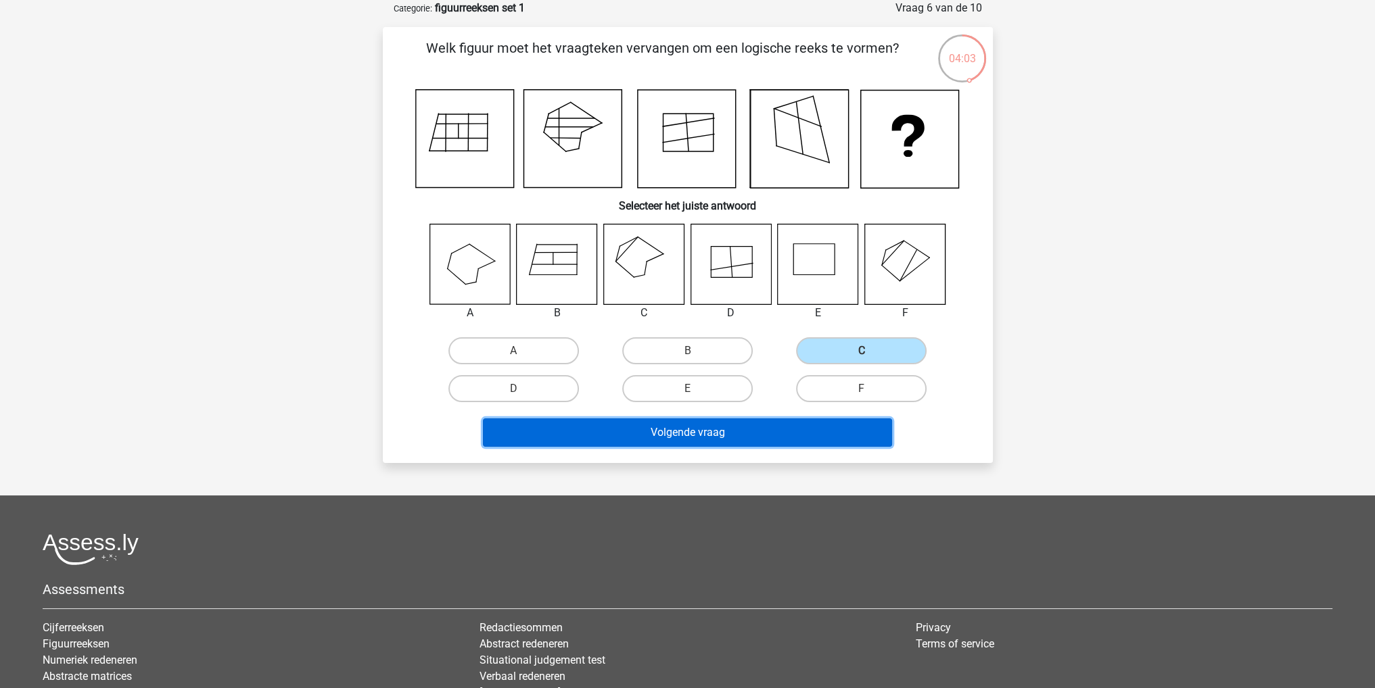
click at [841, 425] on button "Volgende vraag" at bounding box center [687, 433] width 409 height 28
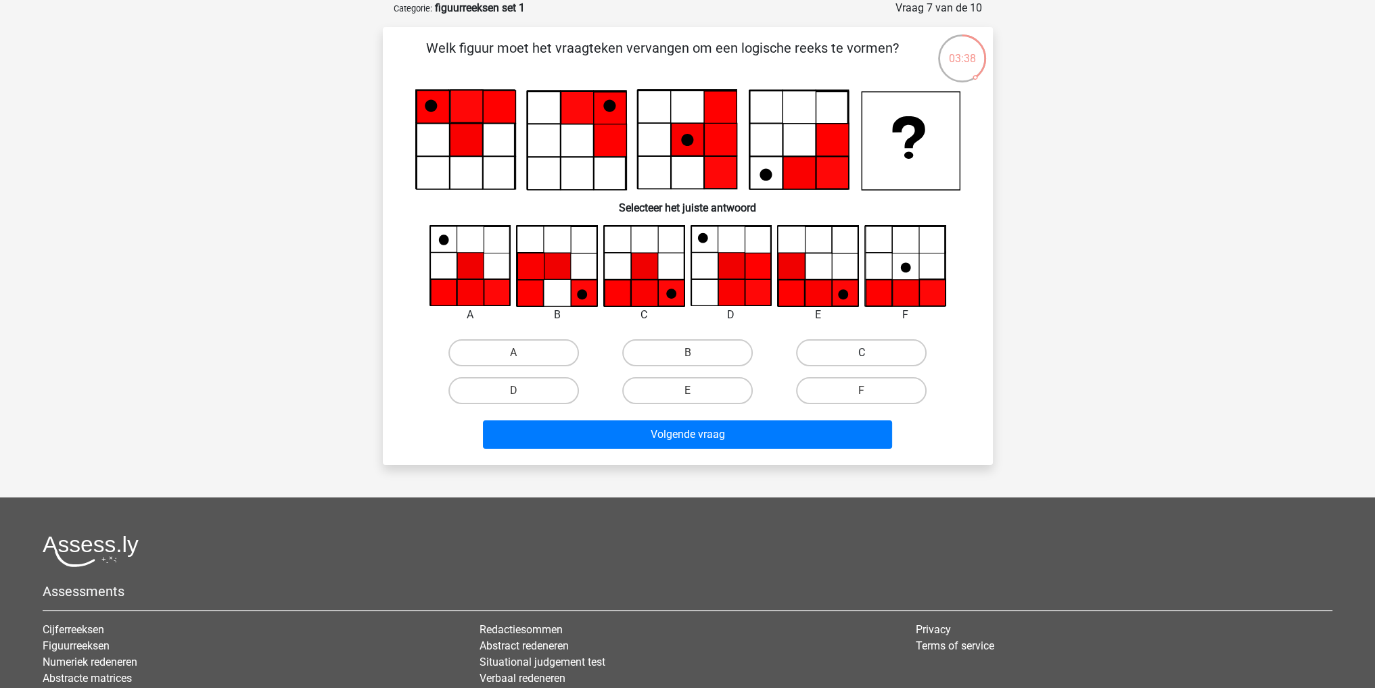
click at [869, 351] on label "C" at bounding box center [861, 352] width 130 height 27
click at [869, 353] on input "C" at bounding box center [865, 357] width 9 height 9
radio input "true"
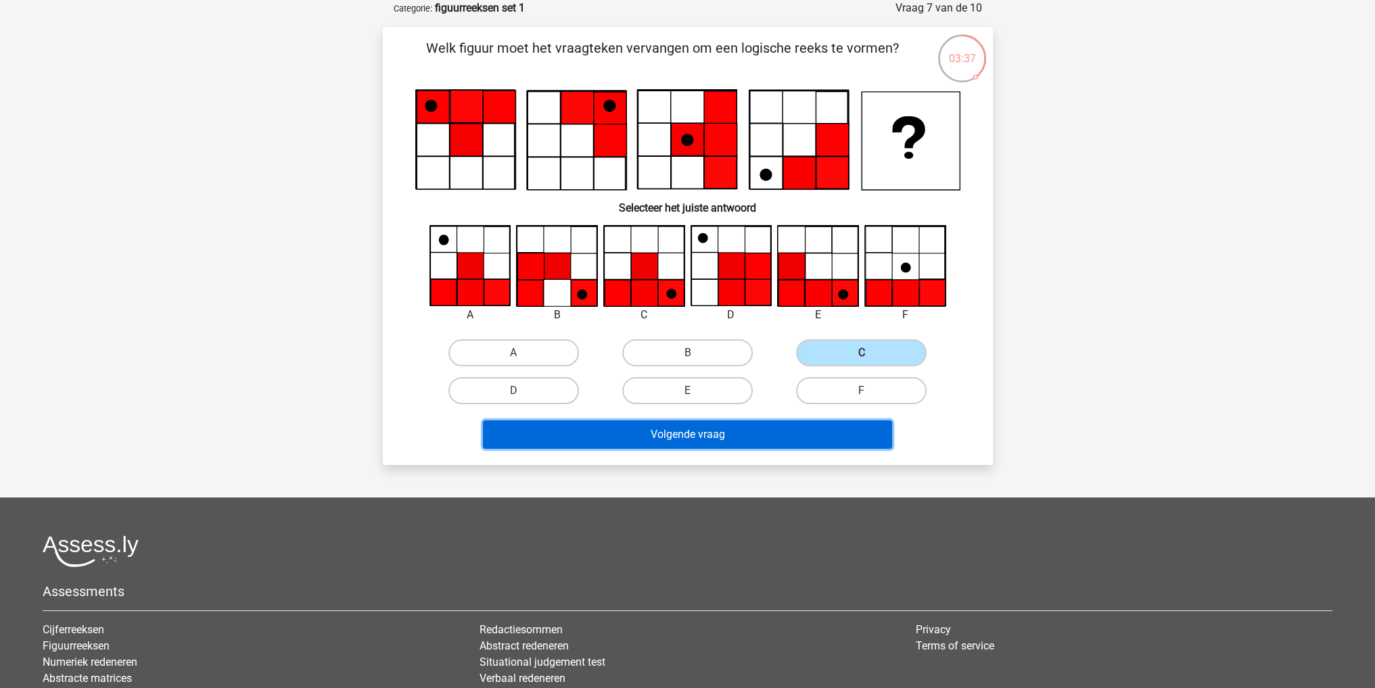
click at [824, 441] on button "Volgende vraag" at bounding box center [687, 435] width 409 height 28
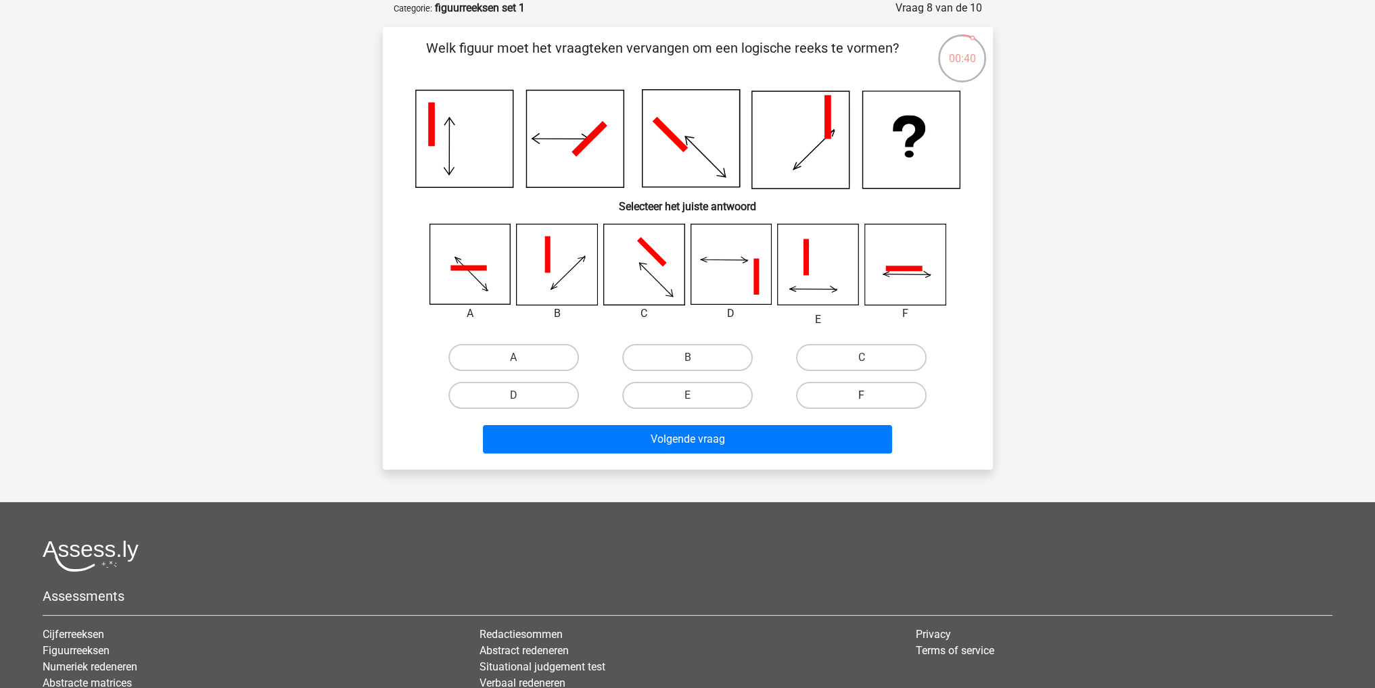
click at [855, 398] on label "F" at bounding box center [861, 395] width 130 height 27
click at [861, 398] on input "F" at bounding box center [865, 400] width 9 height 9
radio input "true"
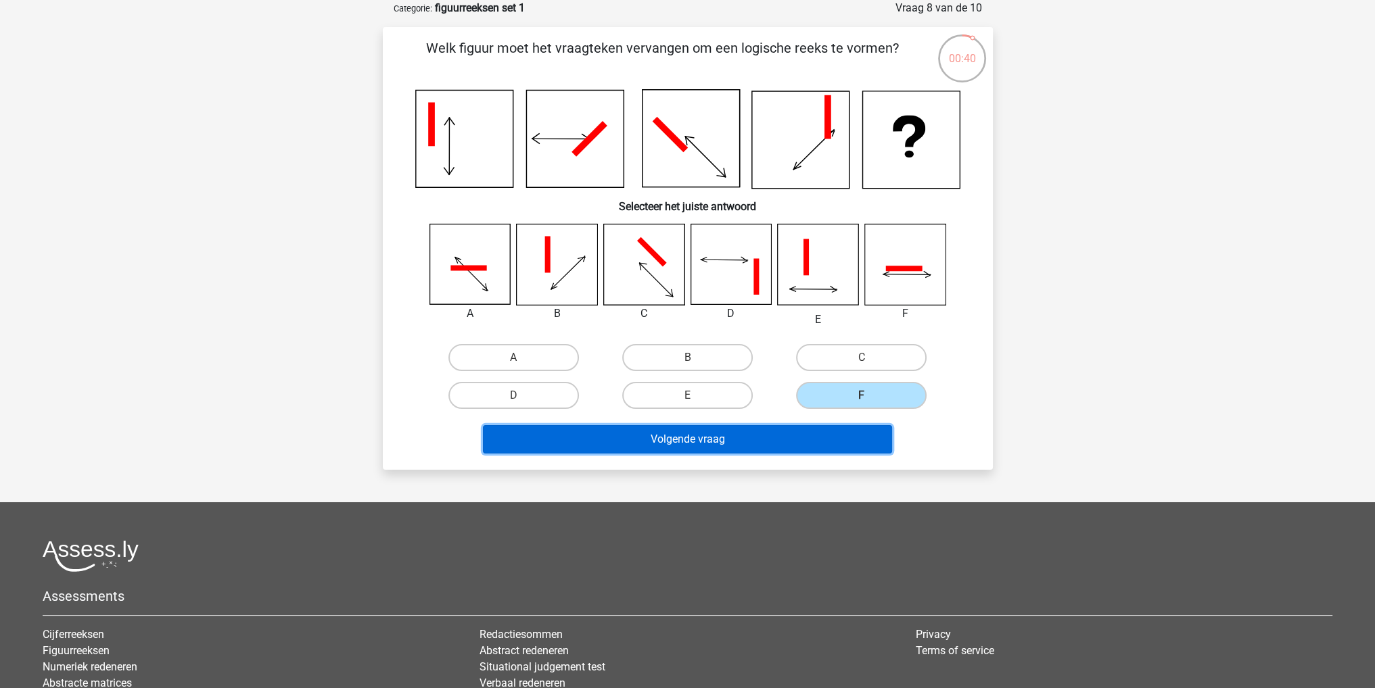
click at [803, 435] on button "Volgende vraag" at bounding box center [687, 439] width 409 height 28
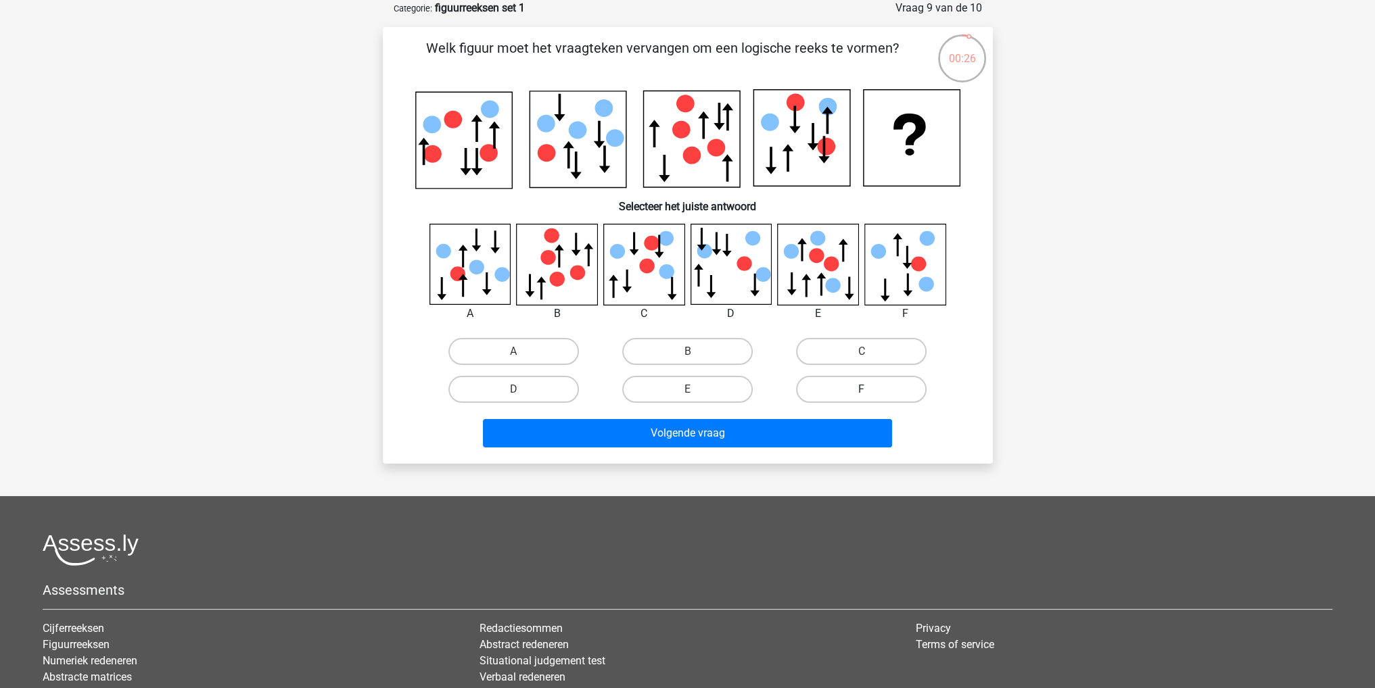
click at [849, 383] on label "F" at bounding box center [861, 389] width 130 height 27
click at [861, 389] on input "F" at bounding box center [865, 393] width 9 height 9
radio input "true"
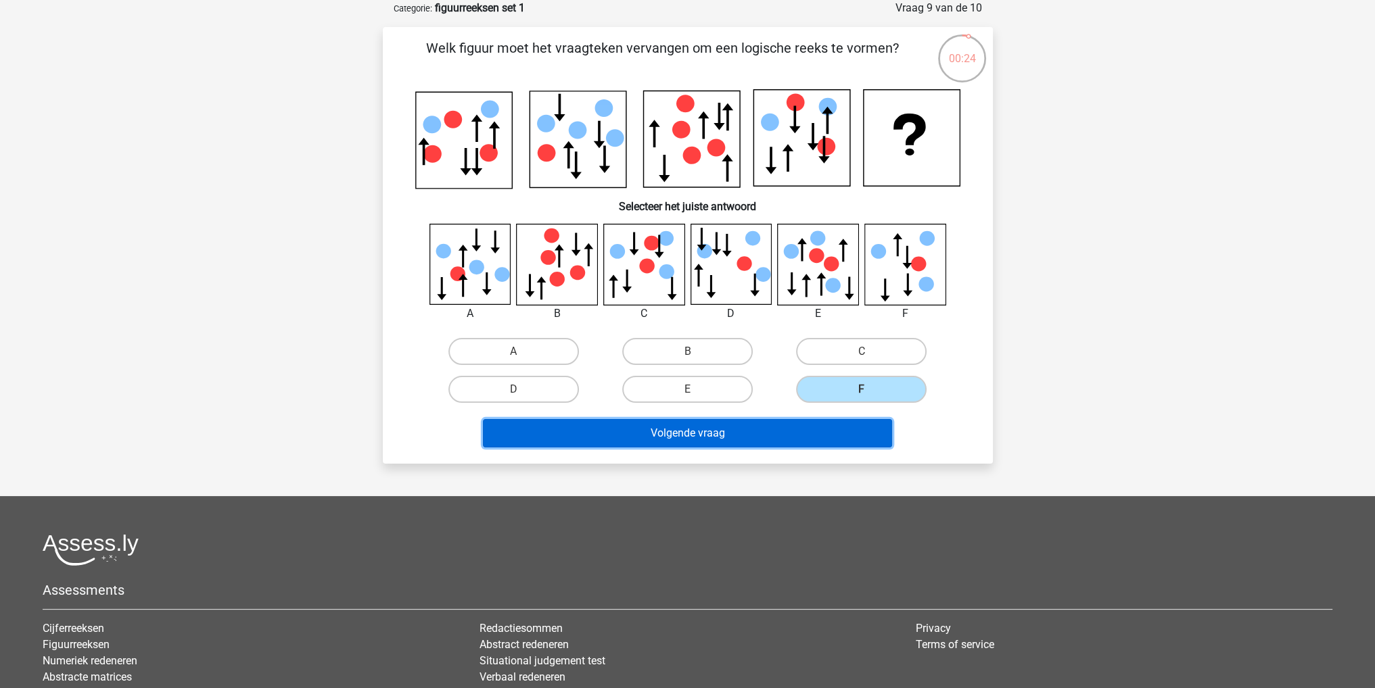
click at [824, 430] on button "Volgende vraag" at bounding box center [687, 433] width 409 height 28
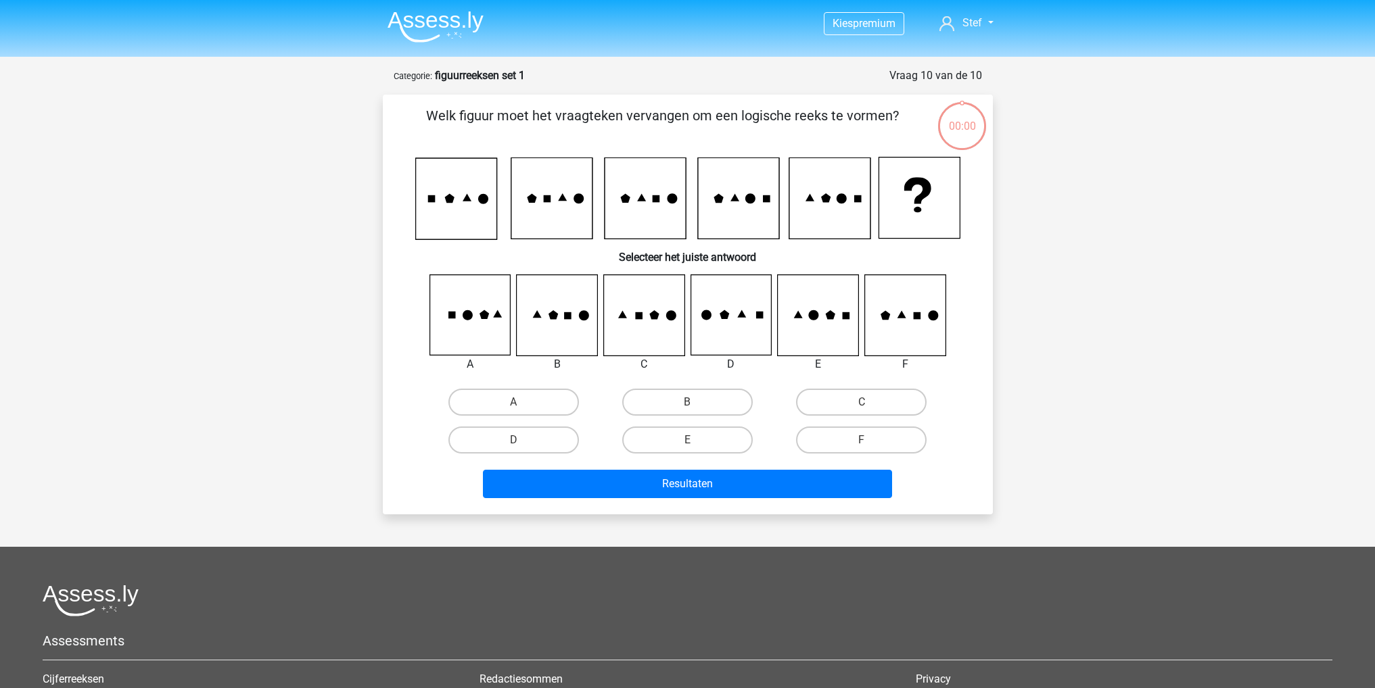
scroll to position [68, 0]
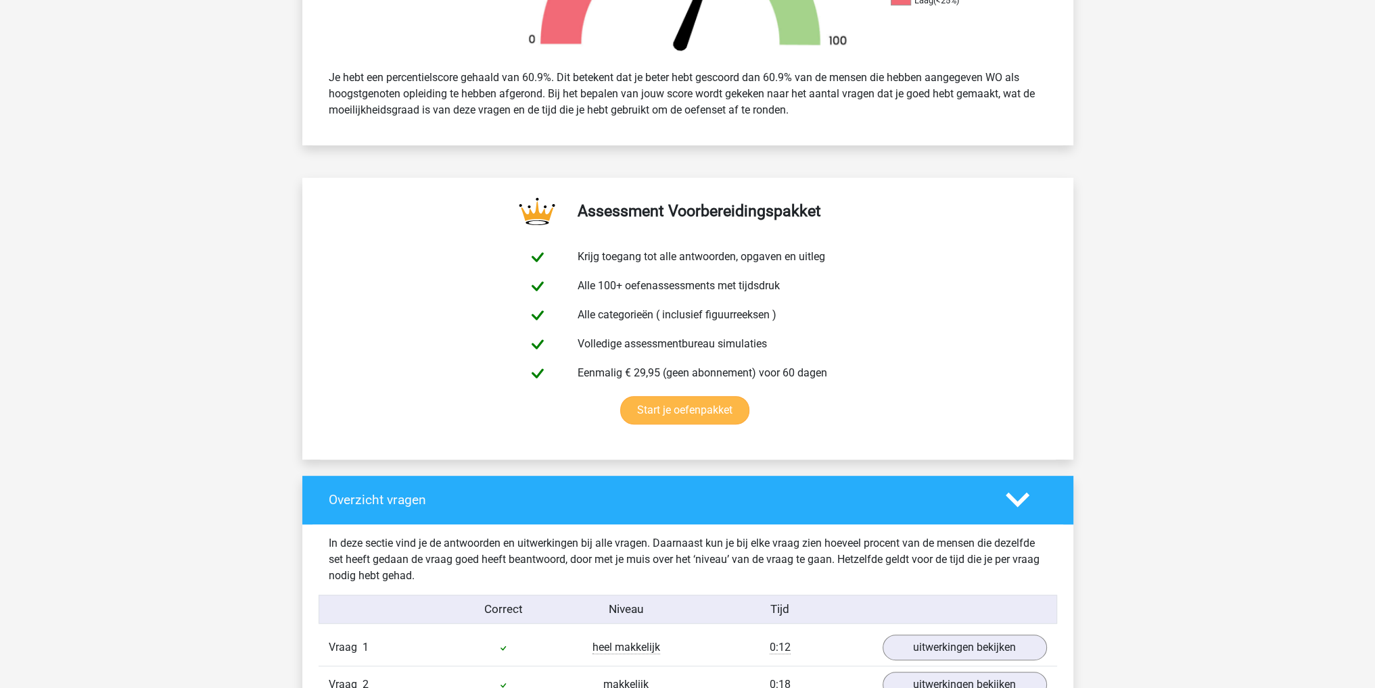
scroll to position [270, 0]
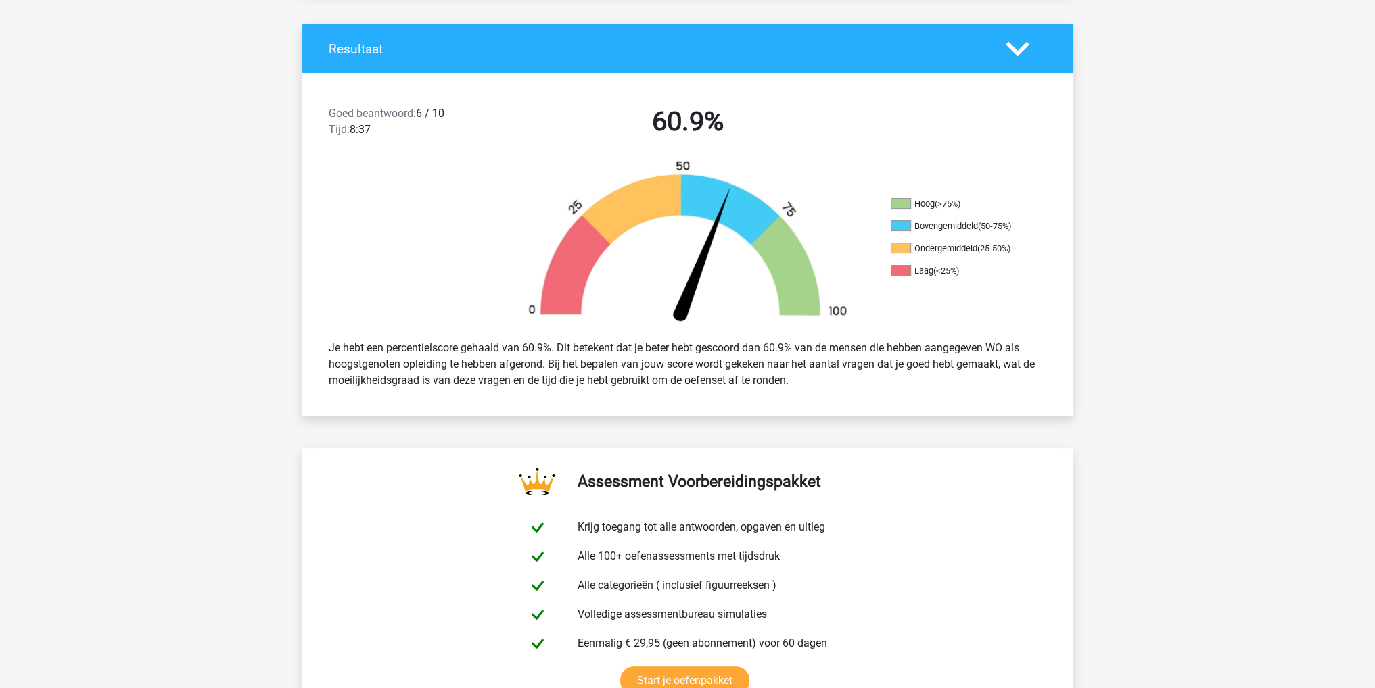
click at [979, 60] on div "Resultaat" at bounding box center [687, 48] width 771 height 49
click at [1013, 53] on icon at bounding box center [1017, 49] width 24 height 24
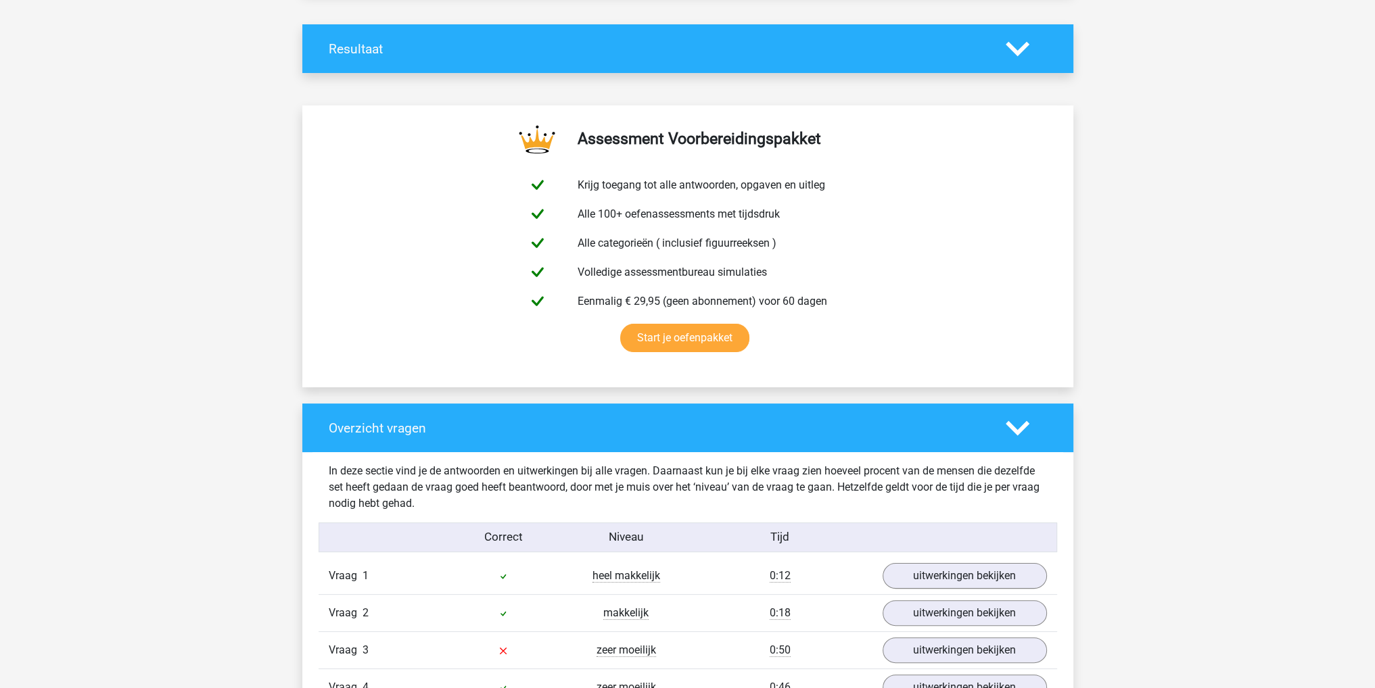
click at [1011, 57] on icon at bounding box center [1017, 49] width 24 height 24
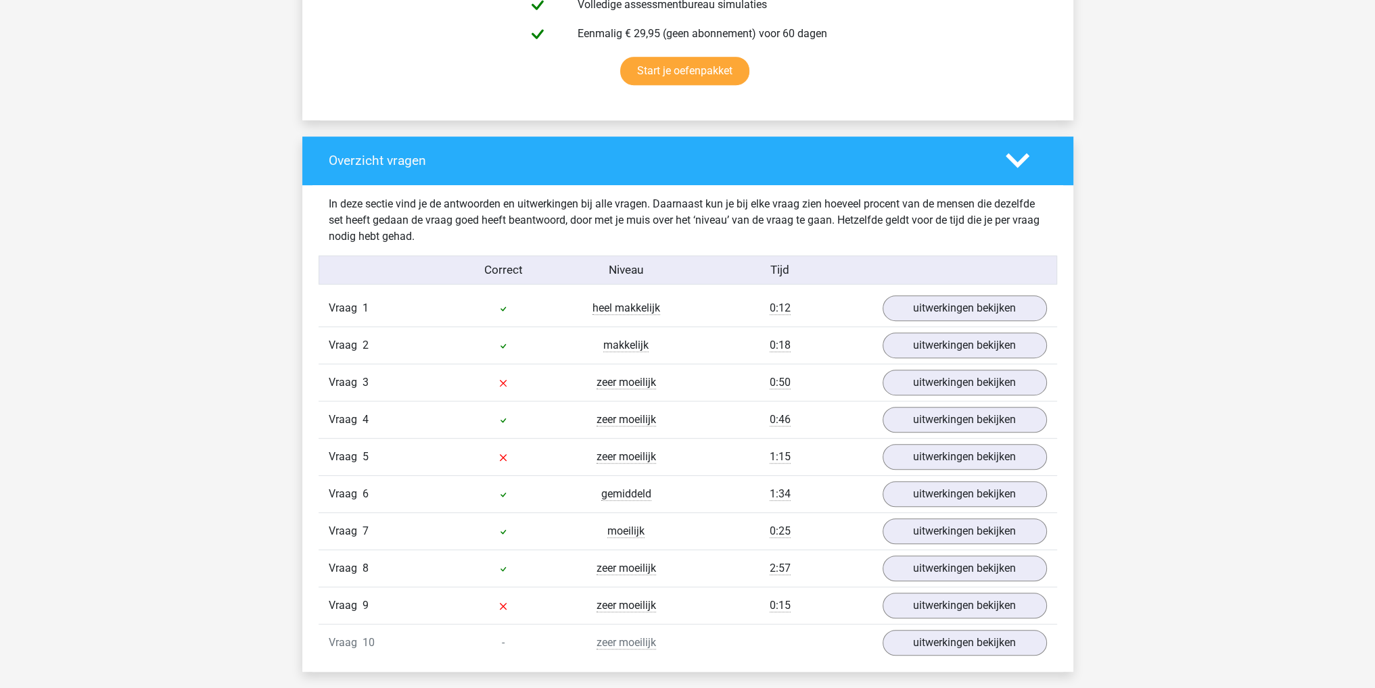
scroll to position [947, 0]
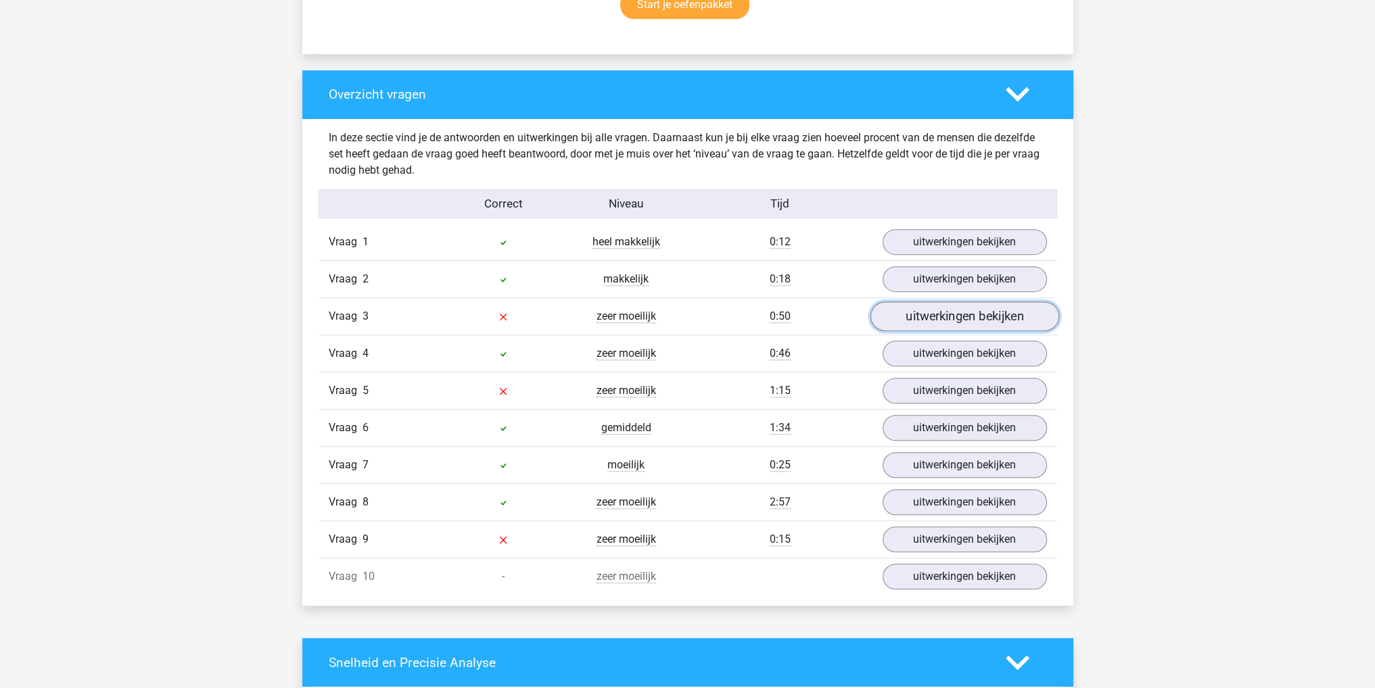
click at [963, 319] on link "uitwerkingen bekijken" at bounding box center [963, 317] width 189 height 30
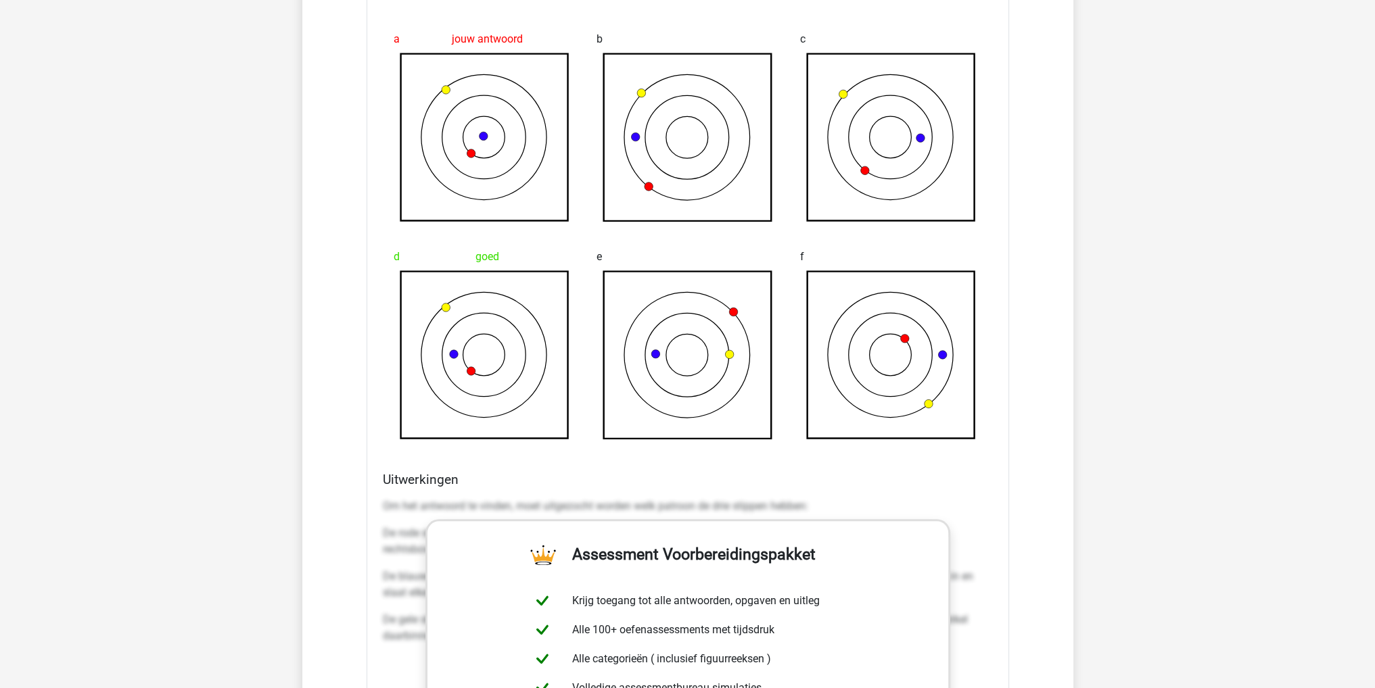
scroll to position [1217, 0]
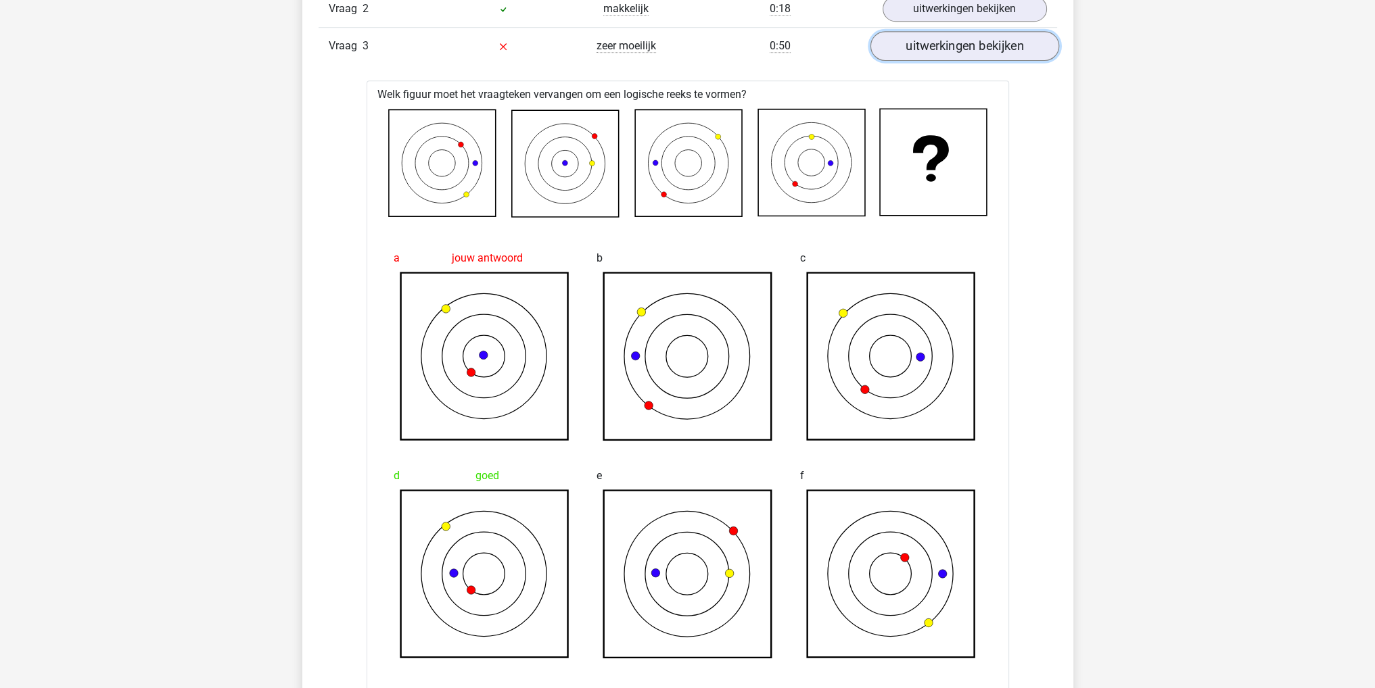
click at [990, 49] on link "uitwerkingen bekijken" at bounding box center [963, 47] width 189 height 30
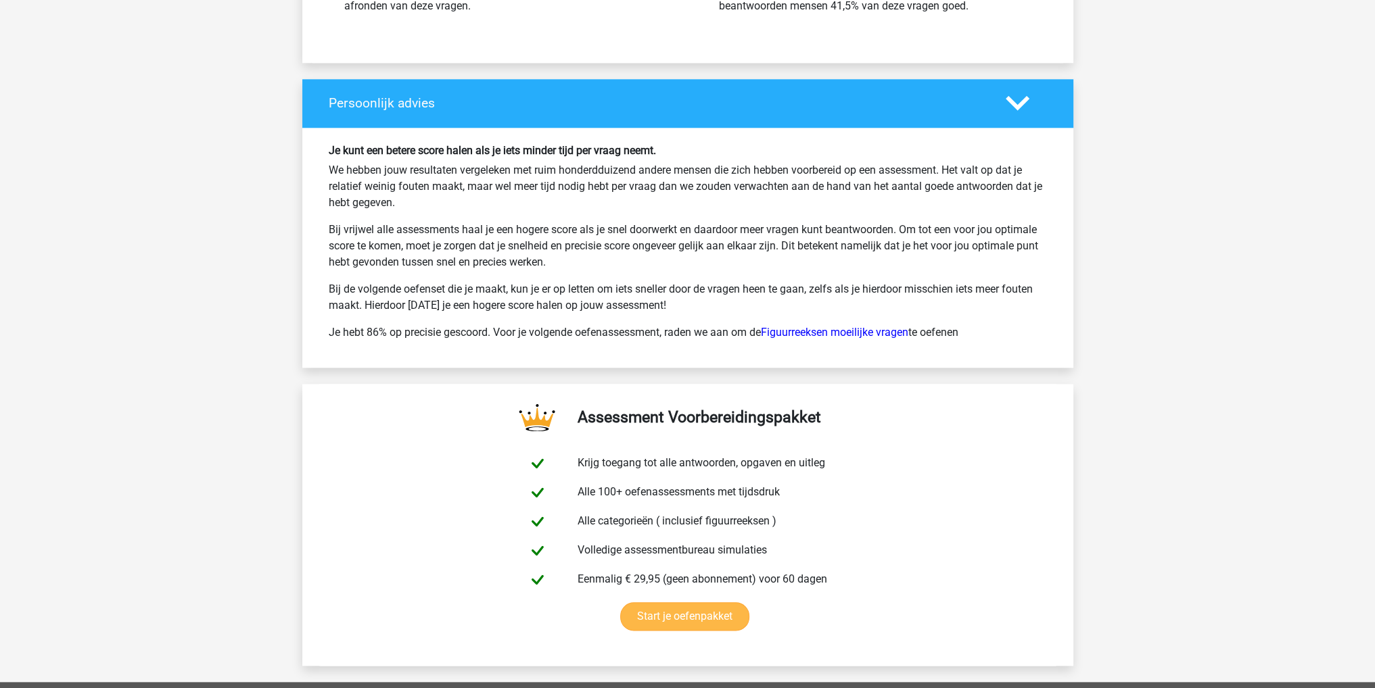
scroll to position [2307, 0]
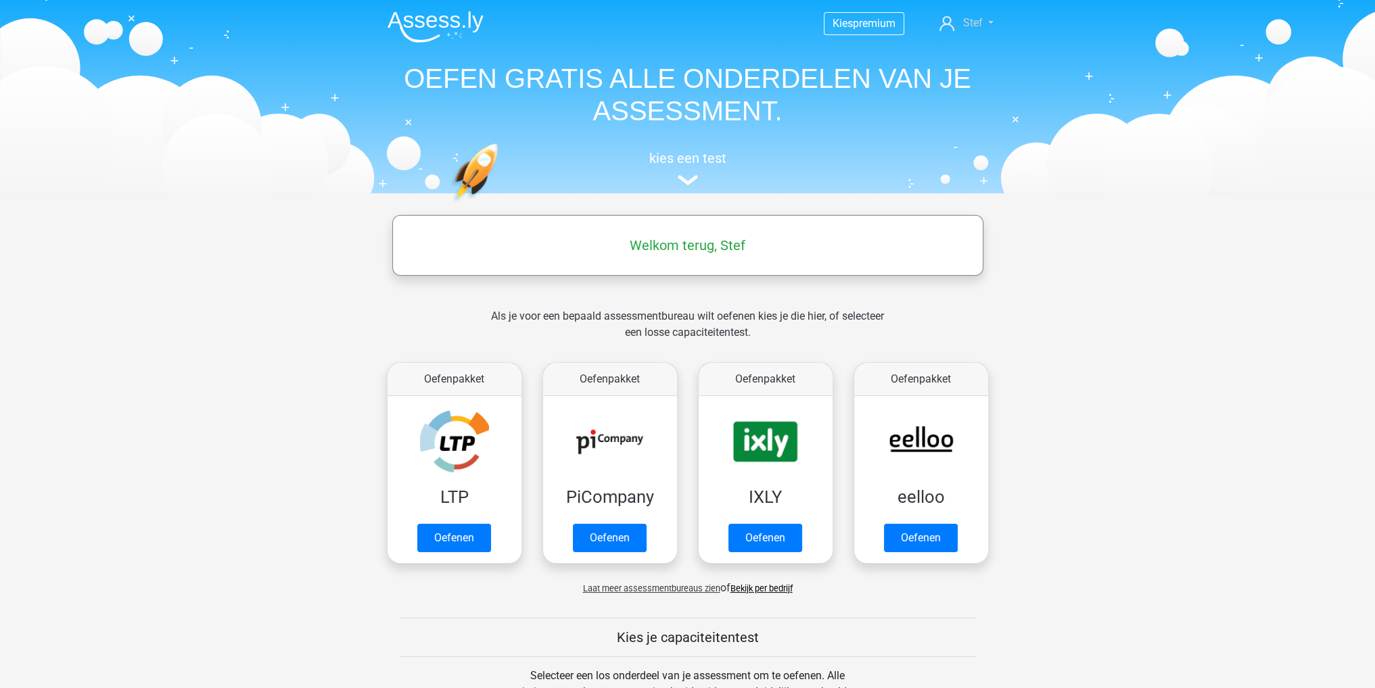
click at [976, 30] on link "Stef" at bounding box center [966, 23] width 64 height 16
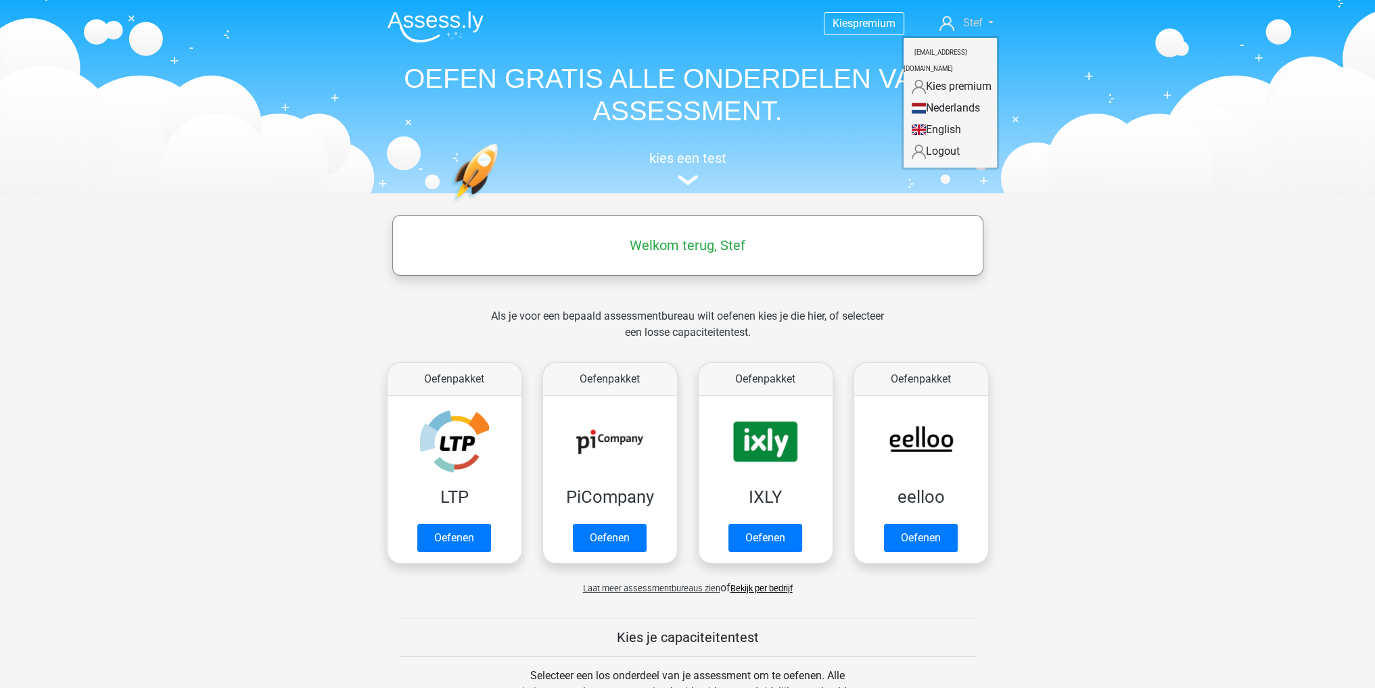
click at [979, 28] on span "Stef" at bounding box center [972, 22] width 20 height 13
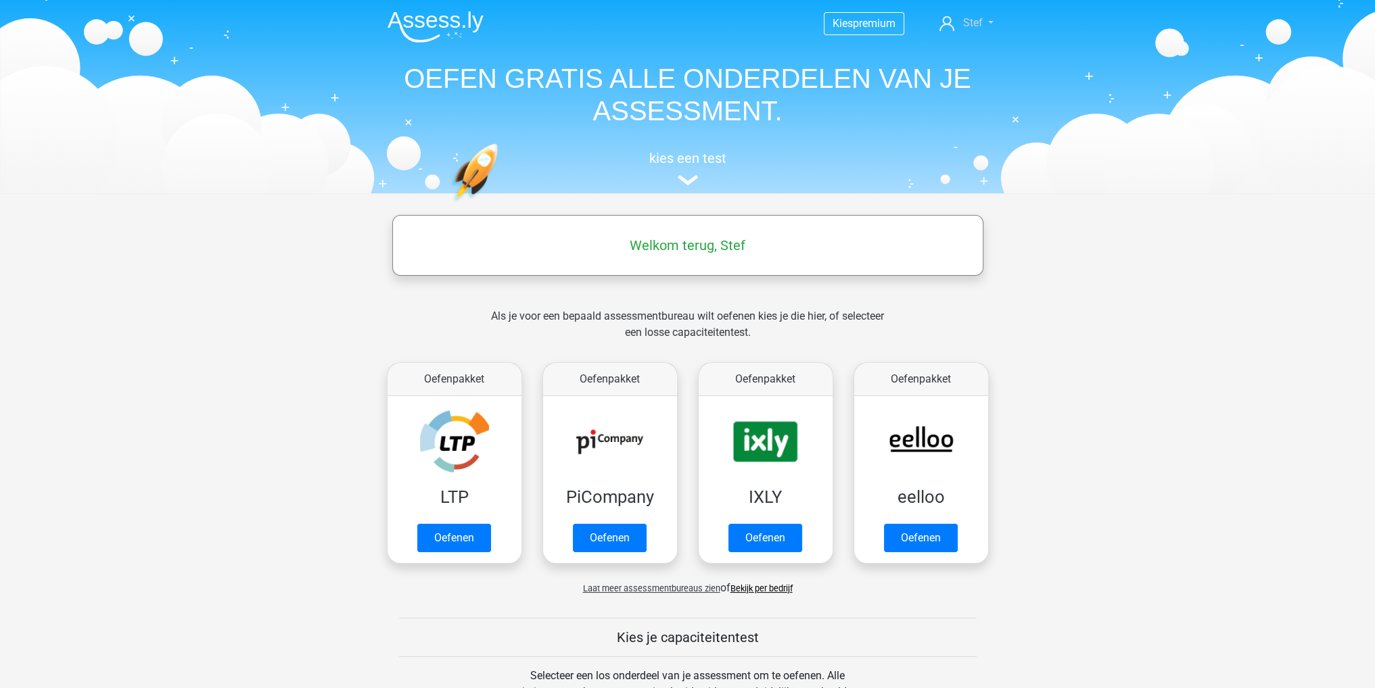
click at [980, 22] on span "Stef" at bounding box center [972, 22] width 20 height 13
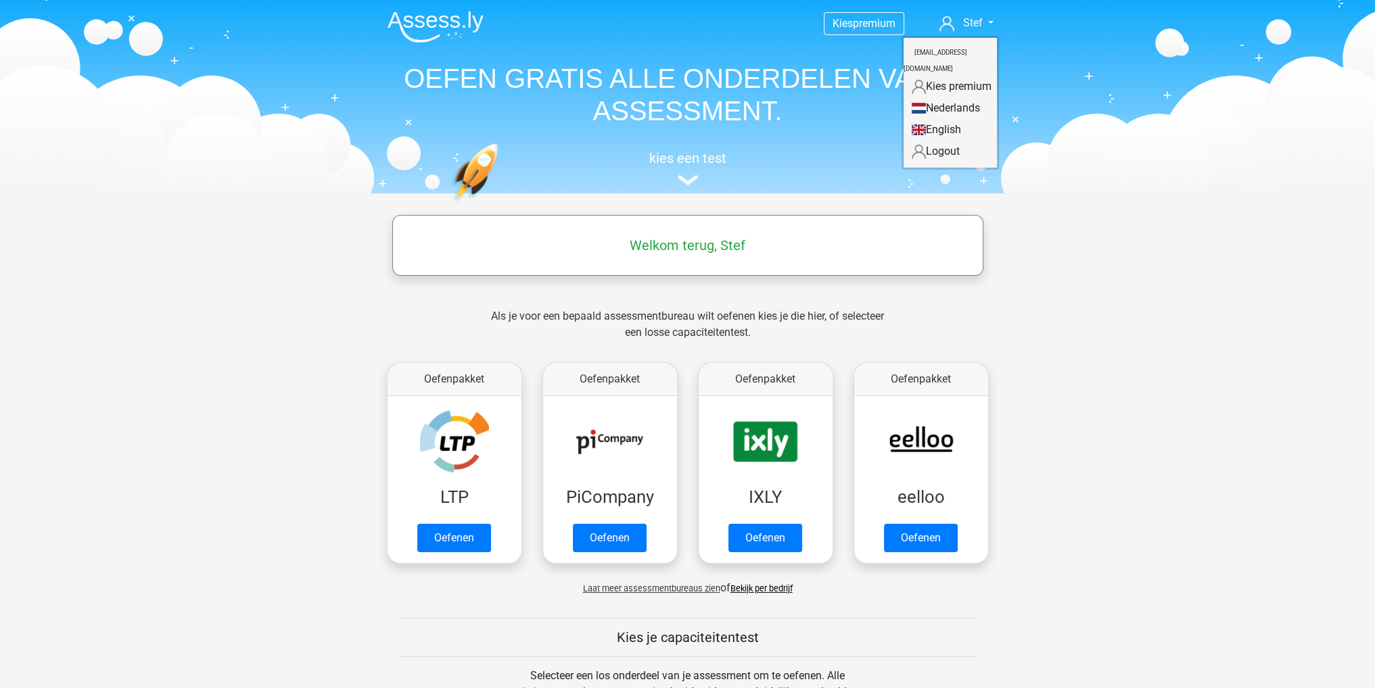
click at [979, 32] on nav "Kies premium Stef [EMAIL_ADDRESS][DOMAIN_NAME]" at bounding box center [688, 24] width 622 height 44
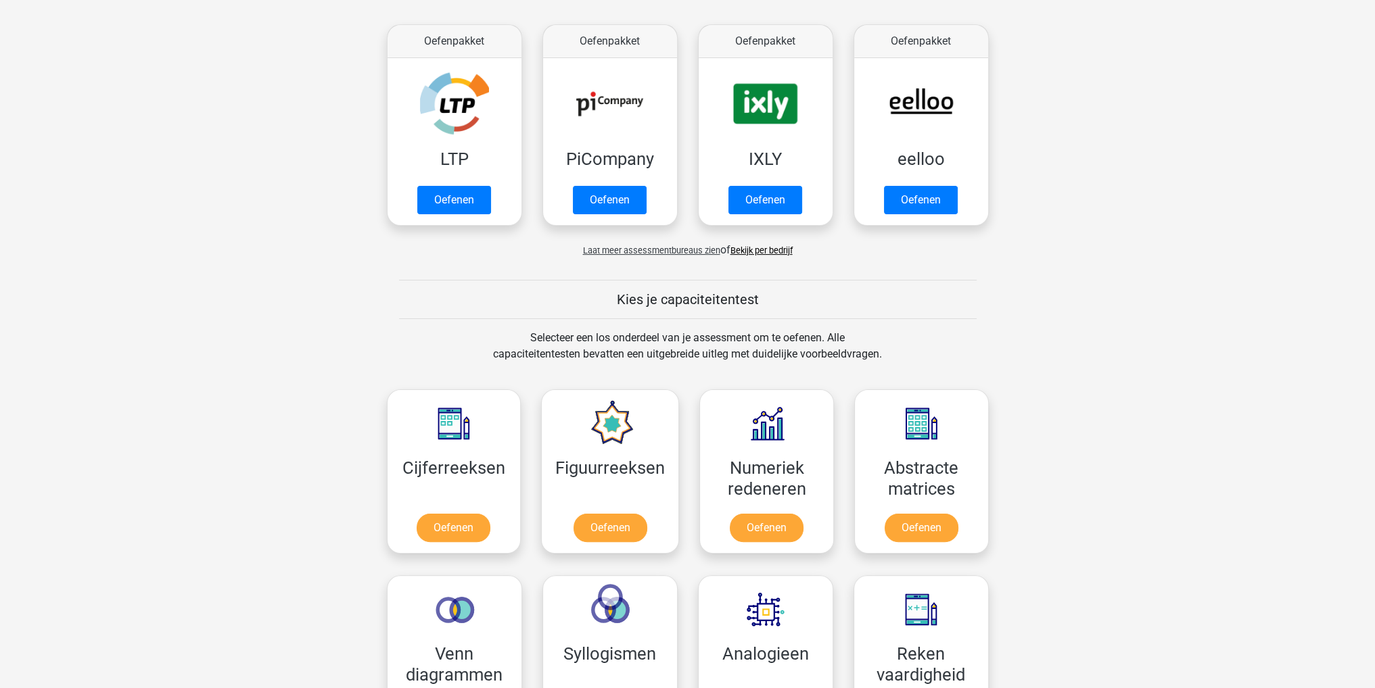
scroll to position [744, 0]
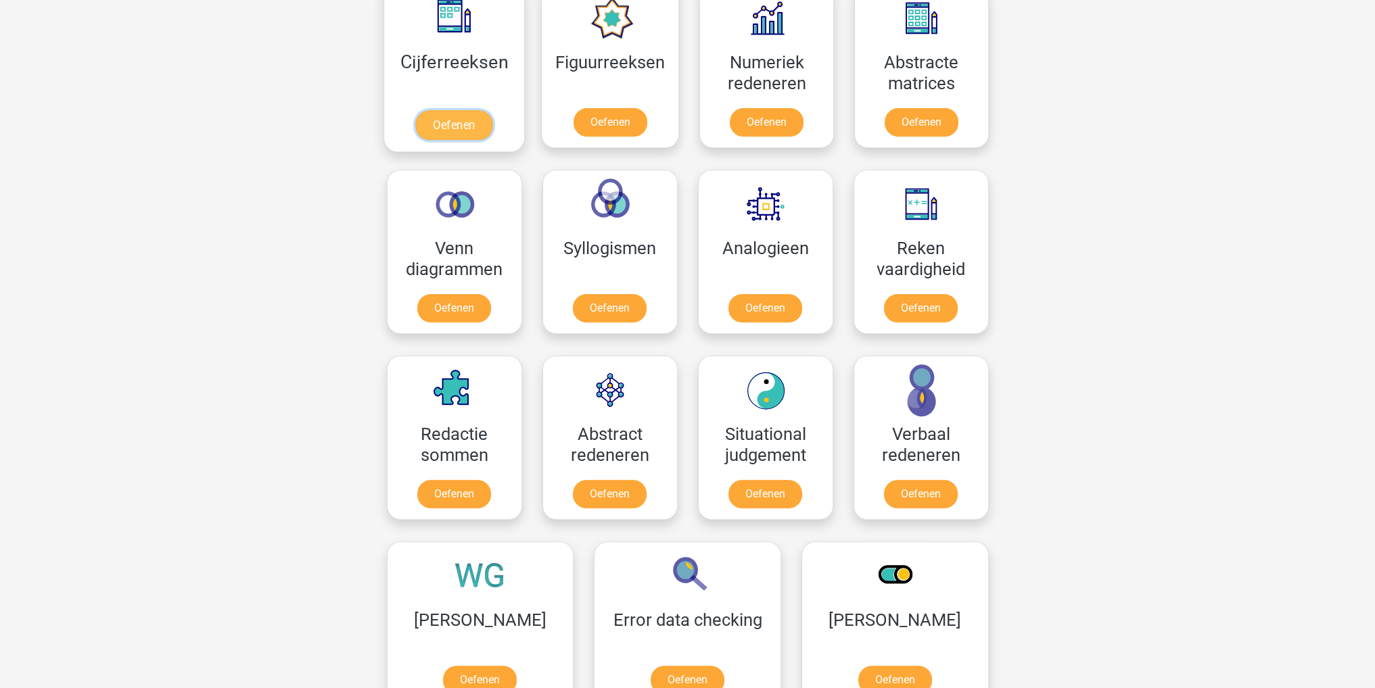
click at [472, 135] on link "Oefenen" at bounding box center [453, 125] width 77 height 30
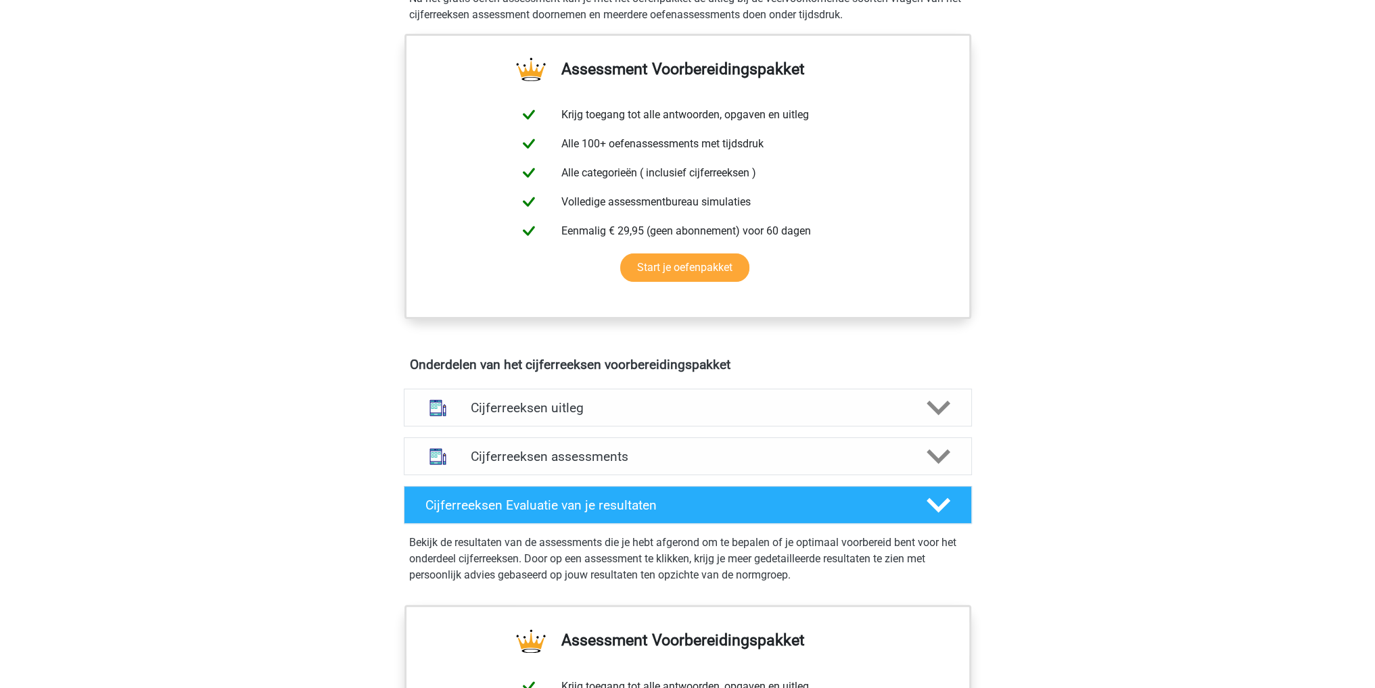
scroll to position [879, 0]
